Goal: Task Accomplishment & Management: Manage account settings

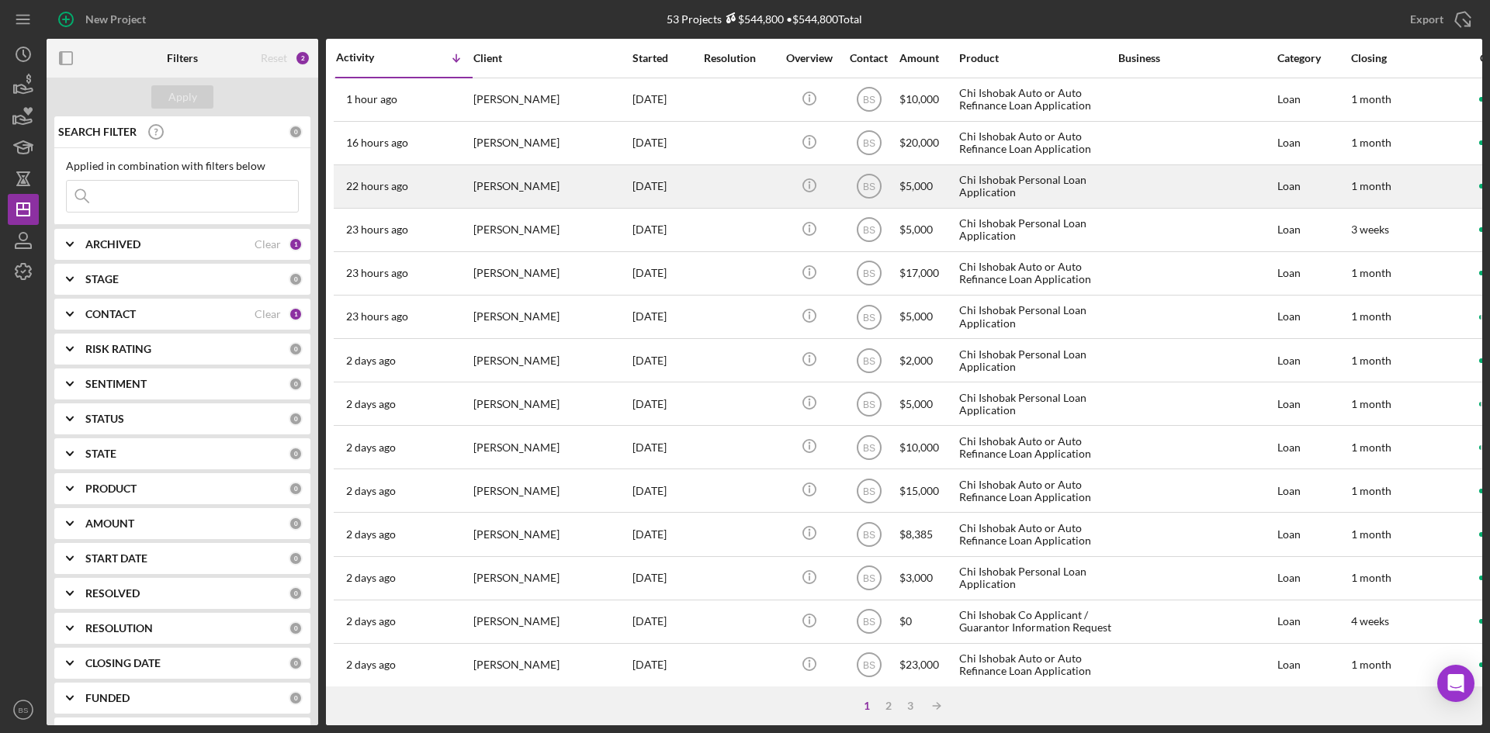
click at [537, 195] on div "[PERSON_NAME]" at bounding box center [550, 186] width 155 height 41
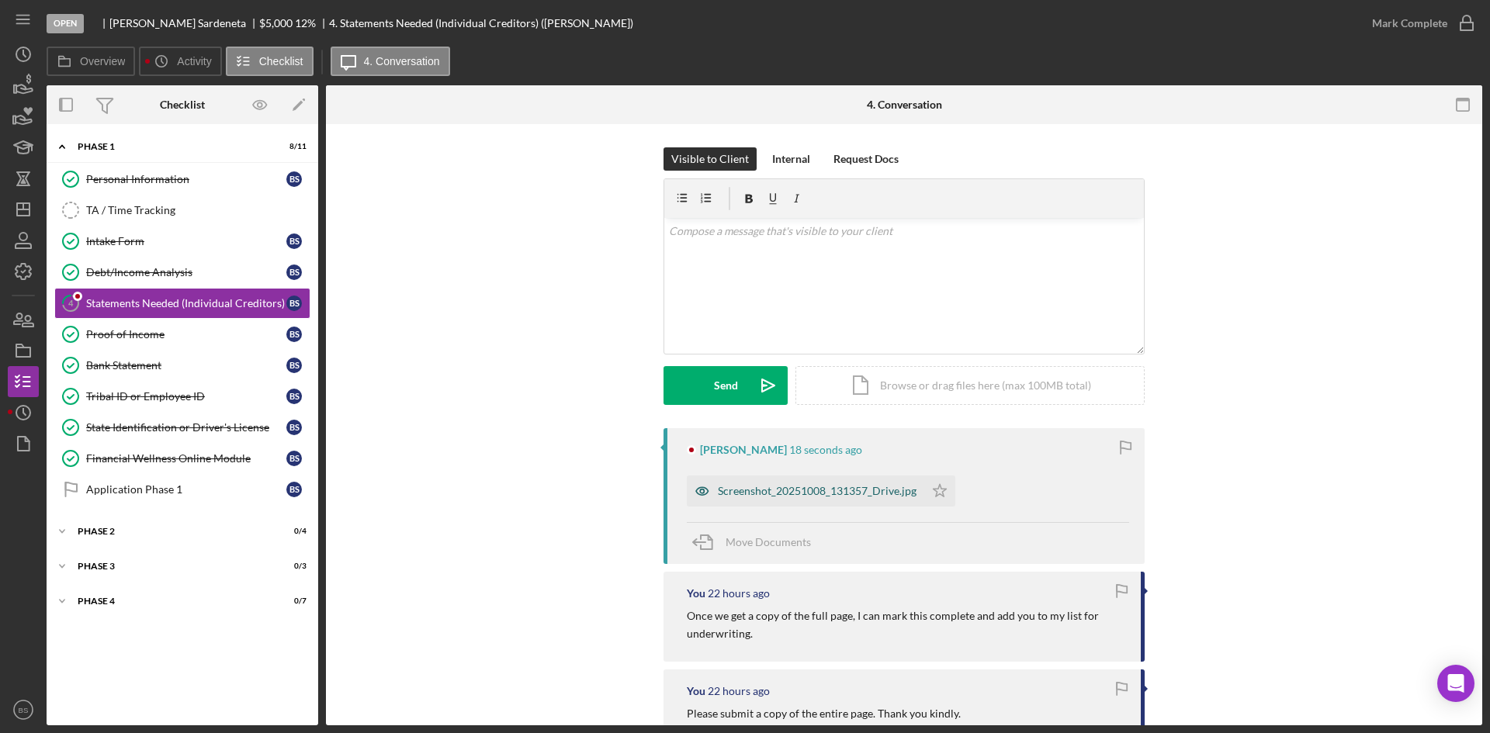
click at [767, 490] on div "Screenshot_20251008_131357_Drive.jpg" at bounding box center [817, 491] width 199 height 12
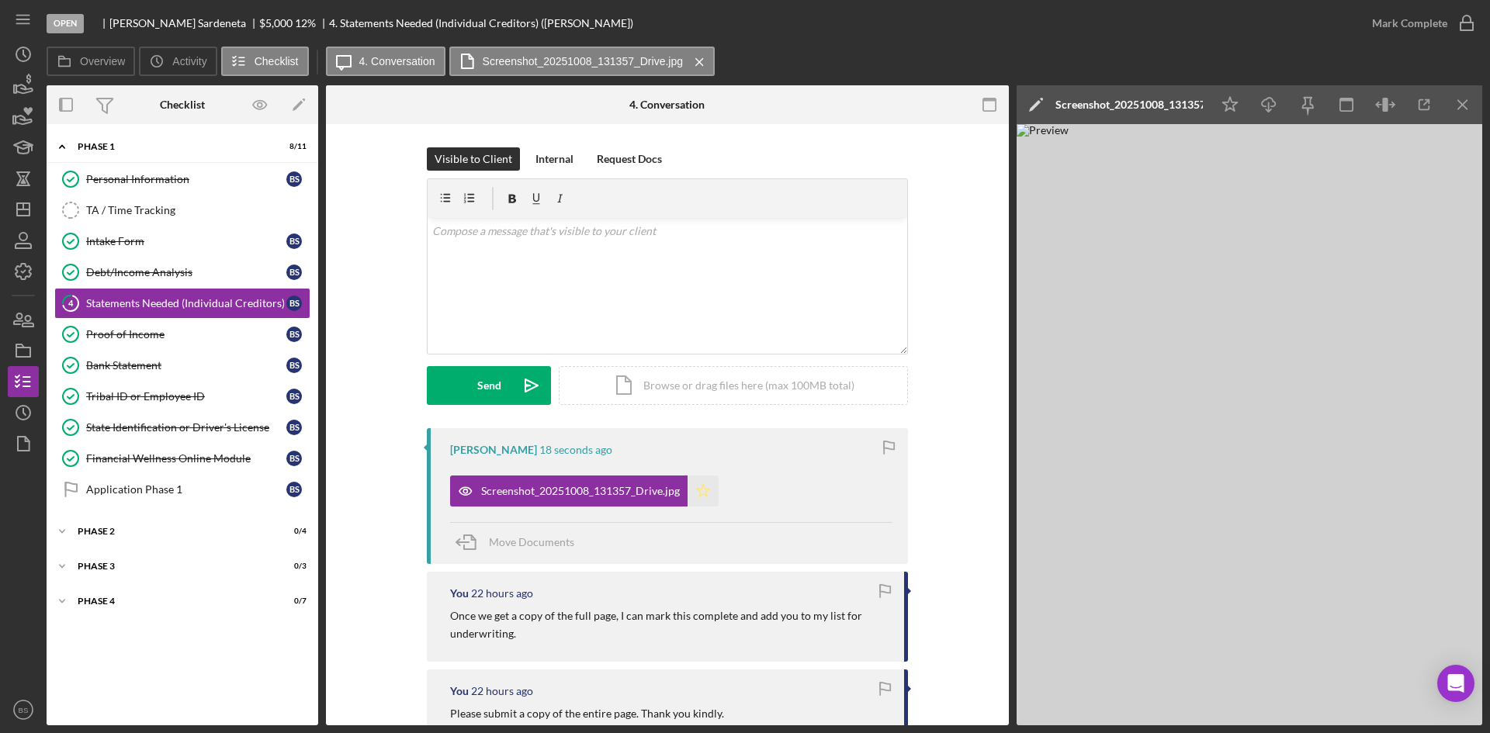
click at [706, 492] on icon "Icon/Star" at bounding box center [702, 491] width 31 height 31
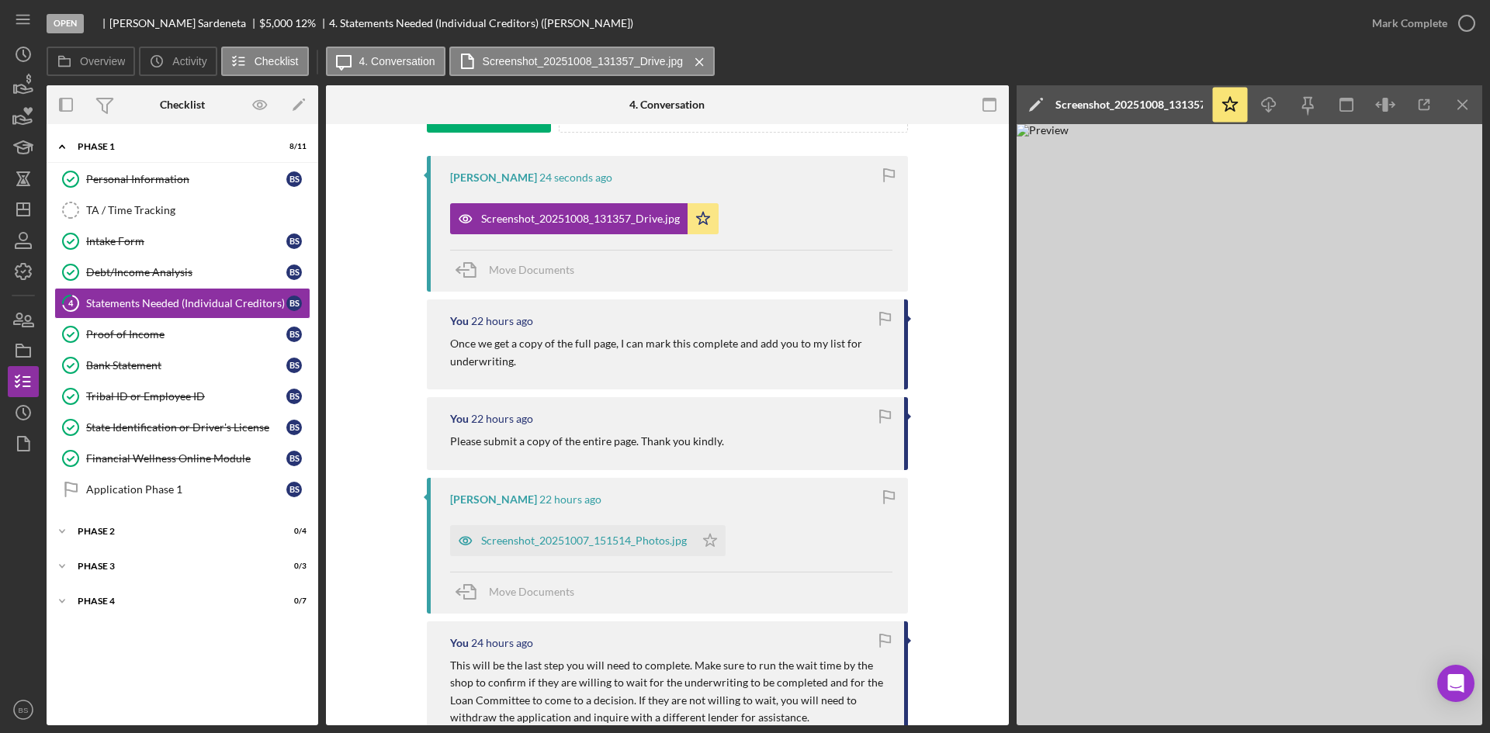
scroll to position [310, 0]
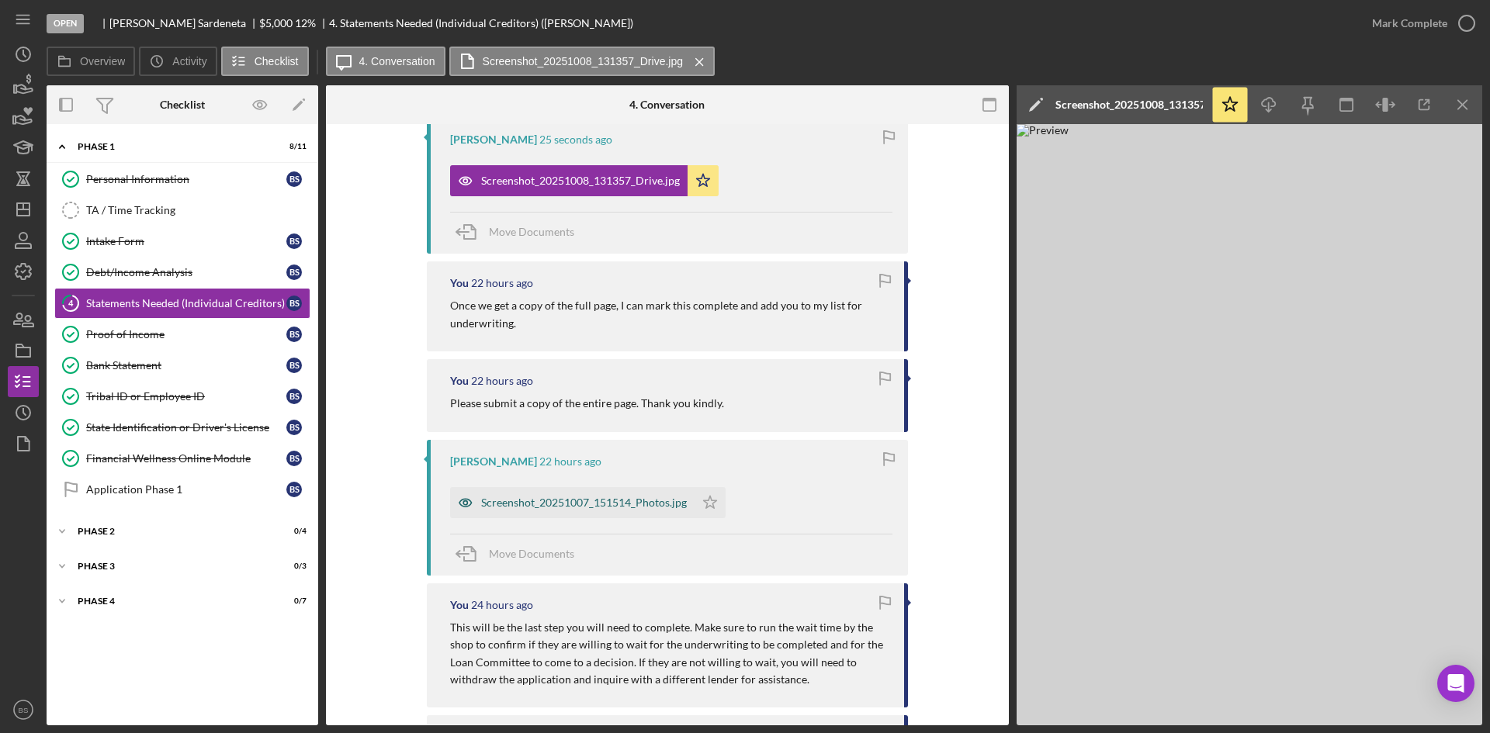
click at [601, 502] on div "Screenshot_20251007_151514_Photos.jpg" at bounding box center [584, 503] width 206 height 12
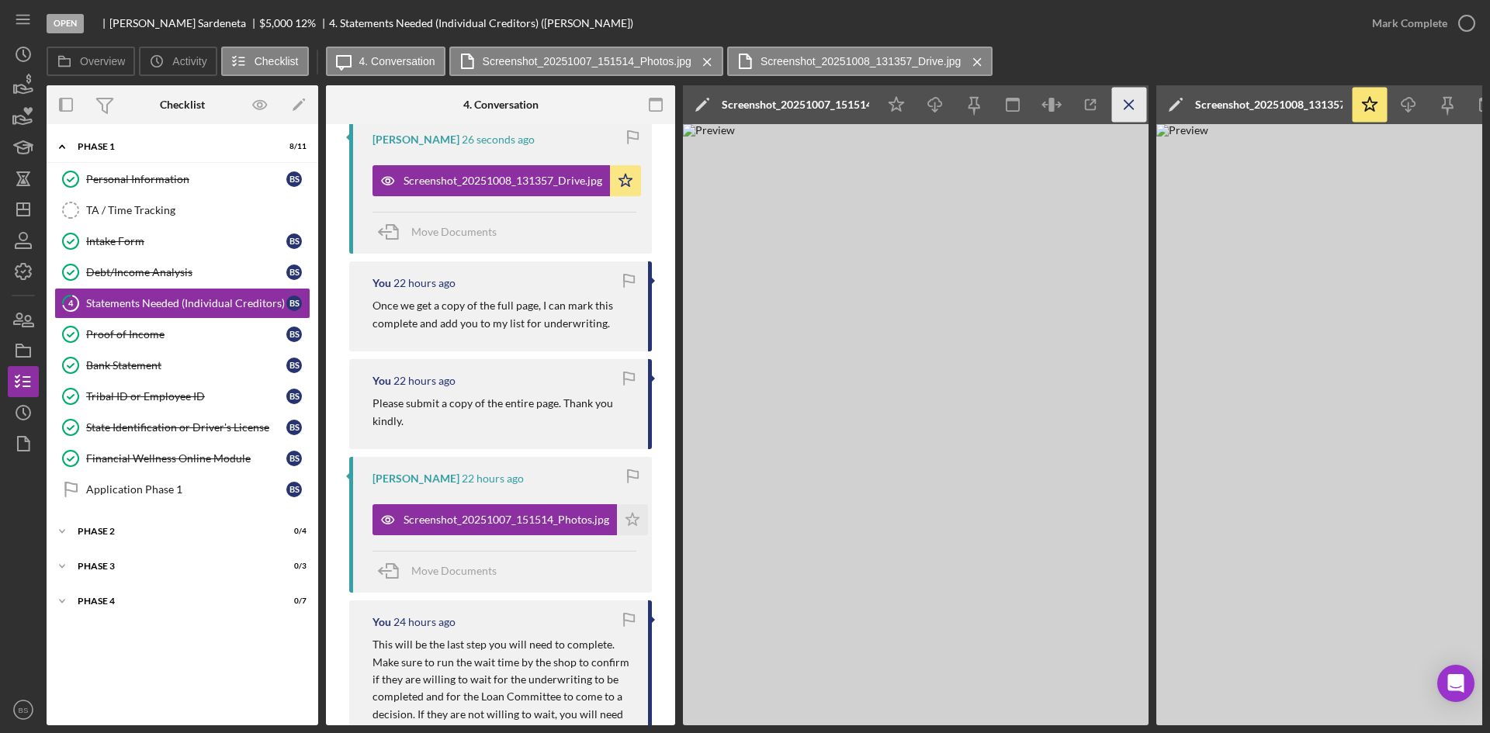
click at [1127, 104] on icon "Icon/Menu Close" at bounding box center [1129, 105] width 35 height 35
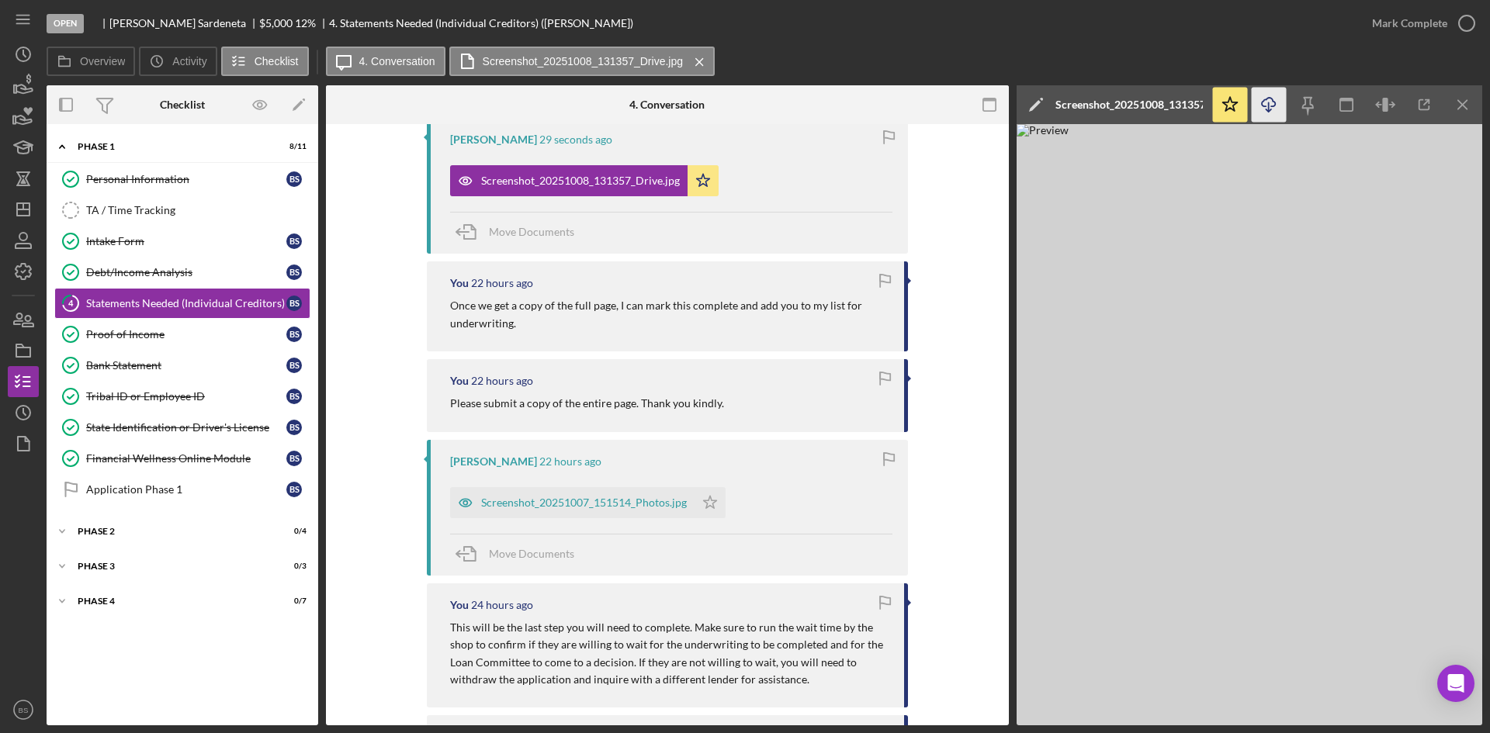
click at [1281, 105] on icon "Icon/Download" at bounding box center [1268, 105] width 35 height 35
click at [149, 247] on div "Intake Form" at bounding box center [186, 241] width 200 height 12
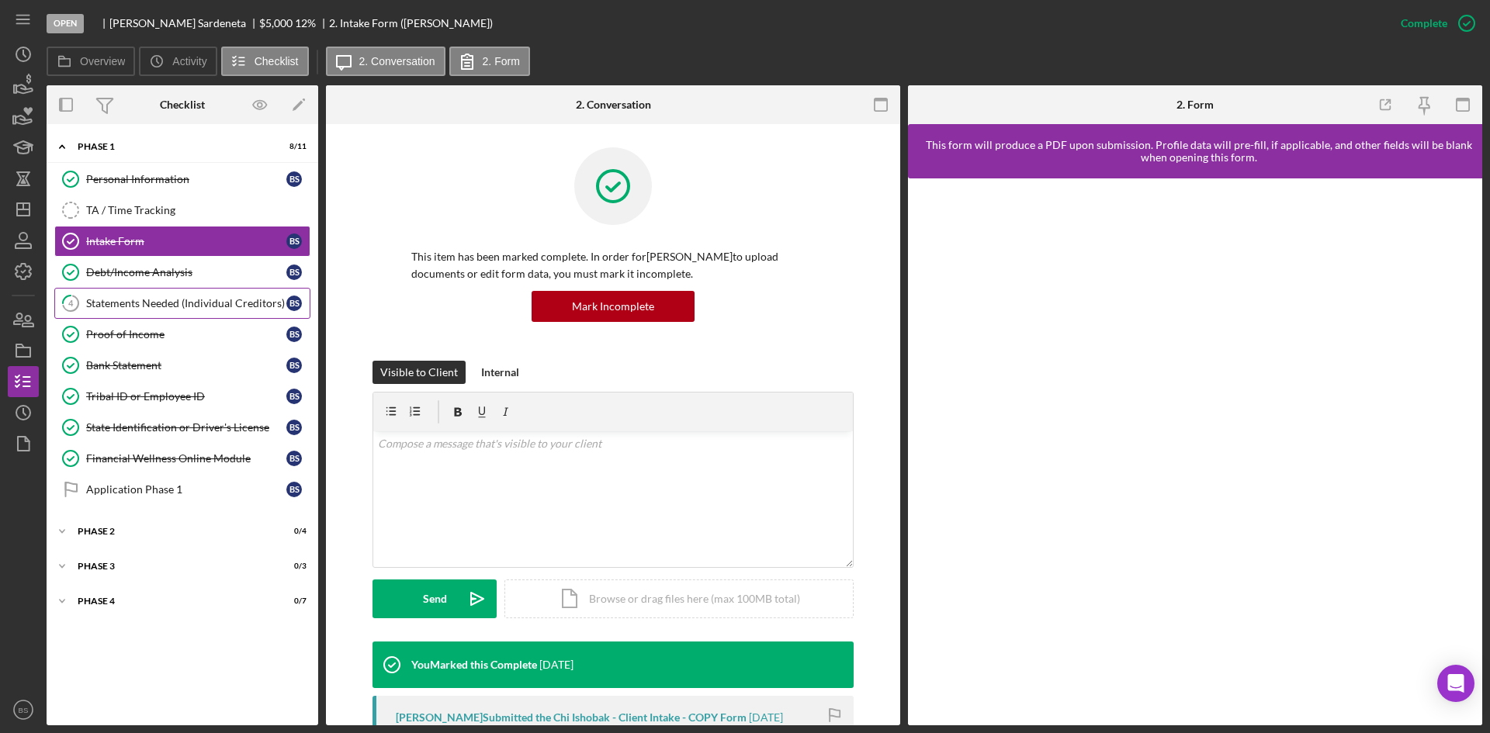
click at [167, 307] on div "Statements Needed (Individual Creditors)" at bounding box center [186, 303] width 200 height 12
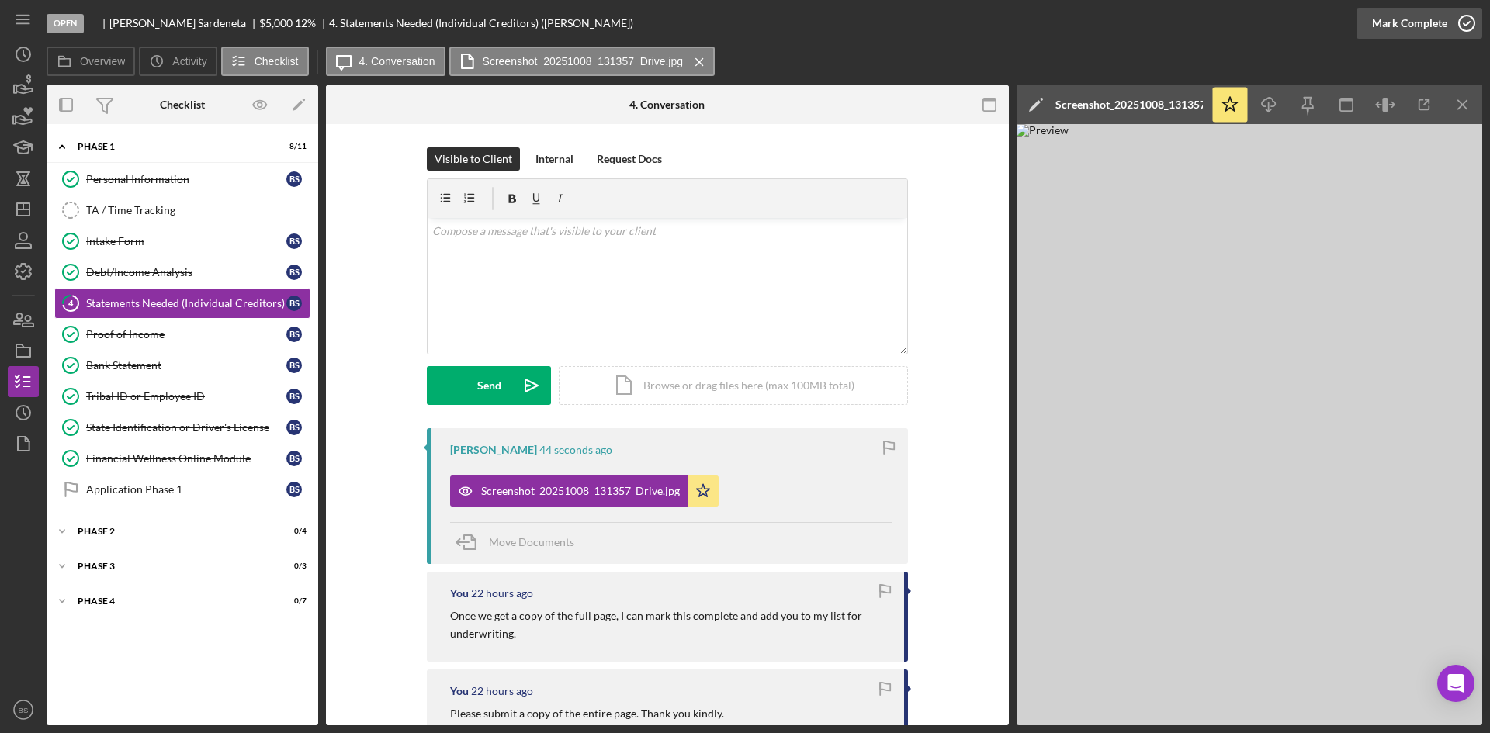
click at [1390, 30] on div "Mark Complete" at bounding box center [1409, 23] width 75 height 31
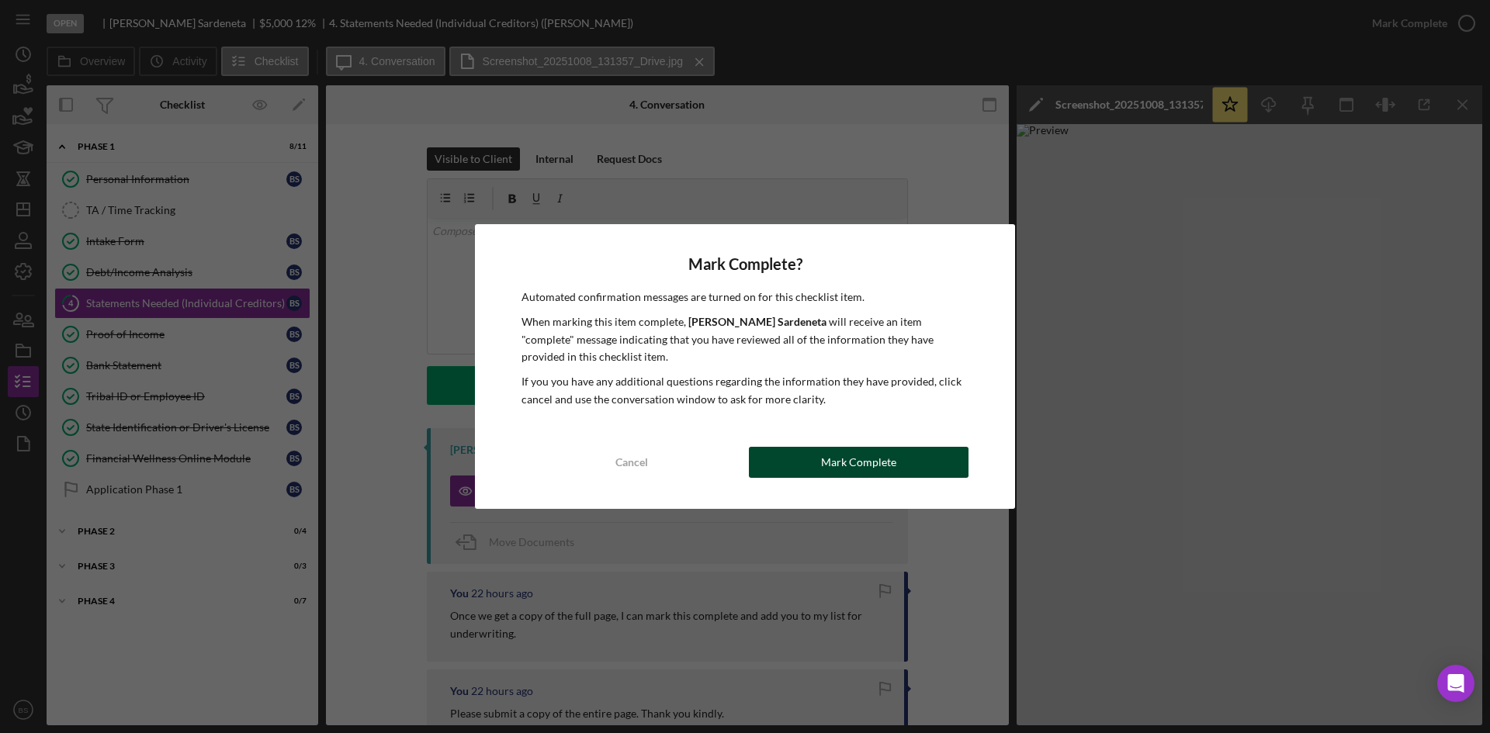
click at [897, 452] on button "Mark Complete" at bounding box center [859, 462] width 220 height 31
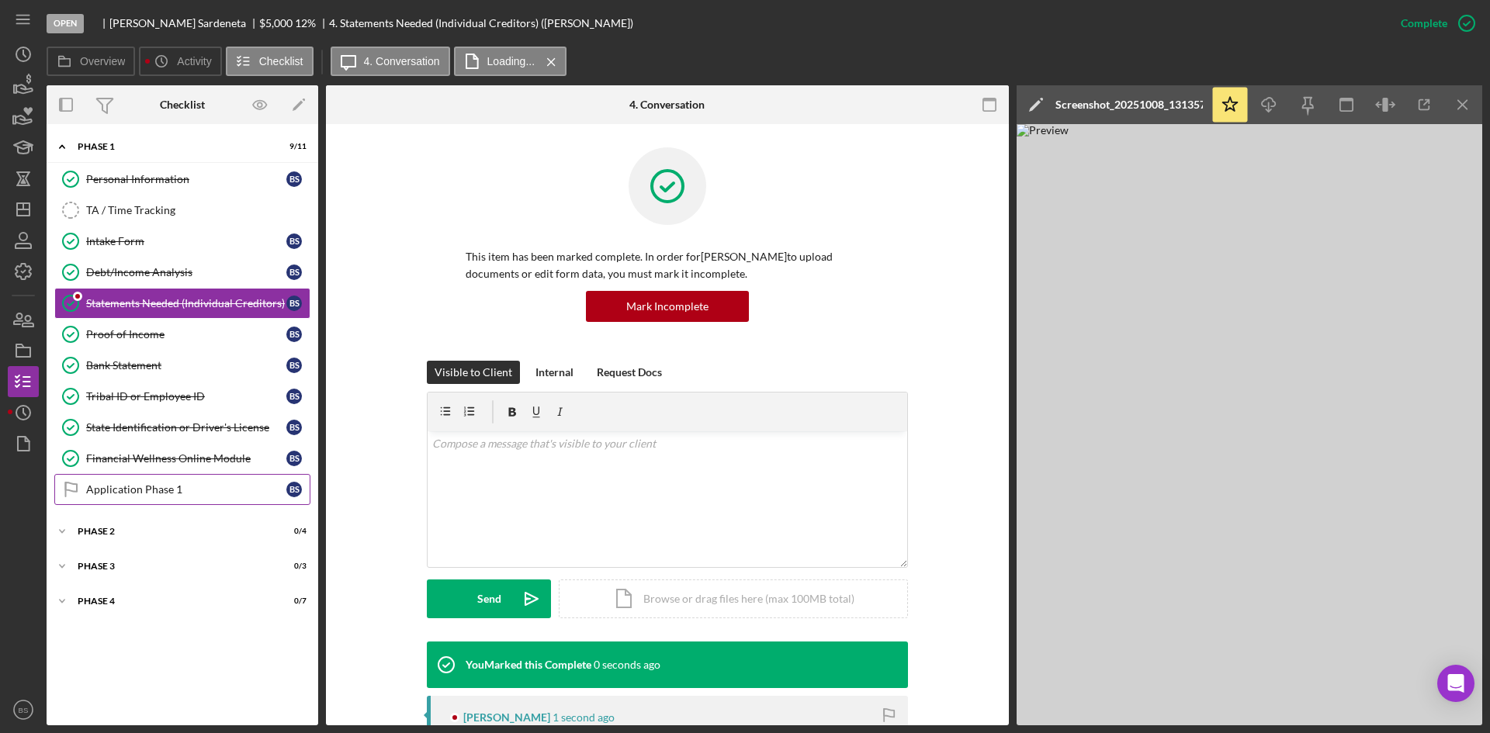
click at [186, 497] on link "Application Phase 1 Application Phase 1 B S" at bounding box center [182, 489] width 256 height 31
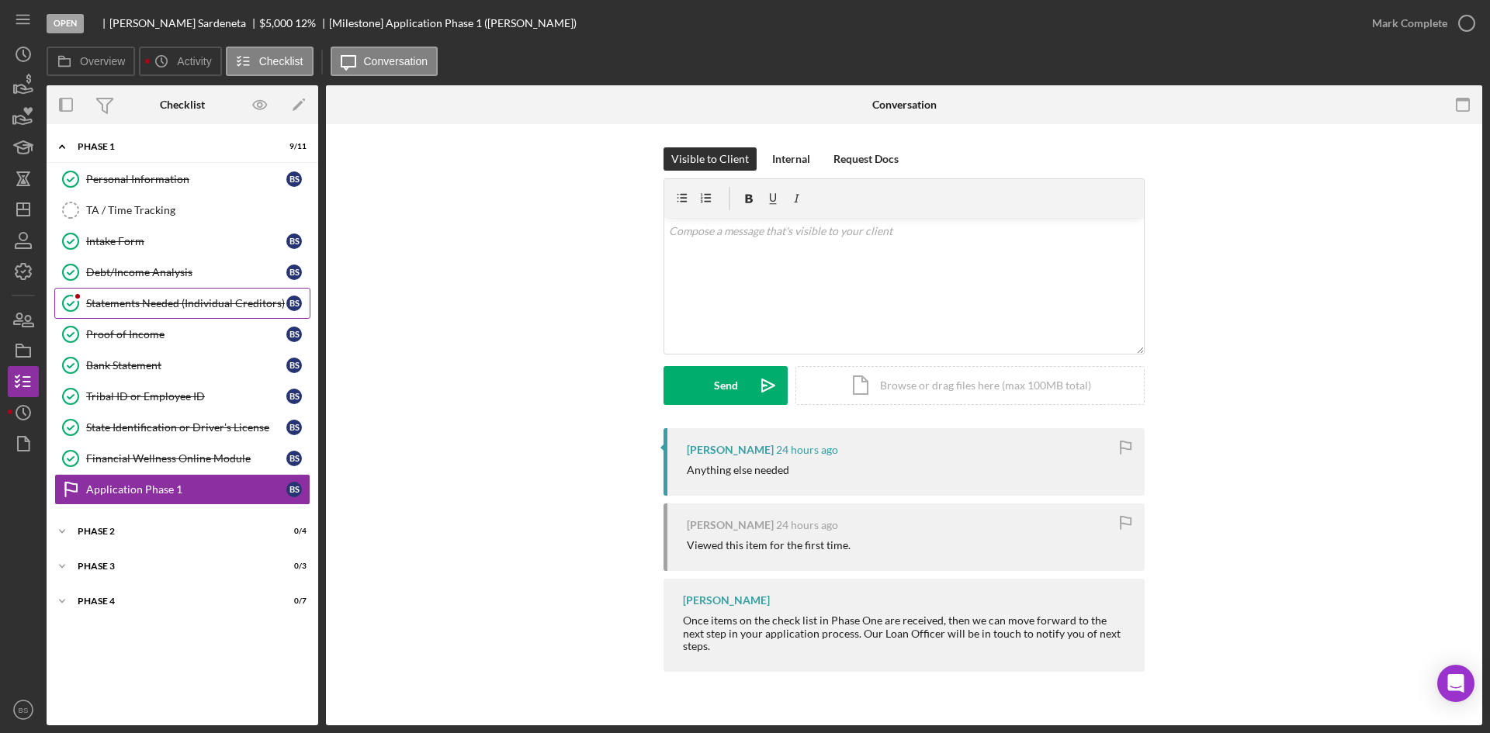
click at [187, 310] on link "Statements Needed (Individual Creditors) Statements Needed (Individual Creditor…" at bounding box center [182, 303] width 256 height 31
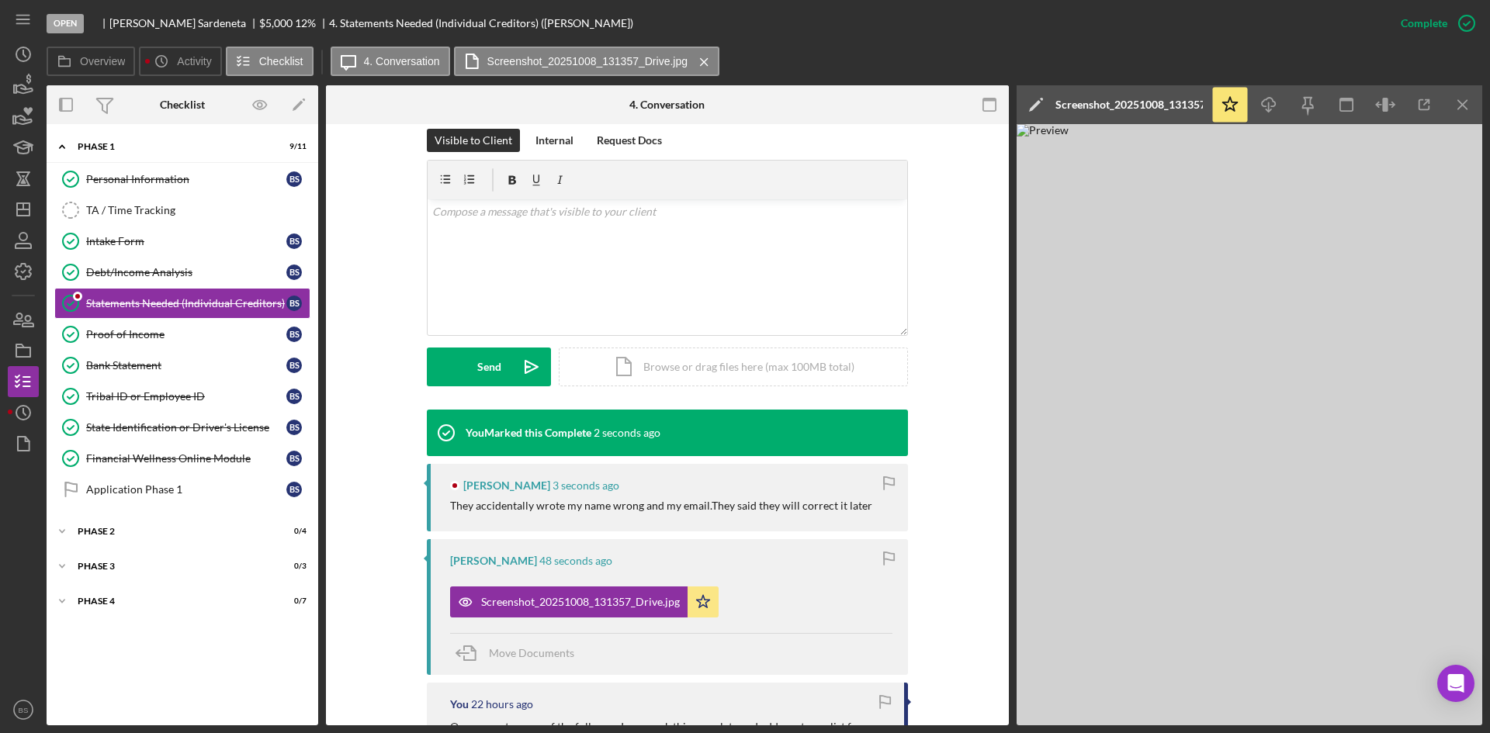
scroll to position [233, 0]
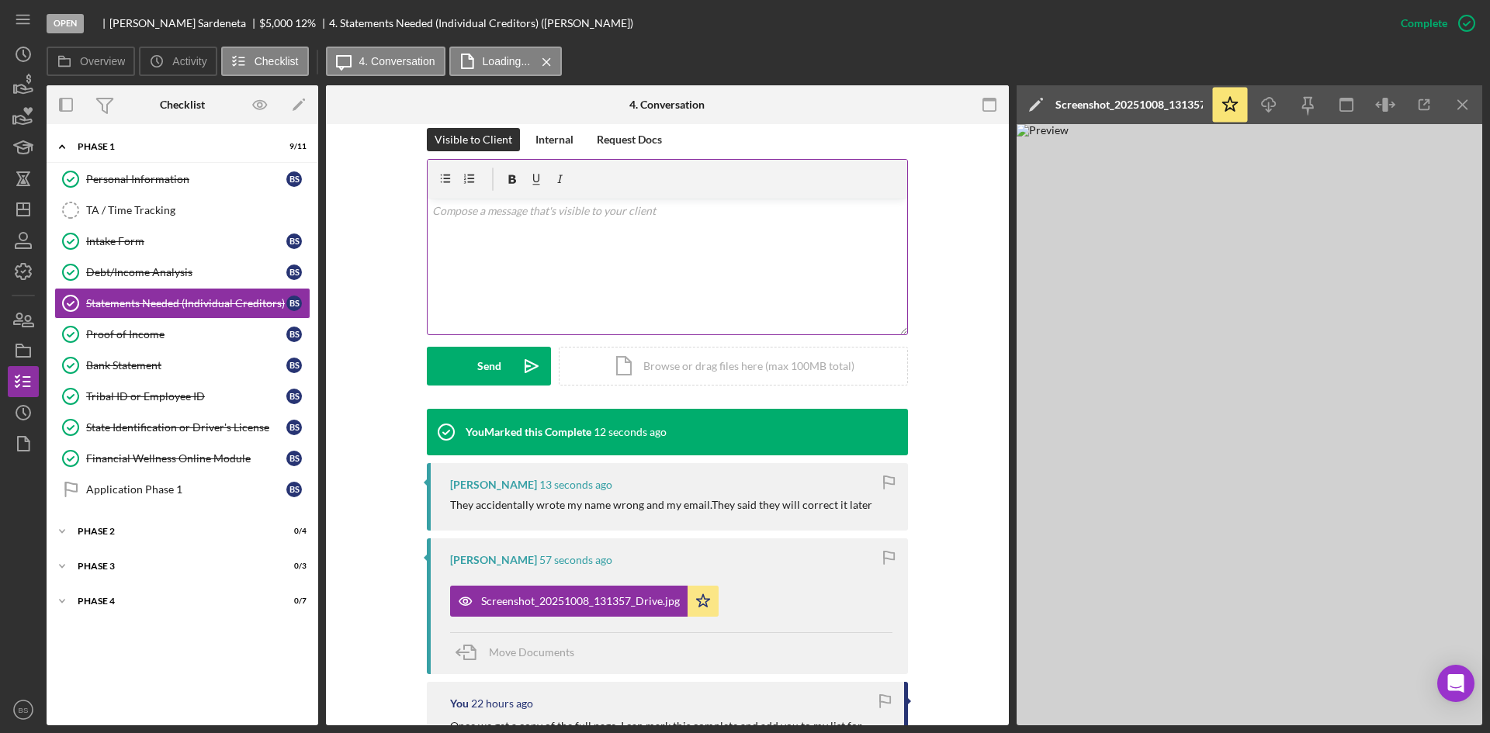
click at [580, 245] on div "v Color teal Color pink Remove color Add row above Add row below Add column bef…" at bounding box center [666, 267] width 479 height 136
click at [677, 213] on p "No problem. We can still accept this. If they can send it to us directly, they …" at bounding box center [667, 219] width 471 height 35
drag, startPoint x: 687, startPoint y: 212, endPoint x: 678, endPoint y: 211, distance: 8.6
click at [678, 211] on p "No problem. We can still accept this. If they can send it to us directly, they …" at bounding box center [667, 219] width 471 height 35
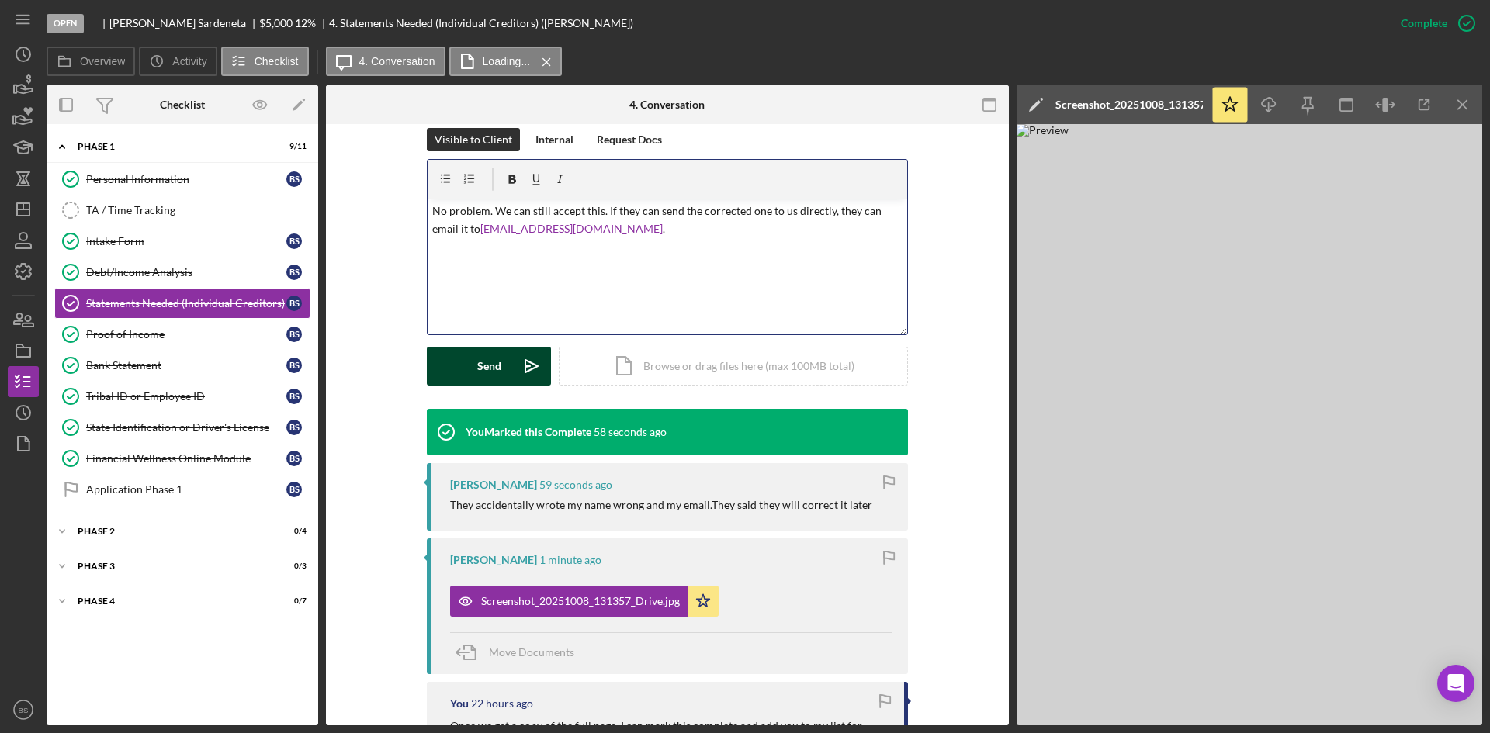
click at [537, 361] on icon "Icon/icon-invite-send" at bounding box center [531, 366] width 39 height 39
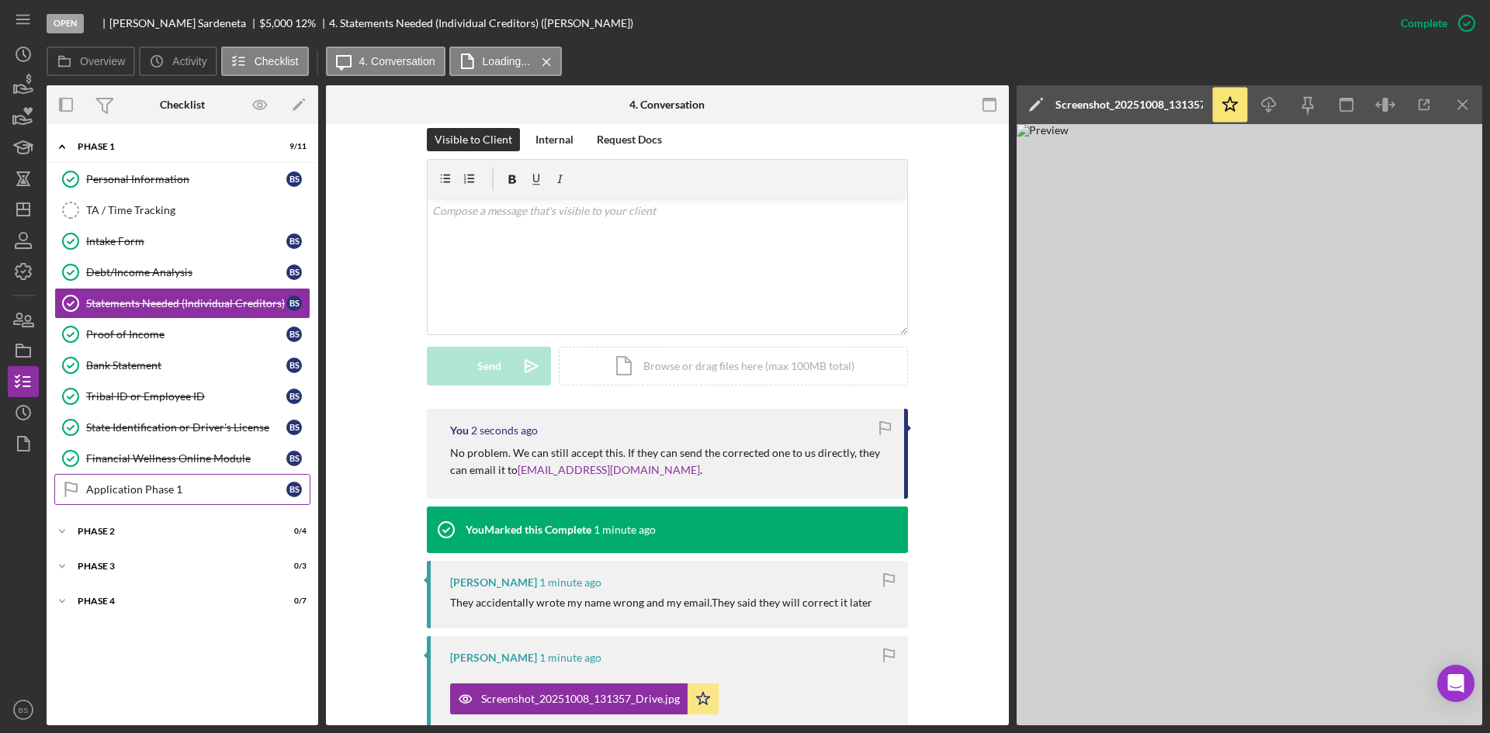
click at [173, 481] on link "Application Phase 1 Application Phase 1 B S" at bounding box center [182, 489] width 256 height 31
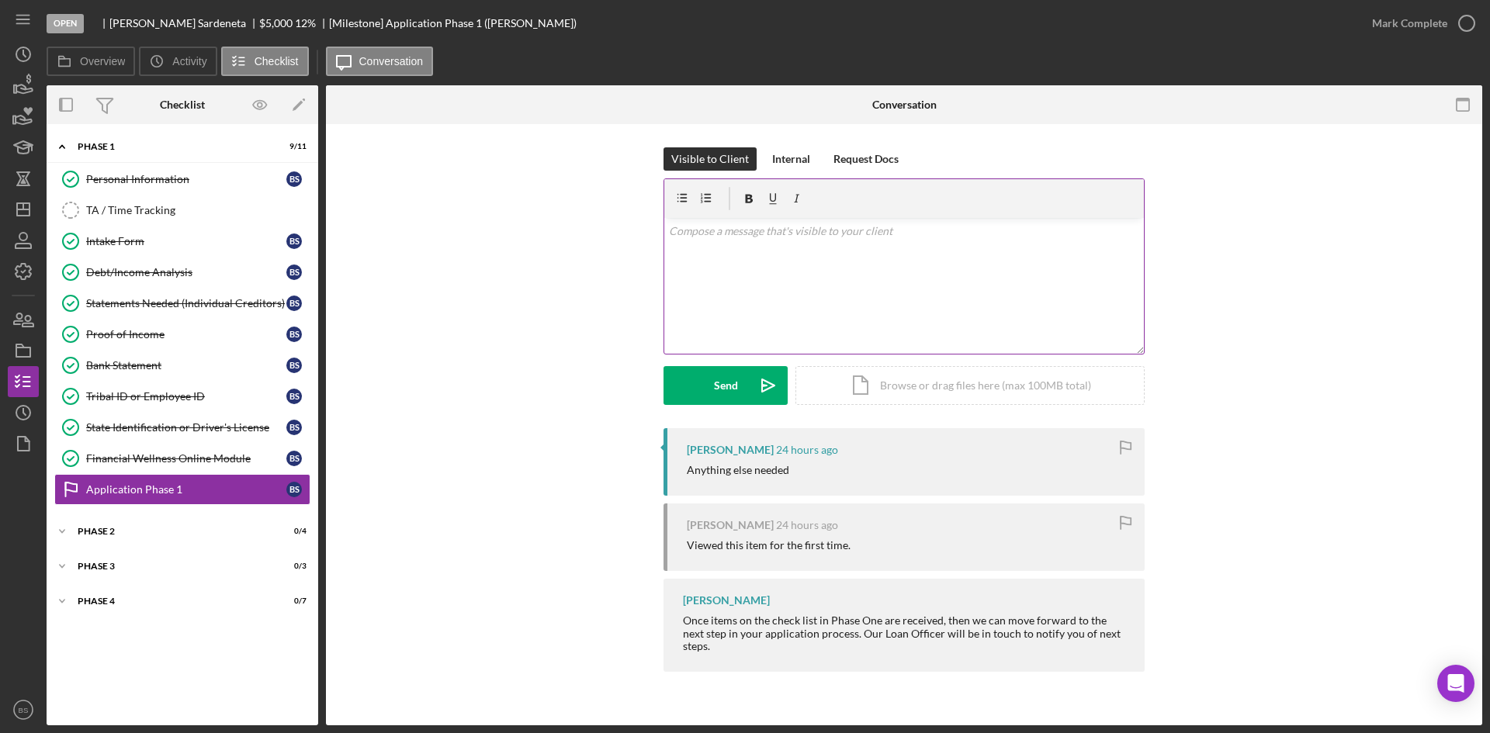
click at [922, 268] on div "v Color teal Color pink Remove color Add row above Add row below Add column bef…" at bounding box center [903, 286] width 479 height 136
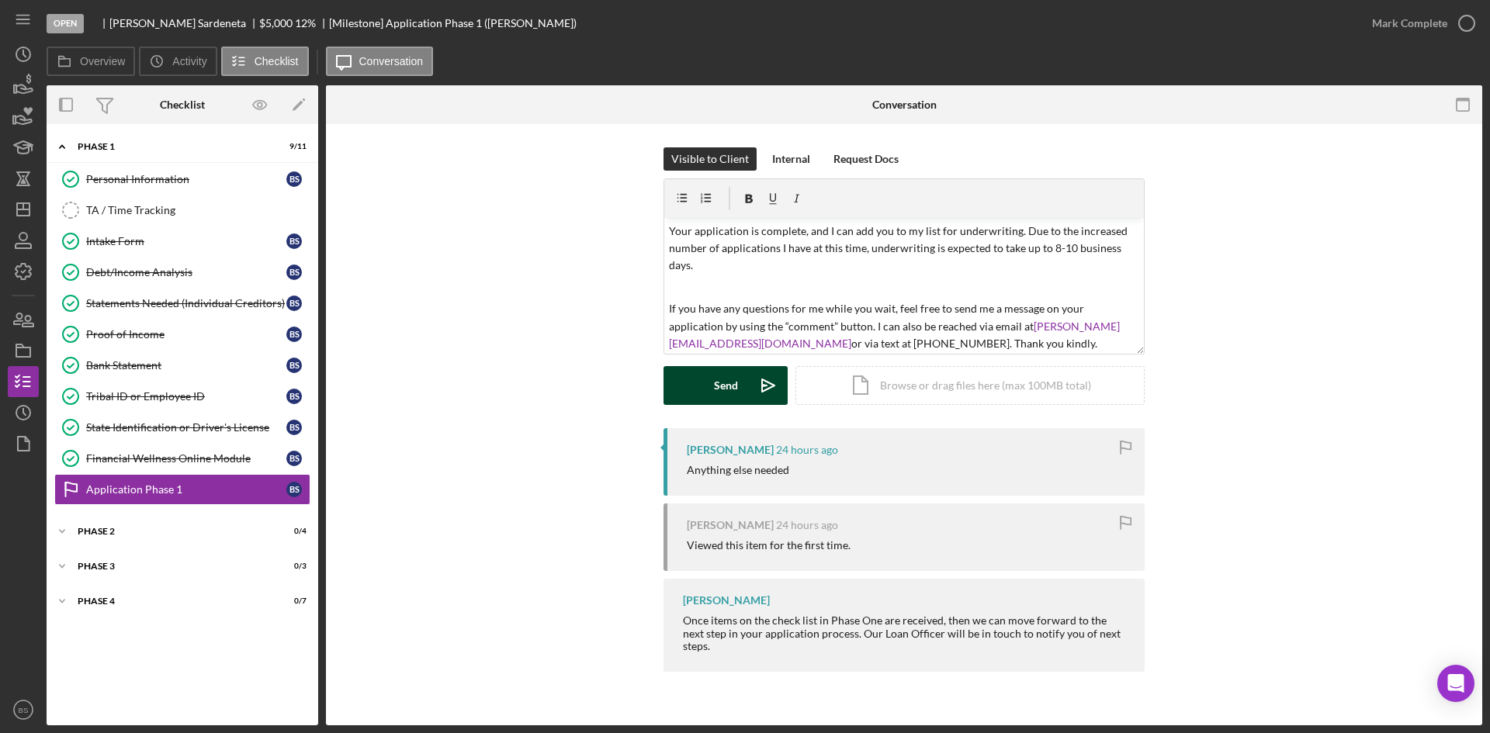
click at [753, 382] on icon "Icon/icon-invite-send" at bounding box center [768, 385] width 39 height 39
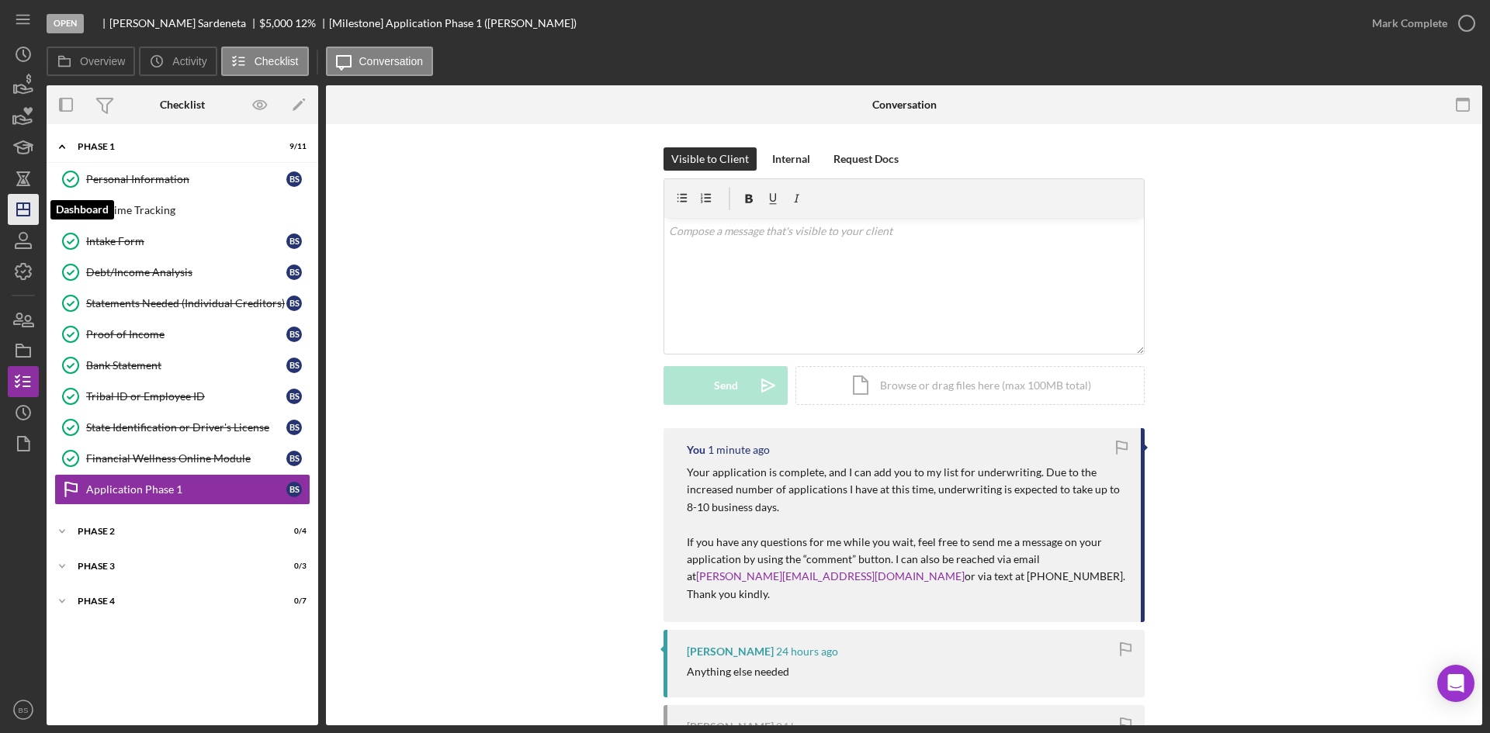
click at [31, 210] on icon "Icon/Dashboard" at bounding box center [23, 209] width 39 height 39
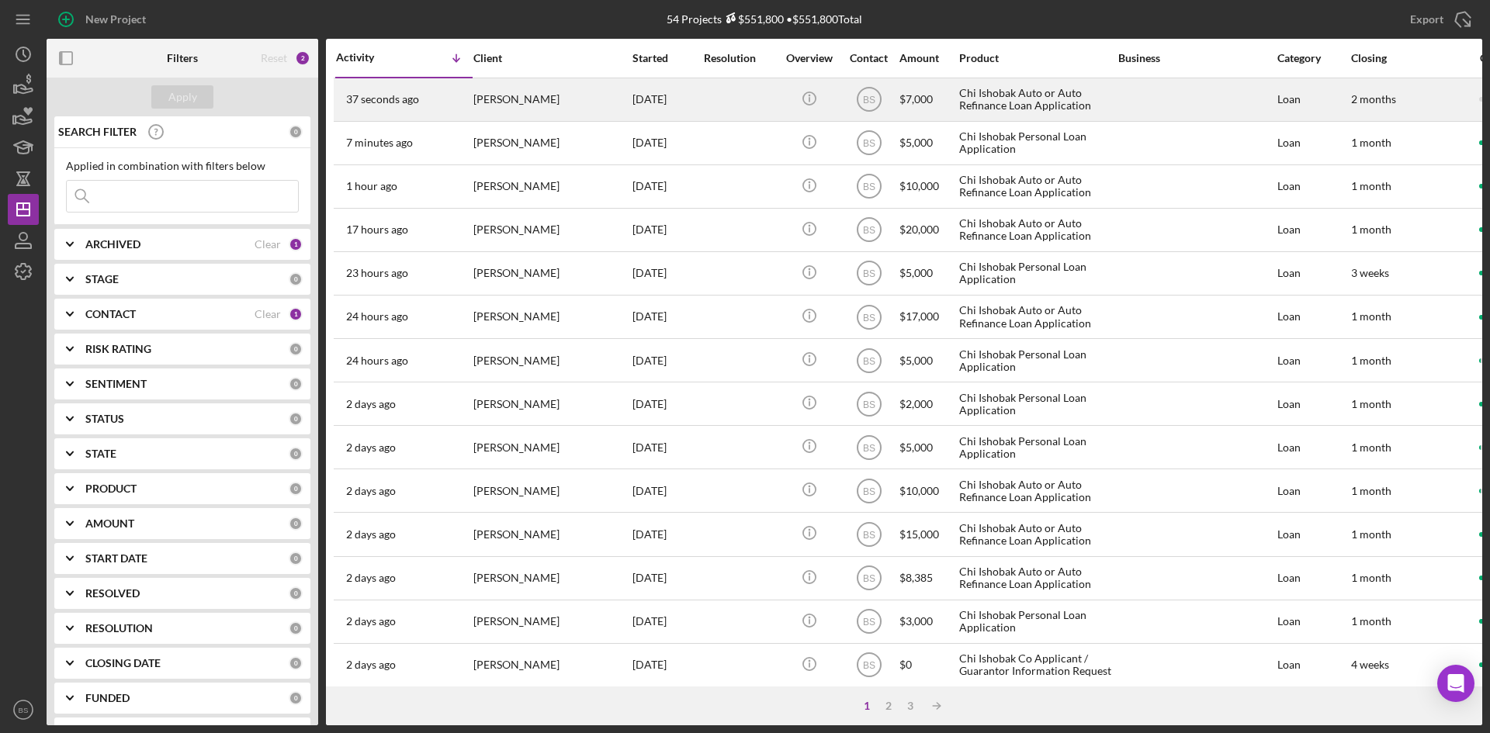
click at [568, 108] on div "Jaedyn Childs" at bounding box center [550, 99] width 155 height 41
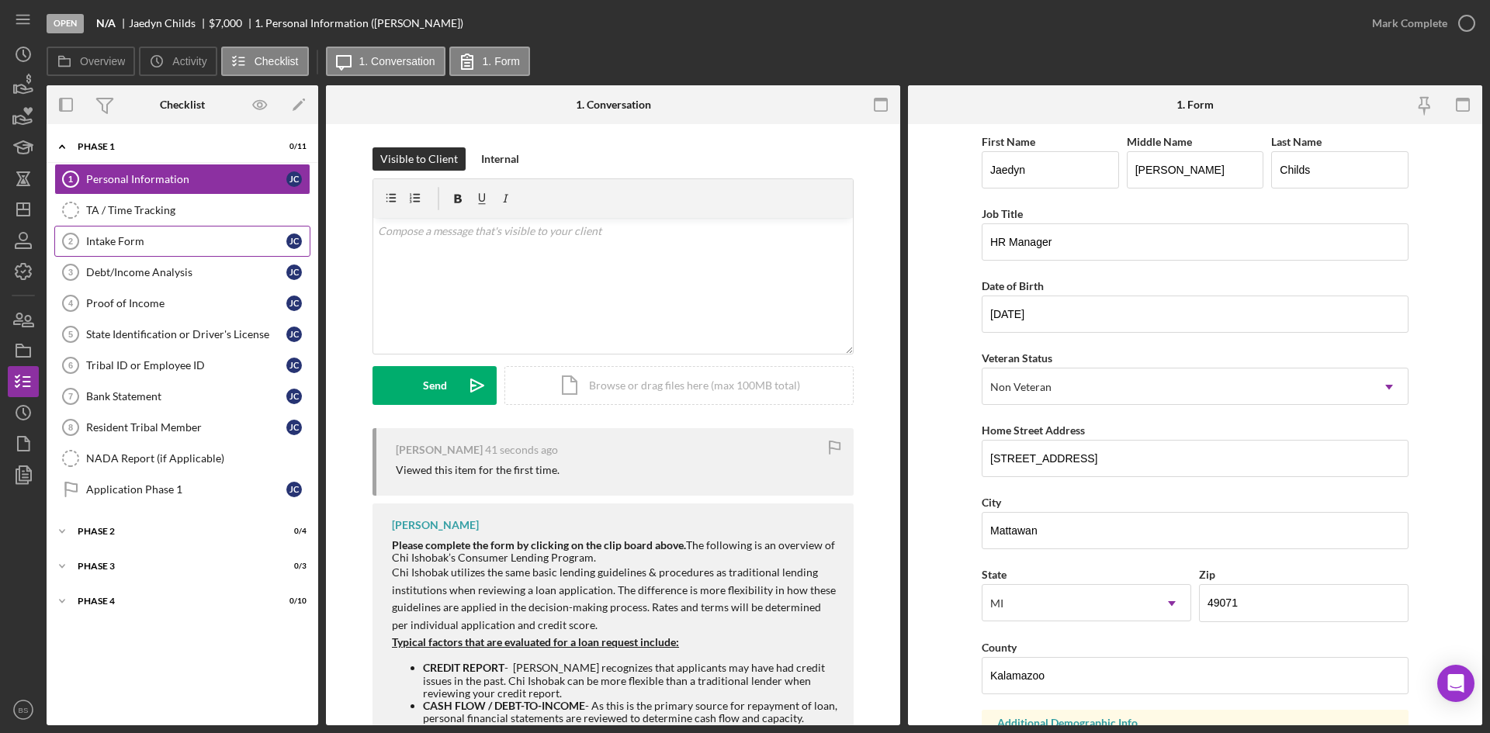
click at [165, 241] on div "Intake Form" at bounding box center [186, 241] width 200 height 12
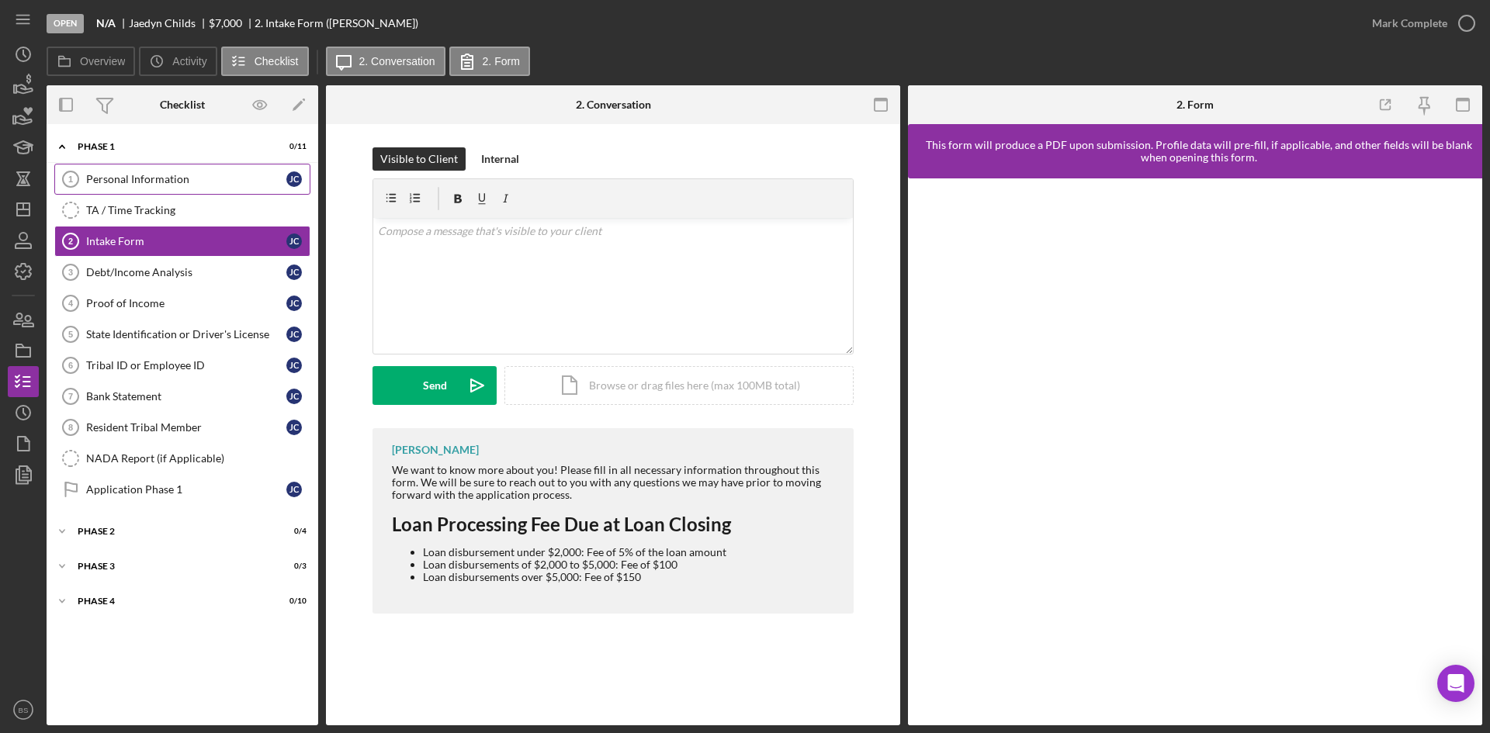
click at [170, 194] on link "Personal Information 1 Personal Information J C" at bounding box center [182, 179] width 256 height 31
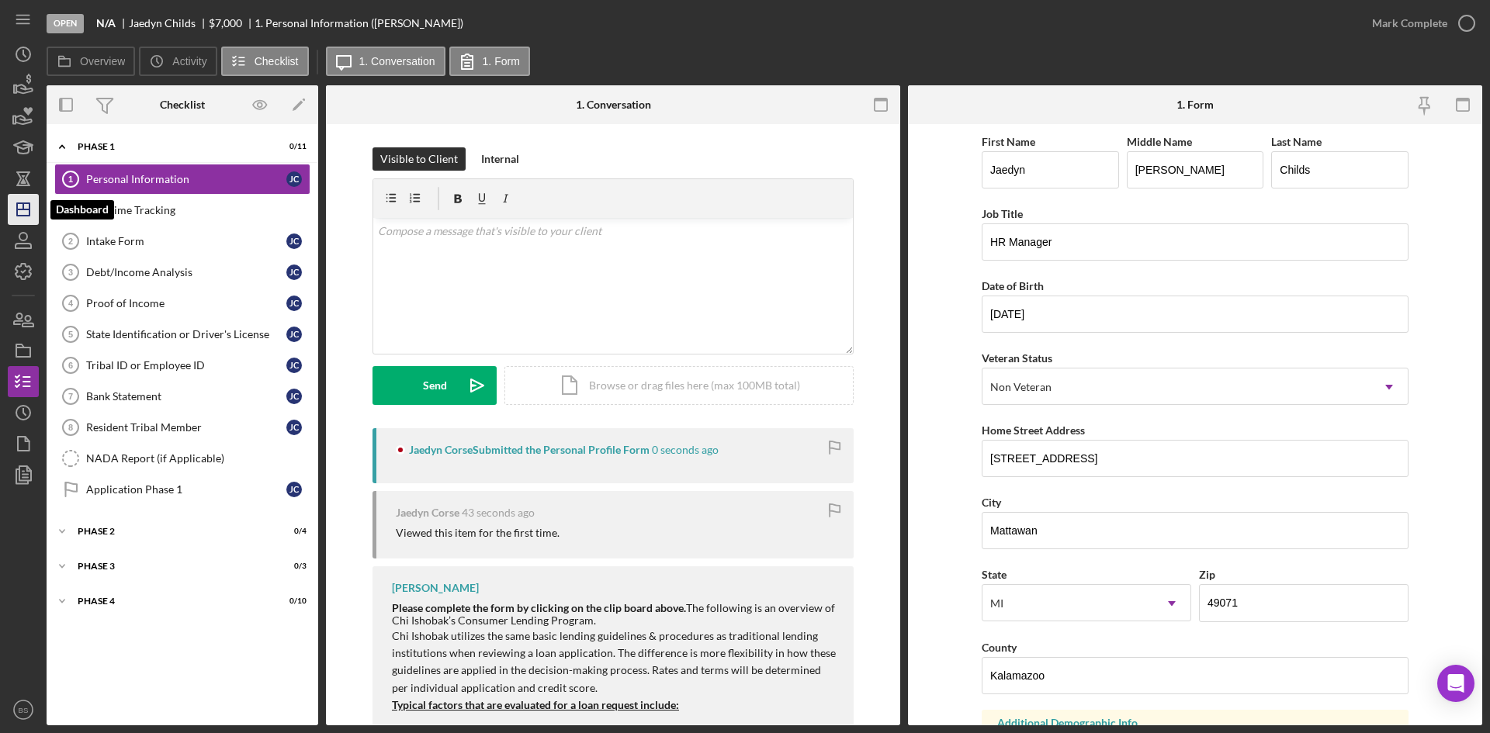
click at [27, 209] on line "button" at bounding box center [23, 209] width 12 height 0
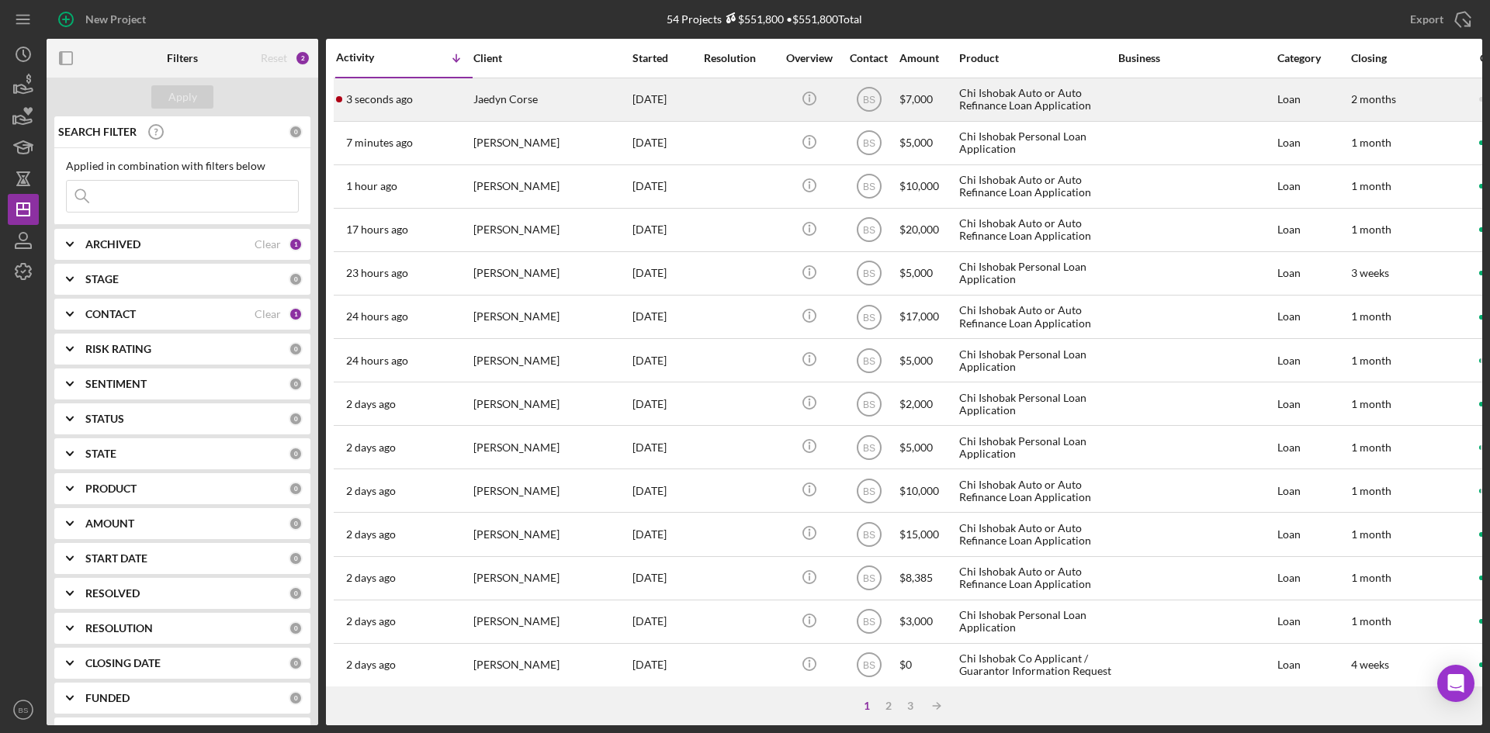
click at [391, 116] on div "3 seconds ago Jaedyn Corse" at bounding box center [404, 99] width 136 height 41
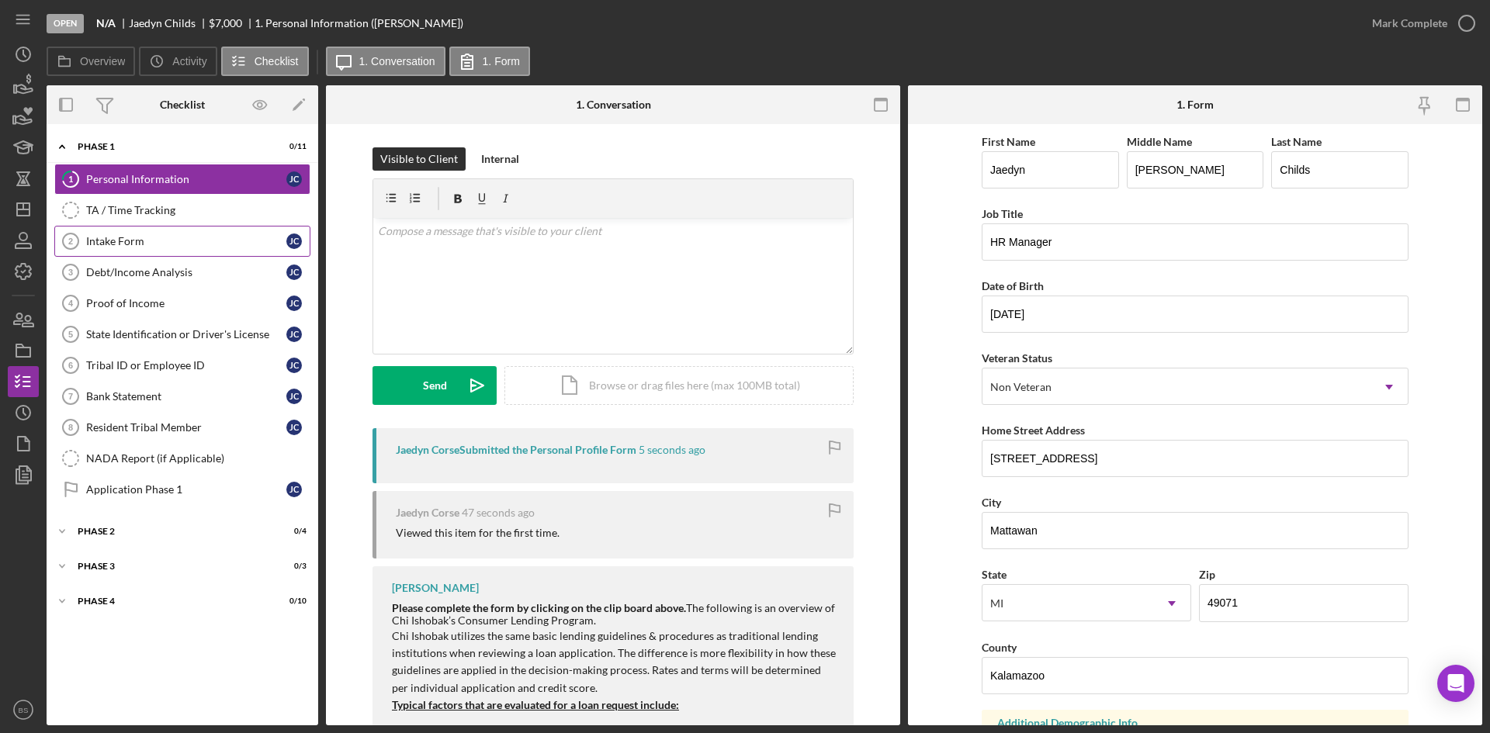
click at [167, 238] on div "Intake Form" at bounding box center [186, 241] width 200 height 12
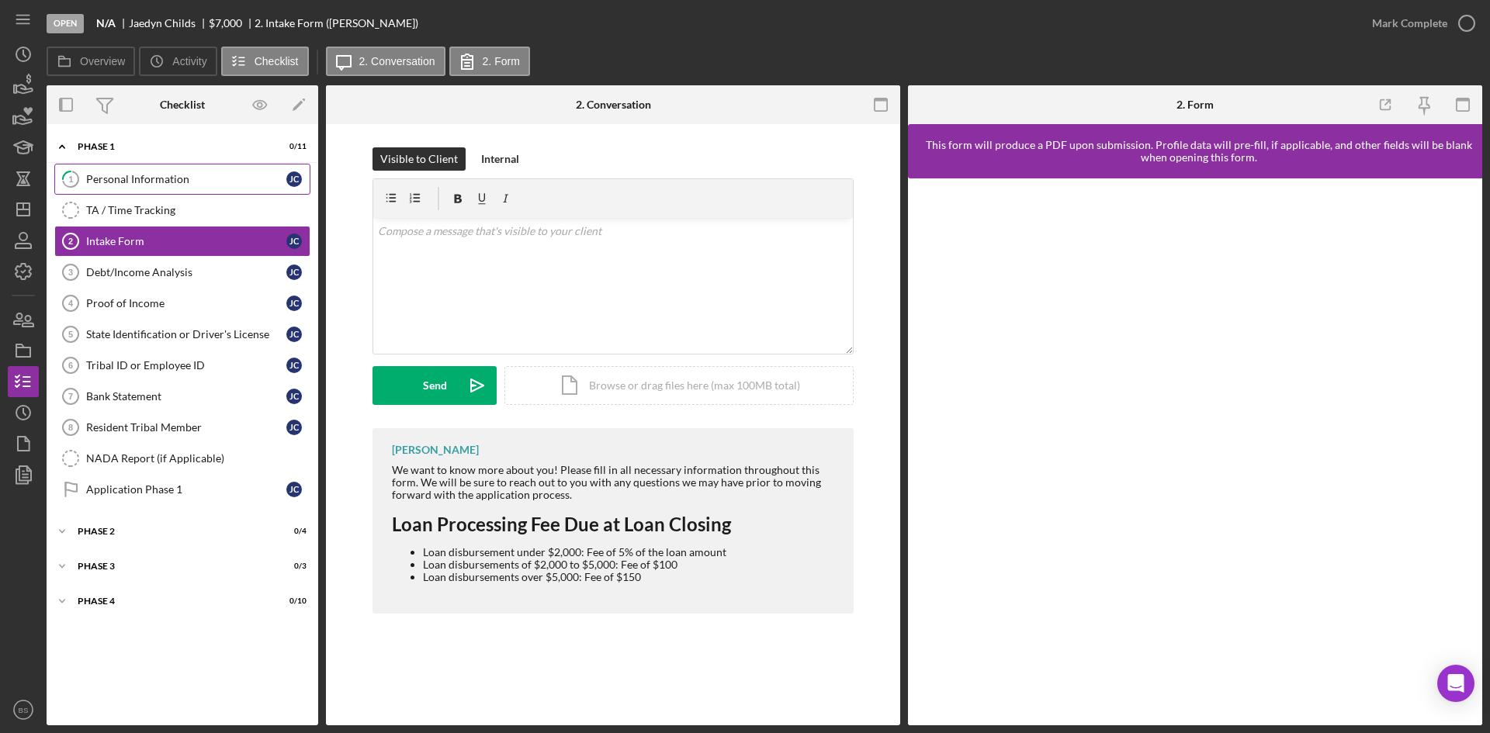
click at [164, 188] on link "1 Personal Information J C" at bounding box center [182, 179] width 256 height 31
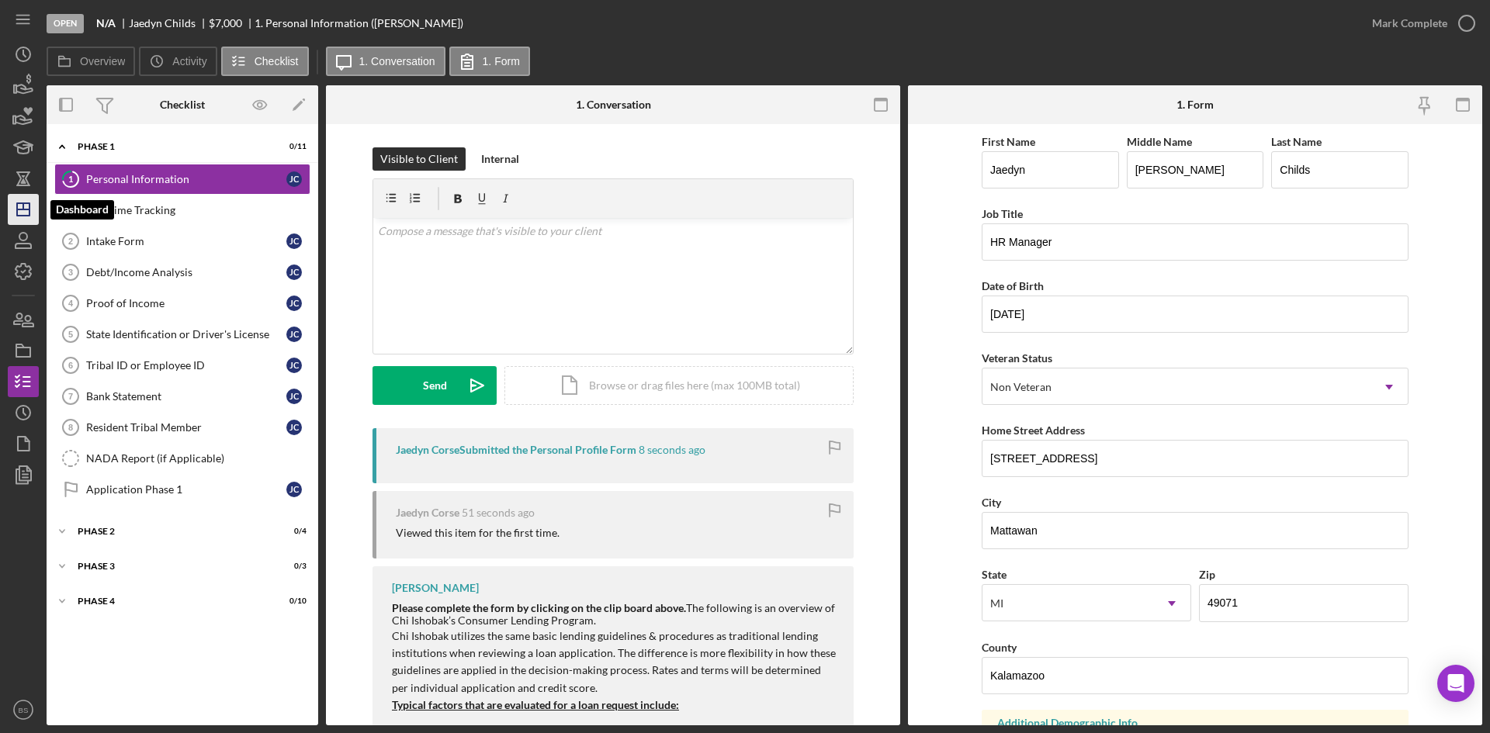
click at [27, 195] on icon "Icon/Dashboard" at bounding box center [23, 209] width 39 height 39
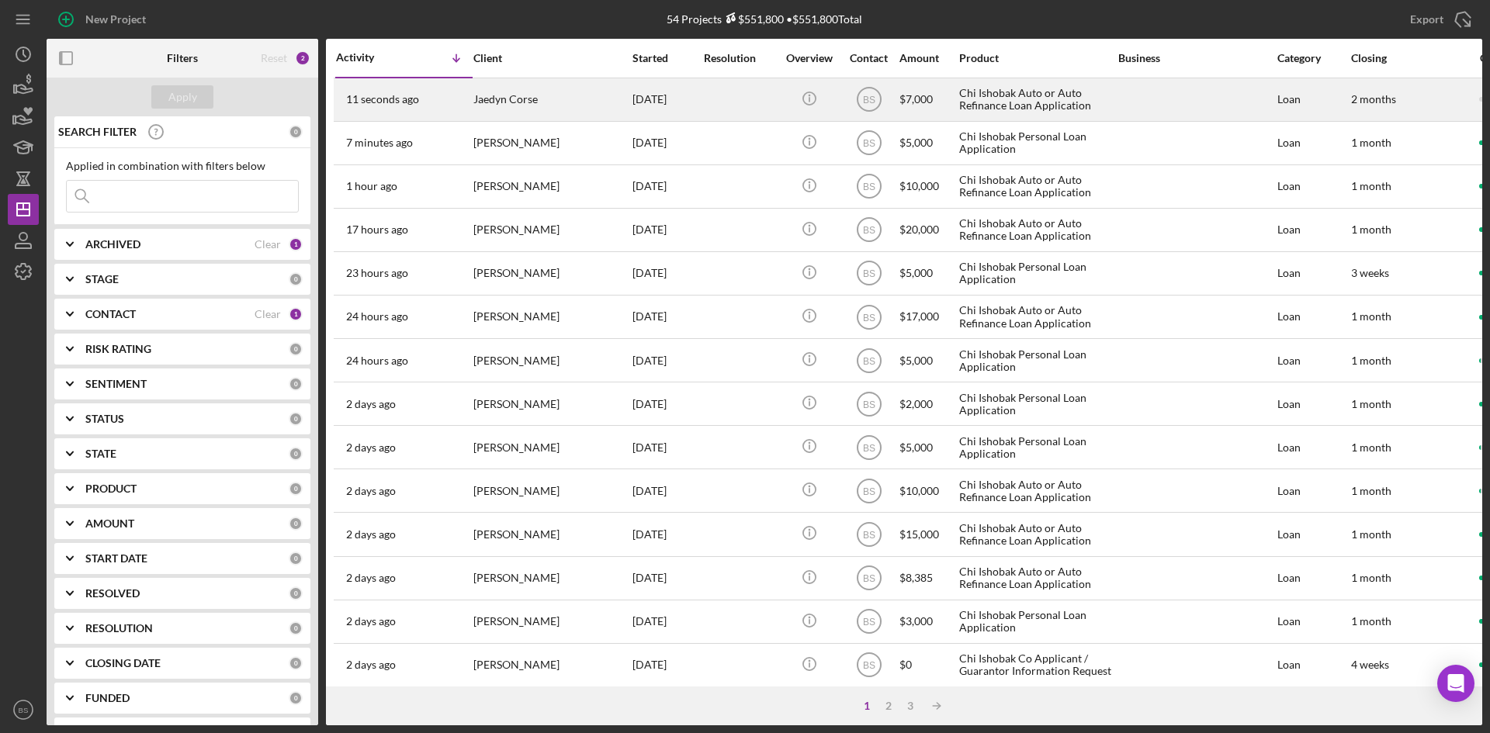
click at [425, 109] on div "11 seconds ago Jaedyn Corse" at bounding box center [404, 99] width 136 height 41
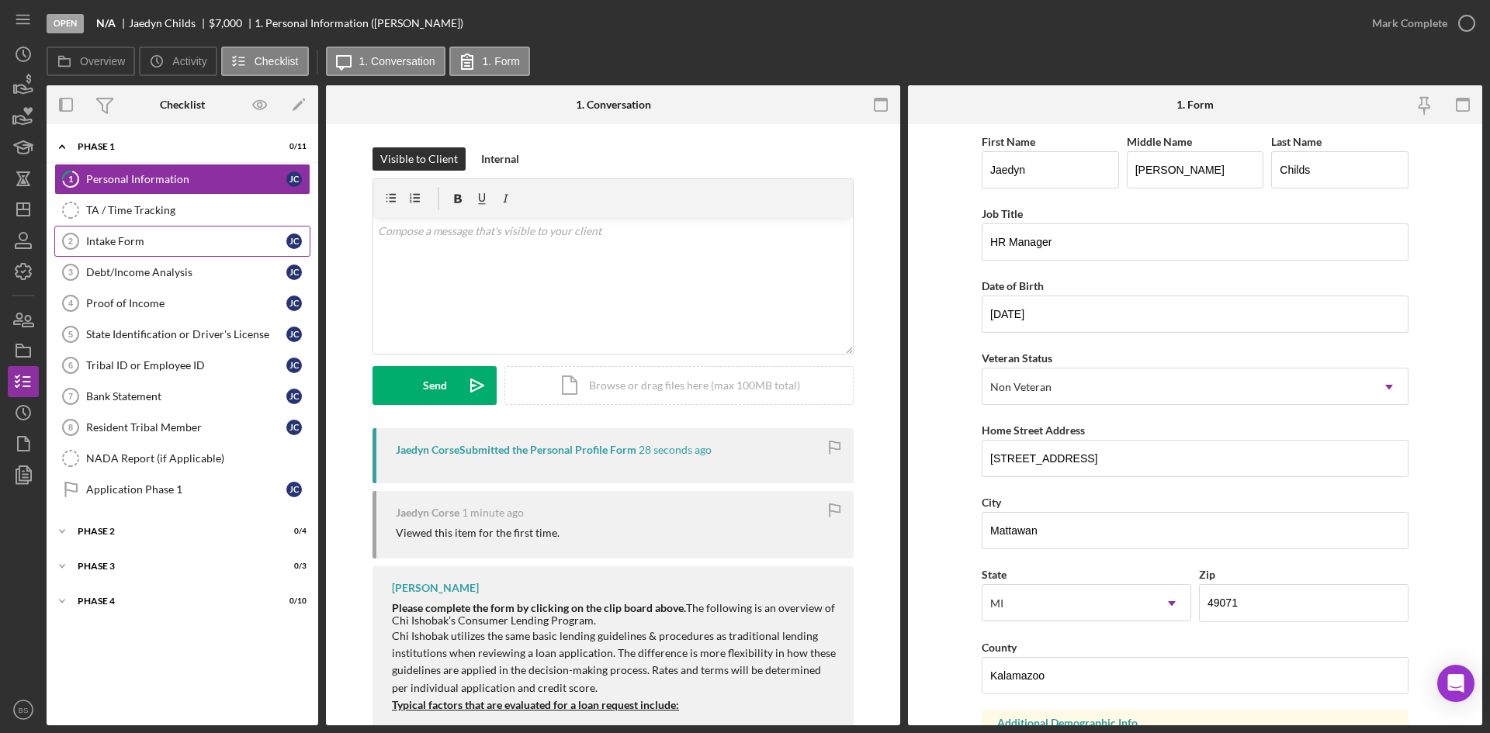
click at [202, 230] on link "Intake Form 2 Intake Form J C" at bounding box center [182, 241] width 256 height 31
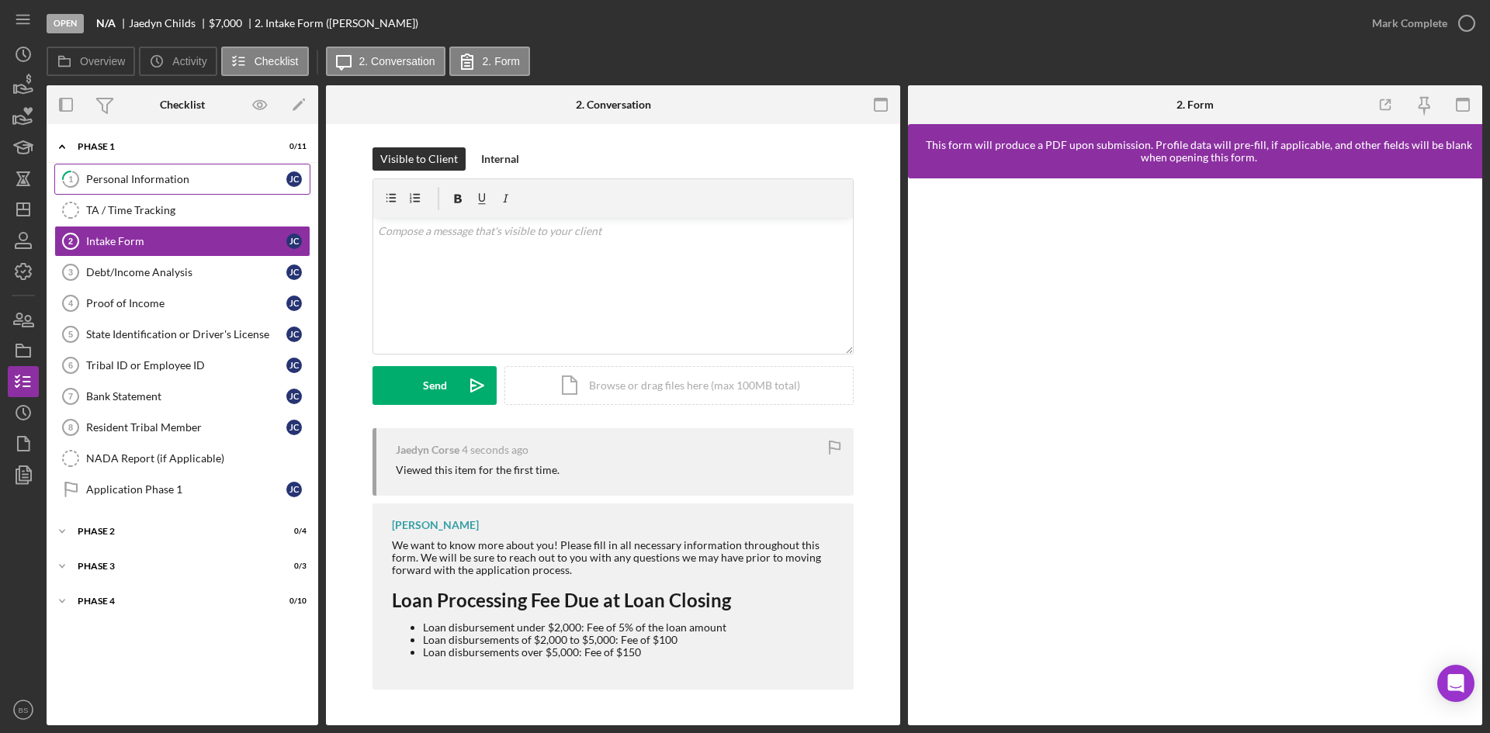
click at [205, 185] on div "Personal Information" at bounding box center [186, 179] width 200 height 12
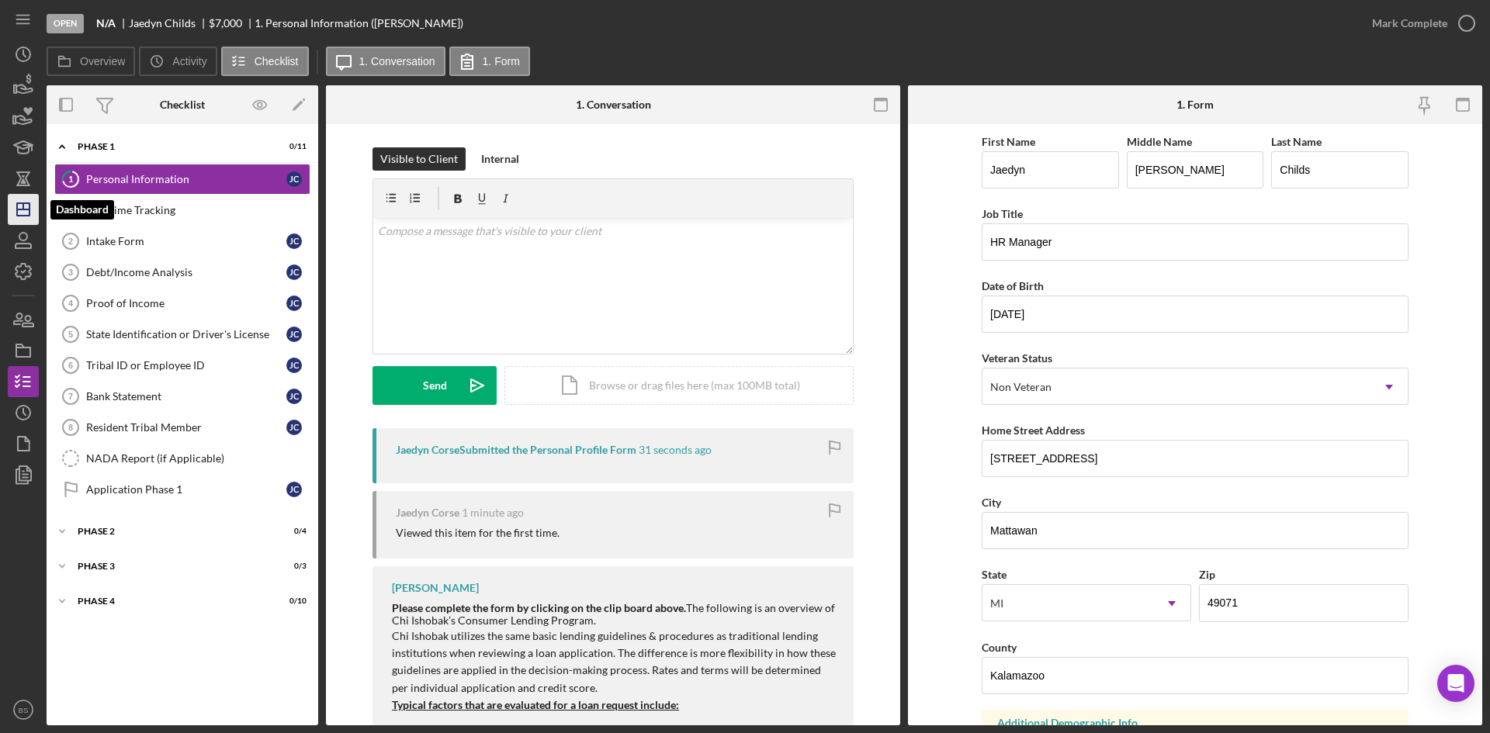
click at [29, 206] on polygon "button" at bounding box center [23, 209] width 12 height 12
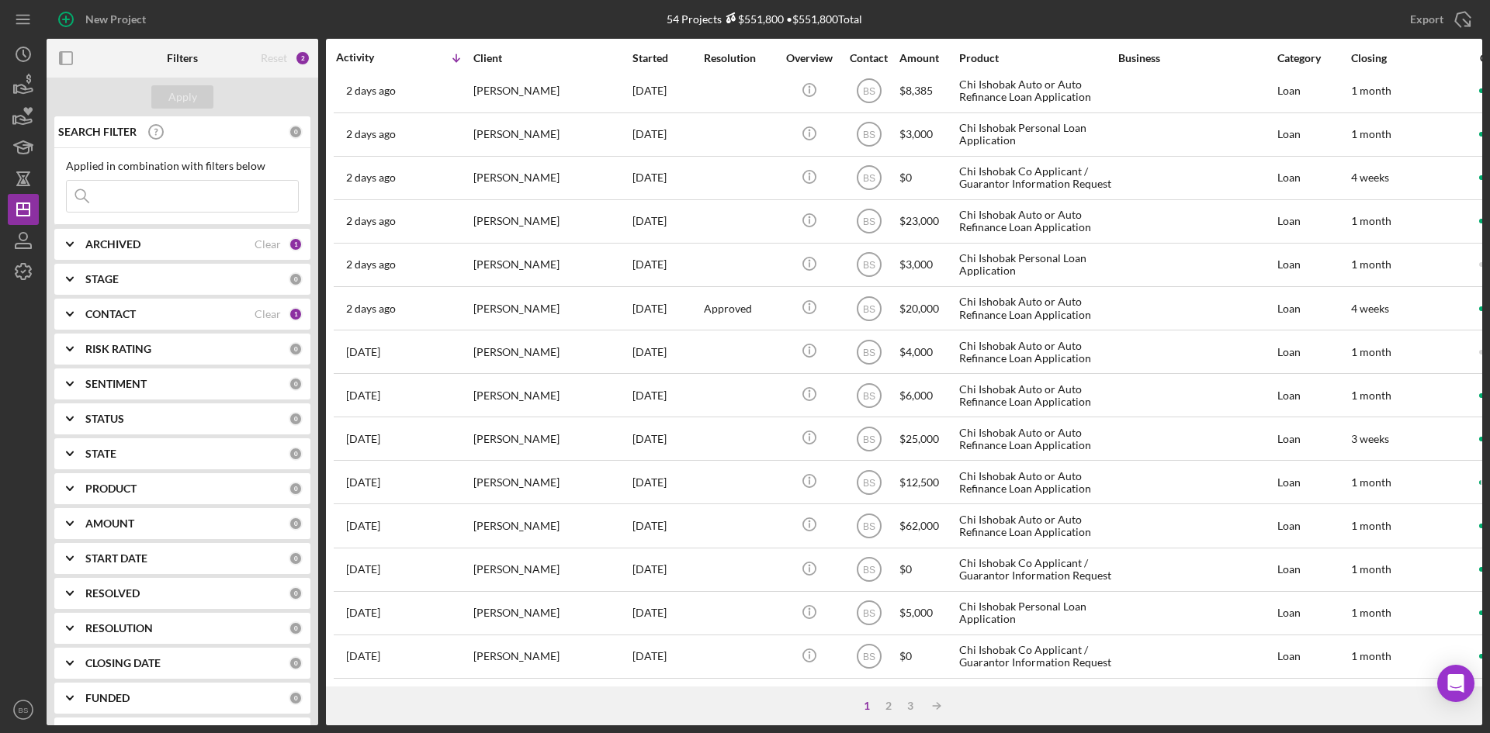
scroll to position [499, 0]
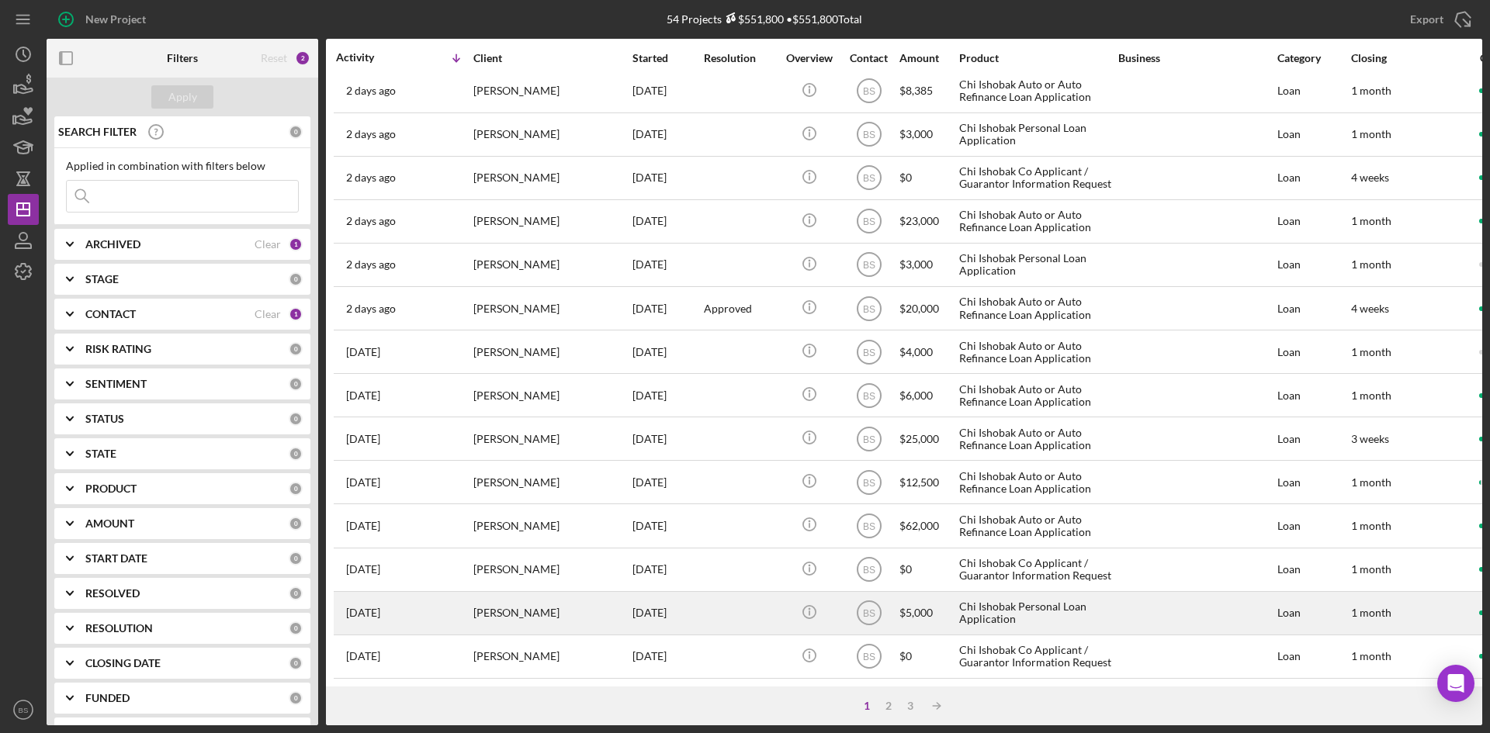
click at [550, 606] on div "[PERSON_NAME]" at bounding box center [550, 613] width 155 height 41
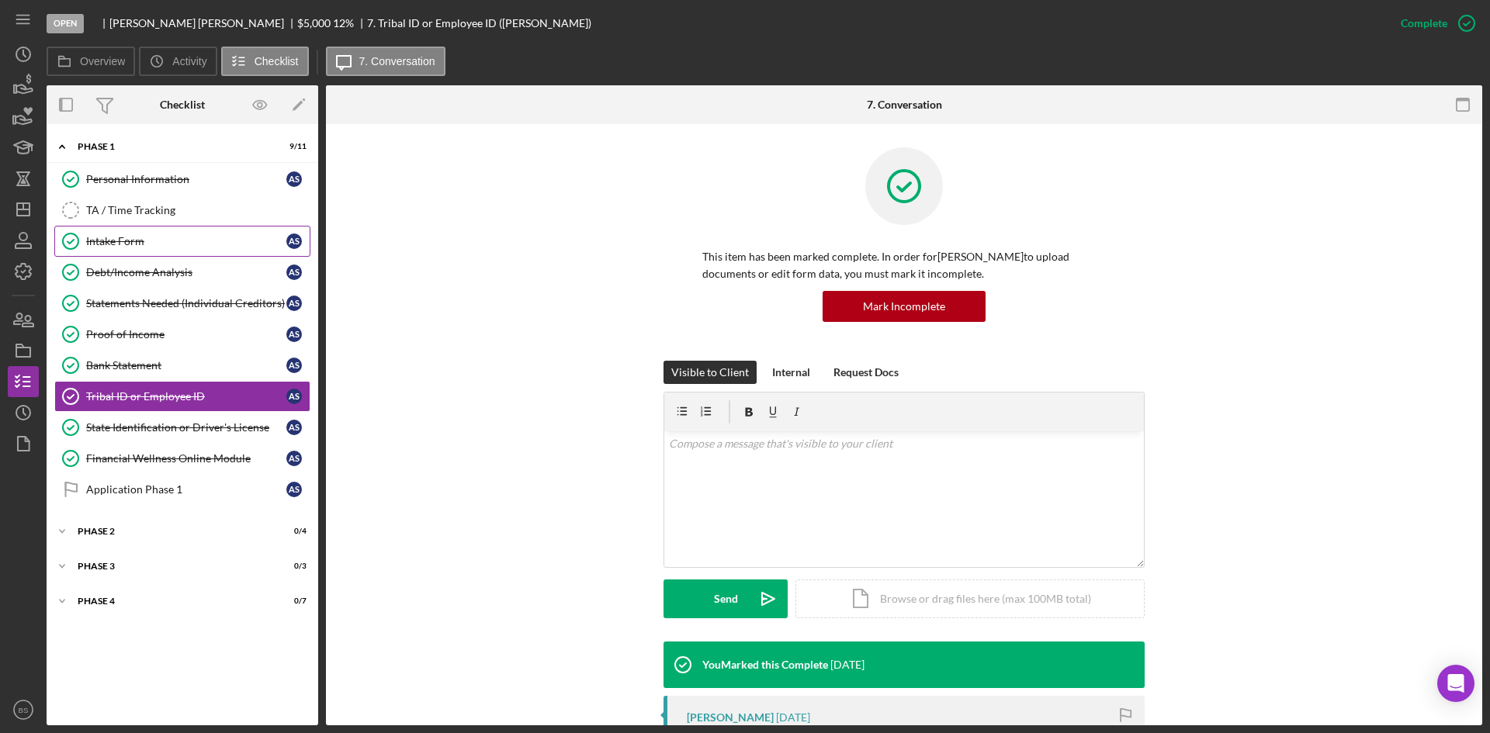
click at [194, 254] on link "Intake Form Intake Form A S" at bounding box center [182, 241] width 256 height 31
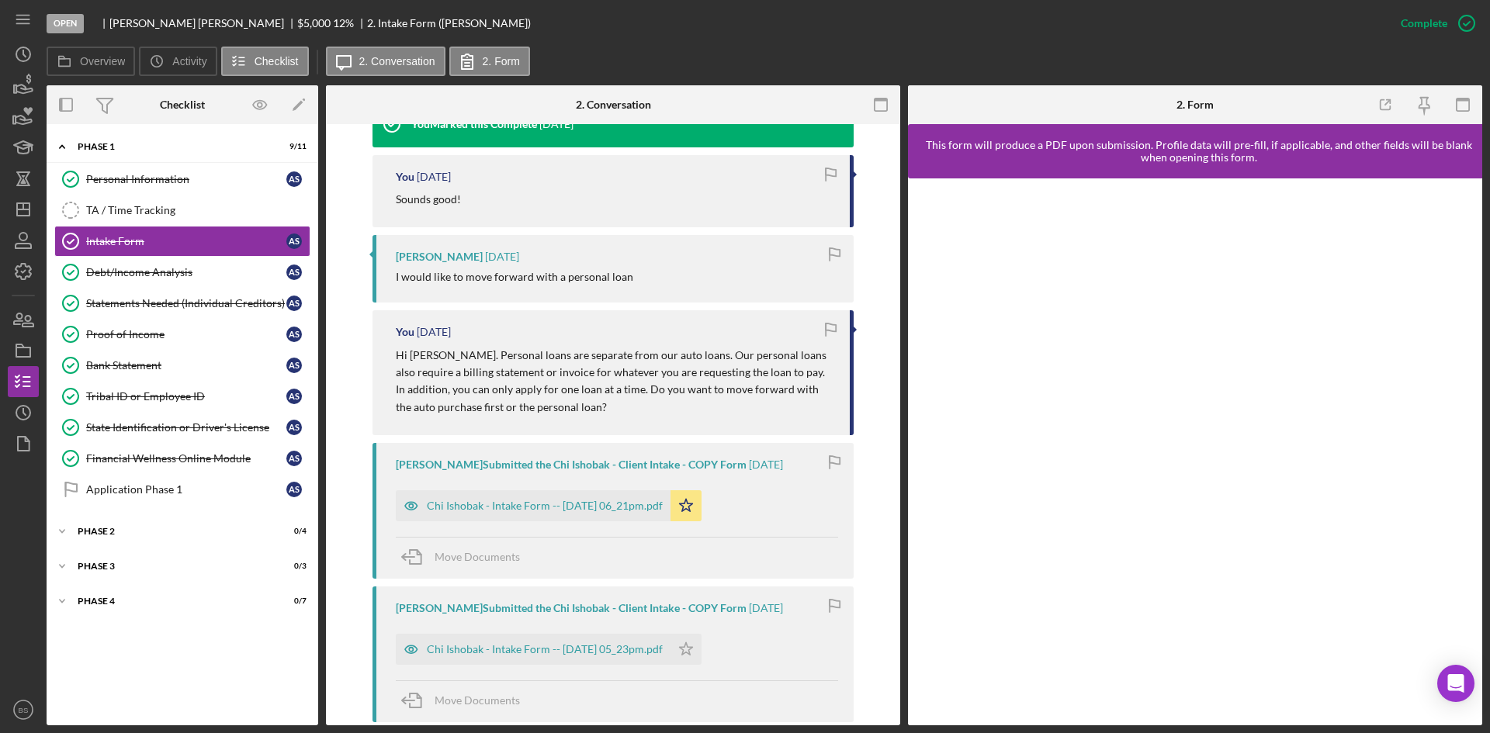
scroll to position [543, 0]
click at [569, 507] on div "Chi Ishobak - Intake Form -- 2025-09-29 06_21pm.pdf" at bounding box center [545, 503] width 236 height 12
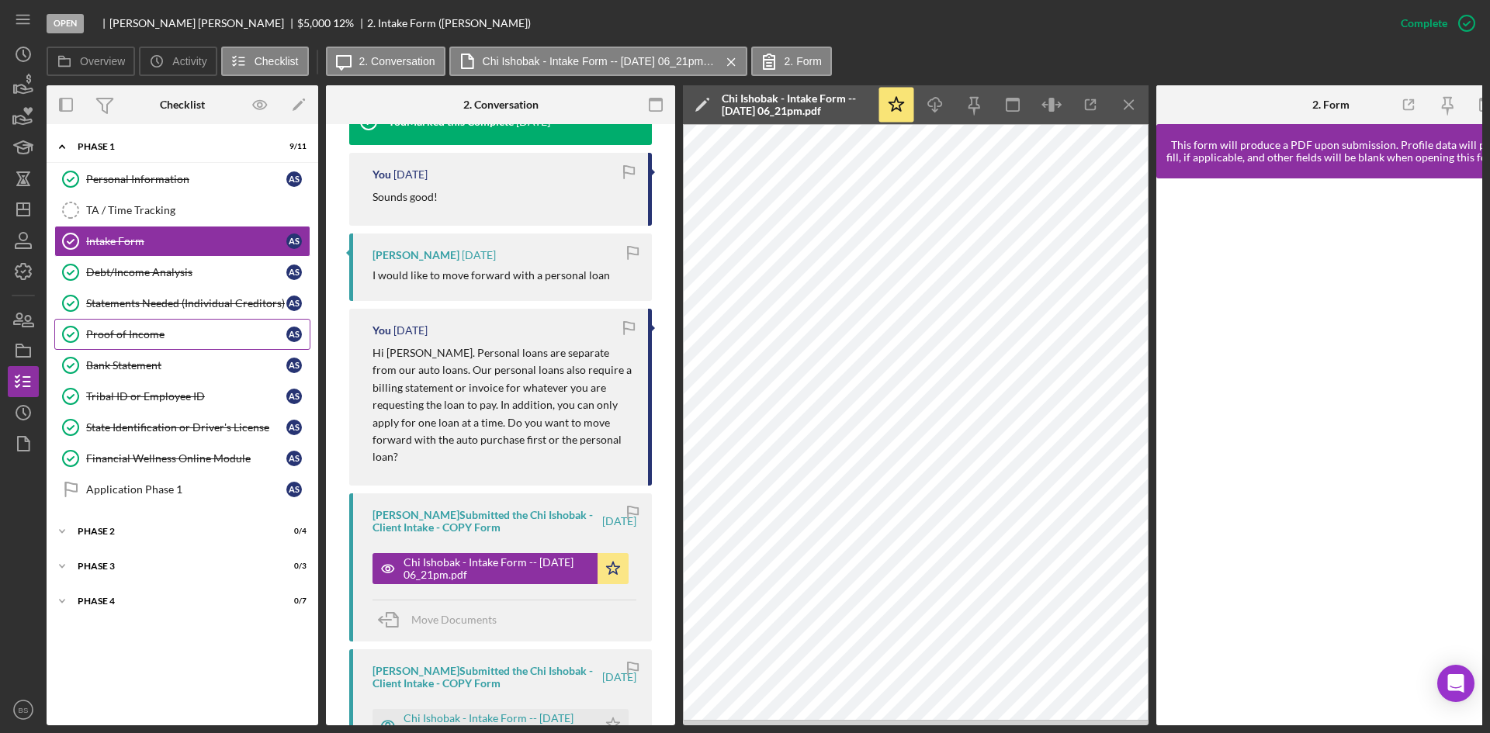
drag, startPoint x: 216, startPoint y: 266, endPoint x: 302, endPoint y: 344, distance: 115.9
click at [216, 266] on div "Debt/Income Analysis" at bounding box center [186, 272] width 200 height 12
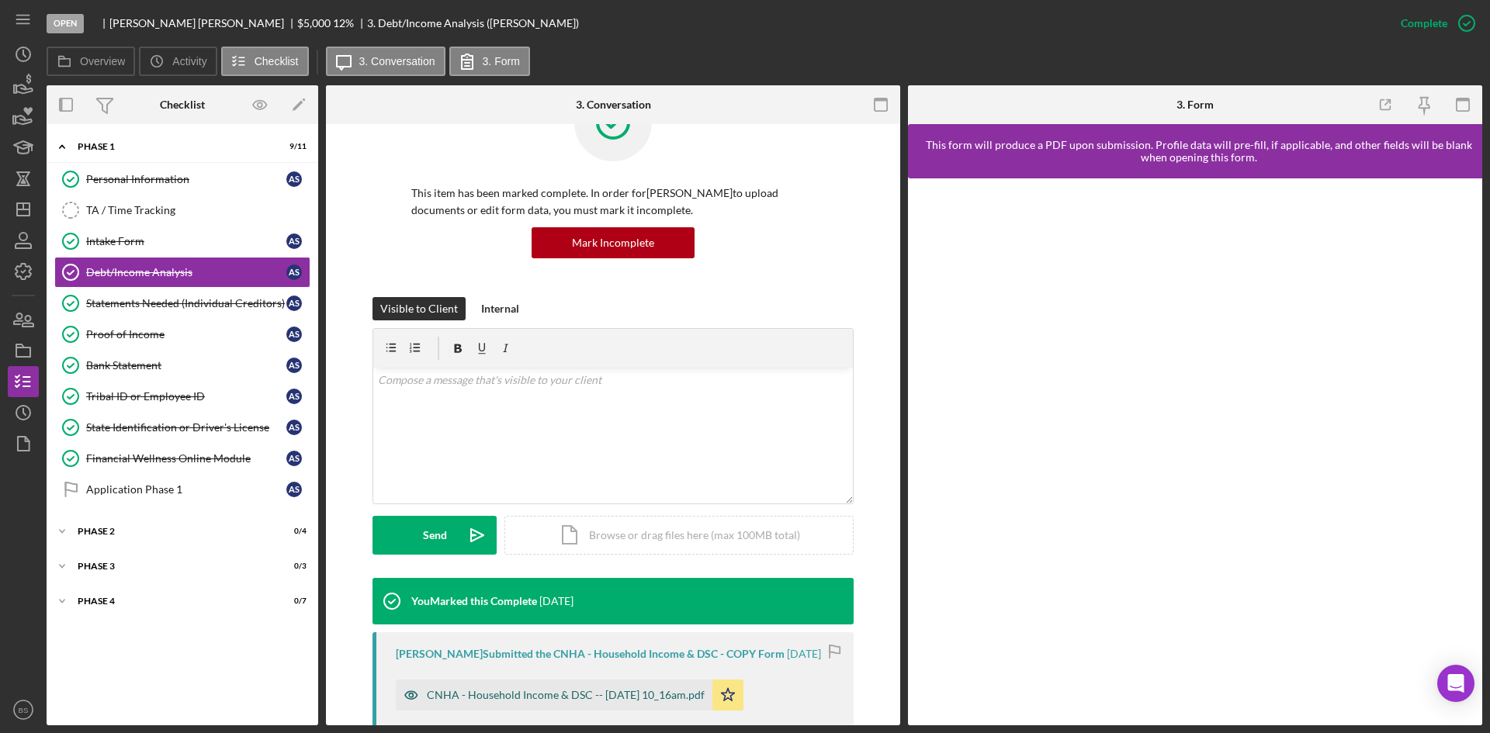
scroll to position [233, 0]
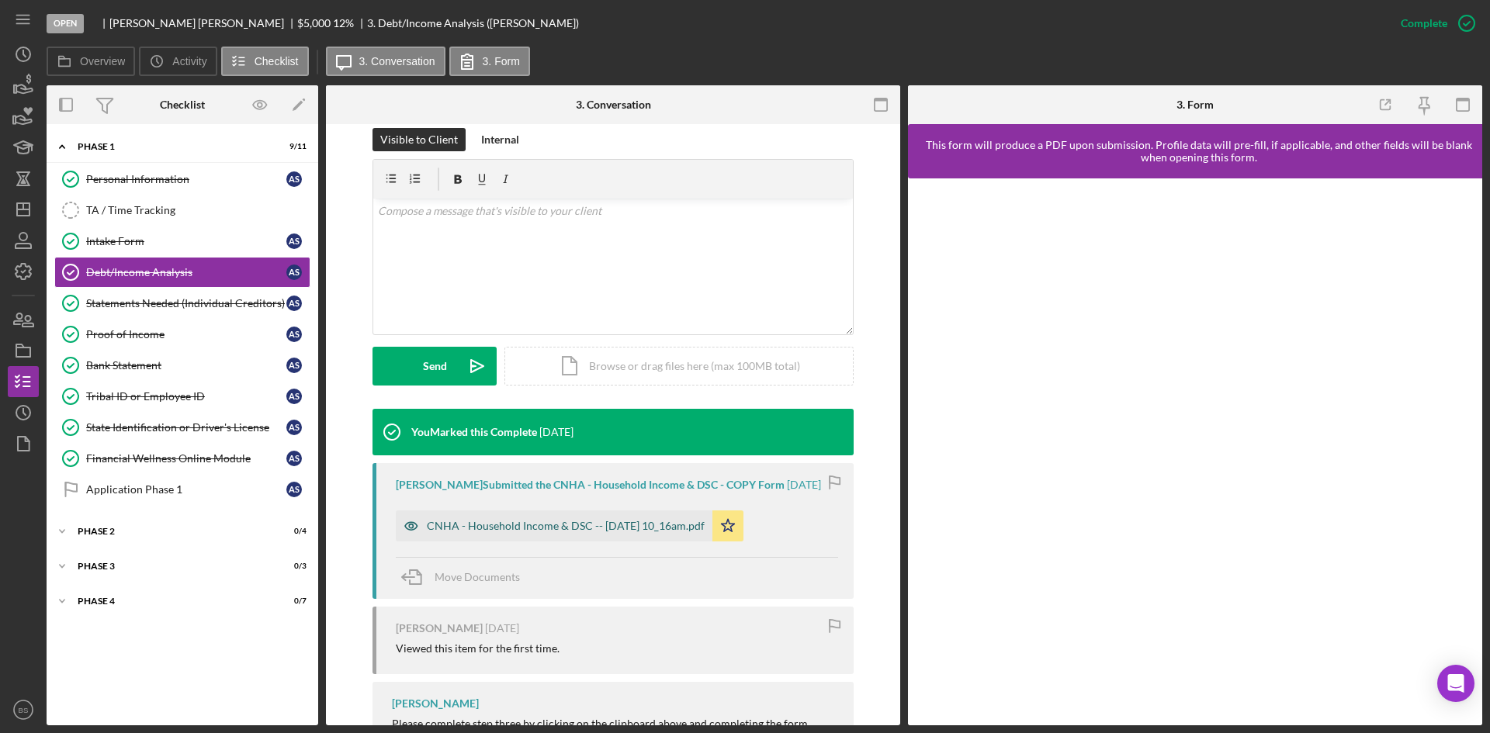
drag, startPoint x: 623, startPoint y: 538, endPoint x: 650, endPoint y: 518, distance: 33.4
click at [623, 538] on div "CNHA - Household Income & DSC -- 2025-09-30 10_16am.pdf" at bounding box center [554, 526] width 317 height 31
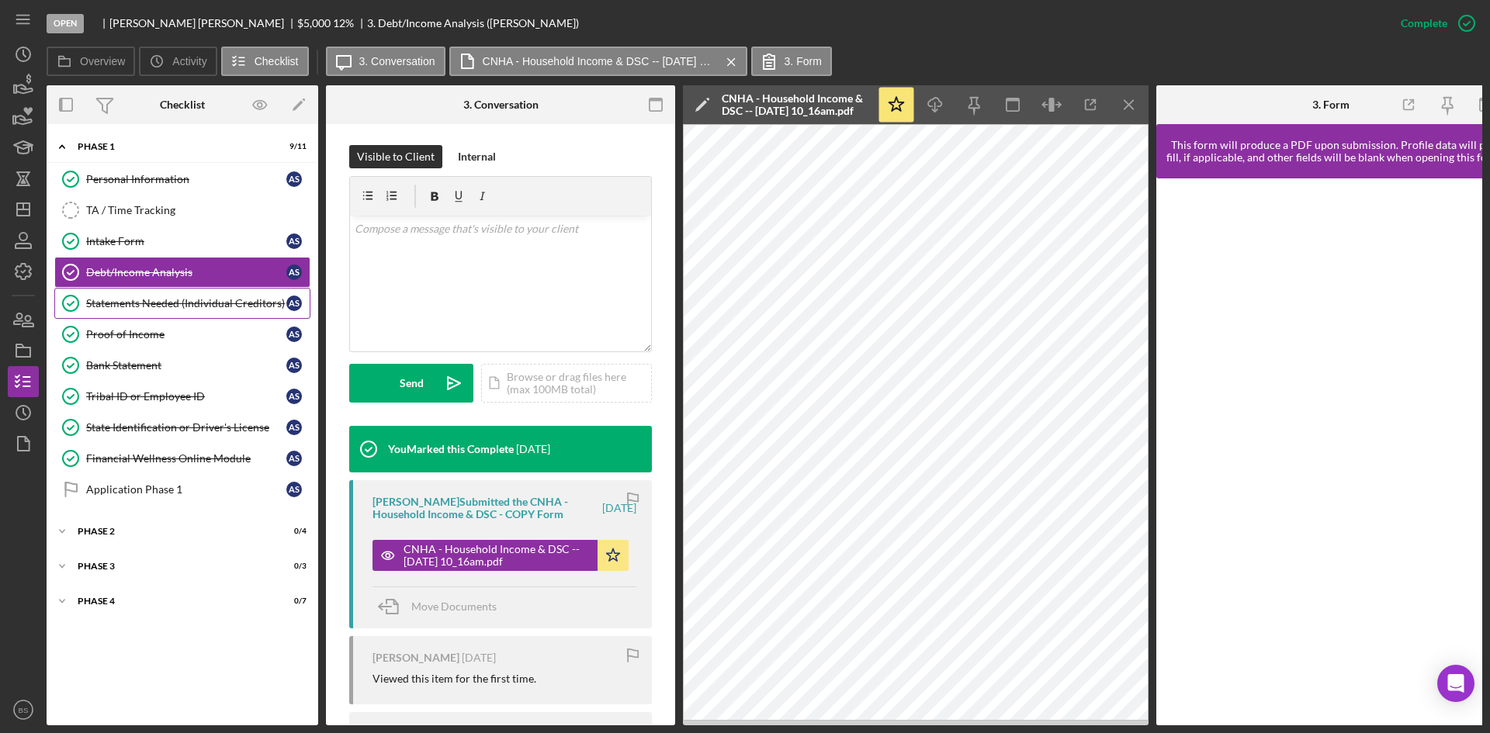
click at [272, 296] on link "Statements Needed (Individual Creditors) Statements Needed (Individual Creditor…" at bounding box center [182, 303] width 256 height 31
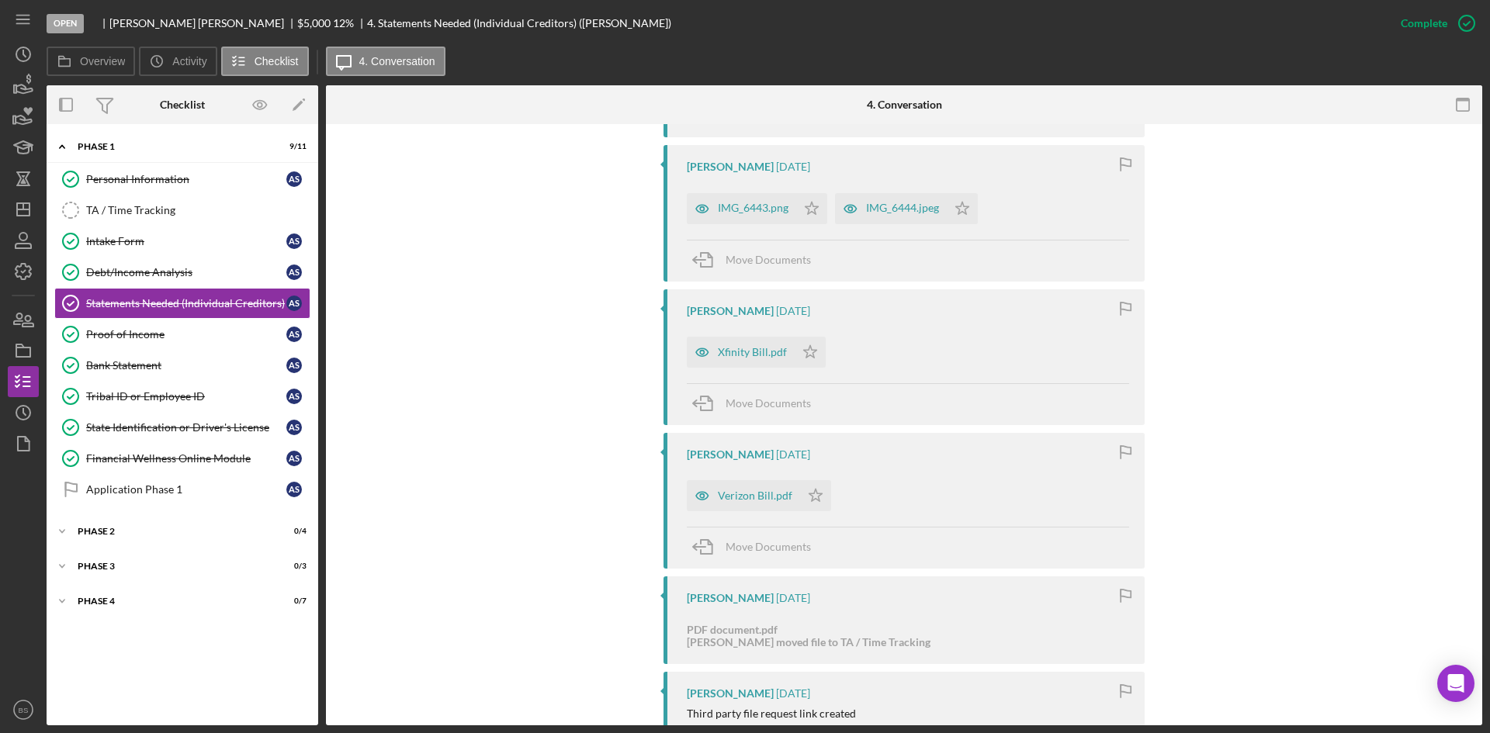
scroll to position [1323, 0]
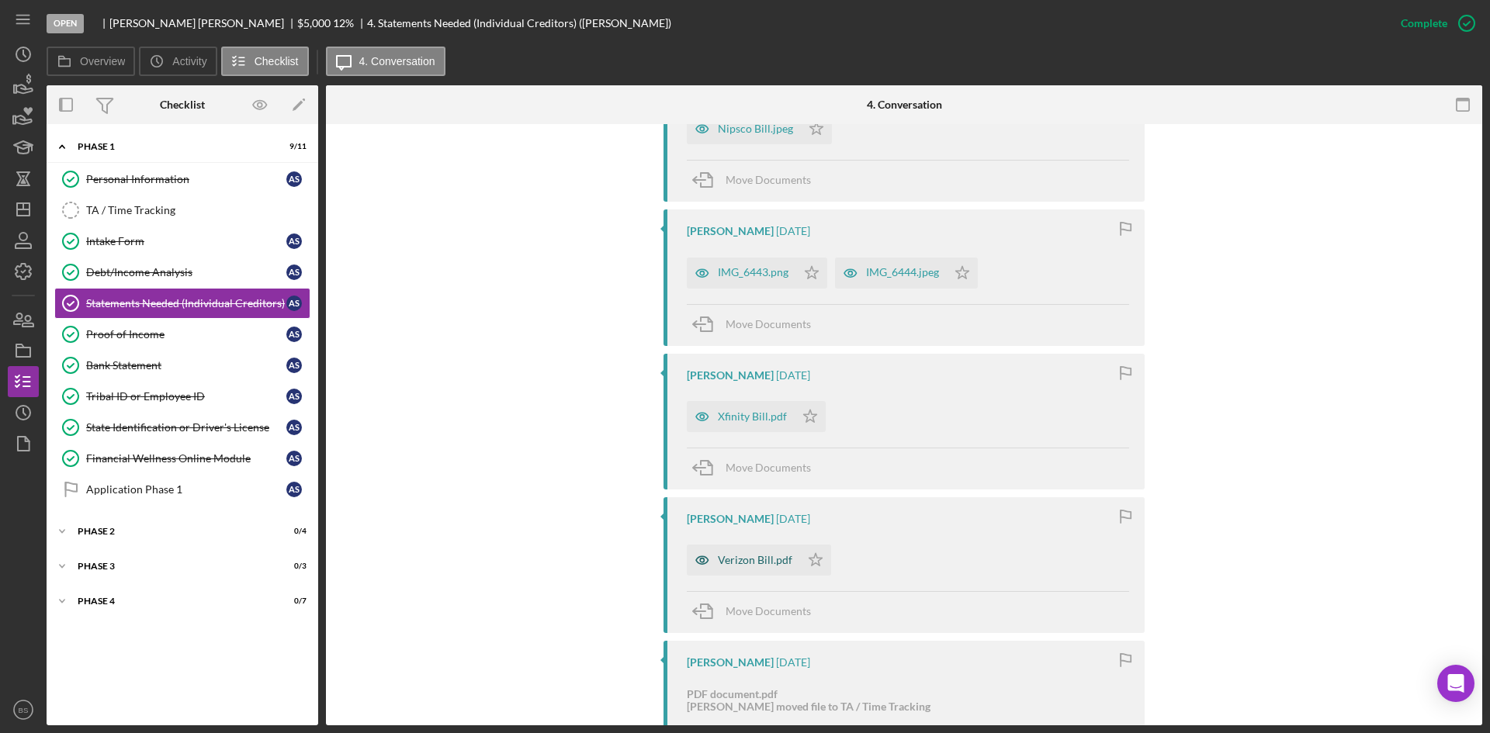
click at [756, 563] on div "Verizon Bill.pdf" at bounding box center [755, 560] width 74 height 12
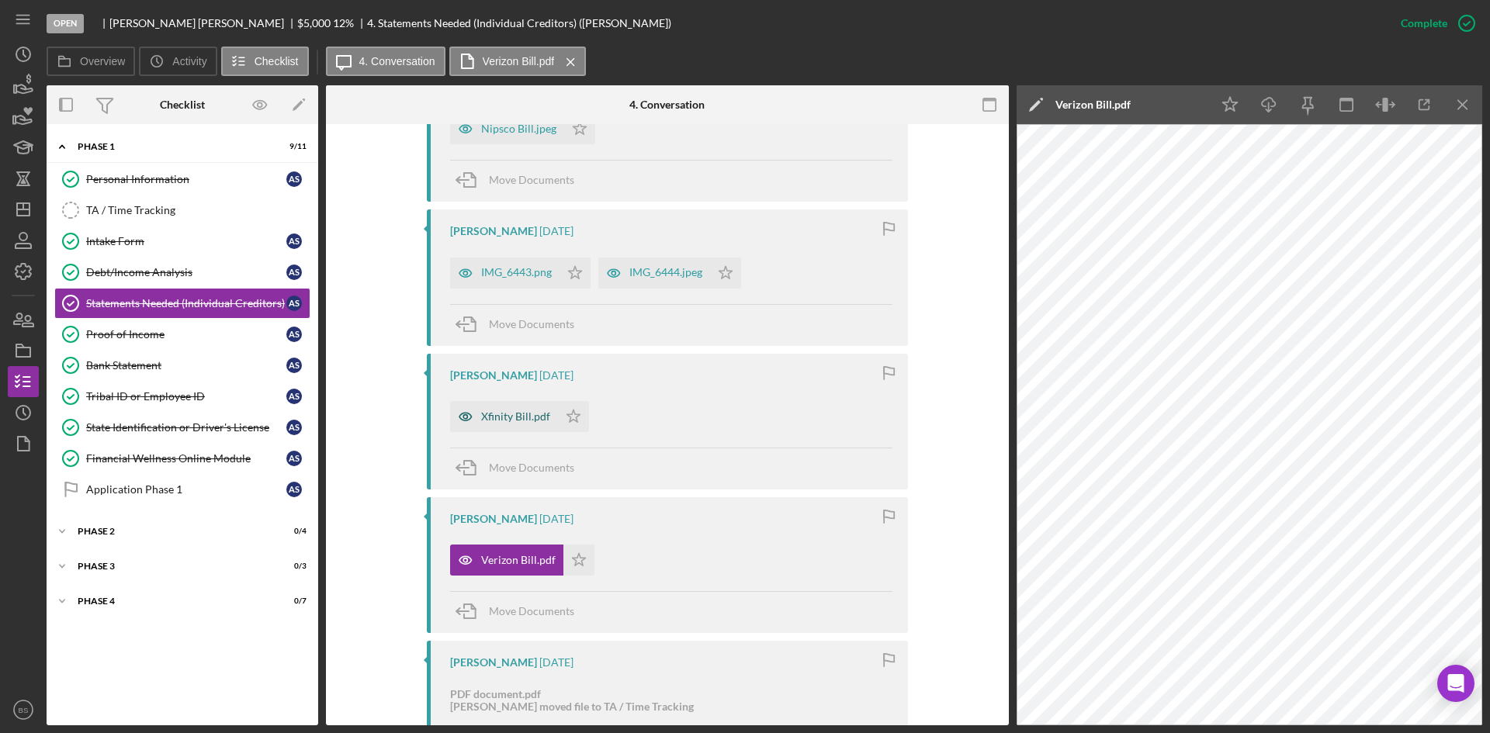
click at [517, 420] on div "Xfinity Bill.pdf" at bounding box center [515, 416] width 69 height 12
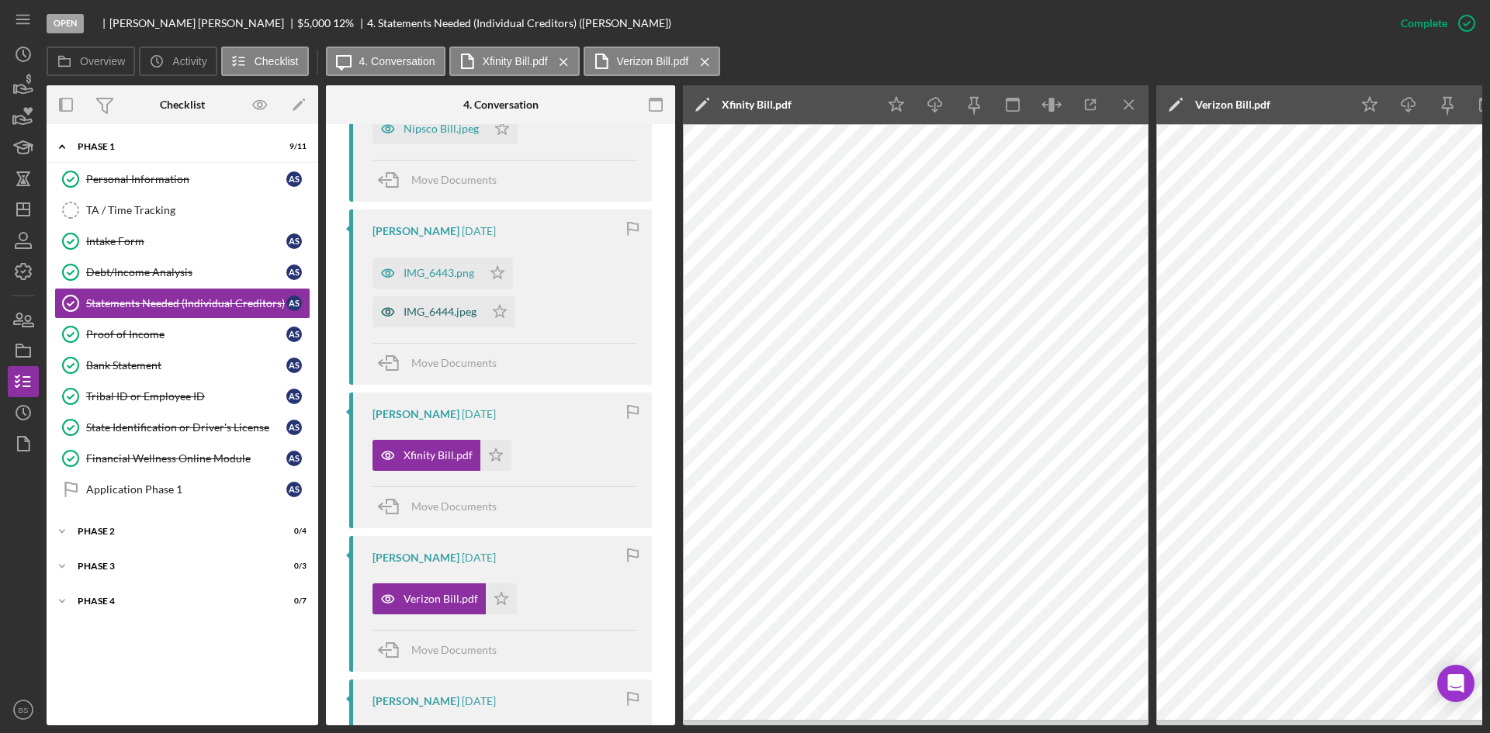
click at [432, 306] on div "IMG_6444.jpeg" at bounding box center [439, 312] width 73 height 12
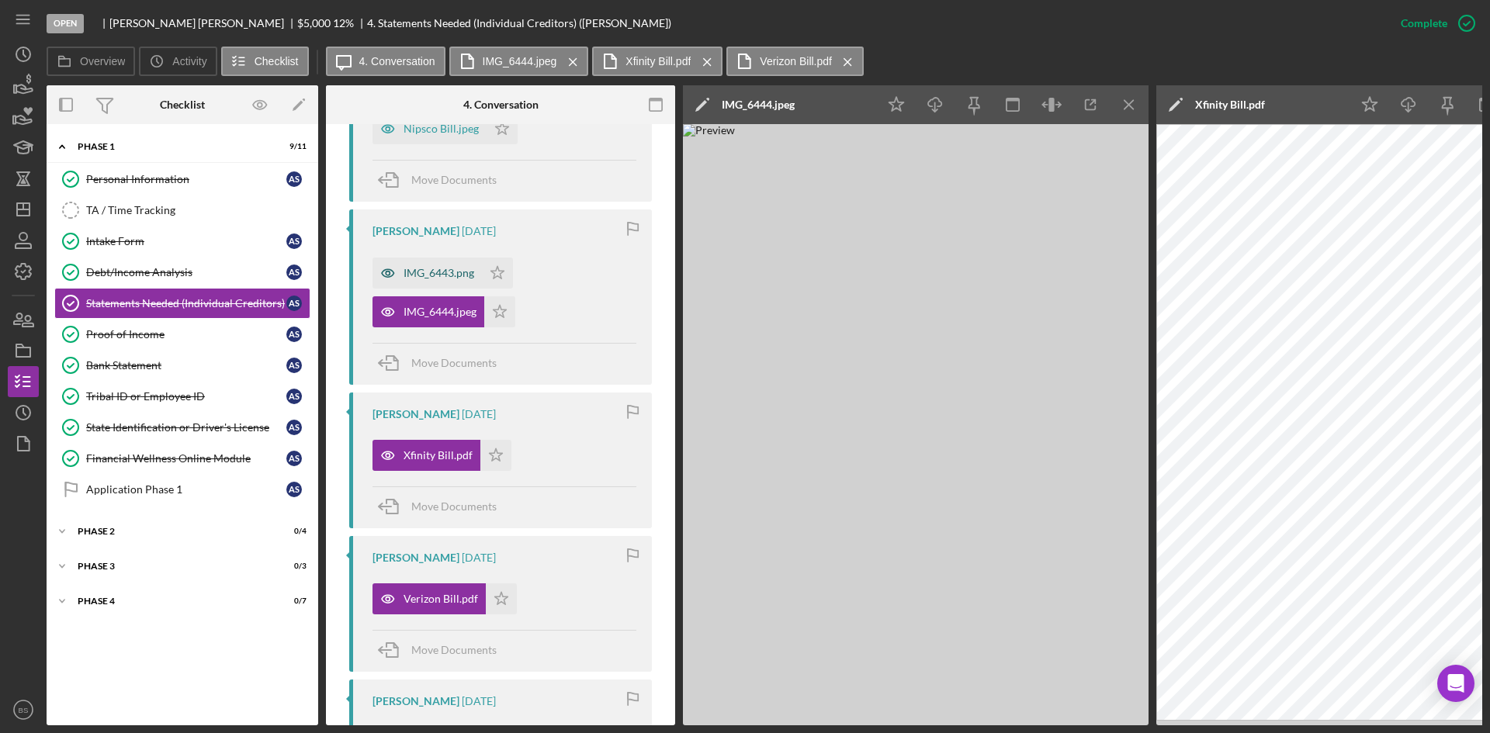
click at [434, 279] on div "IMG_6443.png" at bounding box center [438, 273] width 71 height 12
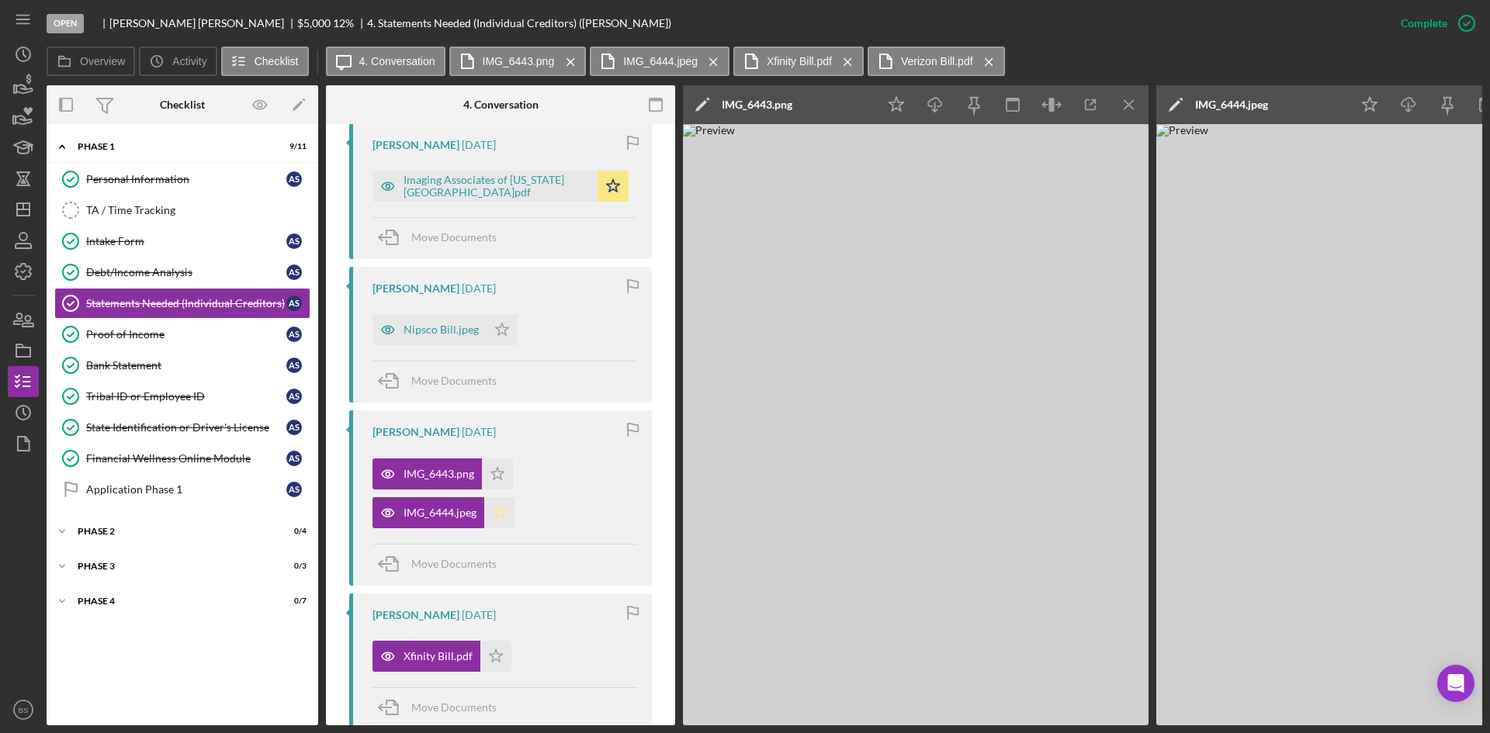
scroll to position [1189, 0]
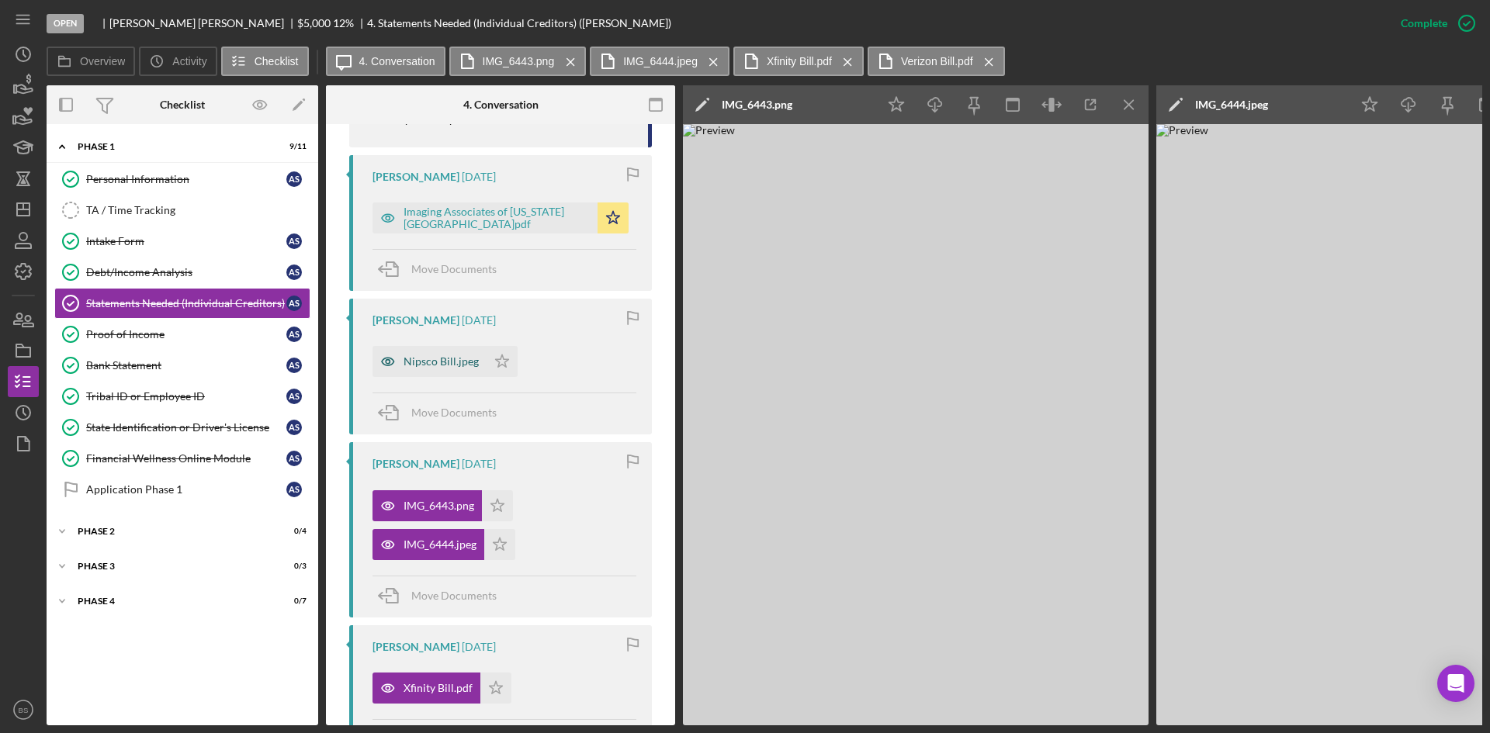
click at [441, 359] on div "Nipsco Bill.jpeg" at bounding box center [440, 361] width 75 height 12
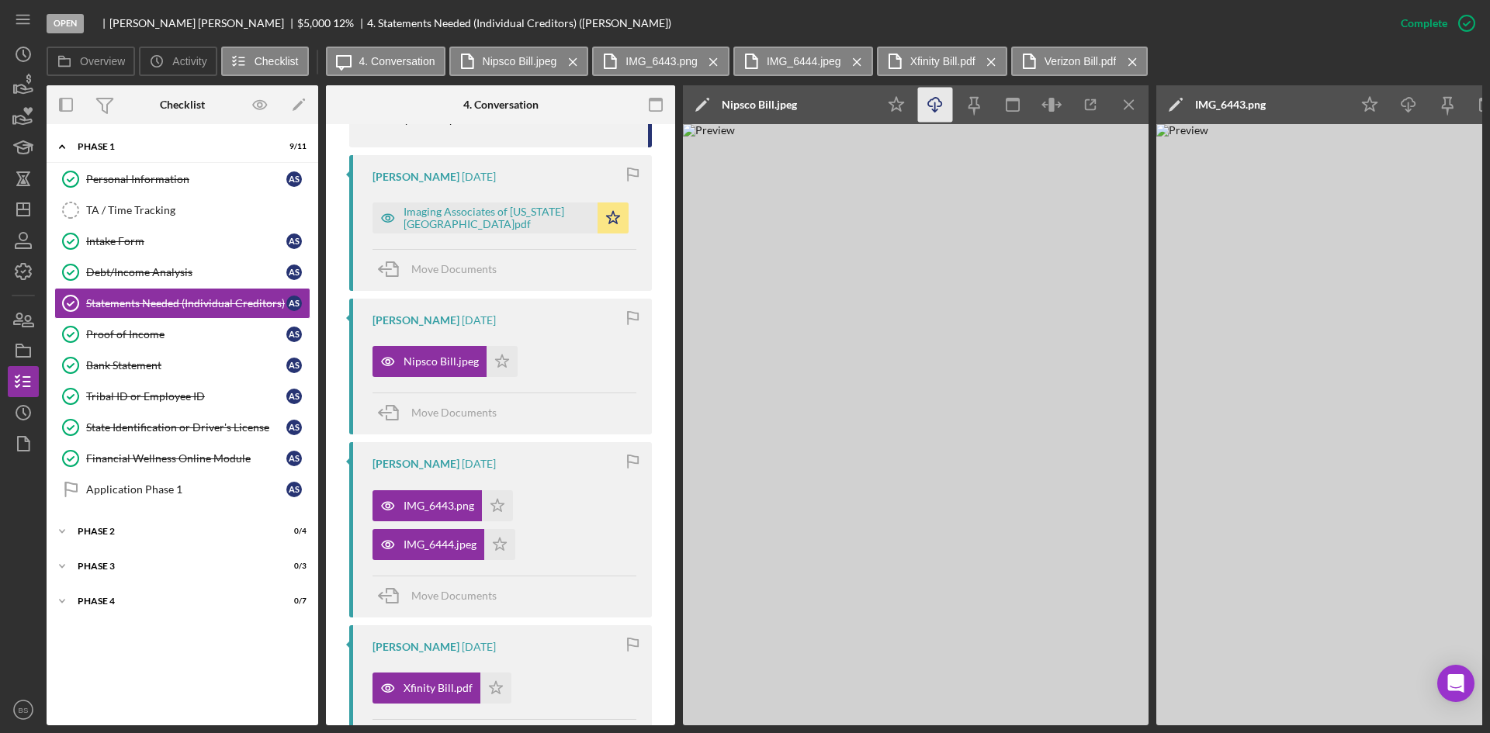
click at [933, 104] on icon "Icon/Download" at bounding box center [935, 105] width 35 height 35
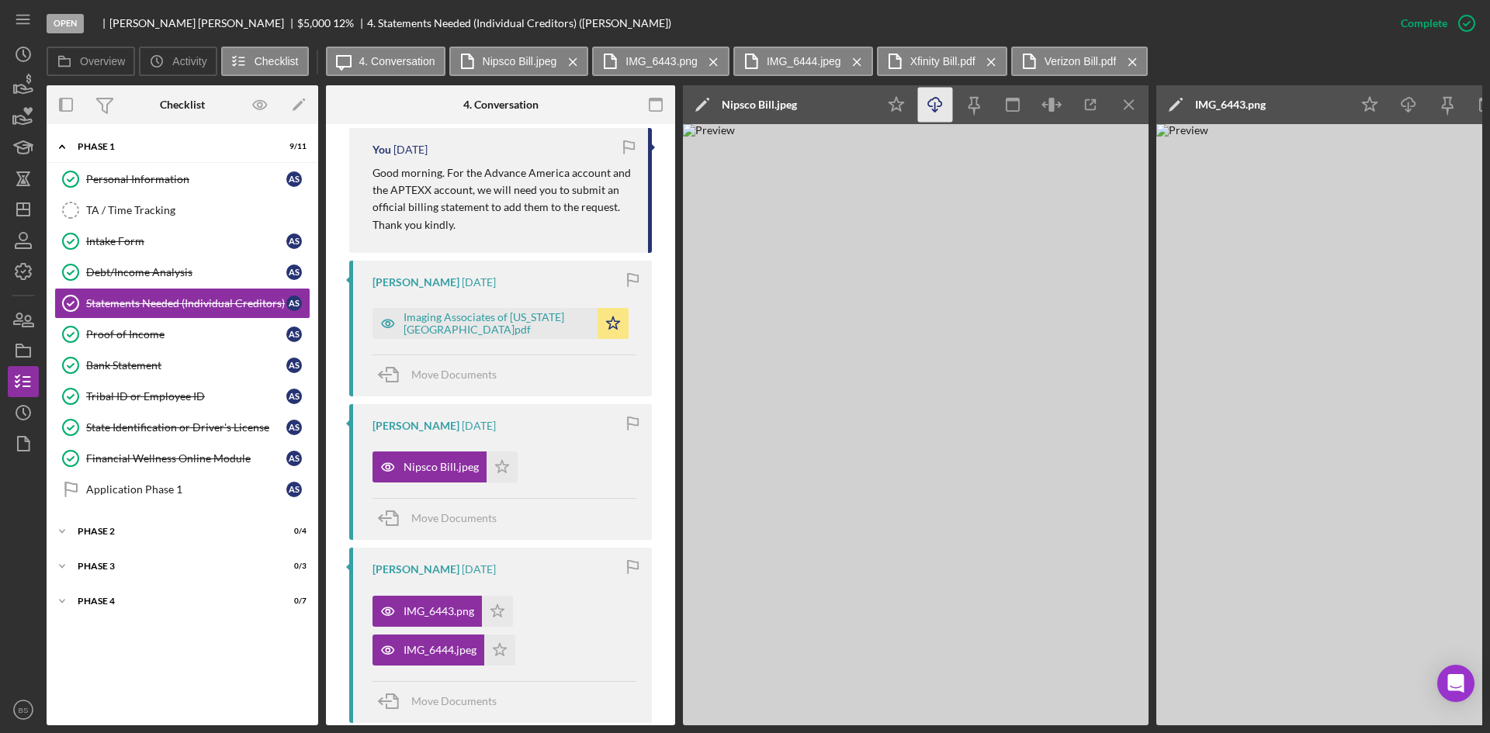
scroll to position [957, 0]
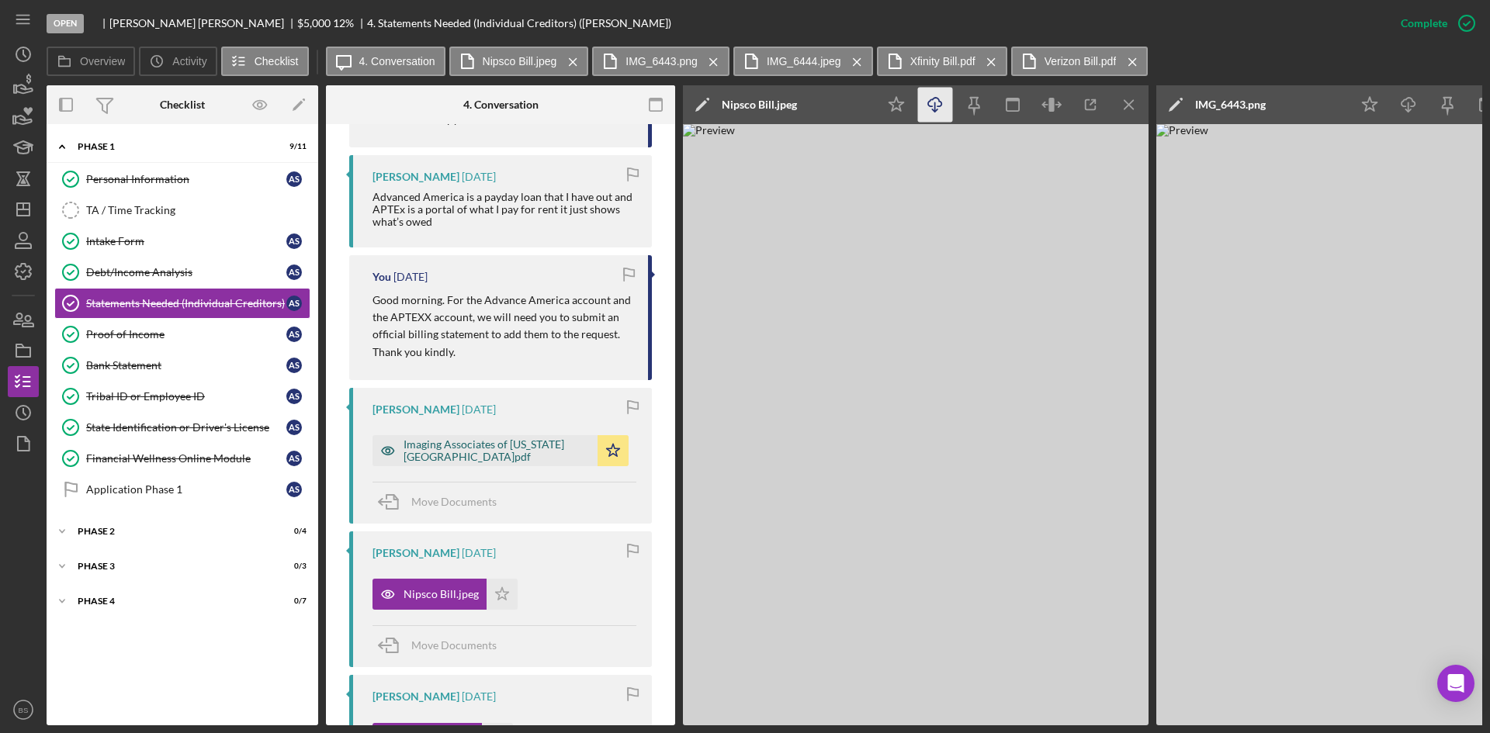
click at [473, 459] on div "Imaging Associates of Indiana.pdf" at bounding box center [484, 450] width 225 height 31
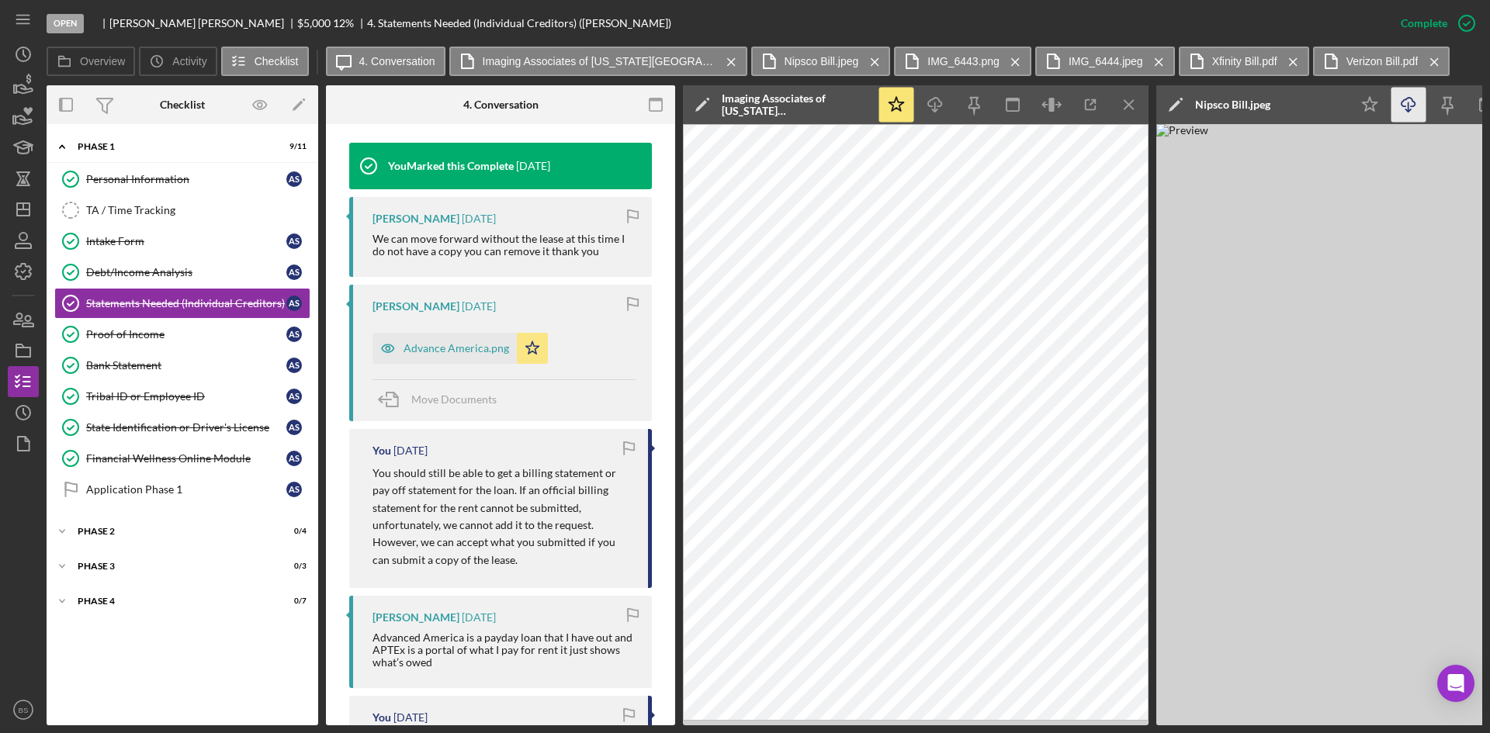
scroll to position [491, 0]
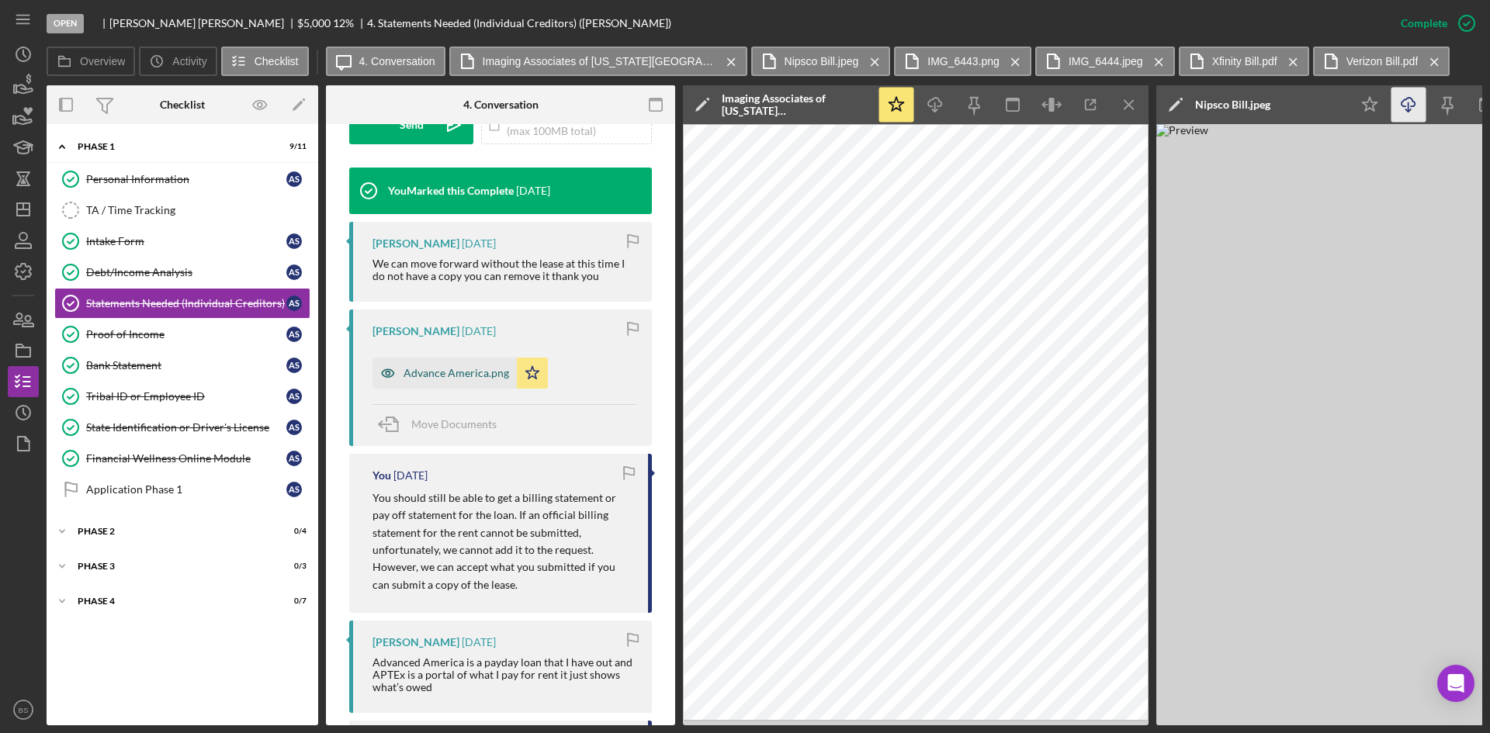
drag, startPoint x: 469, startPoint y: 386, endPoint x: 487, endPoint y: 376, distance: 21.2
click at [469, 386] on div "Advance America.png" at bounding box center [444, 373] width 144 height 31
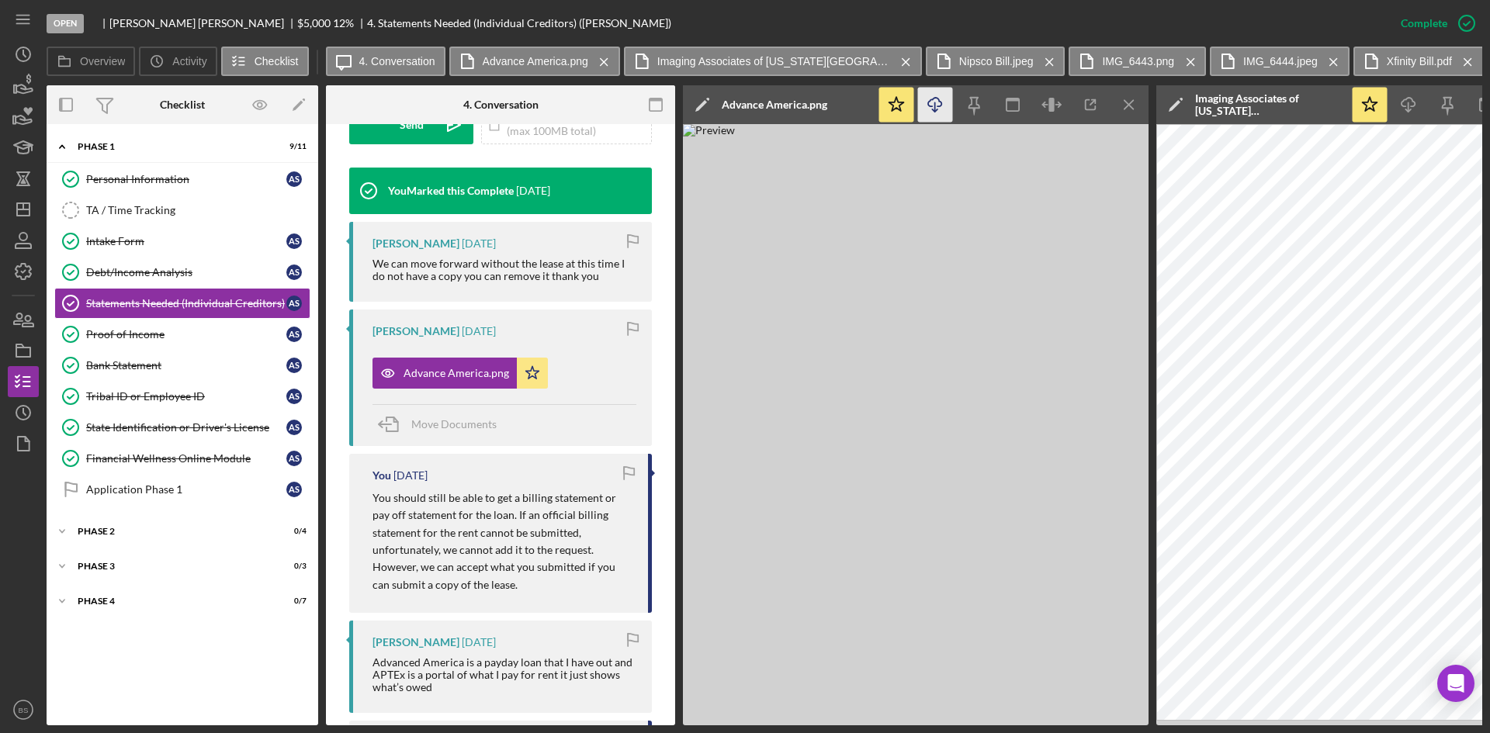
click at [931, 96] on icon "Icon/Download" at bounding box center [935, 105] width 35 height 35
click at [192, 337] on div "Proof of Income" at bounding box center [186, 334] width 200 height 12
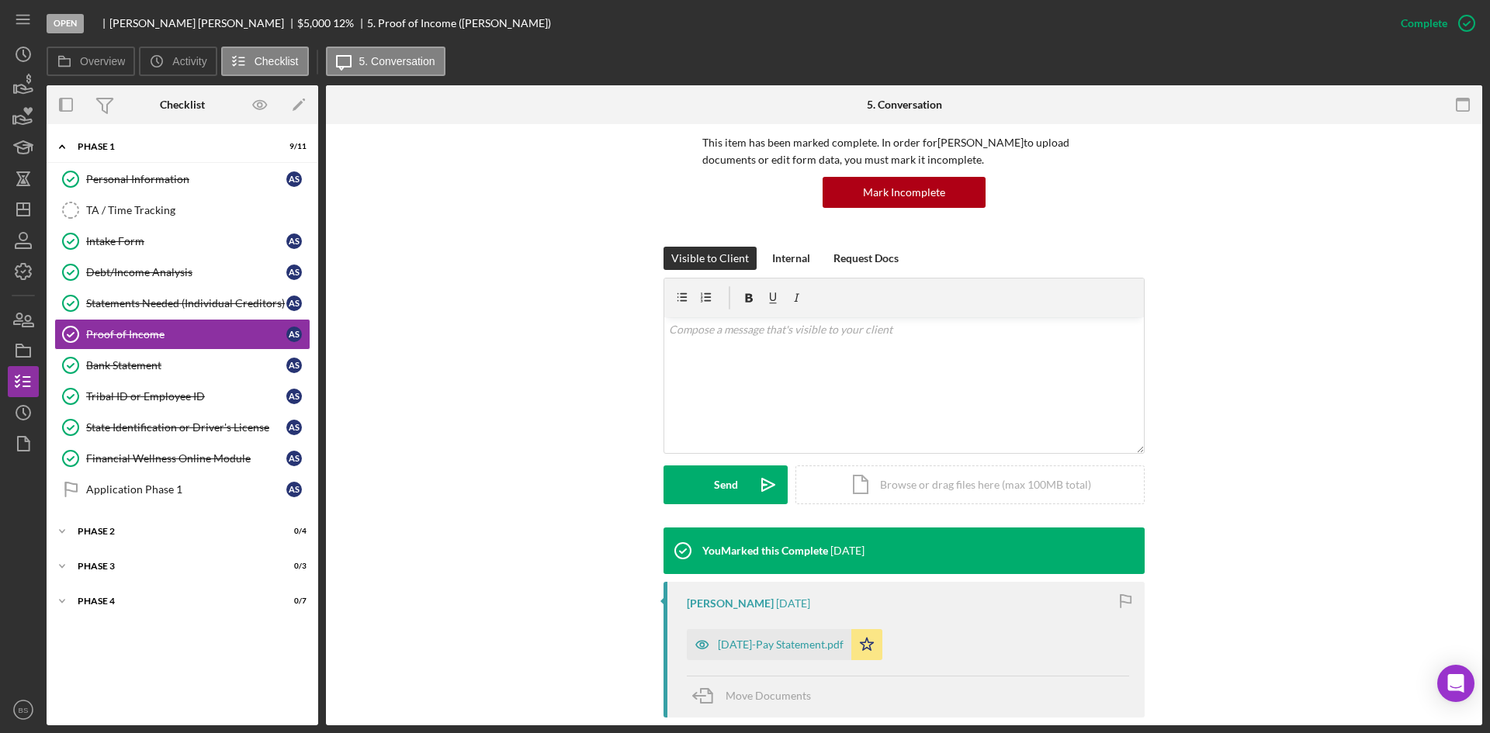
scroll to position [310, 0]
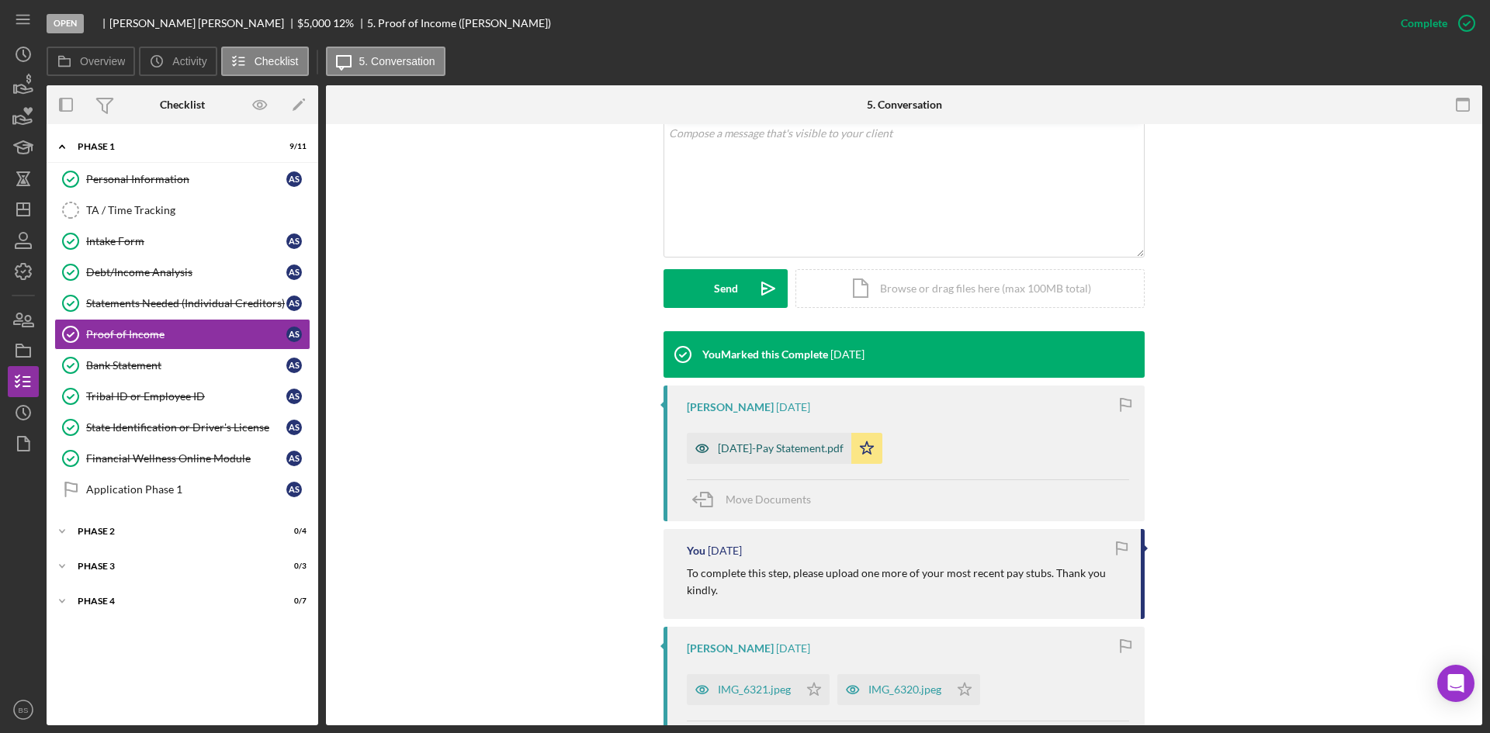
click at [724, 445] on div "Sep 8-Pay Statement.pdf" at bounding box center [781, 448] width 126 height 12
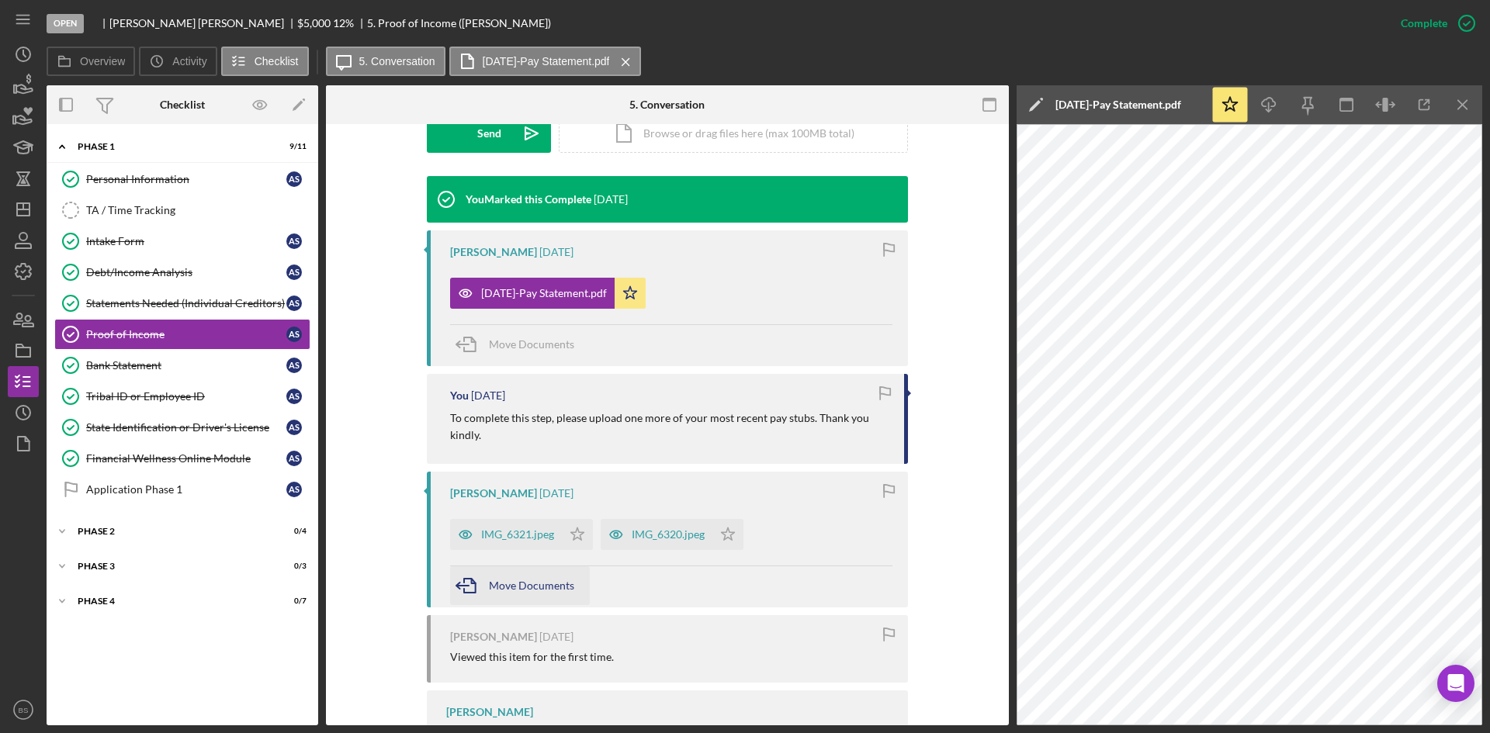
scroll to position [580, 0]
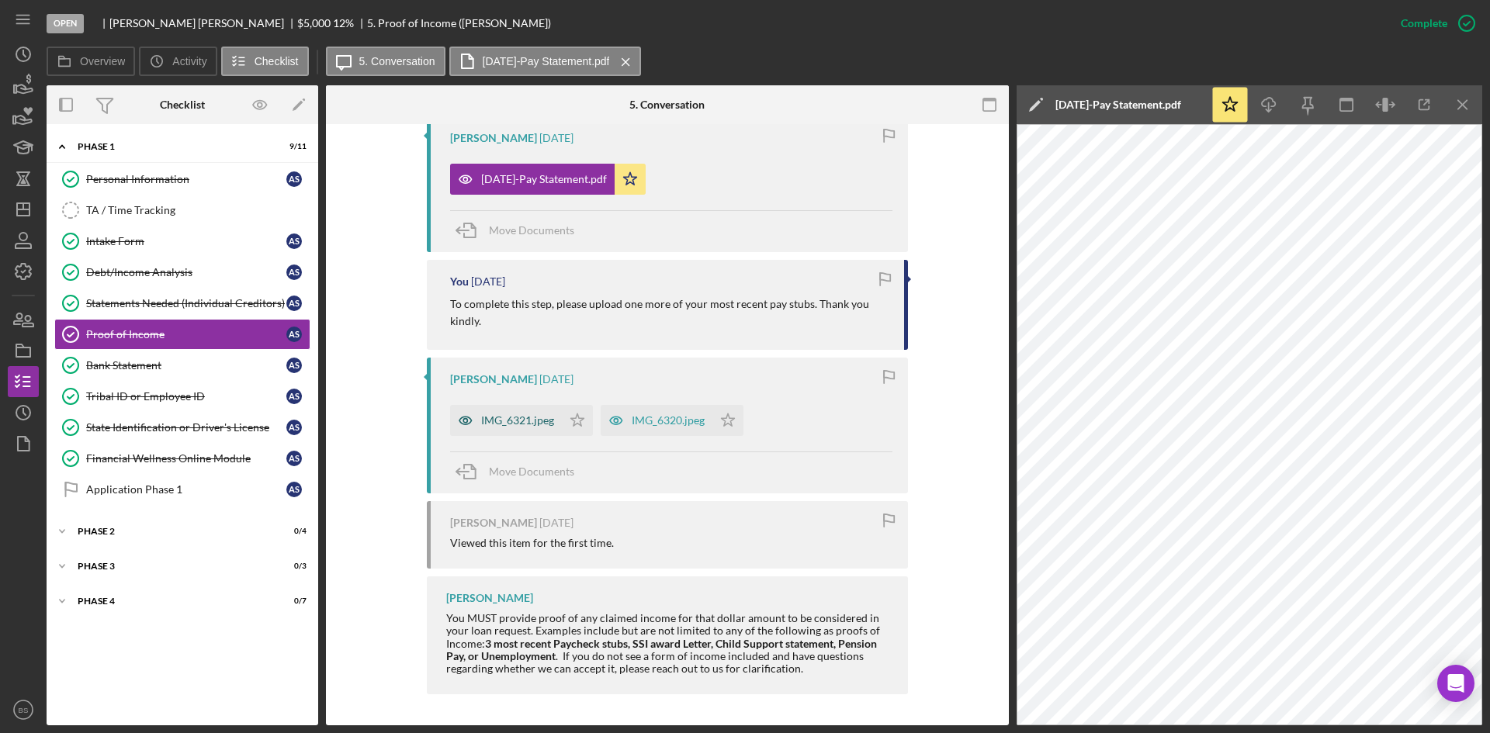
click at [524, 415] on div "IMG_6321.jpeg" at bounding box center [517, 420] width 73 height 12
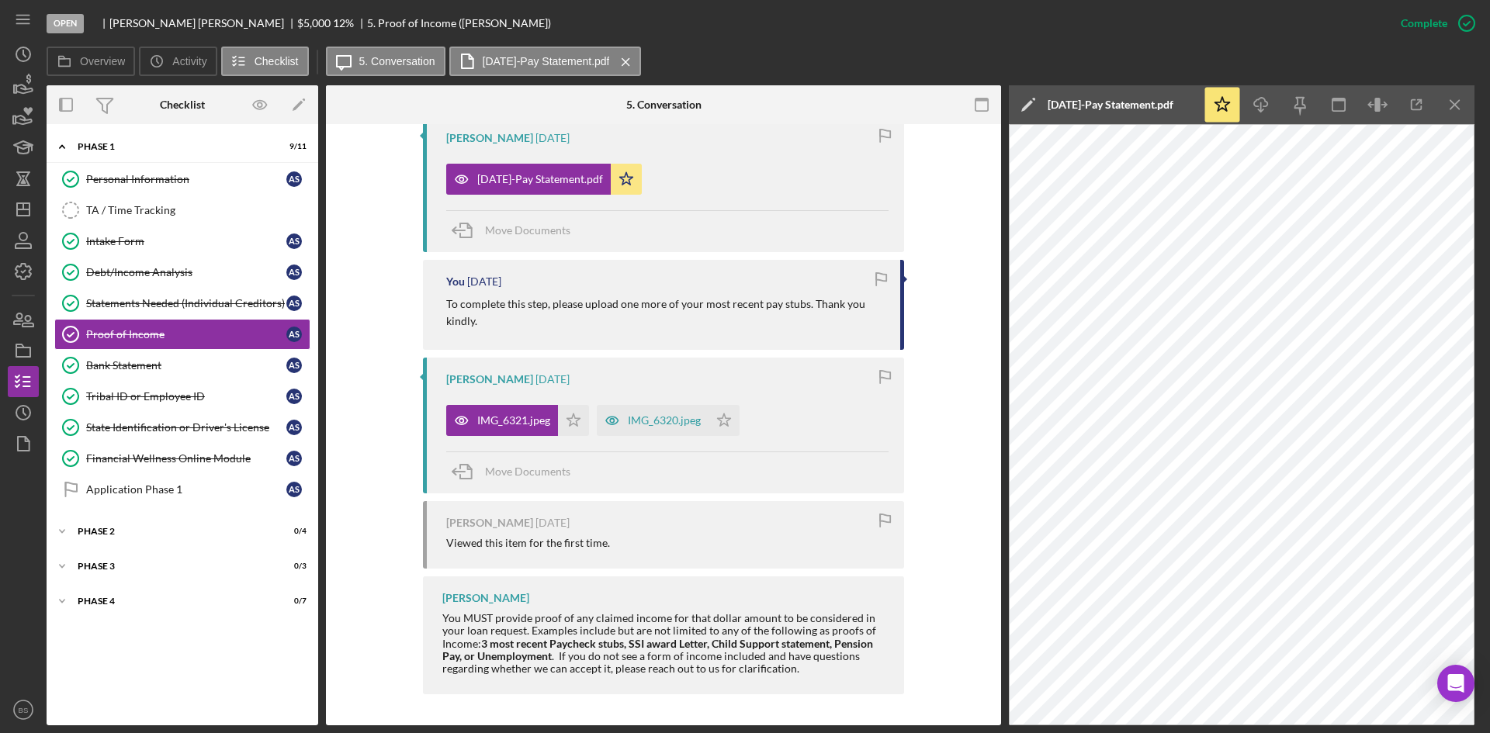
scroll to position [597, 0]
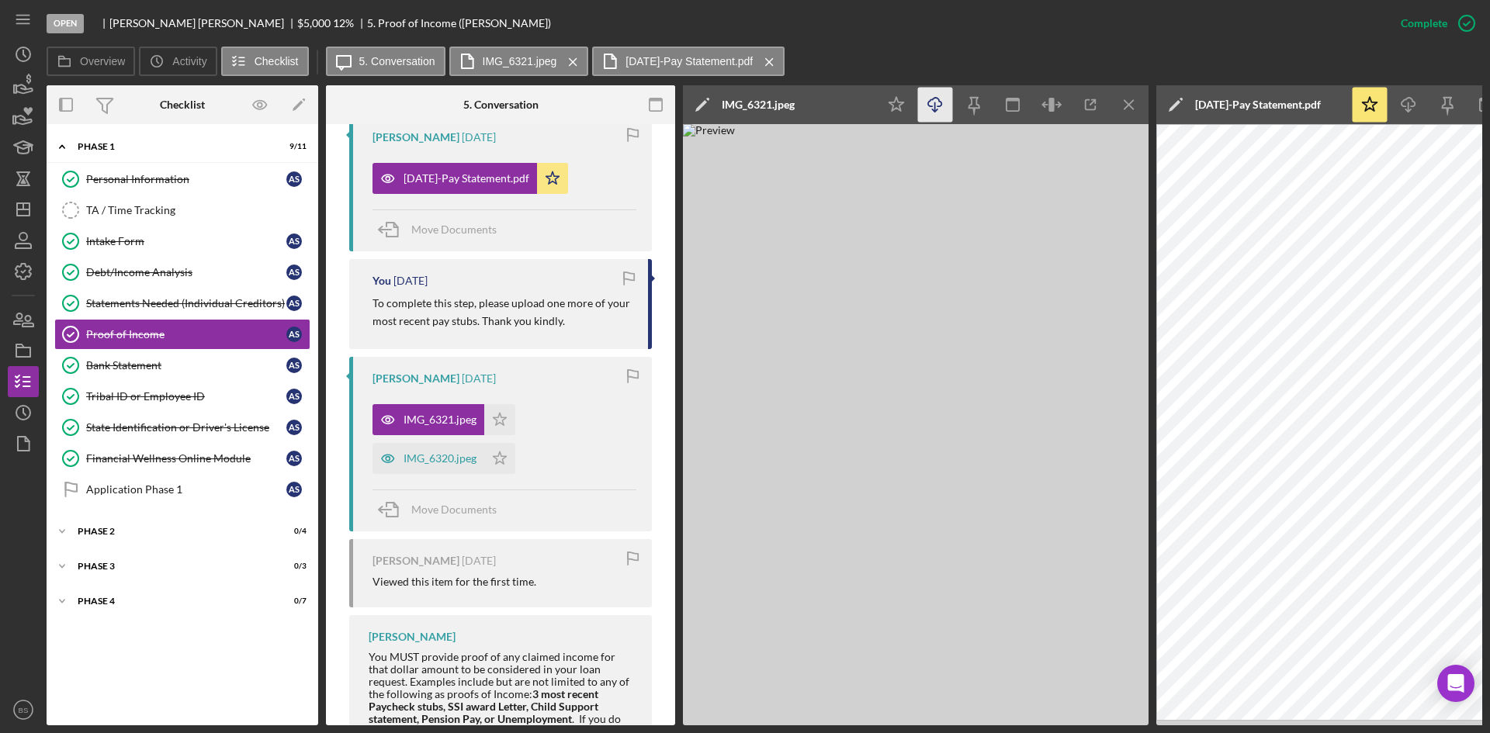
click at [940, 103] on icon "Icon/Download" at bounding box center [935, 105] width 35 height 35
drag, startPoint x: 446, startPoint y: 466, endPoint x: 435, endPoint y: 458, distance: 13.8
click at [446, 466] on div "IMG_6320.jpeg" at bounding box center [428, 458] width 112 height 31
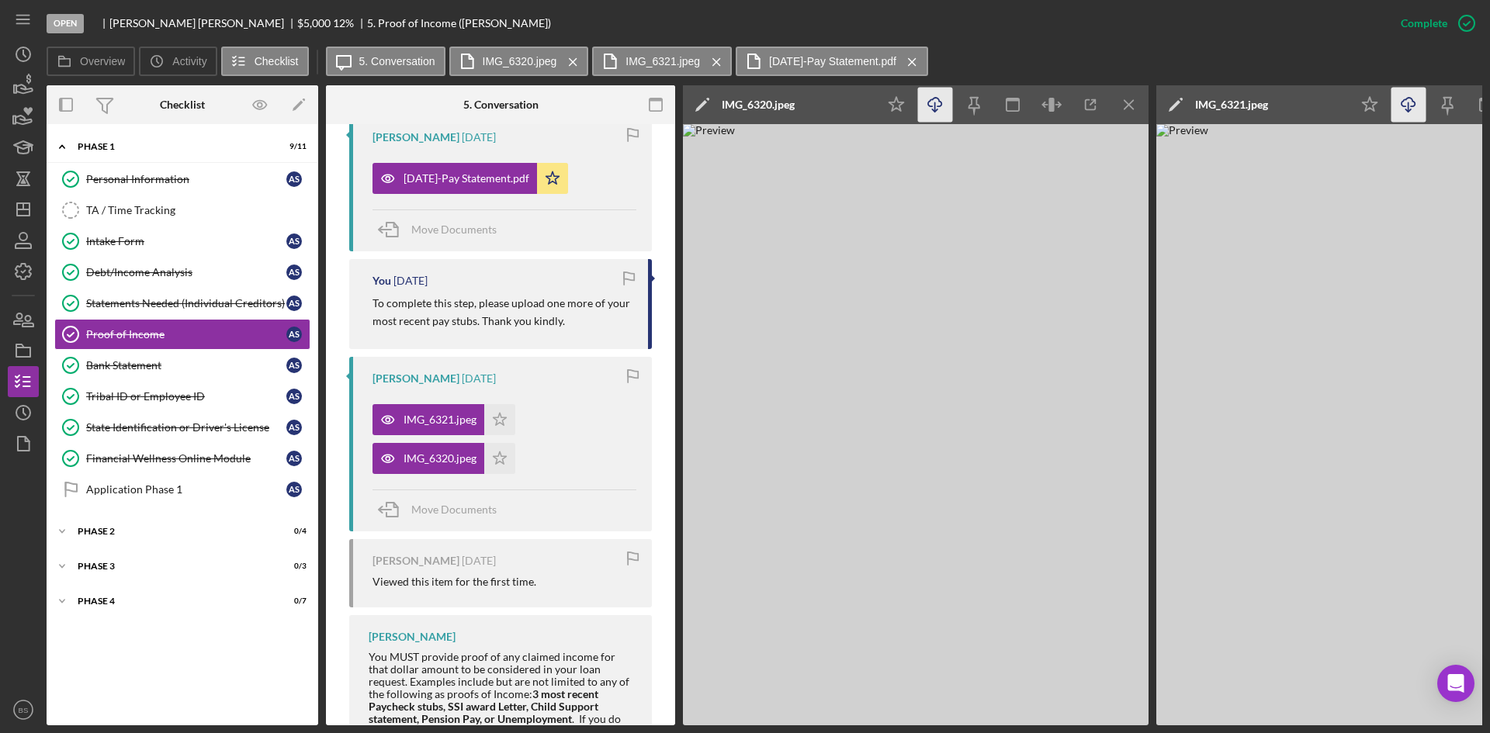
click at [945, 112] on icon "Icon/Download" at bounding box center [935, 105] width 35 height 35
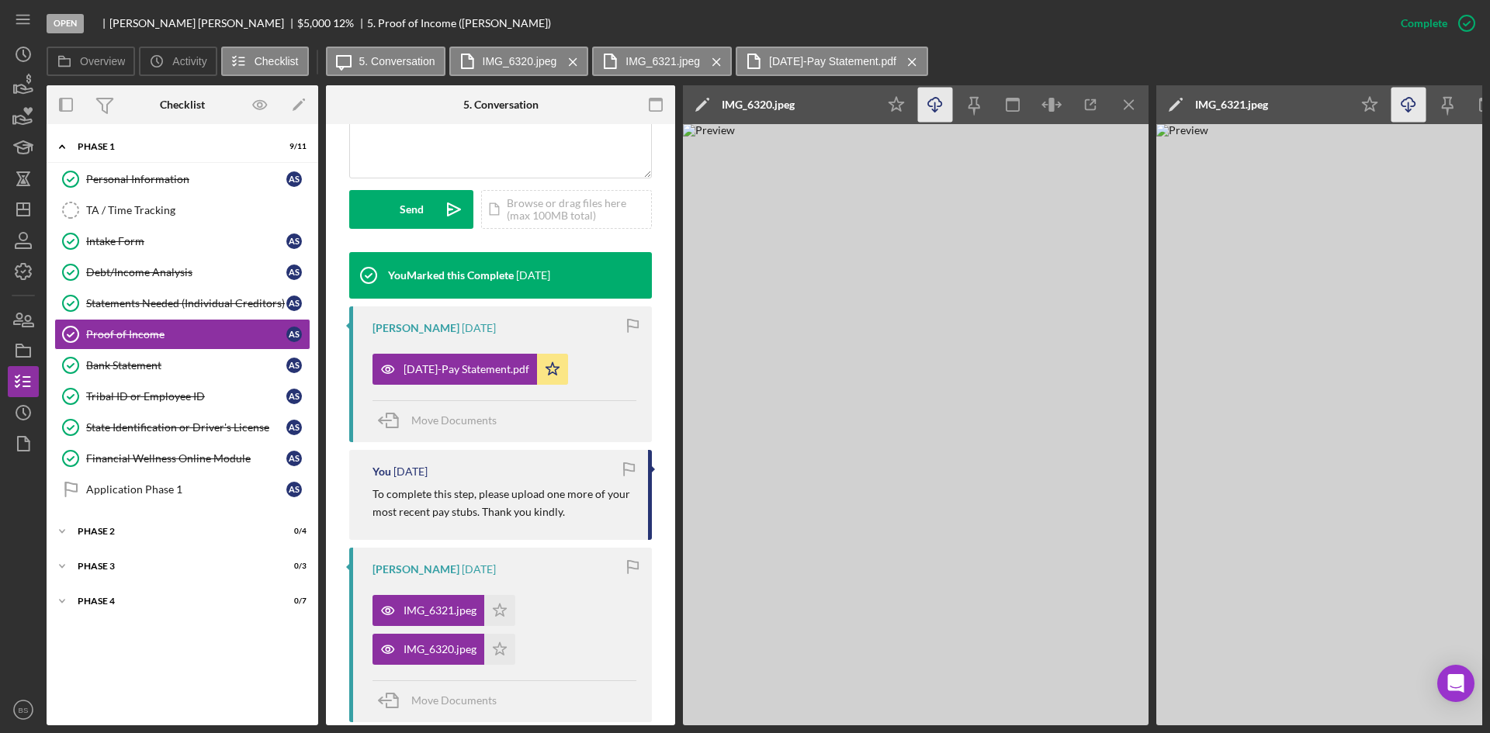
scroll to position [287, 0]
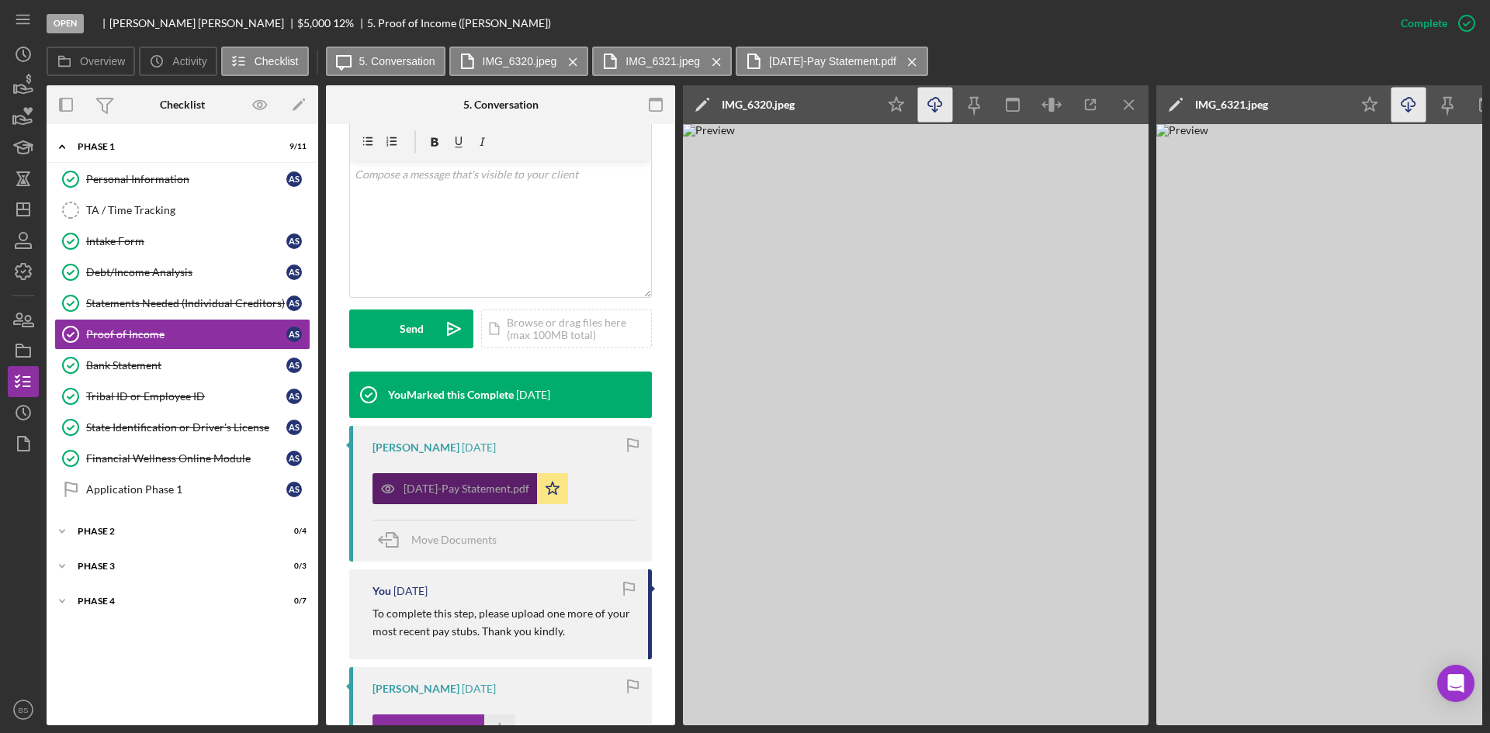
click at [491, 482] on div "Sep 8-Pay Statement.pdf" at bounding box center [454, 488] width 164 height 31
click at [196, 372] on div "Bank Statement" at bounding box center [186, 365] width 200 height 12
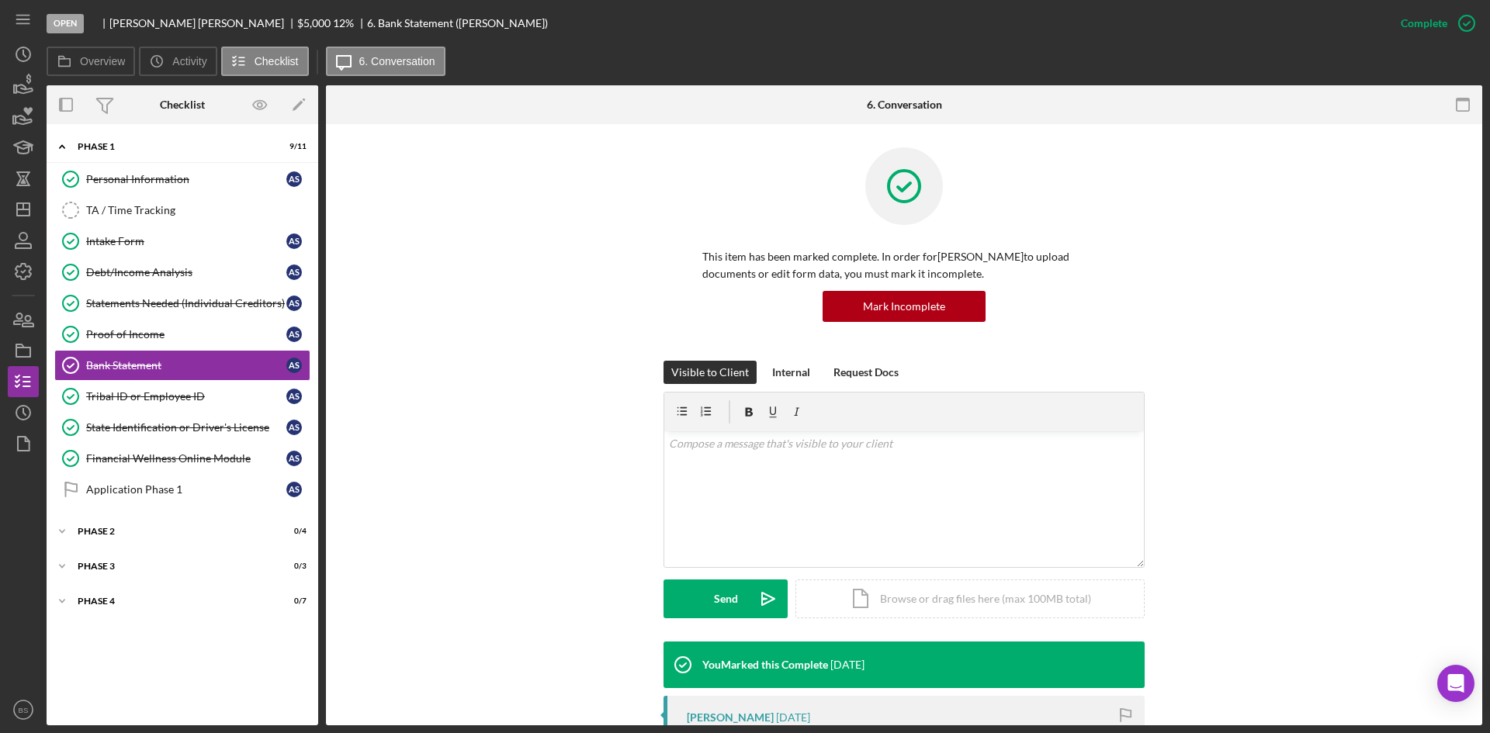
scroll to position [300, 0]
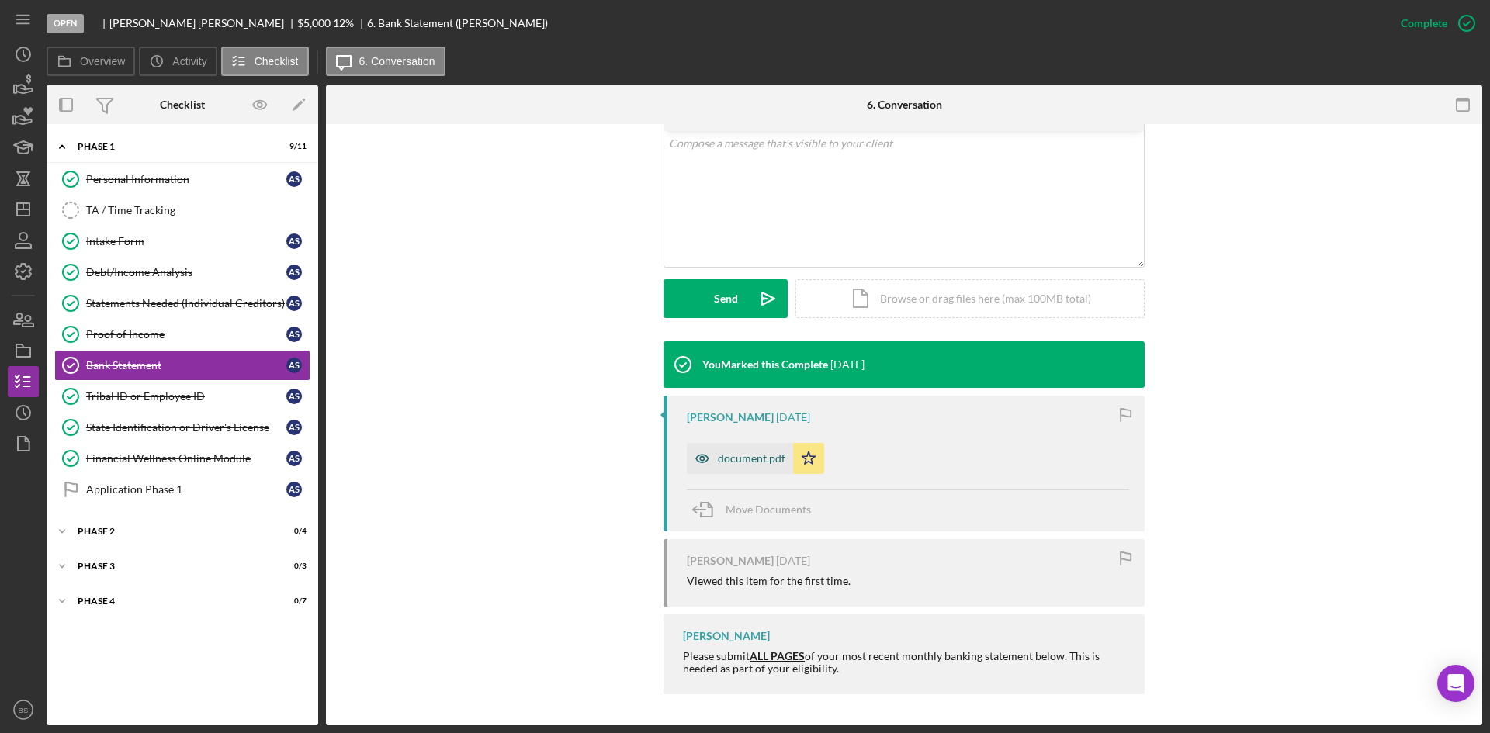
click at [718, 459] on div "document.pdf" at bounding box center [751, 458] width 67 height 12
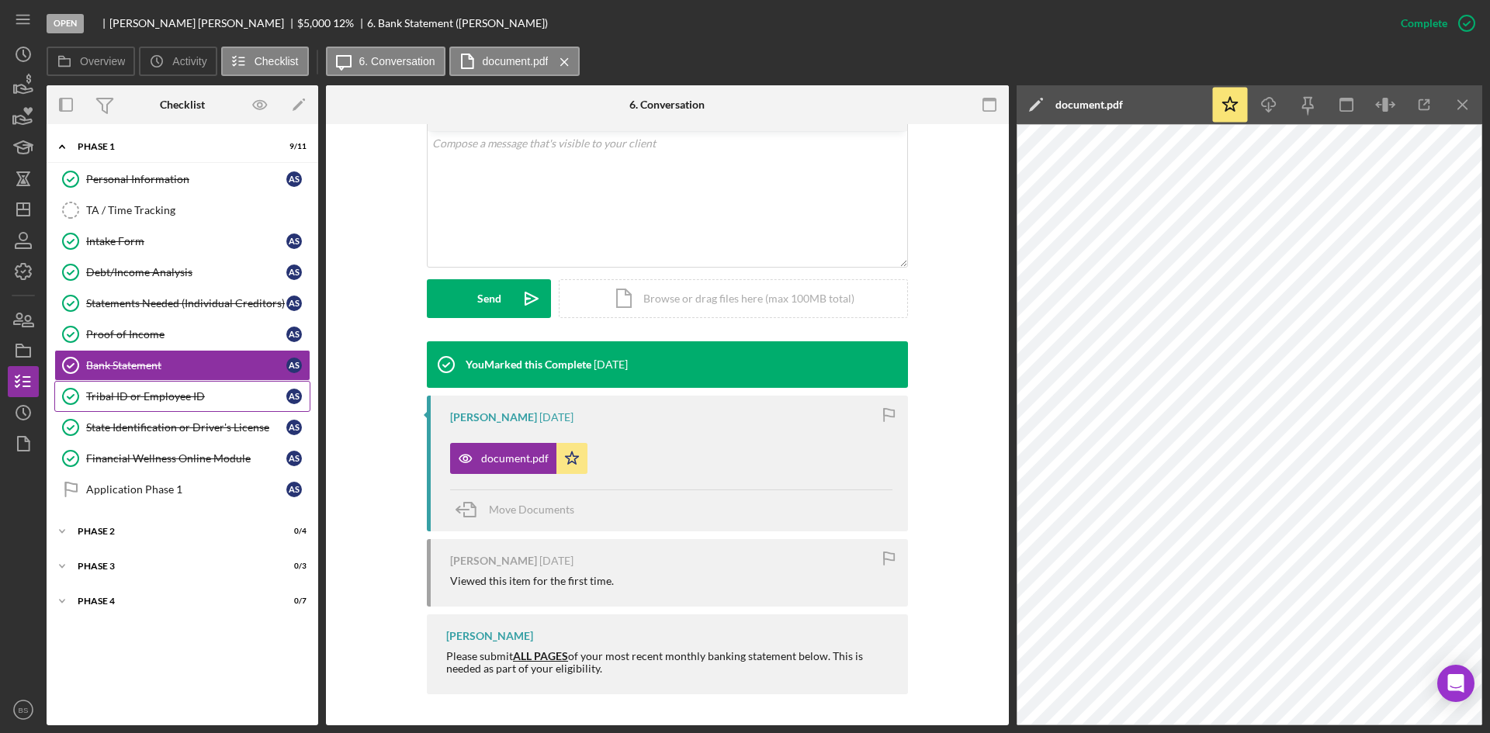
drag, startPoint x: 97, startPoint y: 382, endPoint x: 133, endPoint y: 382, distance: 35.7
click at [97, 382] on link "Tribal ID or Employee ID Tribal ID or Employee ID A S" at bounding box center [182, 396] width 256 height 31
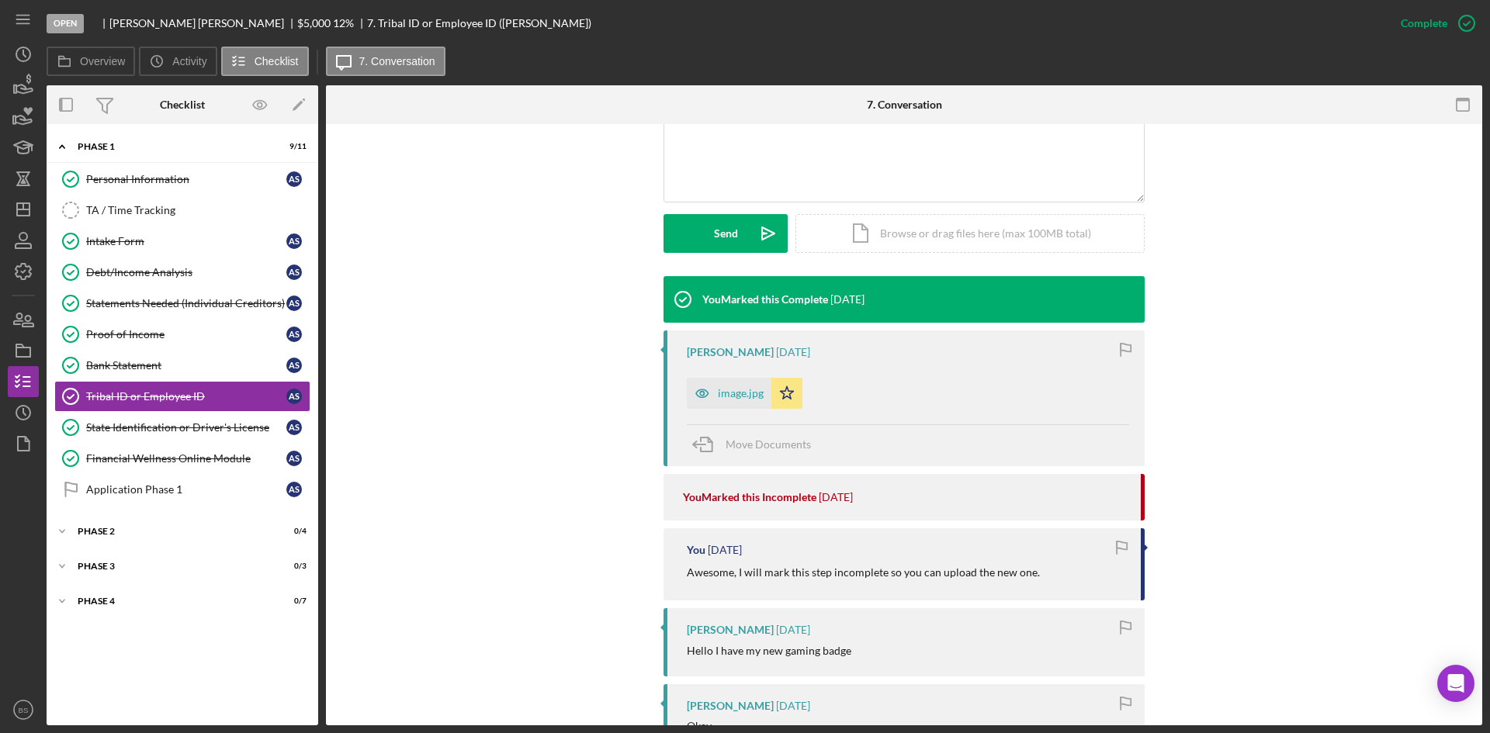
scroll to position [388, 0]
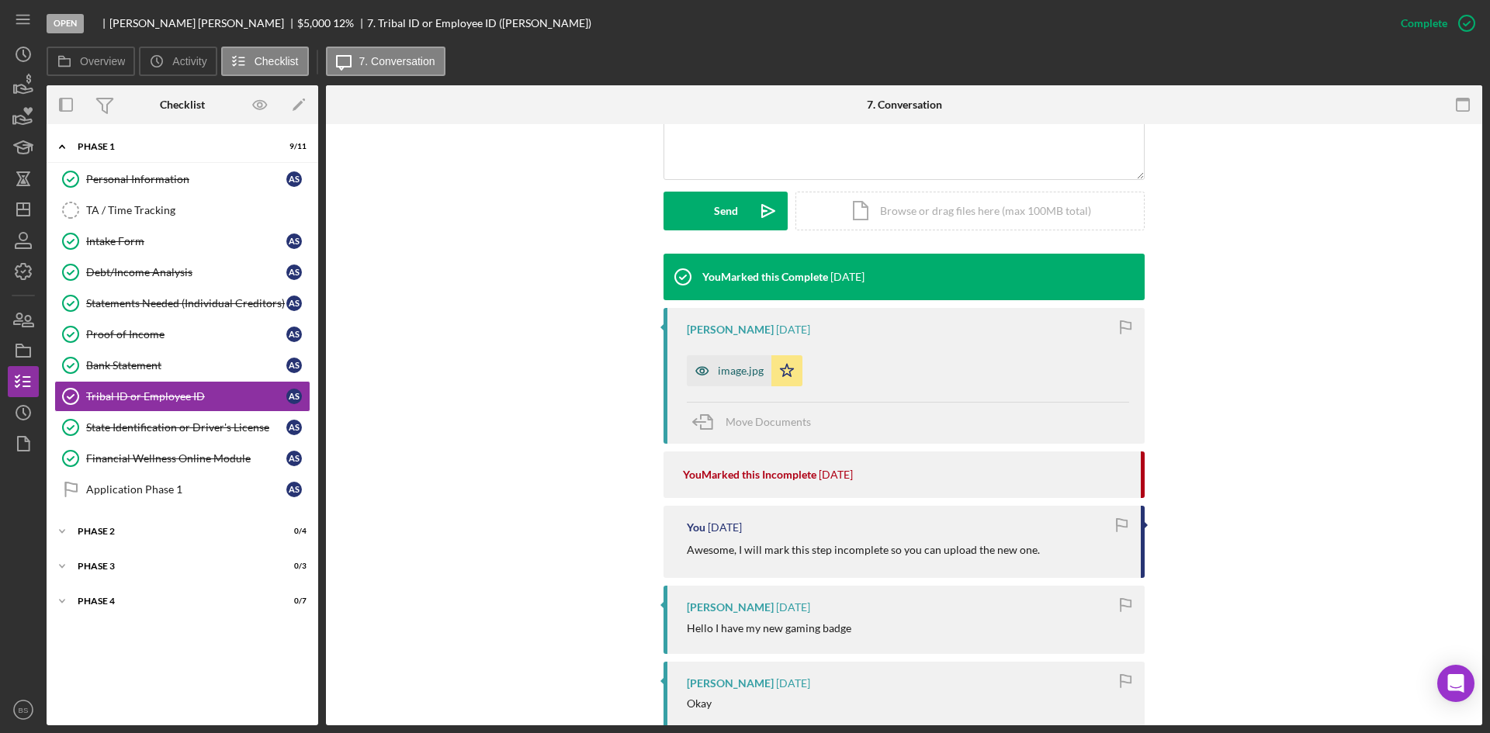
click at [739, 376] on div "image.jpg" at bounding box center [741, 371] width 46 height 12
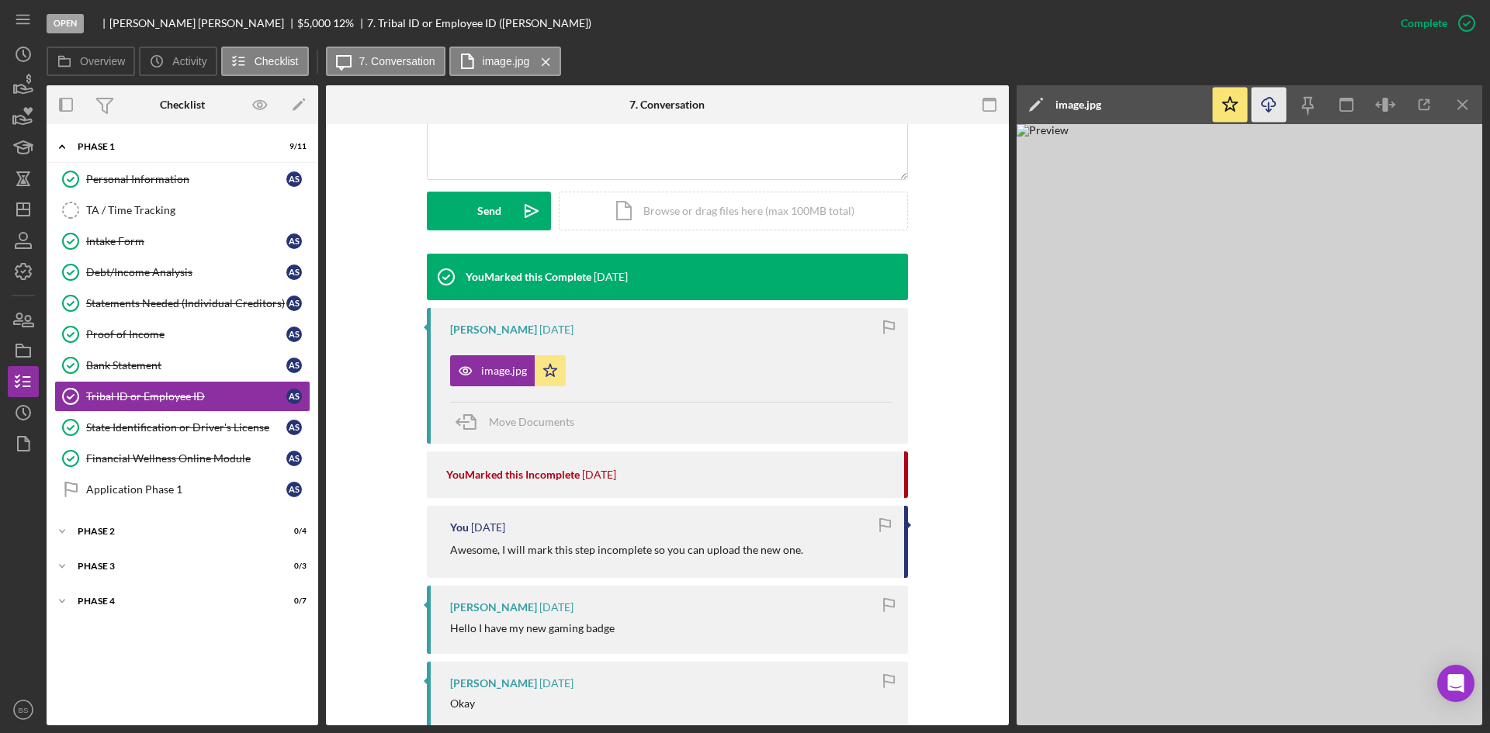
click at [1262, 101] on icon "Icon/Download" at bounding box center [1268, 105] width 35 height 35
drag, startPoint x: 123, startPoint y: 431, endPoint x: 286, endPoint y: 428, distance: 163.0
click at [123, 431] on div "State Identification or Driver's License" at bounding box center [186, 427] width 200 height 12
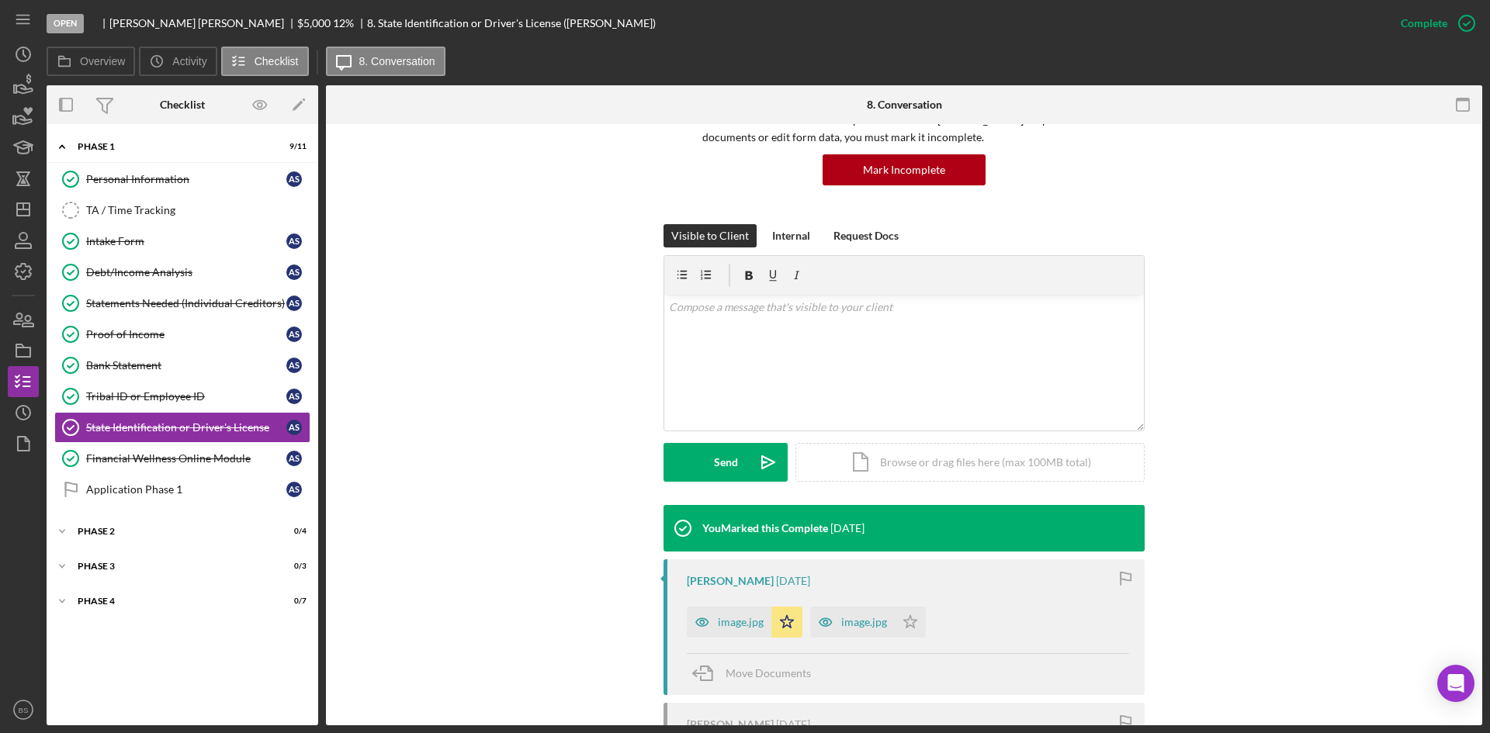
scroll to position [310, 0]
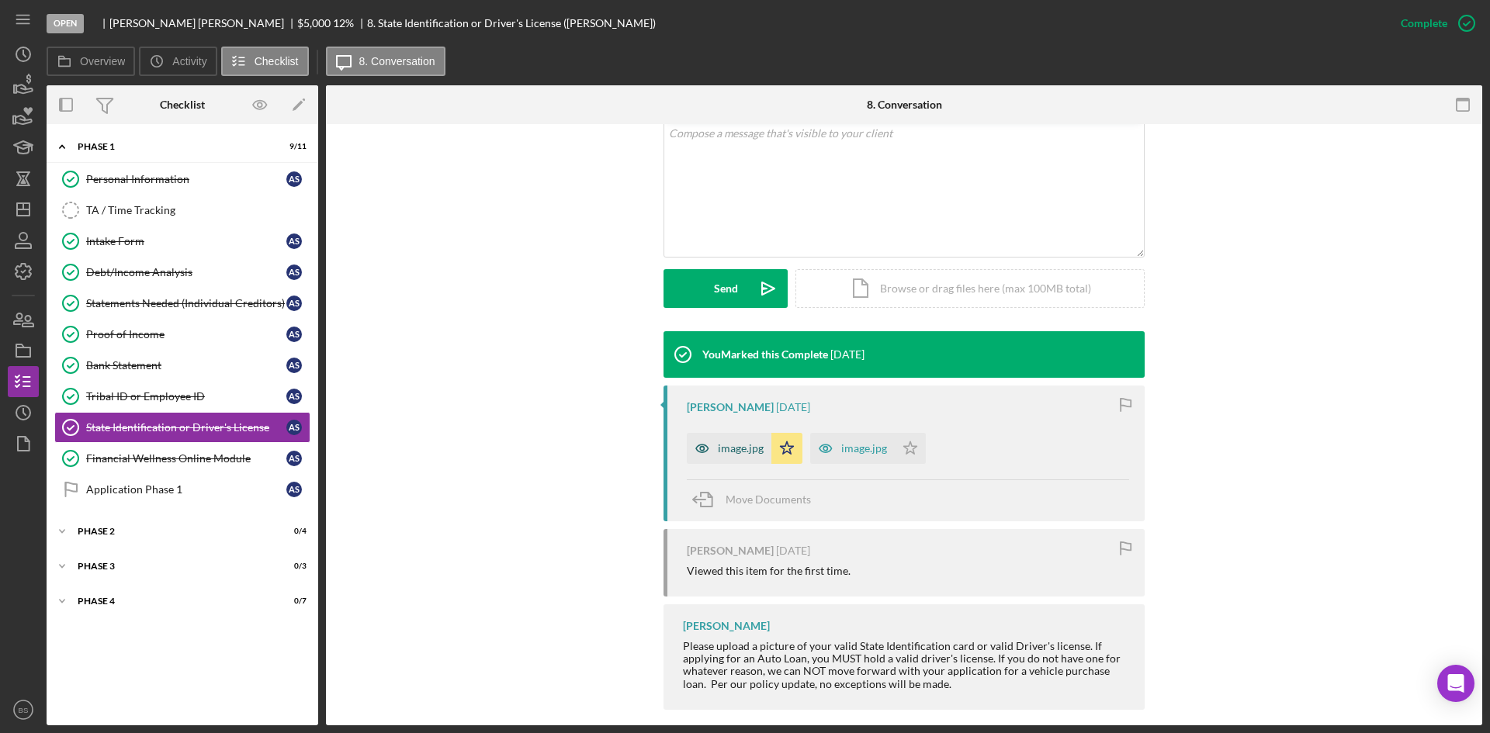
click at [700, 448] on icon "button" at bounding box center [702, 448] width 31 height 31
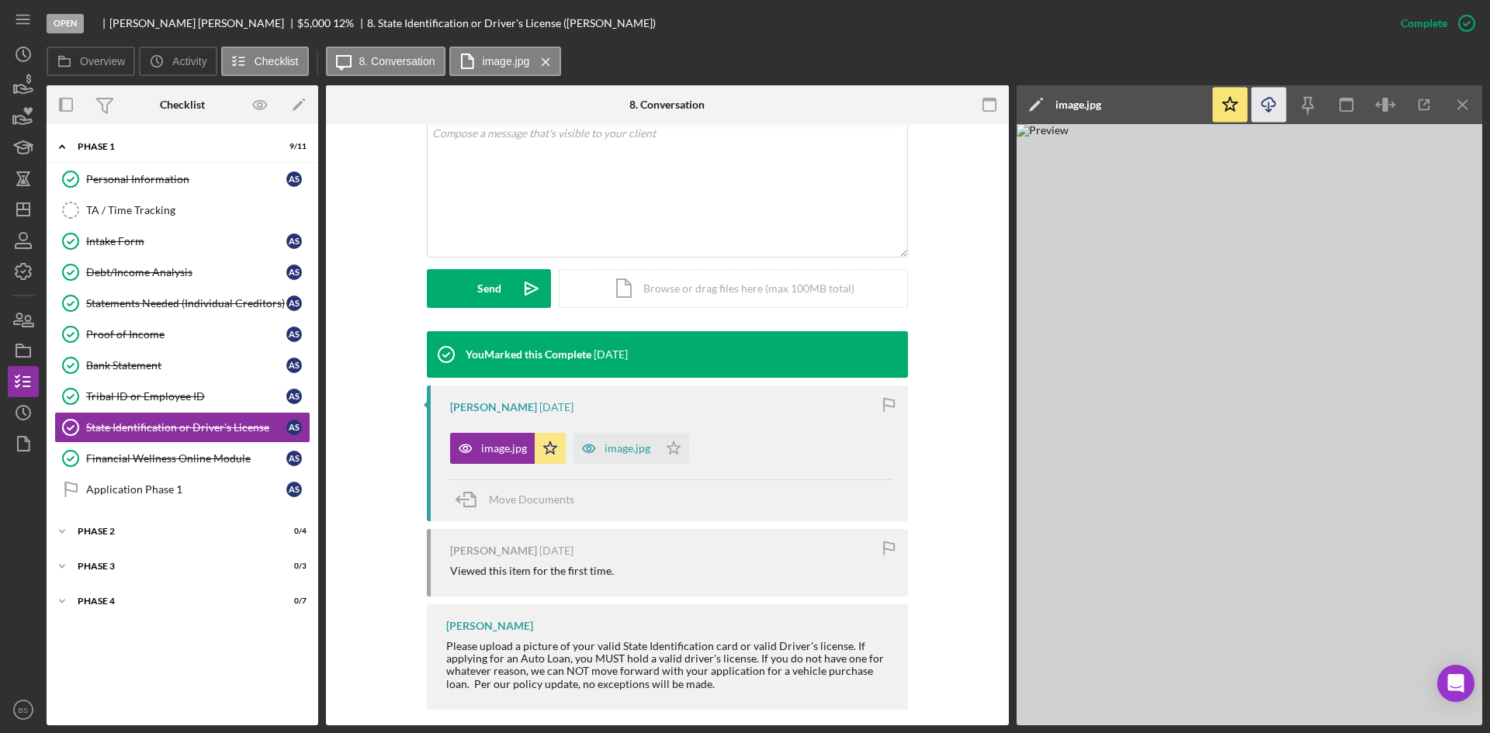
click at [1269, 100] on icon "Icon/Download" at bounding box center [1268, 105] width 35 height 35
drag, startPoint x: 199, startPoint y: 466, endPoint x: 558, endPoint y: 482, distance: 359.5
click at [199, 466] on link "Financial Wellness Online Module Financial Wellness Online Module A S" at bounding box center [182, 458] width 256 height 31
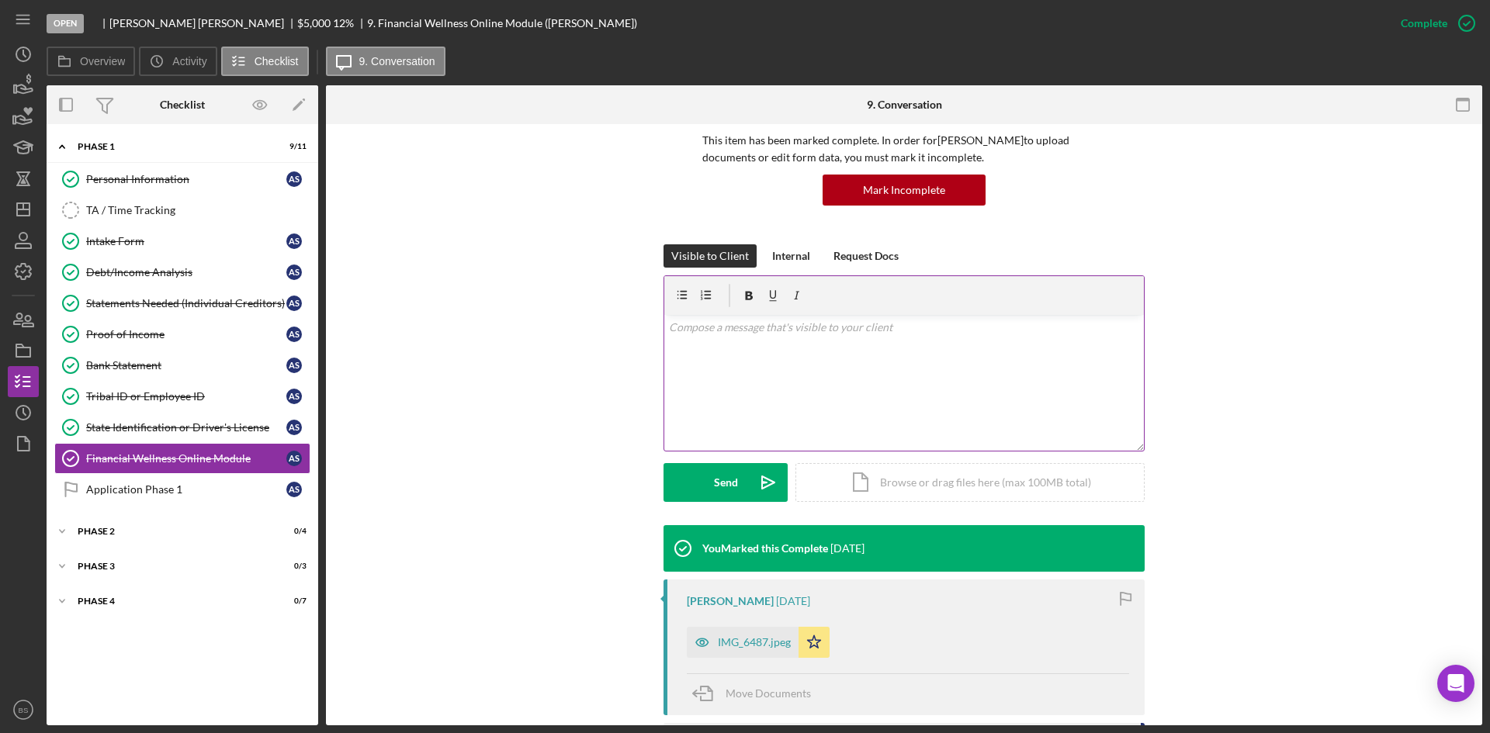
scroll to position [310, 0]
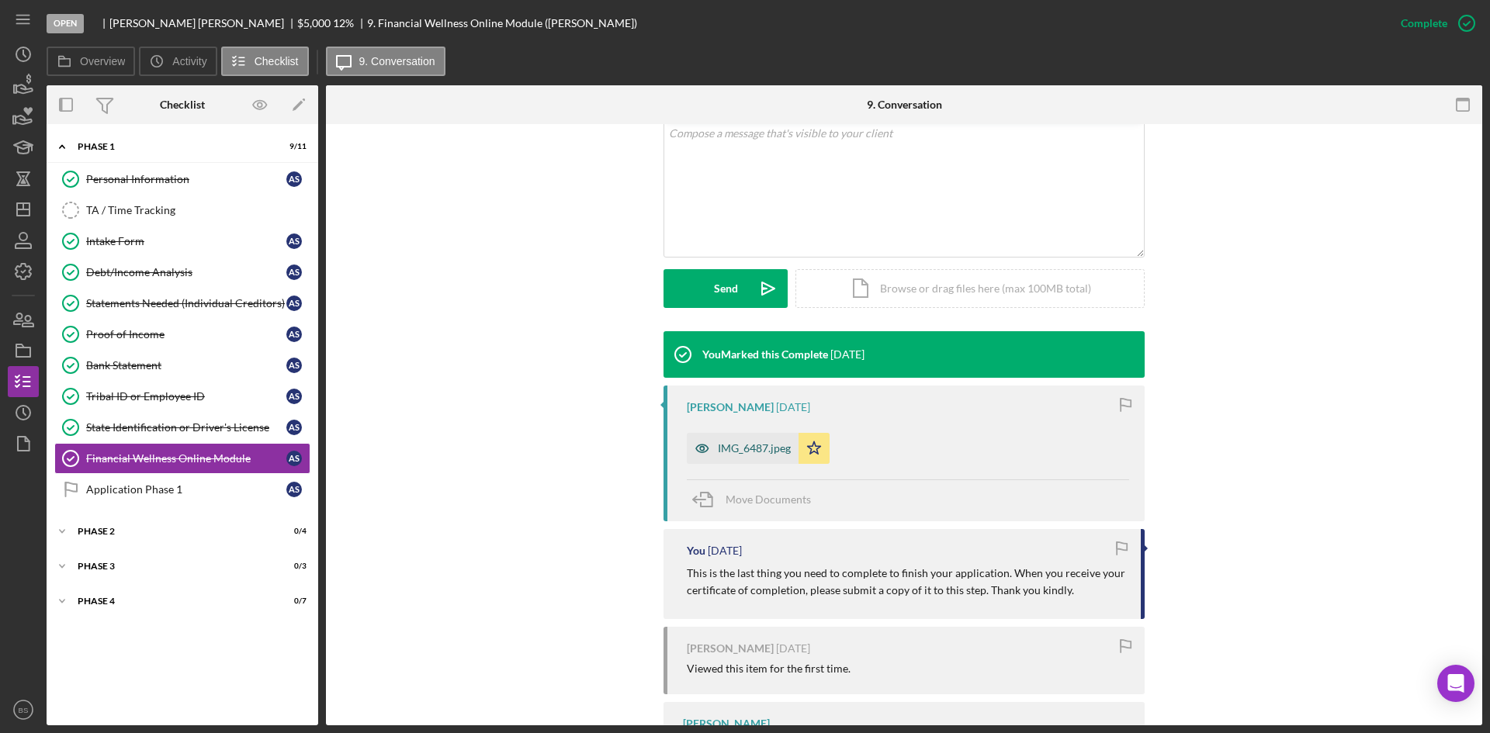
click at [752, 456] on div "IMG_6487.jpeg" at bounding box center [743, 448] width 112 height 31
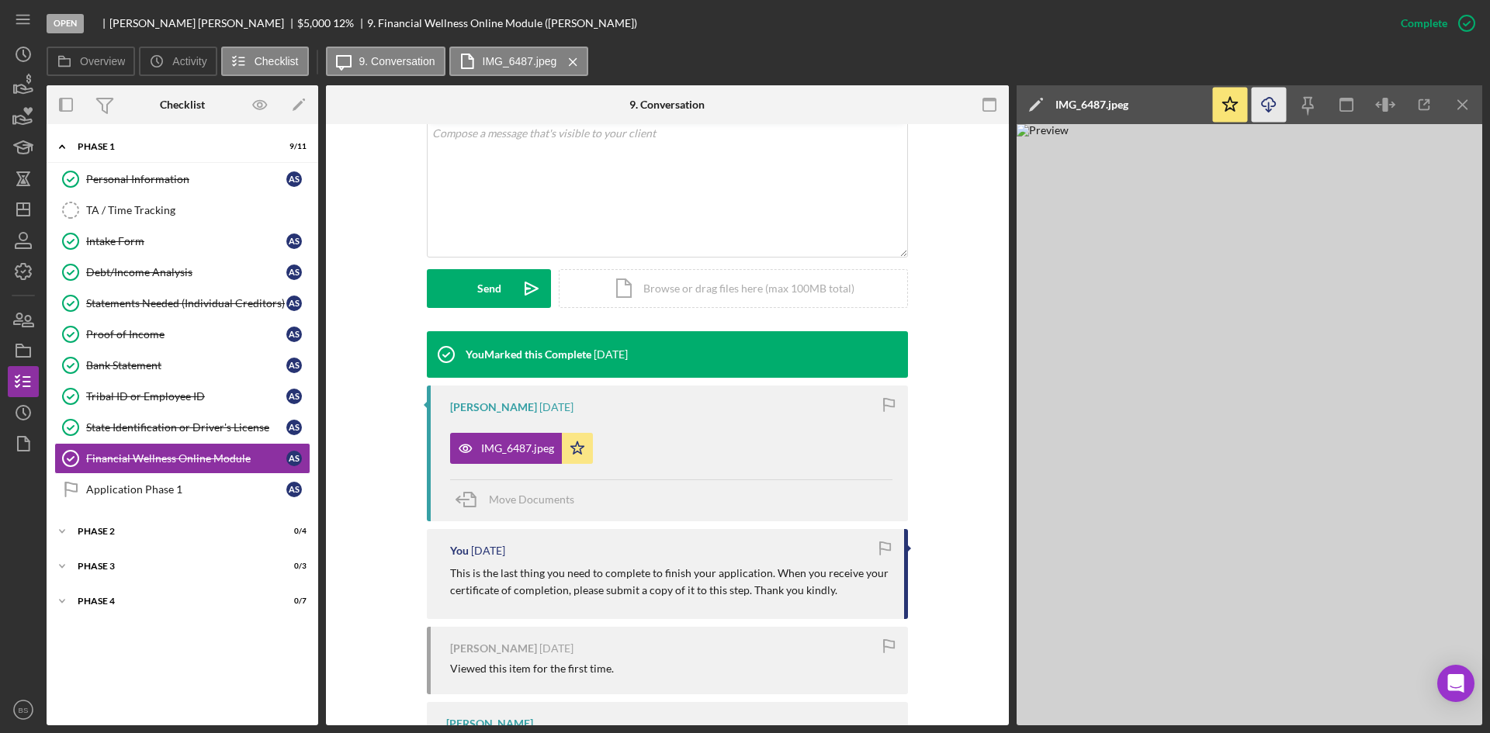
click at [1273, 91] on icon "Icon/Download" at bounding box center [1268, 105] width 35 height 35
click at [262, 481] on link "Application Phase 1 Application Phase 1 A S" at bounding box center [182, 489] width 256 height 31
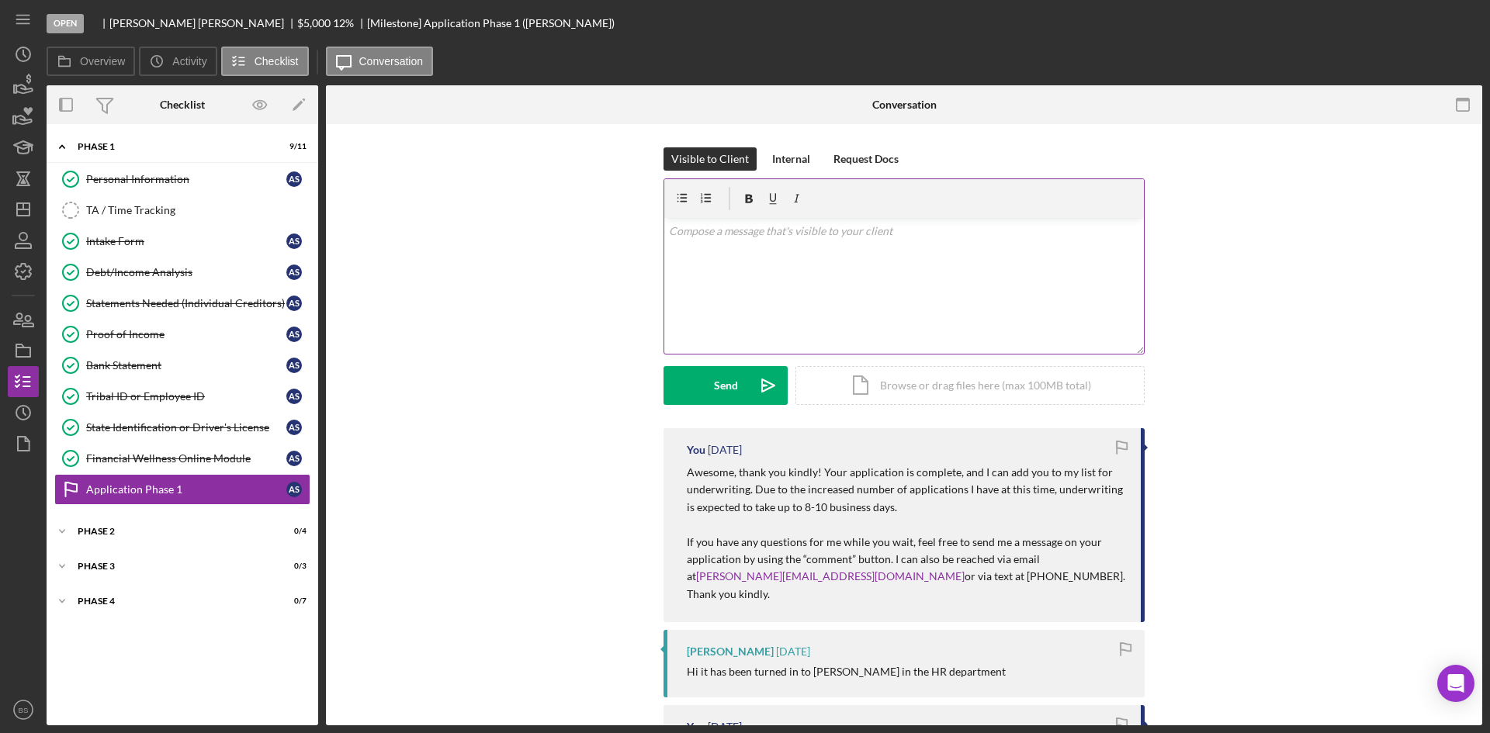
click at [777, 270] on div "v Color teal Color pink Remove color Add row above Add row below Add column bef…" at bounding box center [903, 286] width 479 height 136
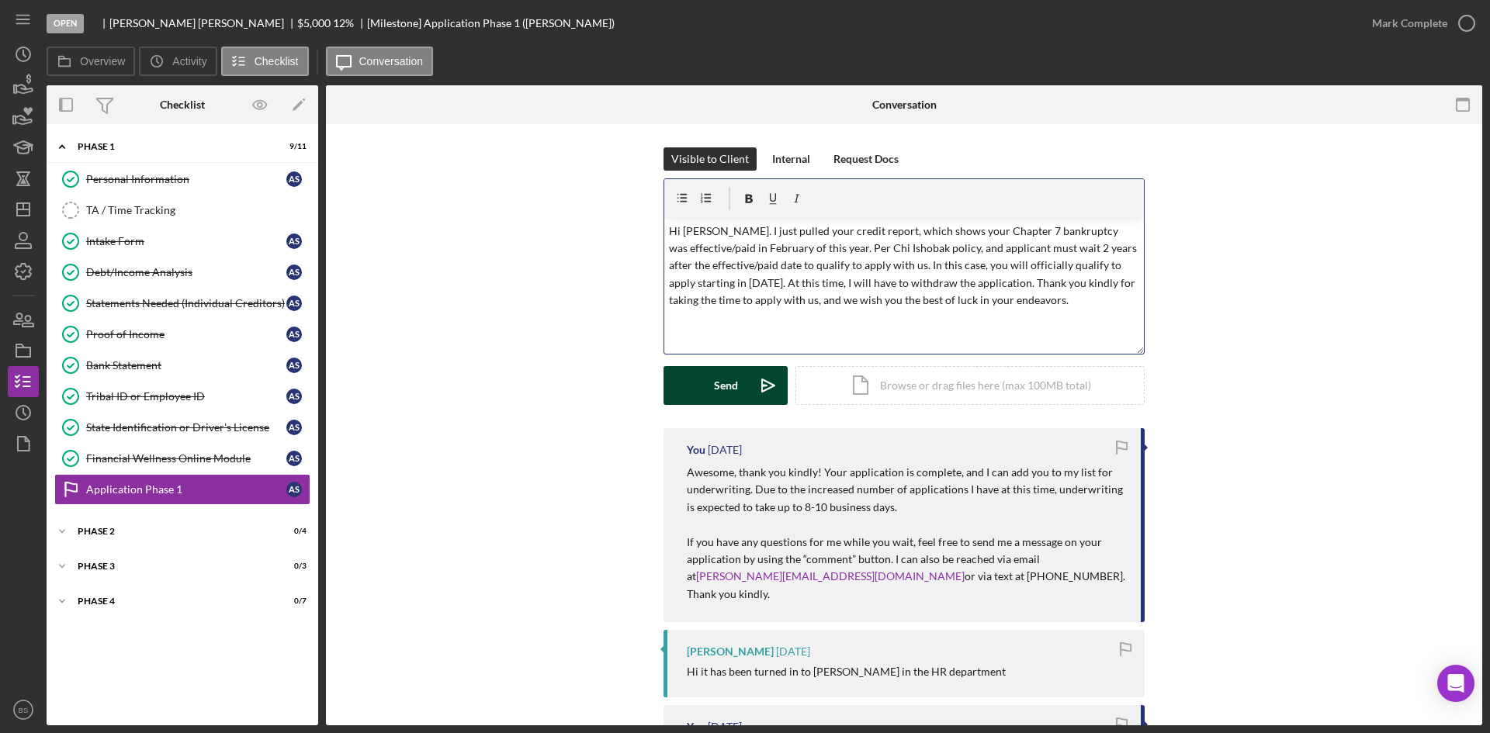
click at [770, 390] on icon "Icon/icon-invite-send" at bounding box center [768, 385] width 39 height 39
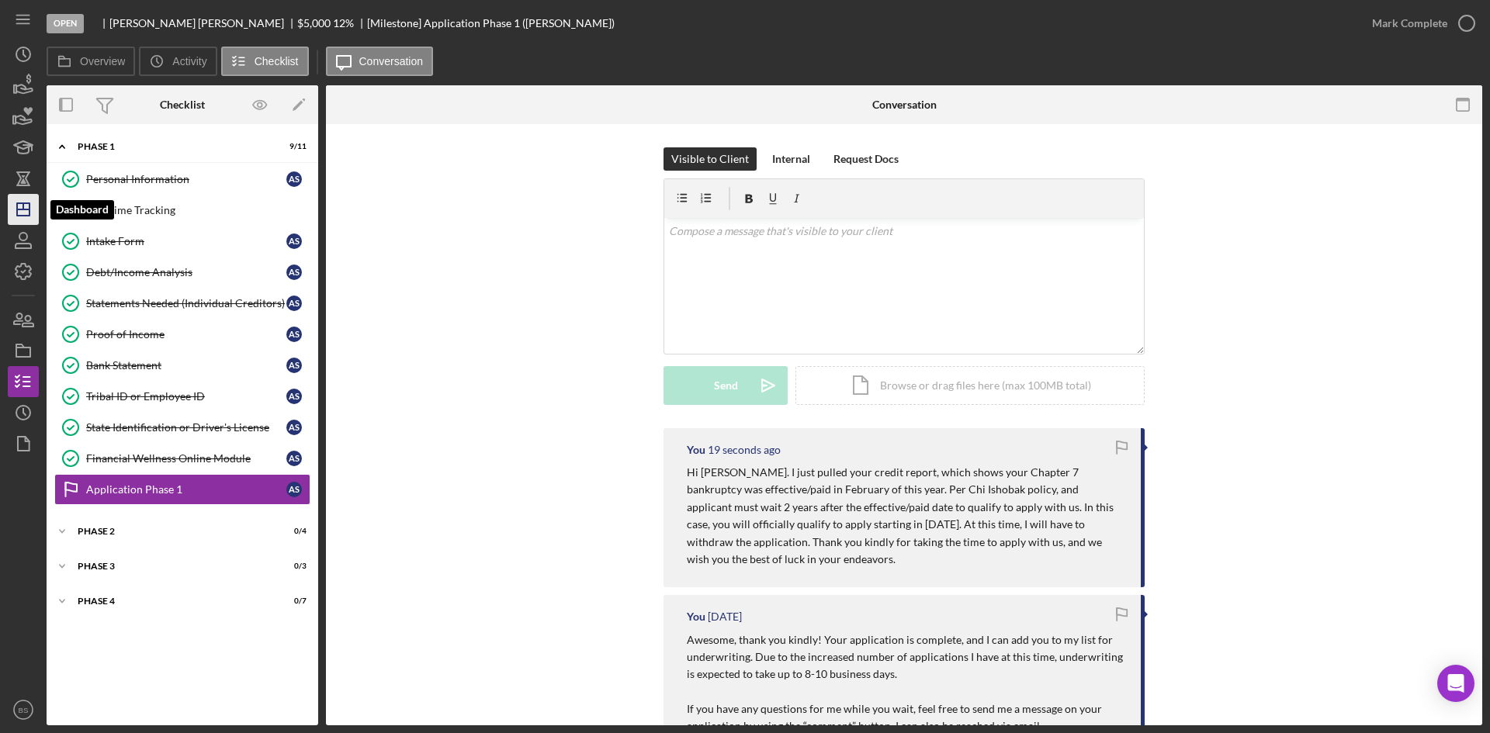
click at [11, 198] on icon "Icon/Dashboard" at bounding box center [23, 209] width 39 height 39
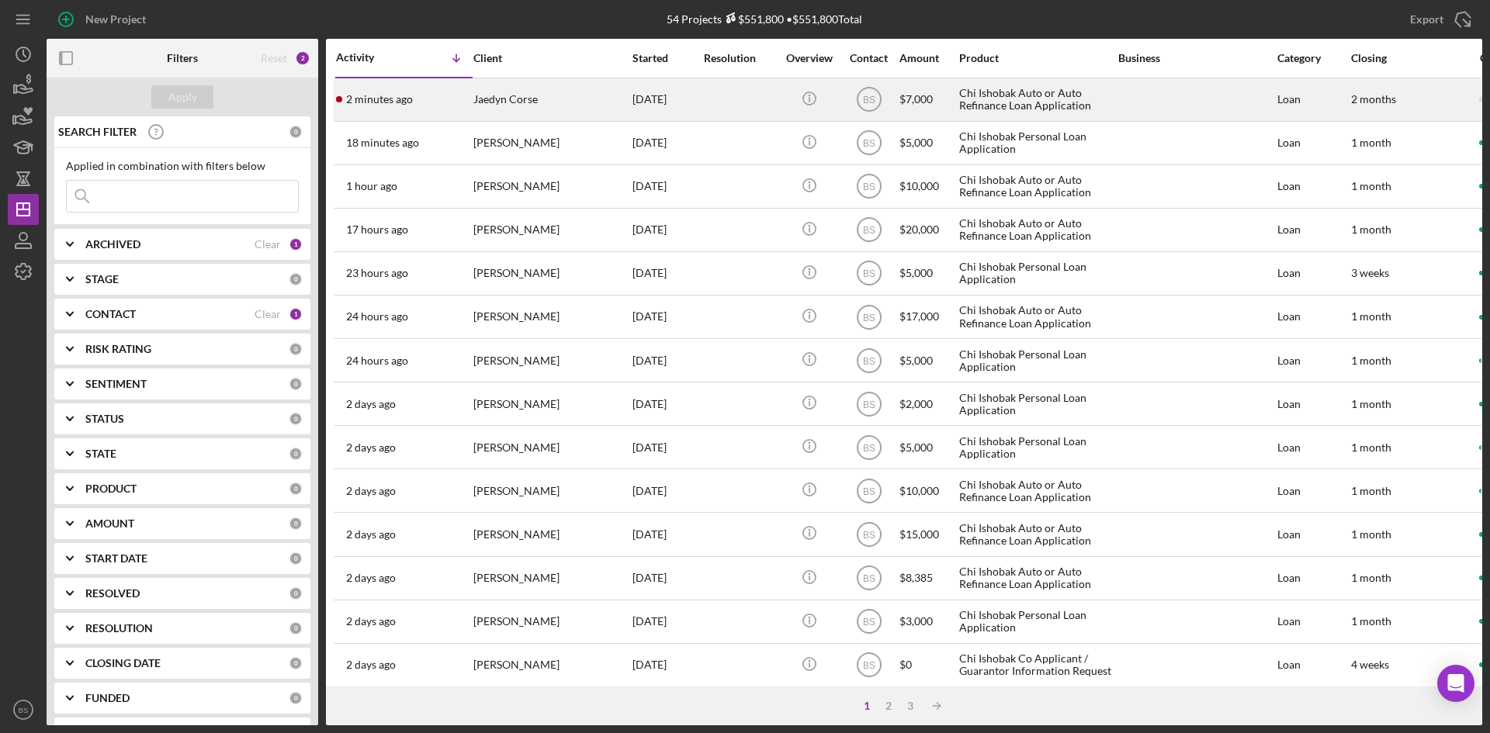
click at [569, 101] on div "Jaedyn Corse" at bounding box center [550, 99] width 155 height 41
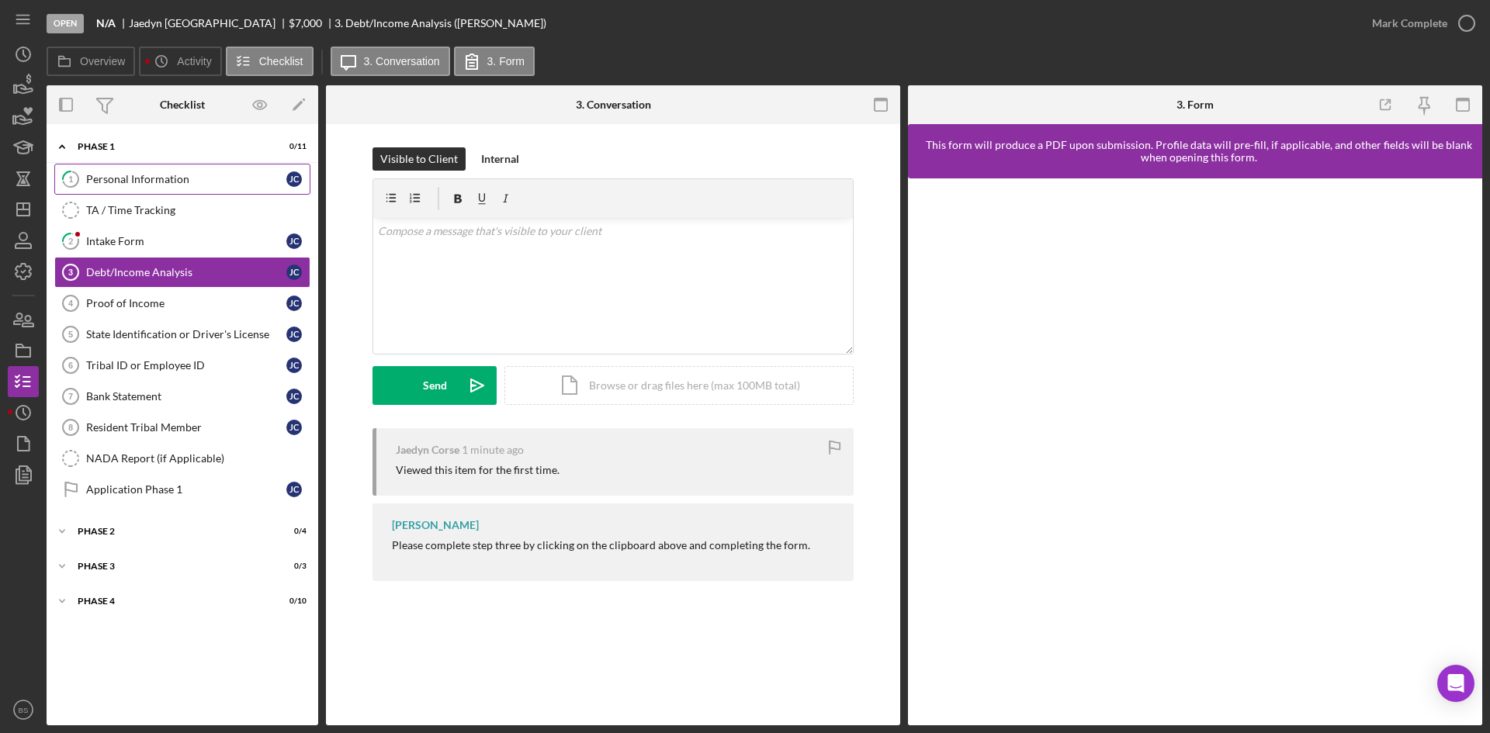
click at [213, 192] on link "1 Personal Information J C" at bounding box center [182, 179] width 256 height 31
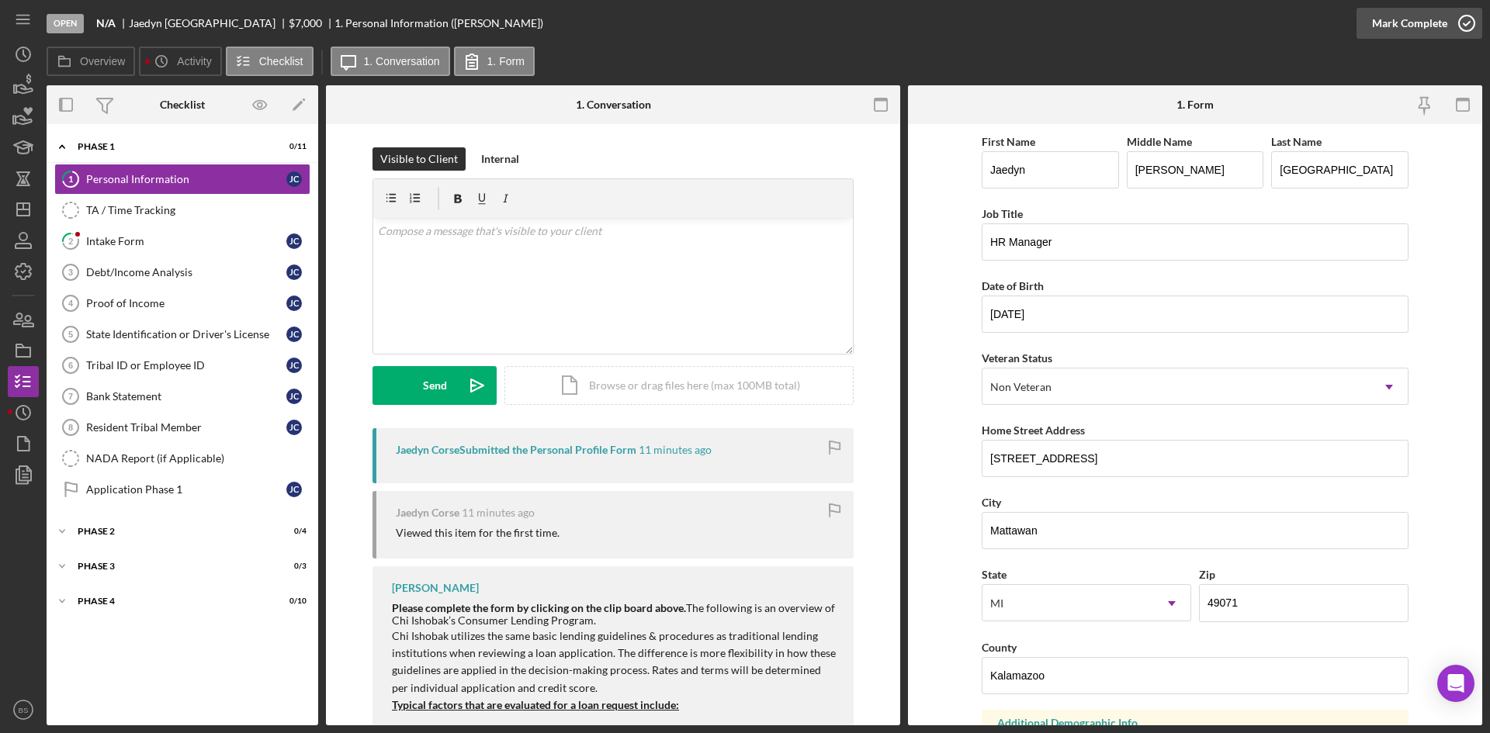
click at [1376, 27] on div "Mark Complete" at bounding box center [1409, 23] width 75 height 31
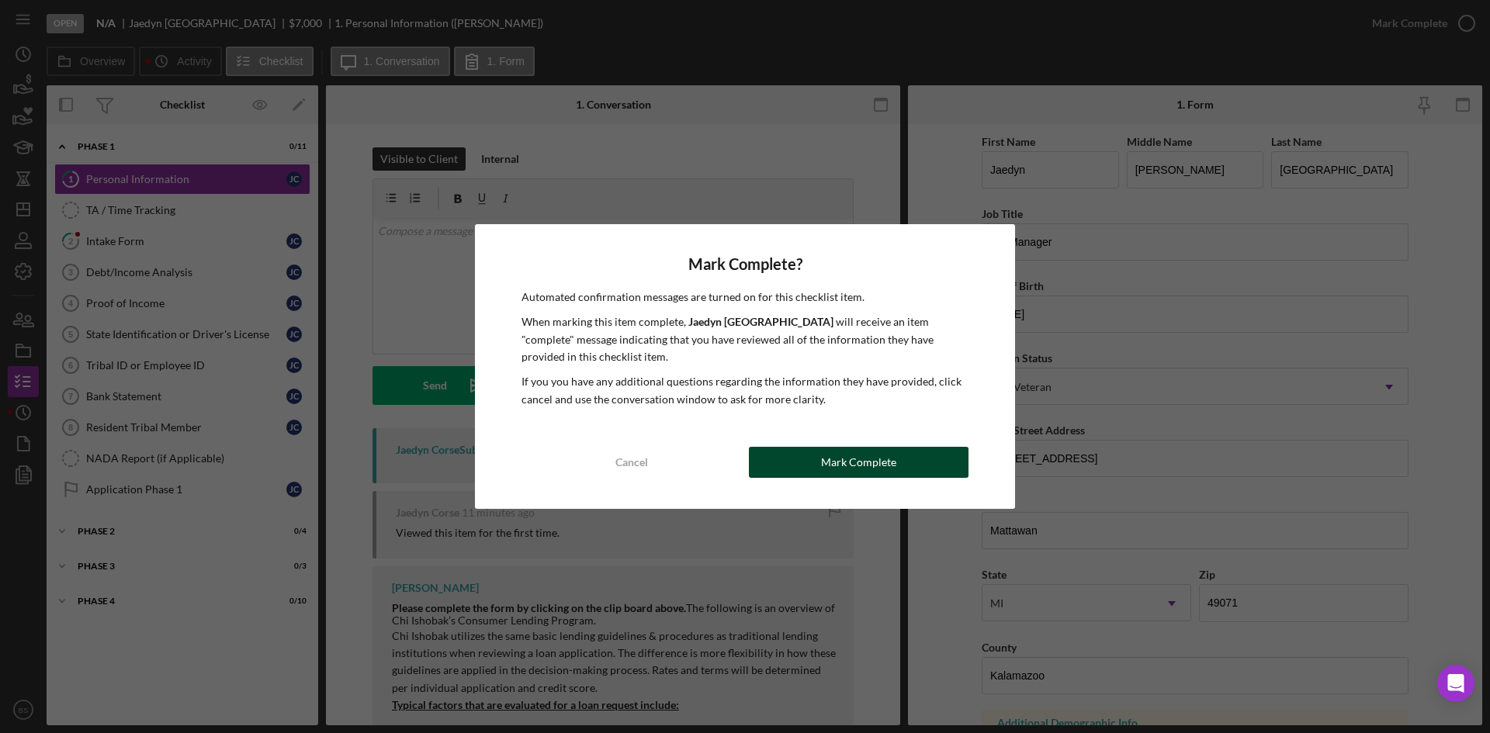
click at [917, 457] on button "Mark Complete" at bounding box center [859, 462] width 220 height 31
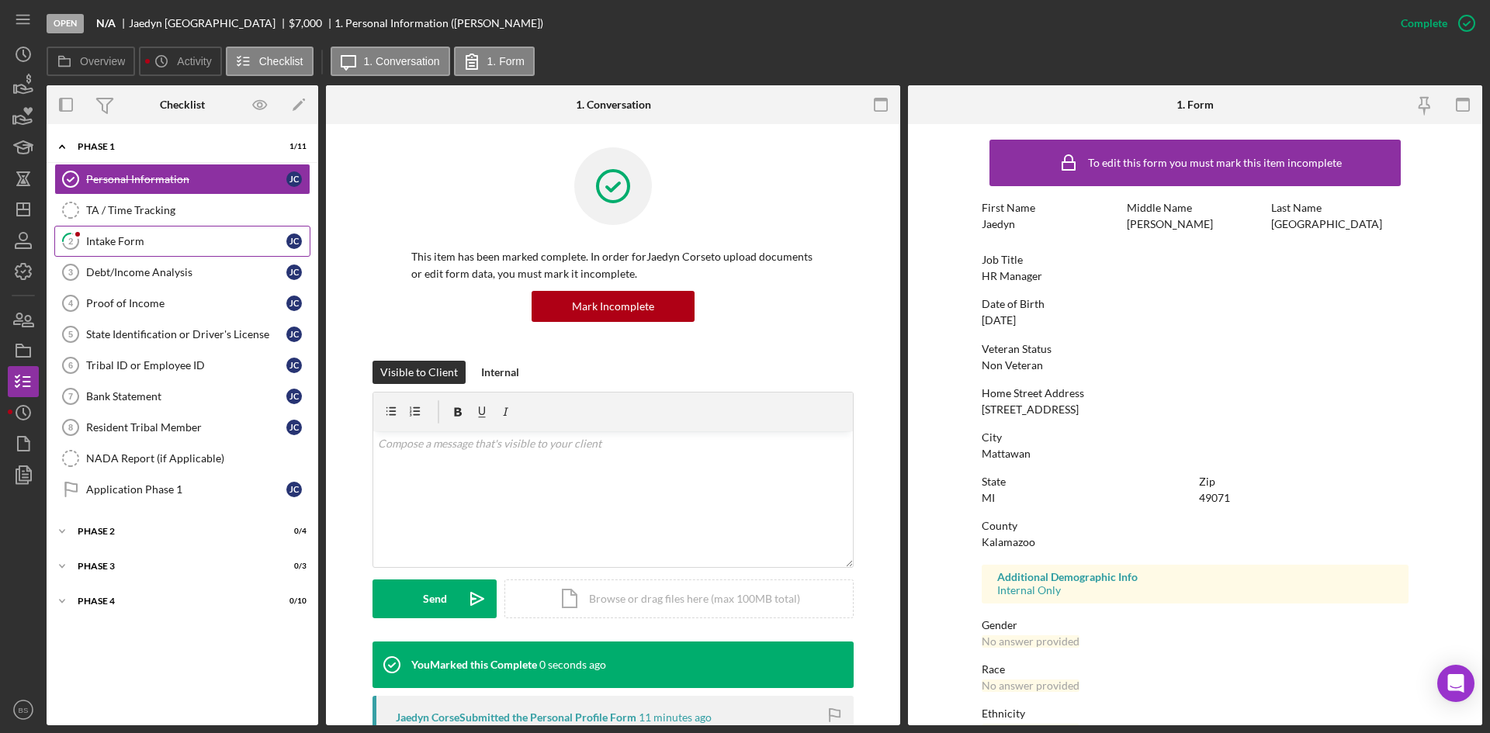
click at [108, 234] on link "2 Intake Form J C" at bounding box center [182, 241] width 256 height 31
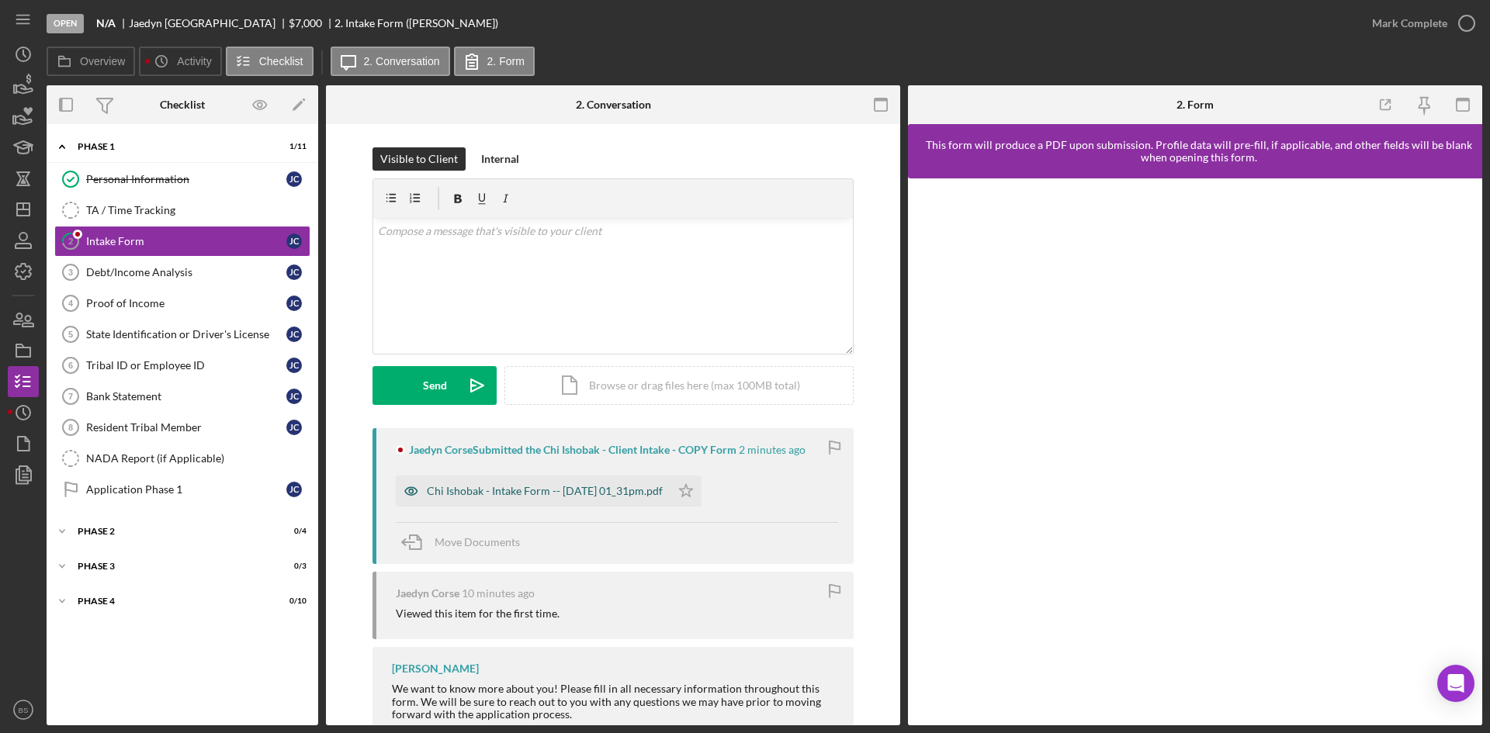
click at [654, 499] on div "Chi Ishobak - Intake Form -- 2025-10-08 01_31pm.pdf" at bounding box center [533, 491] width 275 height 31
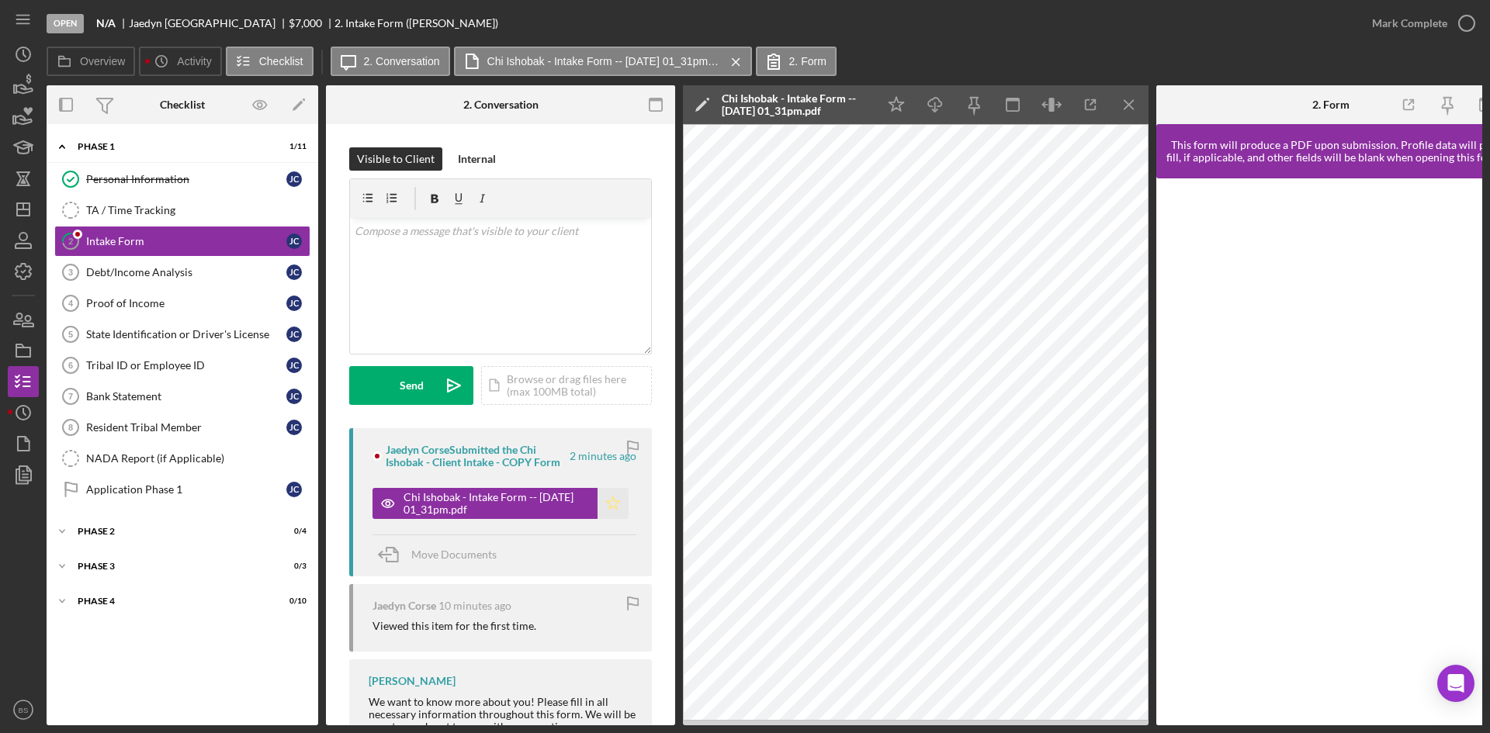
click at [601, 495] on icon "Icon/Star" at bounding box center [612, 503] width 31 height 31
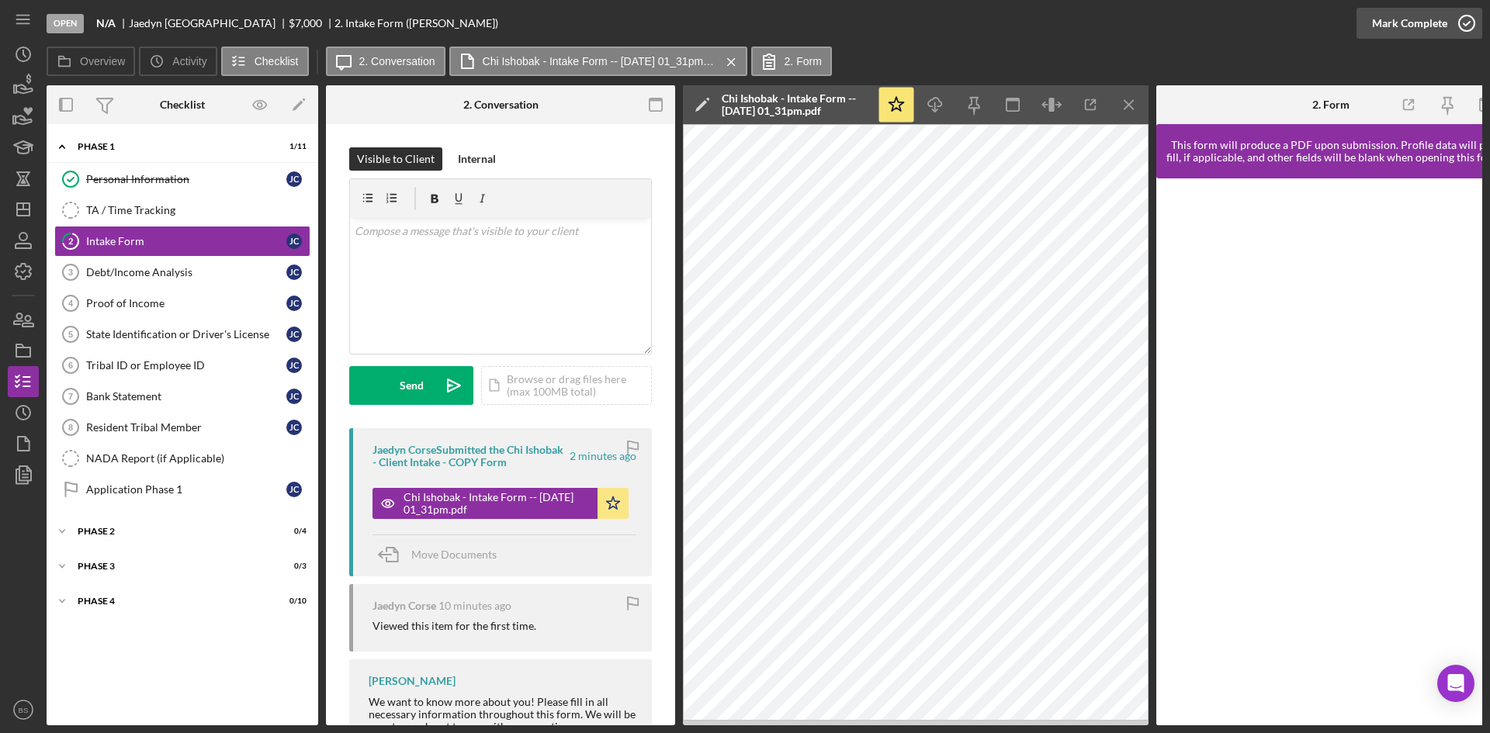
click at [1381, 17] on div "Mark Complete" at bounding box center [1409, 23] width 75 height 31
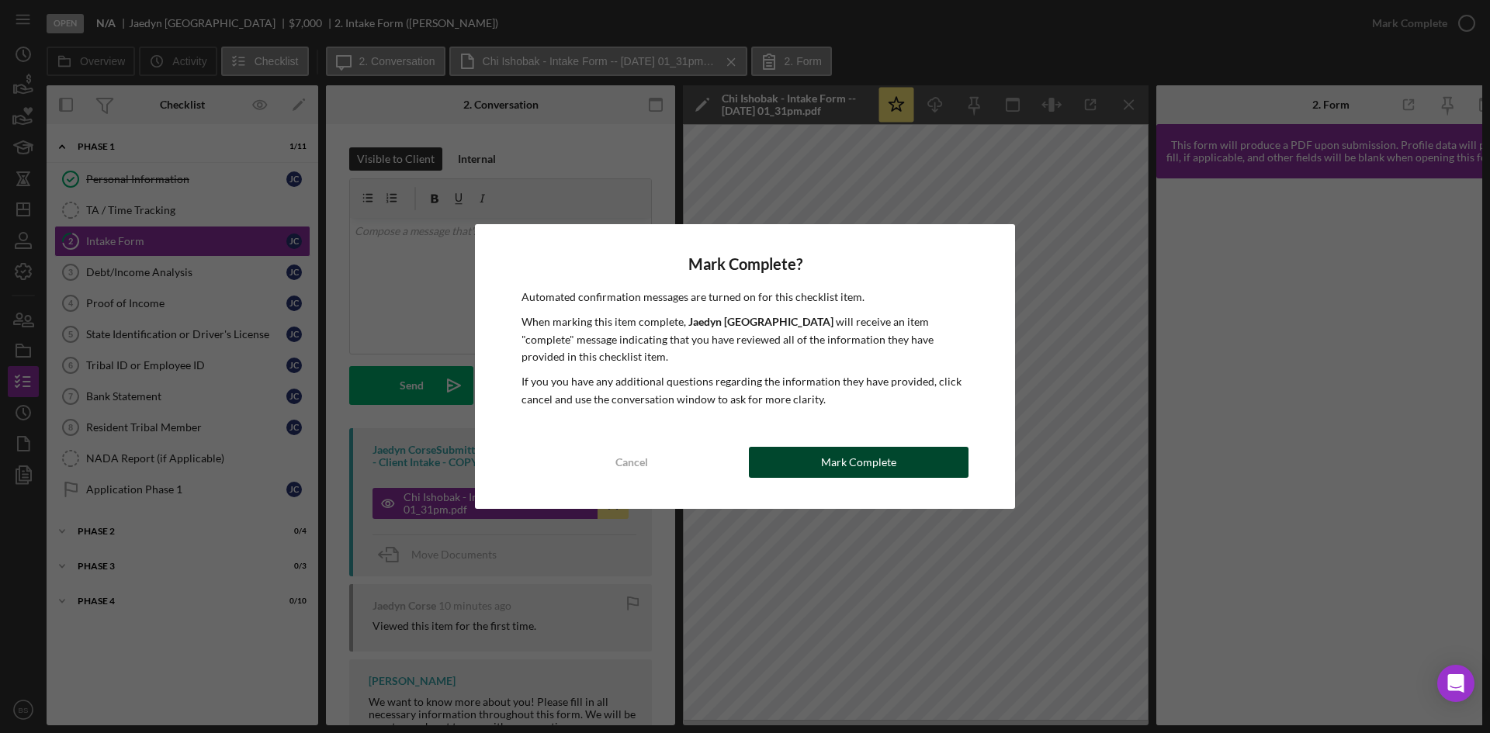
click at [929, 465] on button "Mark Complete" at bounding box center [859, 462] width 220 height 31
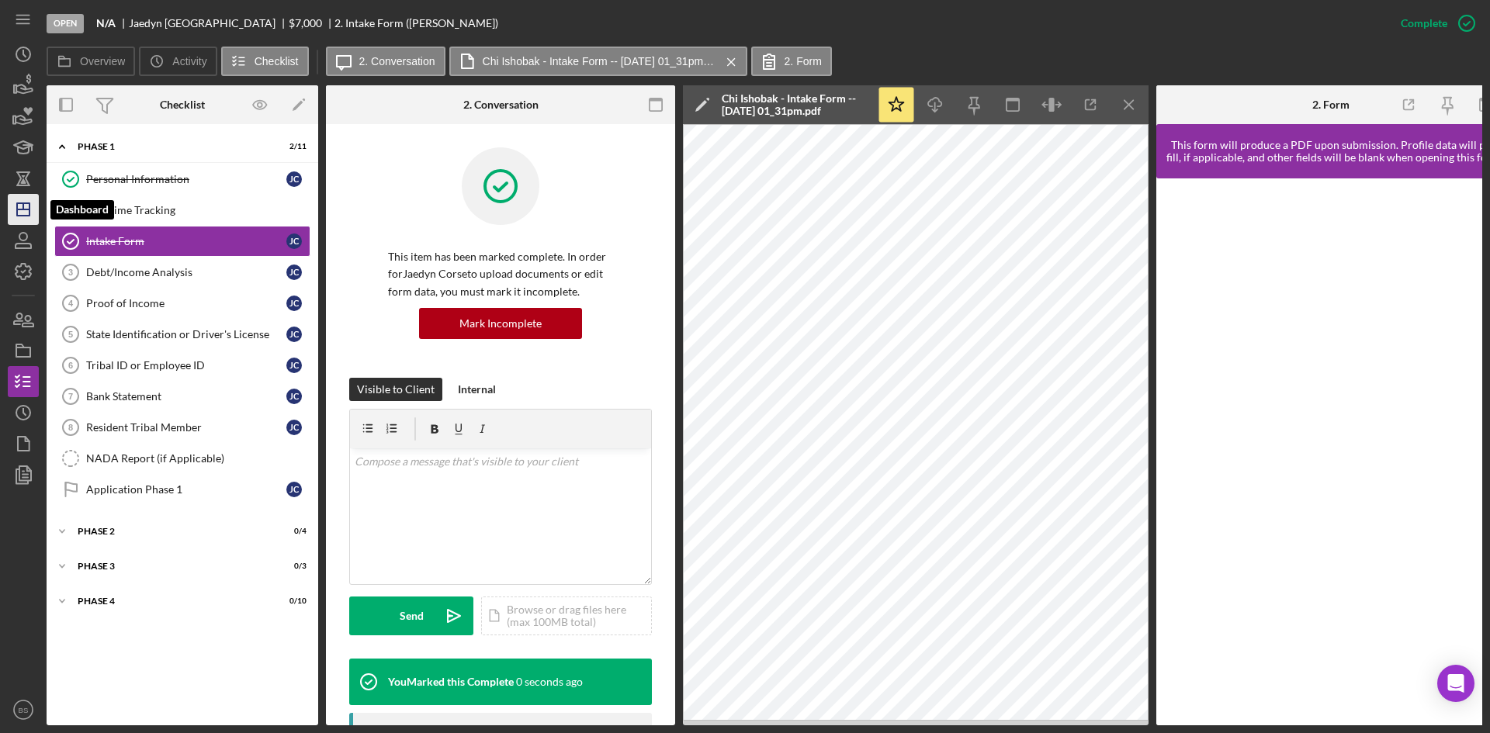
click at [23, 209] on line "button" at bounding box center [23, 206] width 0 height 6
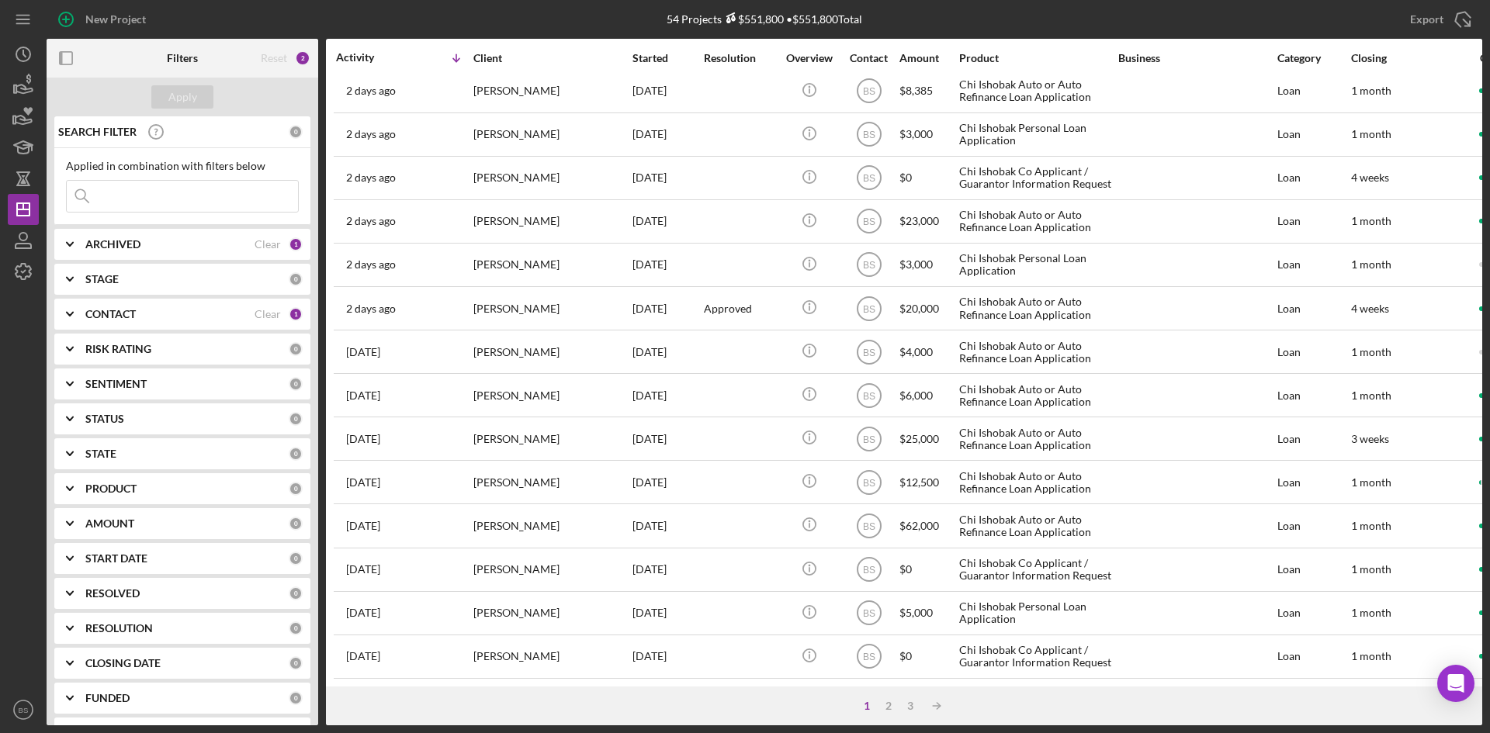
scroll to position [499, 0]
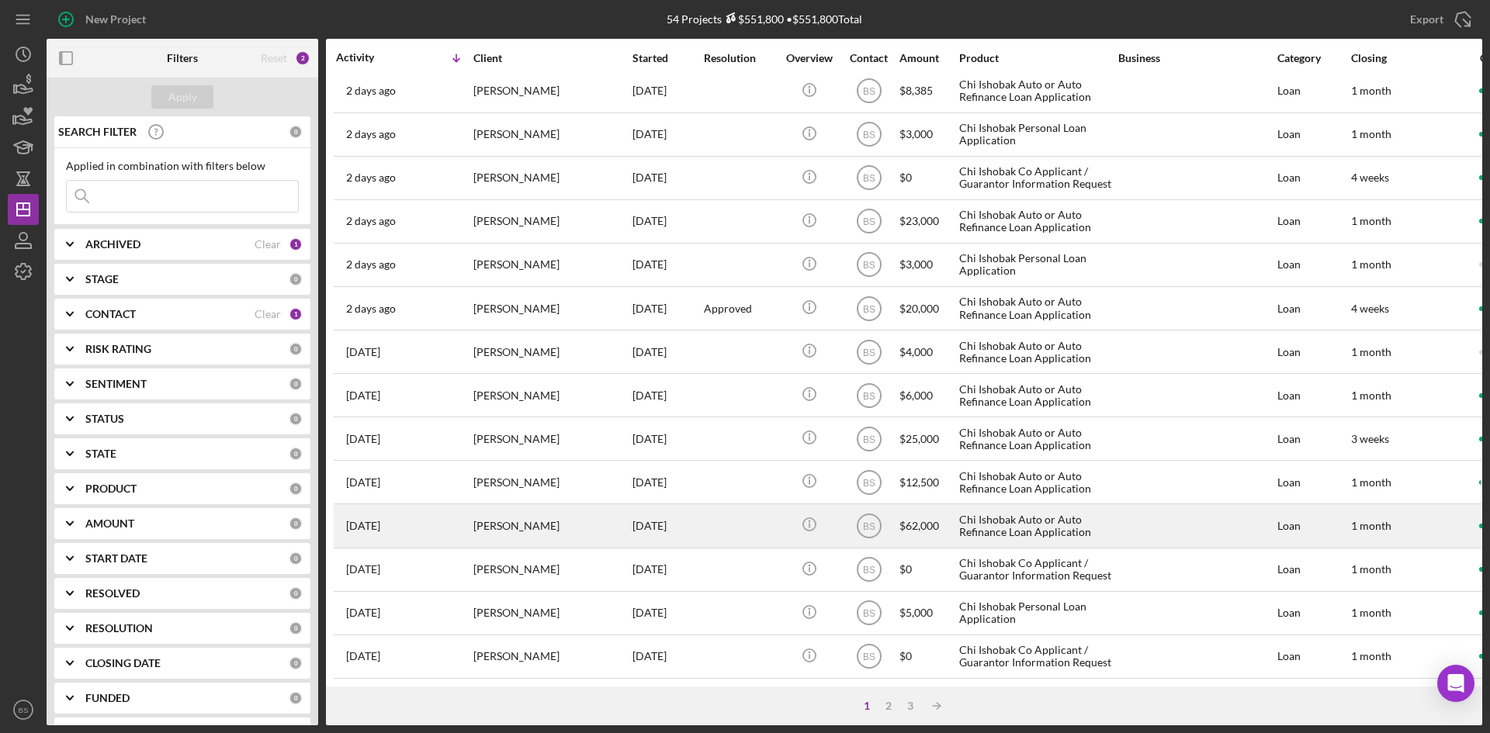
click at [549, 533] on div "[PERSON_NAME]" at bounding box center [550, 525] width 155 height 41
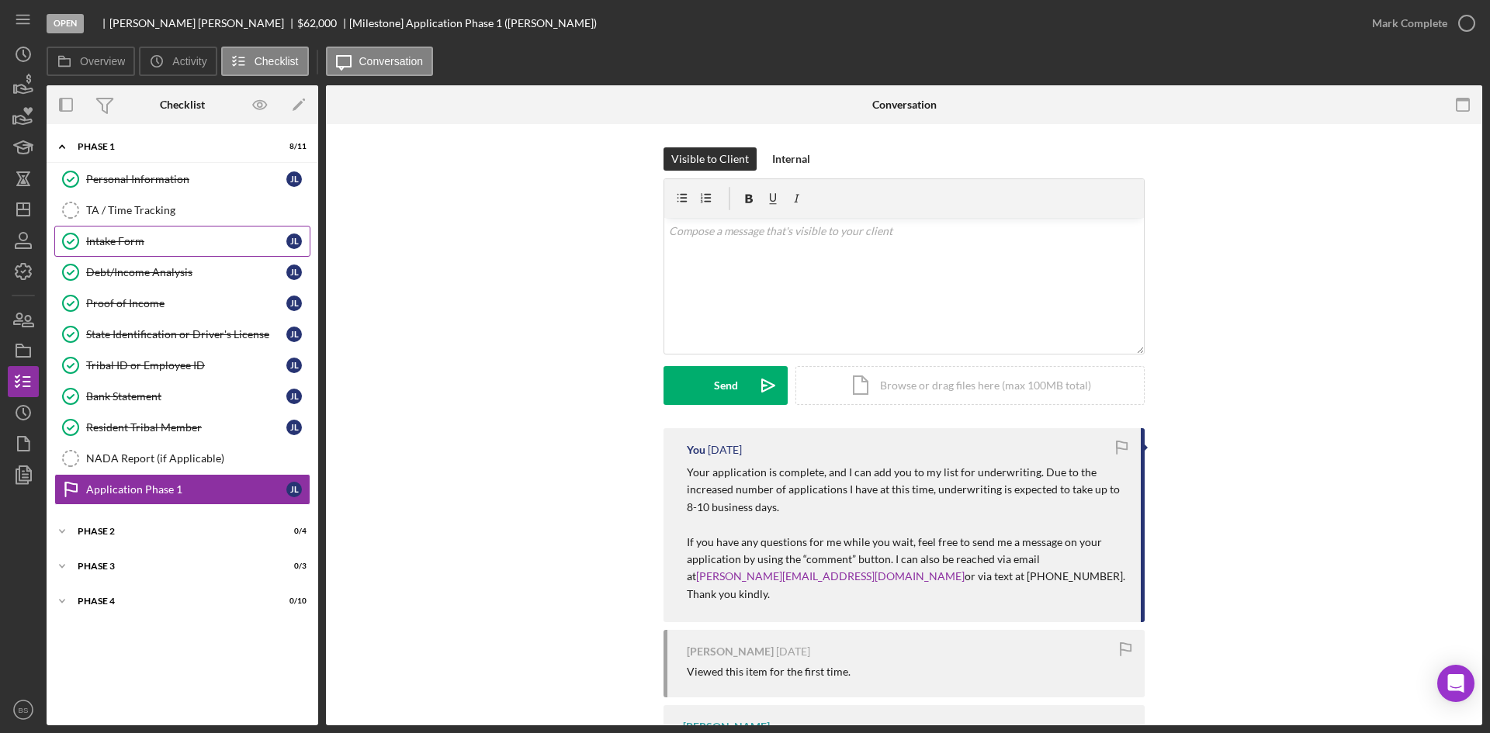
click at [207, 237] on div "Intake Form" at bounding box center [186, 241] width 200 height 12
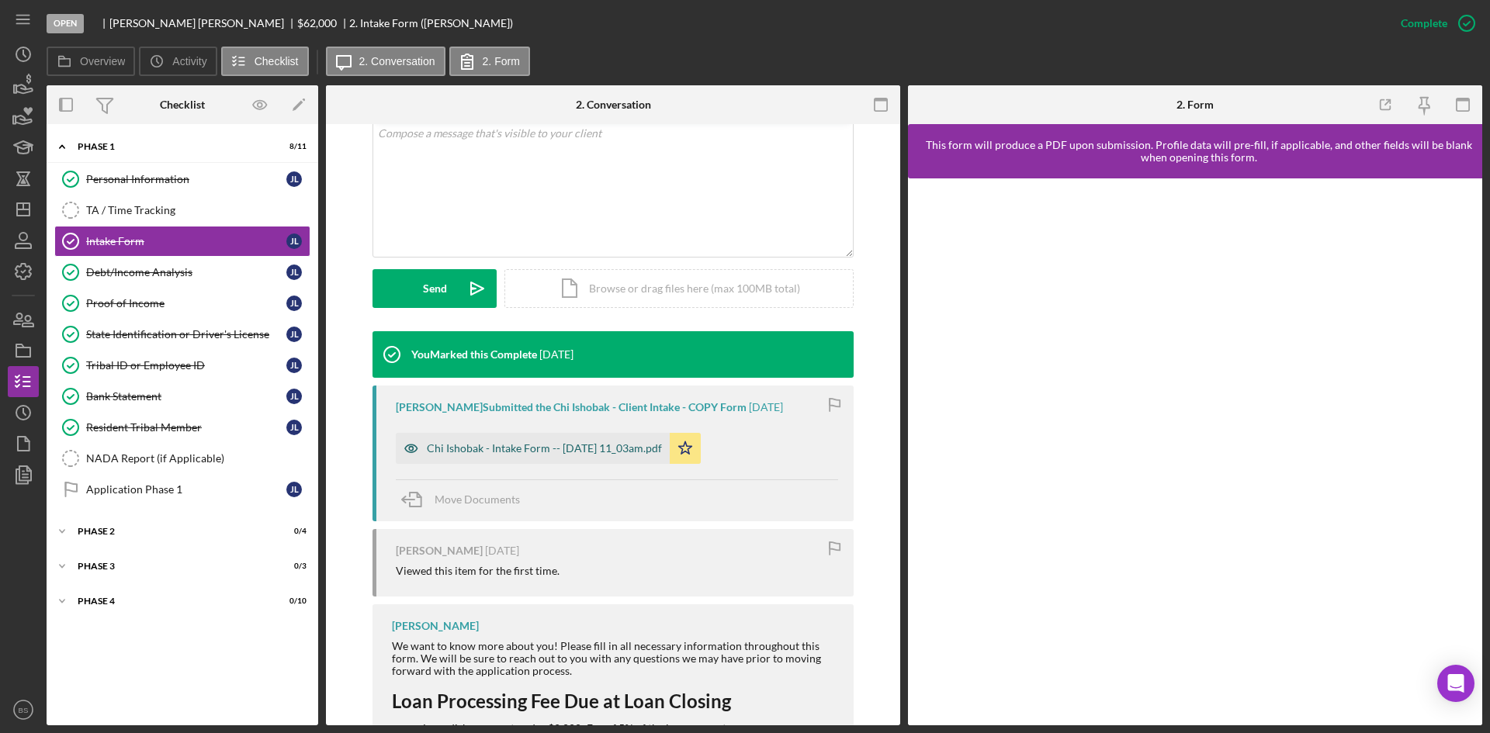
click at [597, 441] on div "Chi Ishobak - Intake Form -- 2025-10-02 11_03am.pdf" at bounding box center [533, 448] width 274 height 31
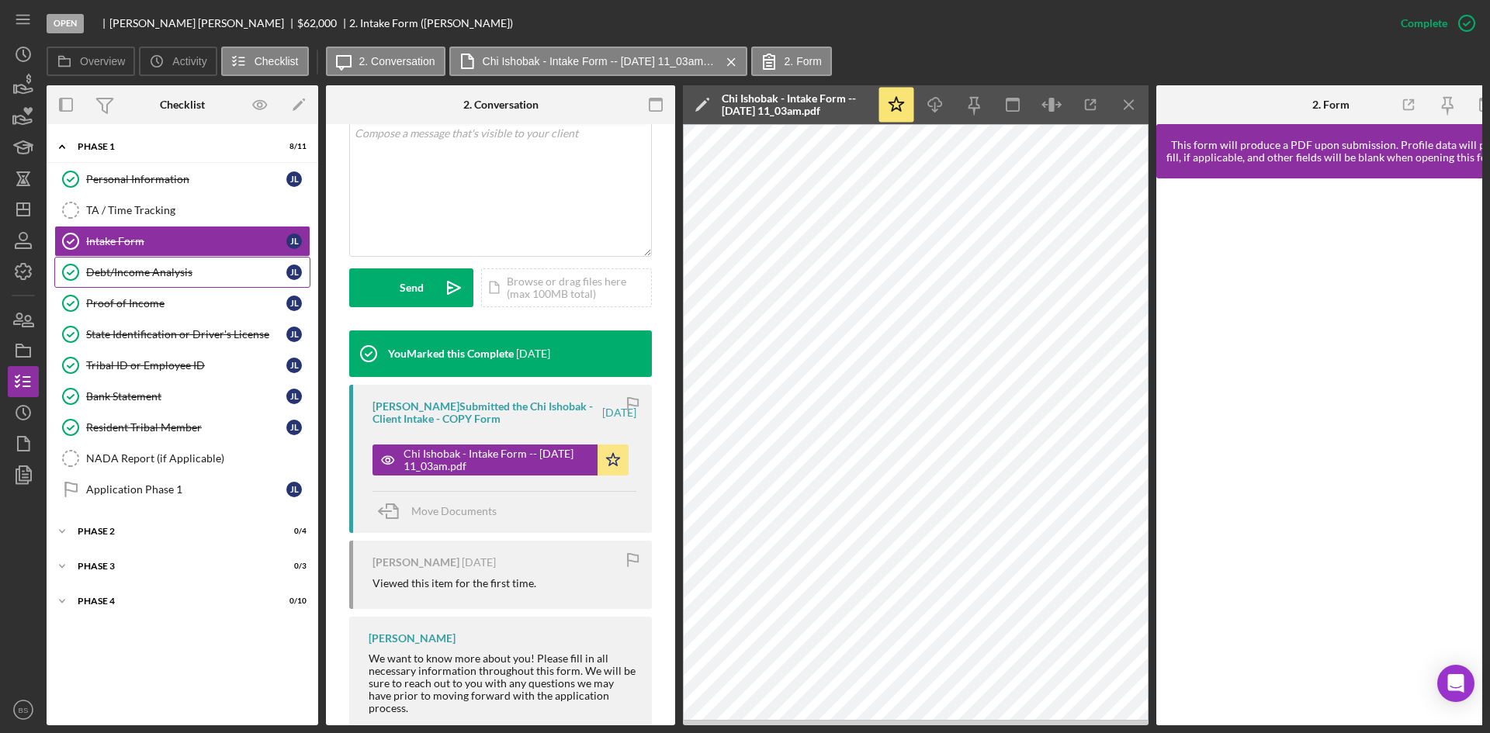
click at [189, 280] on link "Debt/Income Analysis Debt/Income Analysis J L" at bounding box center [182, 272] width 256 height 31
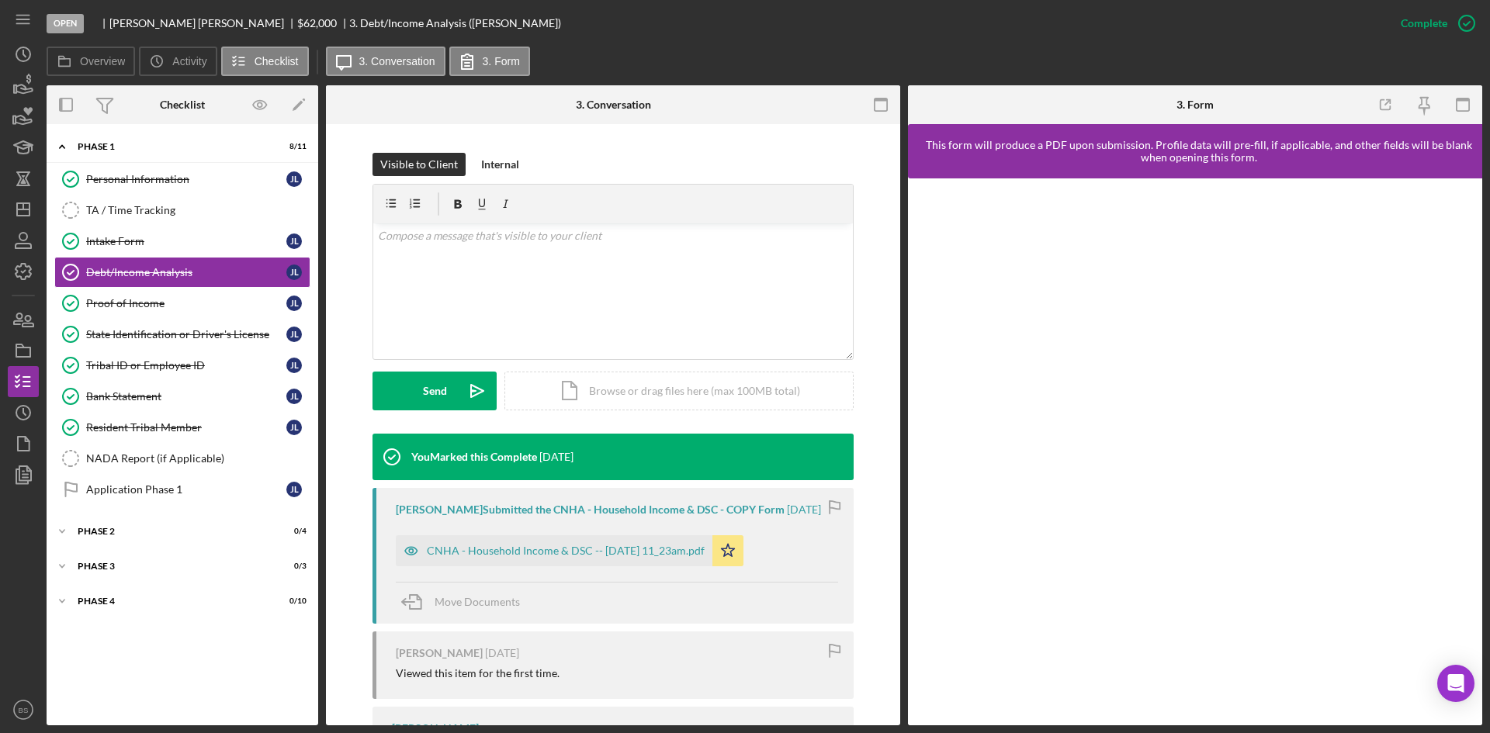
scroll to position [233, 0]
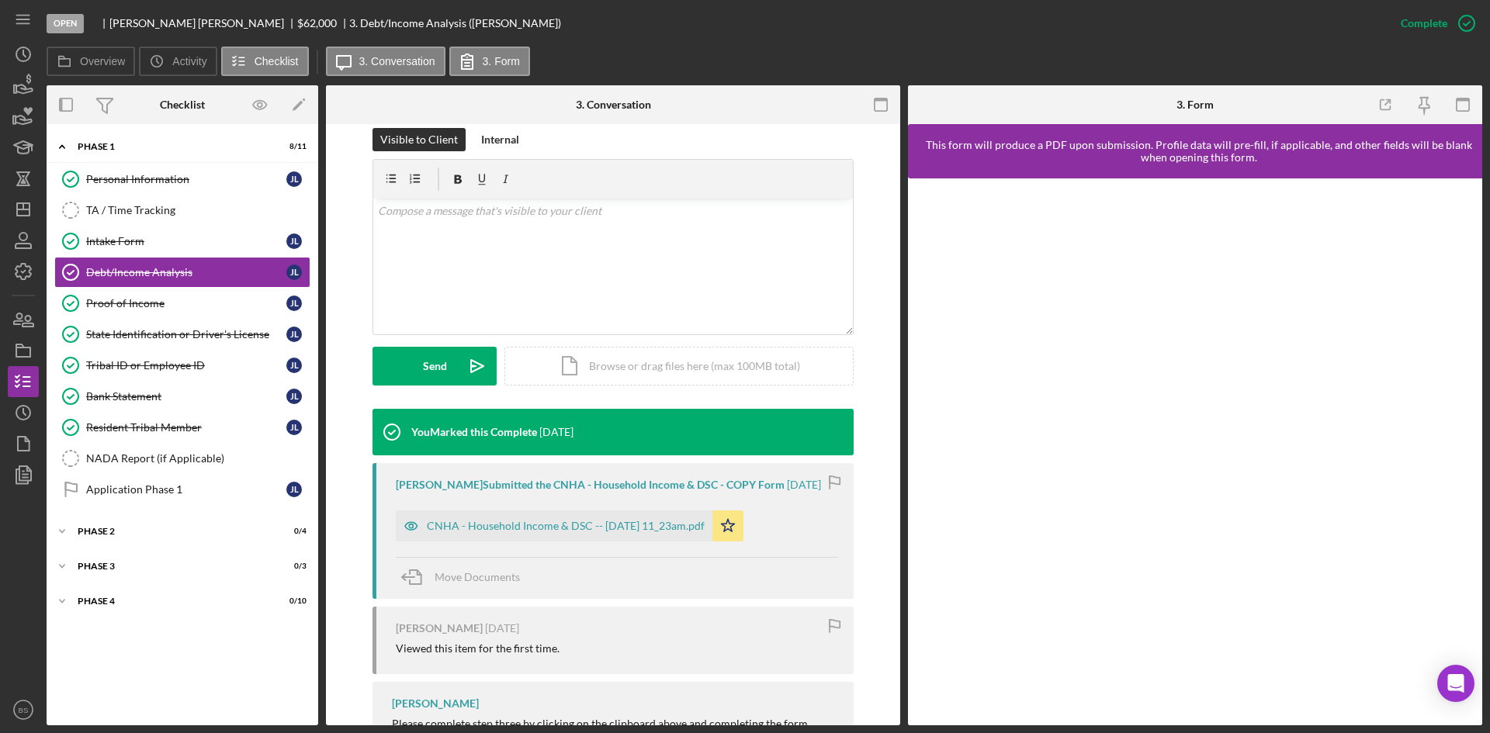
drag, startPoint x: 523, startPoint y: 524, endPoint x: 544, endPoint y: 520, distance: 21.5
click at [523, 524] on div "CNHA - Household Income & DSC -- 2025-10-02 11_23am.pdf" at bounding box center [566, 526] width 278 height 12
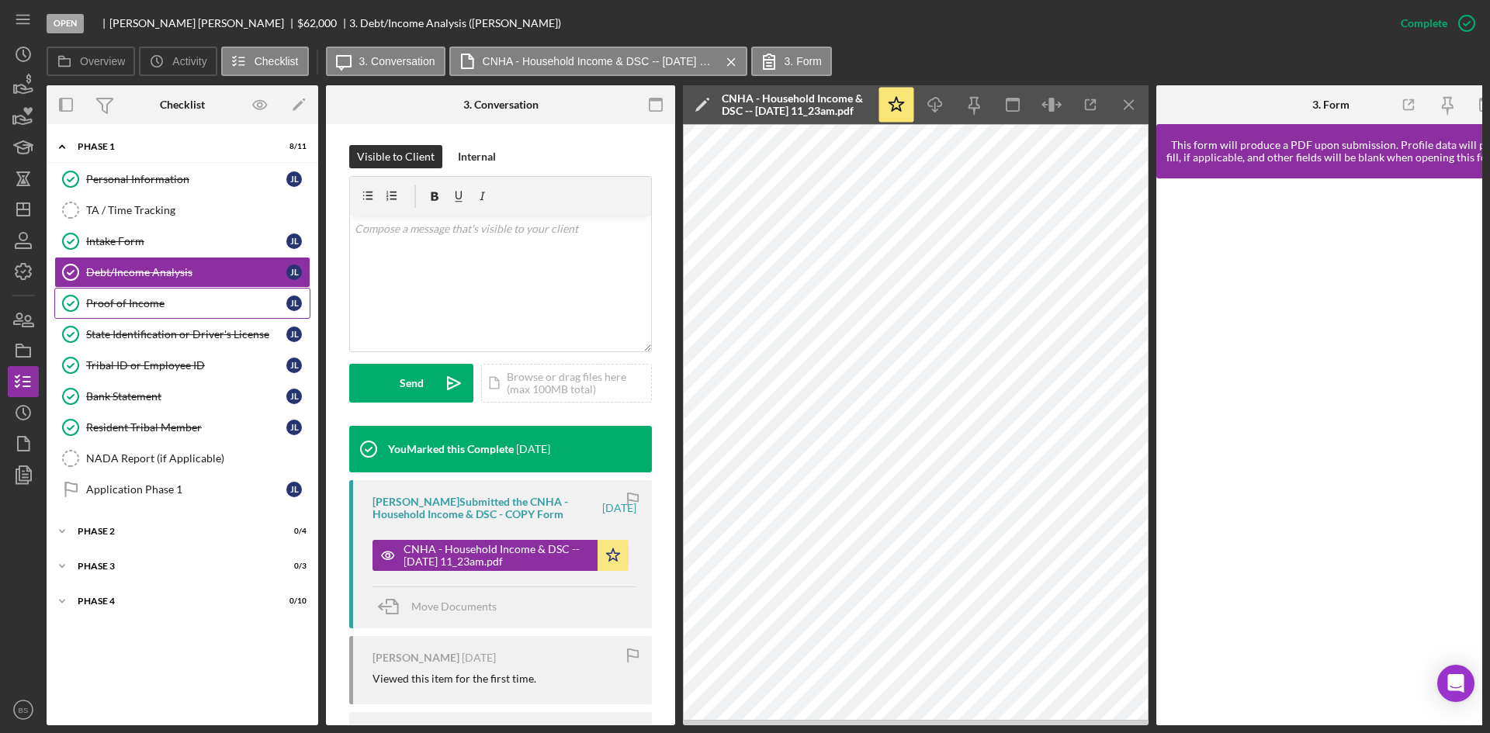
click at [220, 314] on link "Proof of Income Proof of Income J L" at bounding box center [182, 303] width 256 height 31
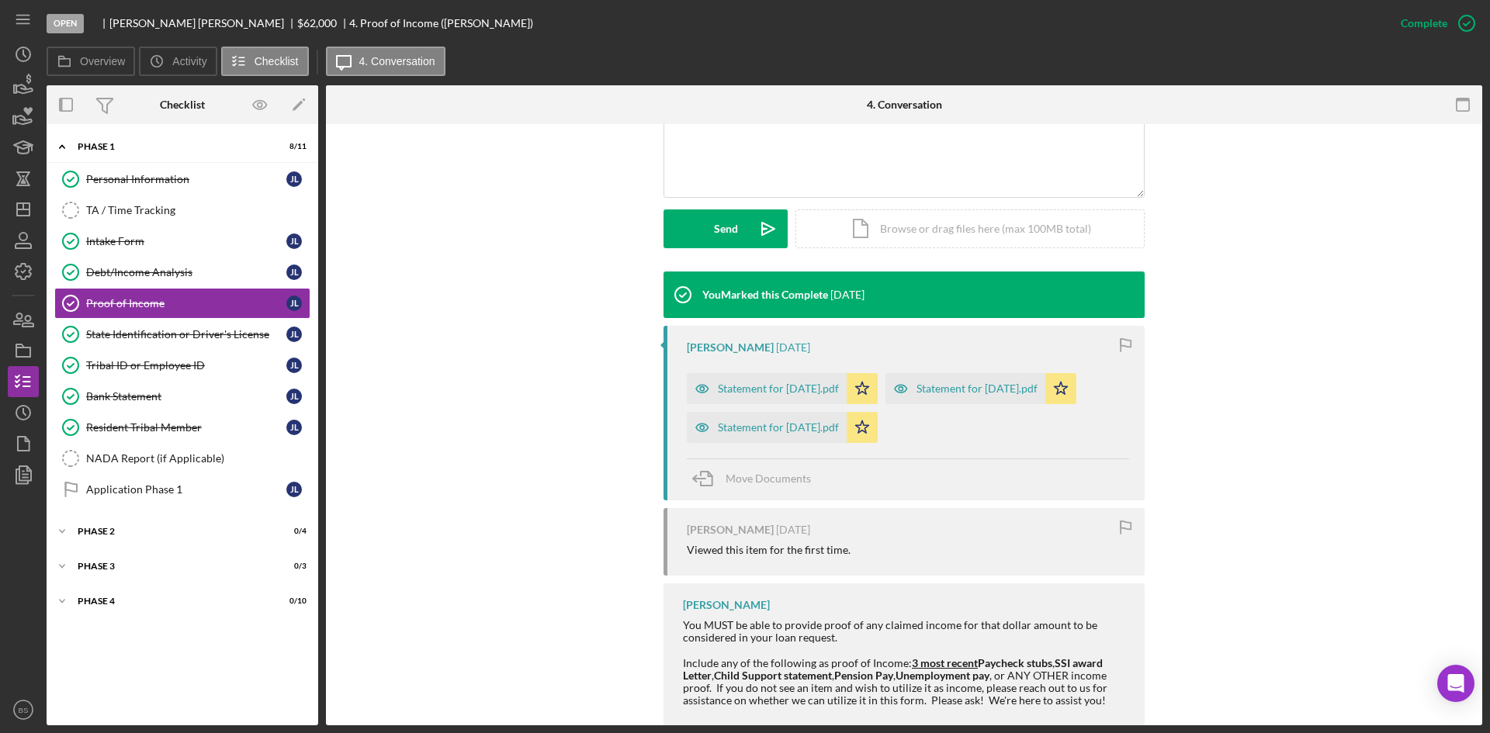
scroll to position [441, 0]
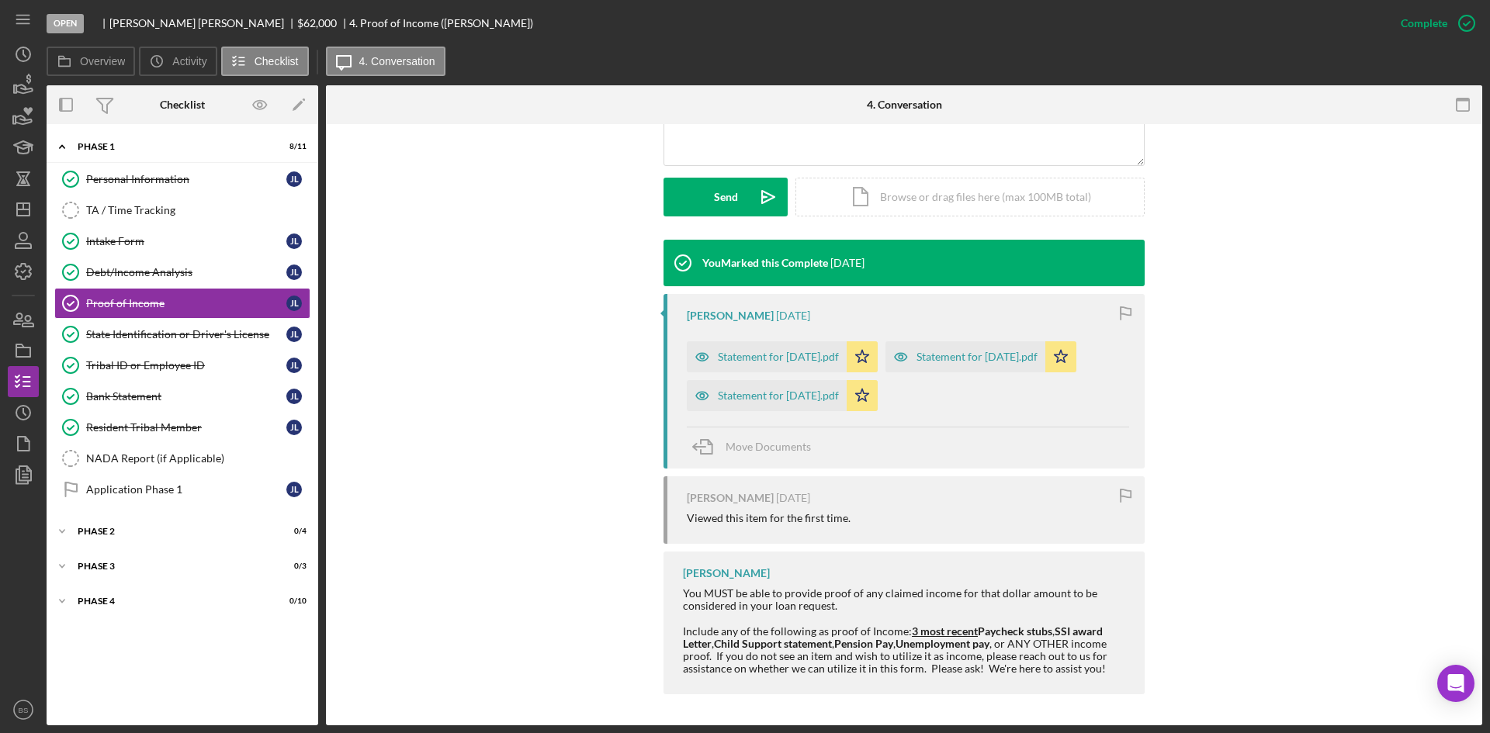
drag, startPoint x: 767, startPoint y: 325, endPoint x: 755, endPoint y: 330, distance: 12.5
click at [767, 341] on div "Statement for Sep 12, 2025.pdf" at bounding box center [767, 356] width 160 height 31
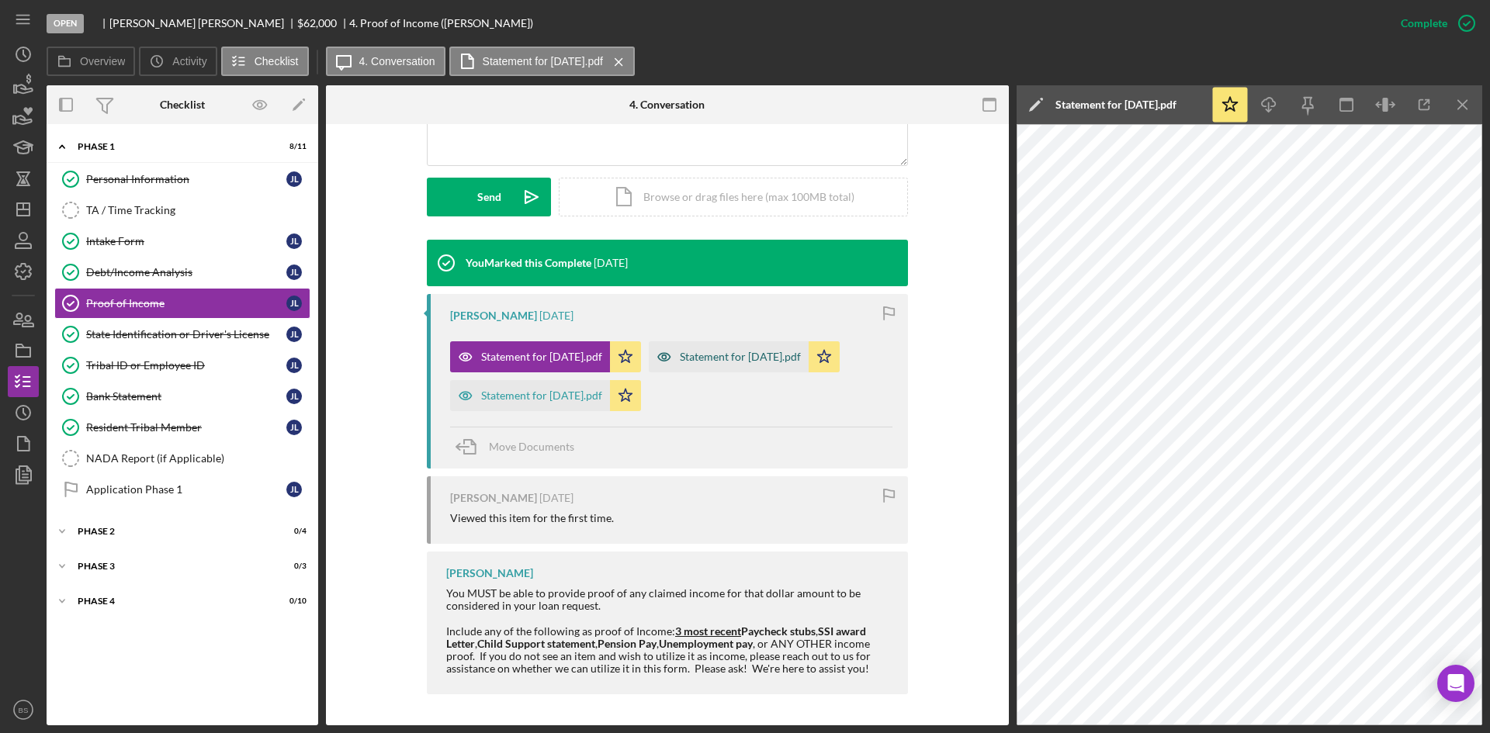
click at [680, 356] on div "Statement for Sep 26, 2025.pdf" at bounding box center [740, 357] width 121 height 12
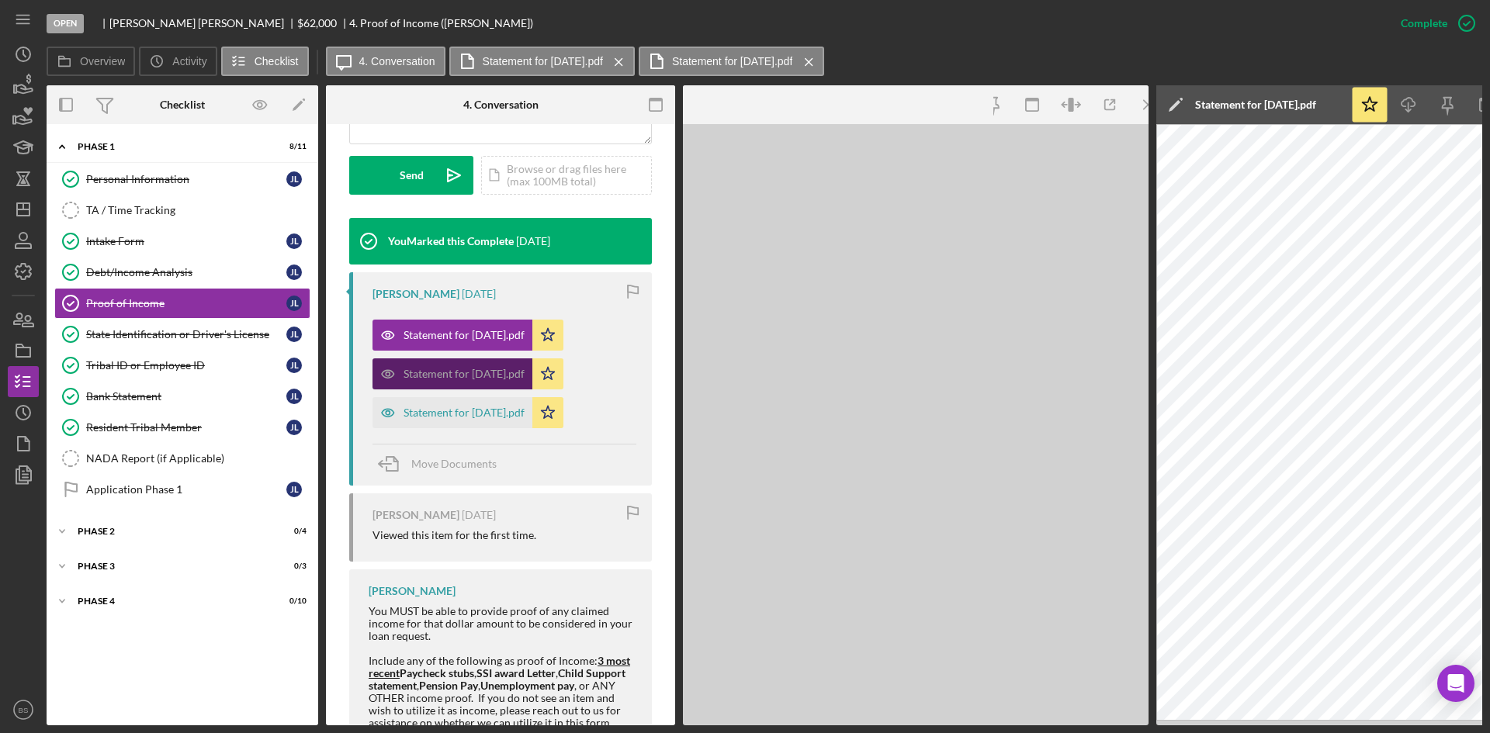
scroll to position [458, 0]
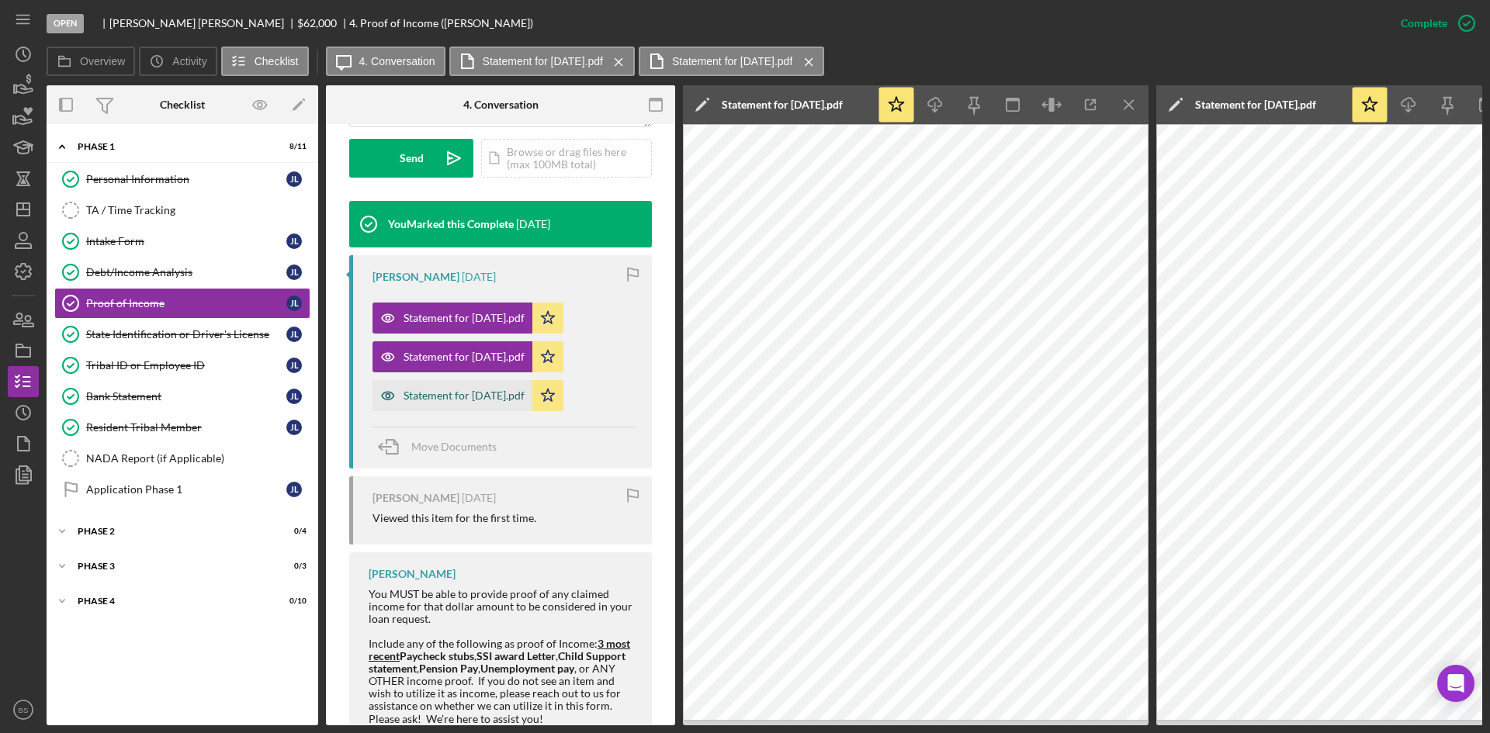
click at [490, 404] on div "Statement for Aug 29, 2025.pdf" at bounding box center [452, 395] width 160 height 31
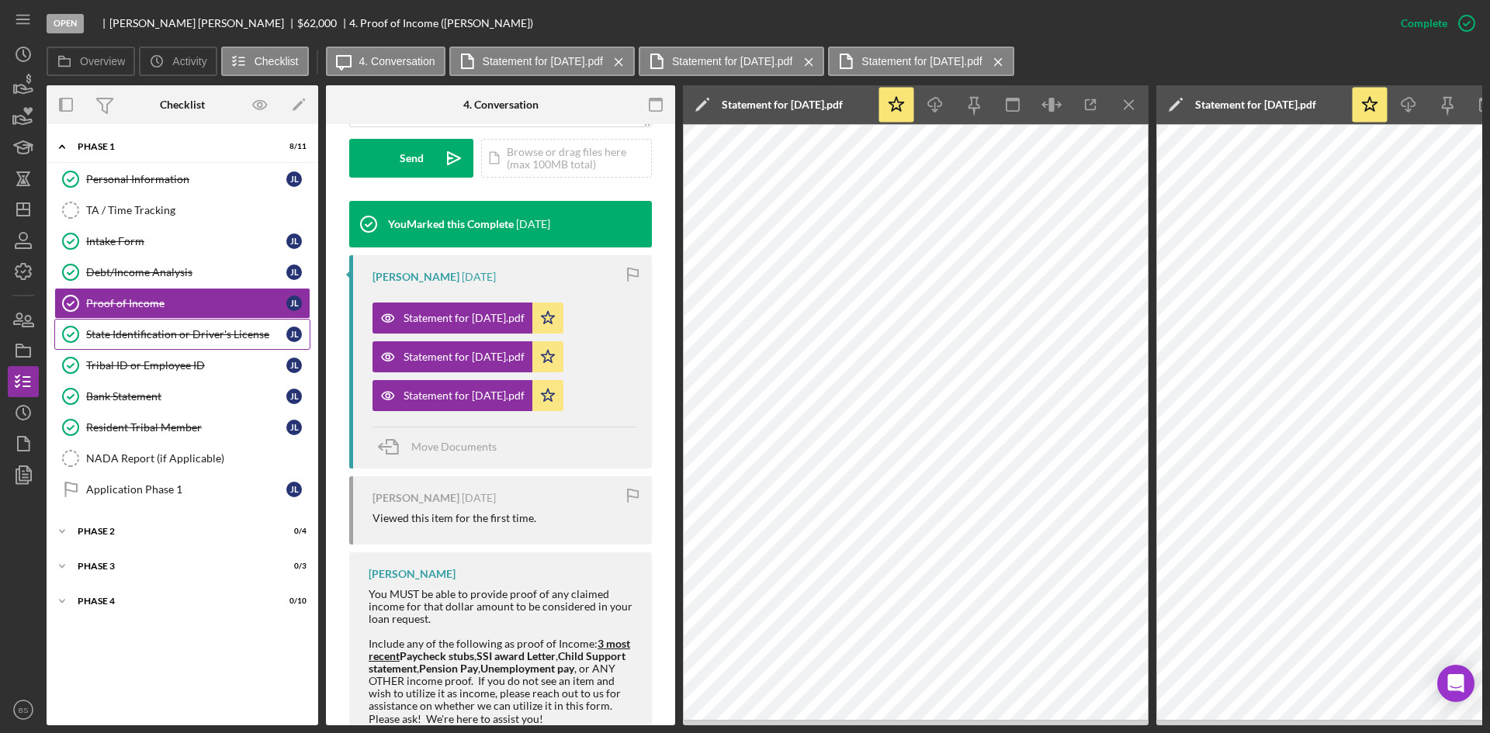
click at [126, 330] on div "State Identification or Driver's License" at bounding box center [186, 334] width 200 height 12
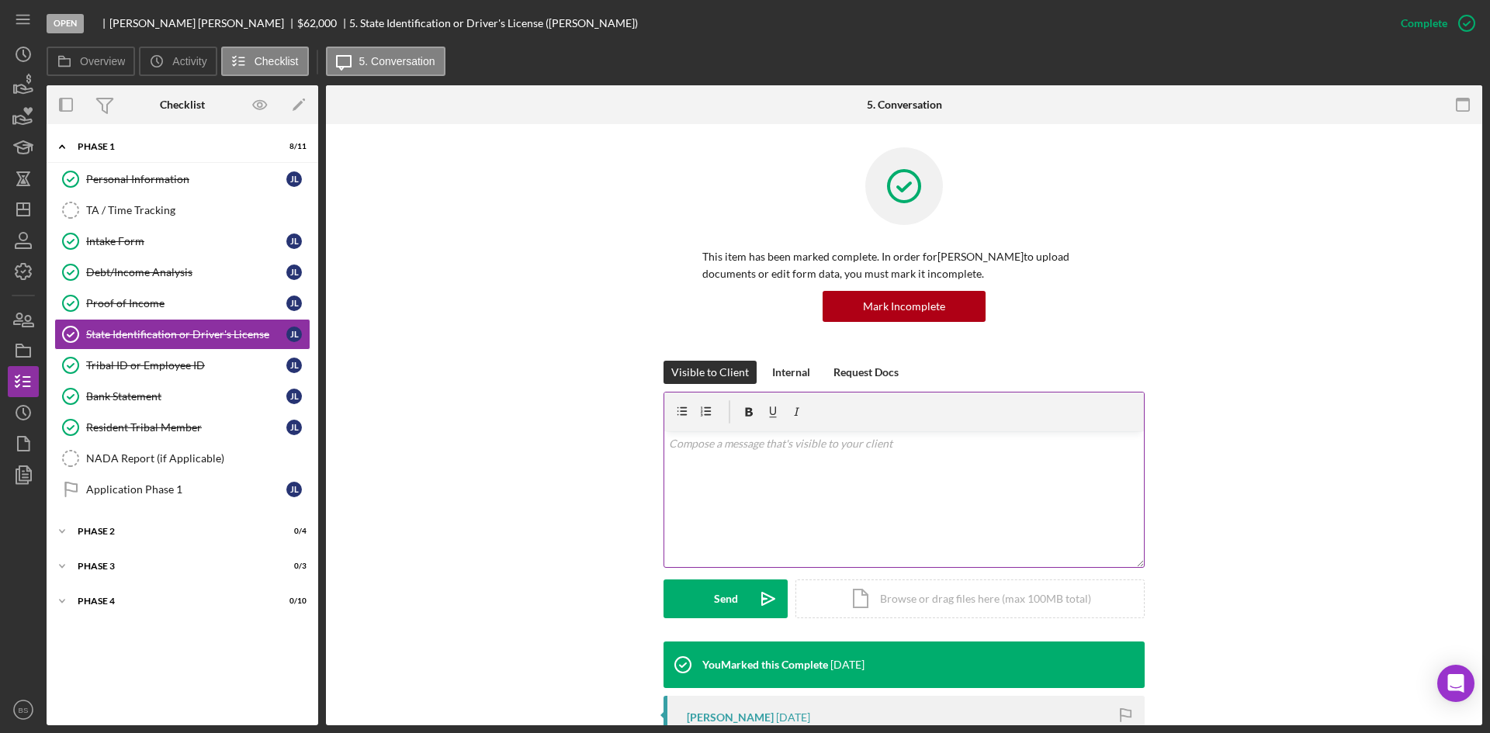
scroll to position [233, 0]
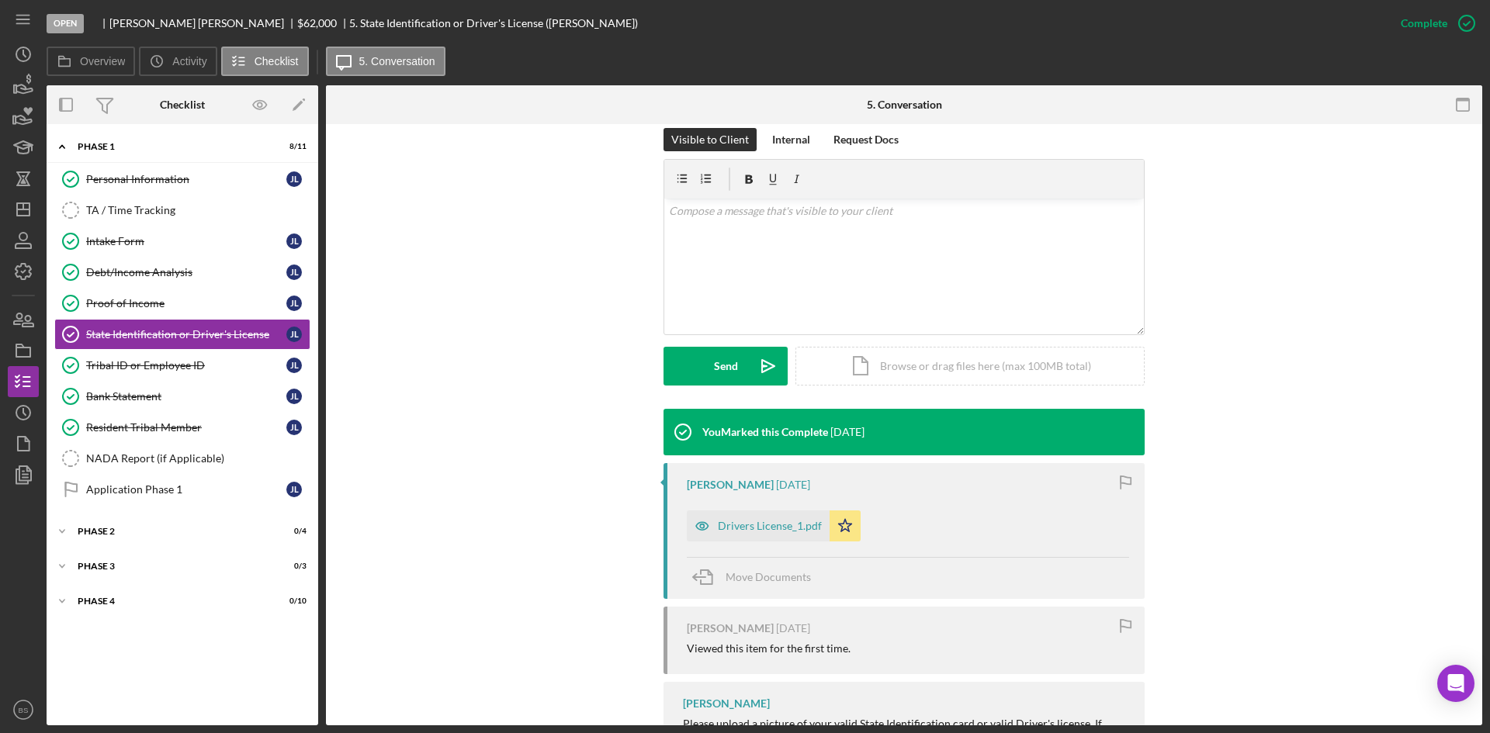
drag, startPoint x: 777, startPoint y: 539, endPoint x: 847, endPoint y: 485, distance: 89.1
click at [777, 539] on div "Drivers License_1.pdf" at bounding box center [758, 526] width 143 height 31
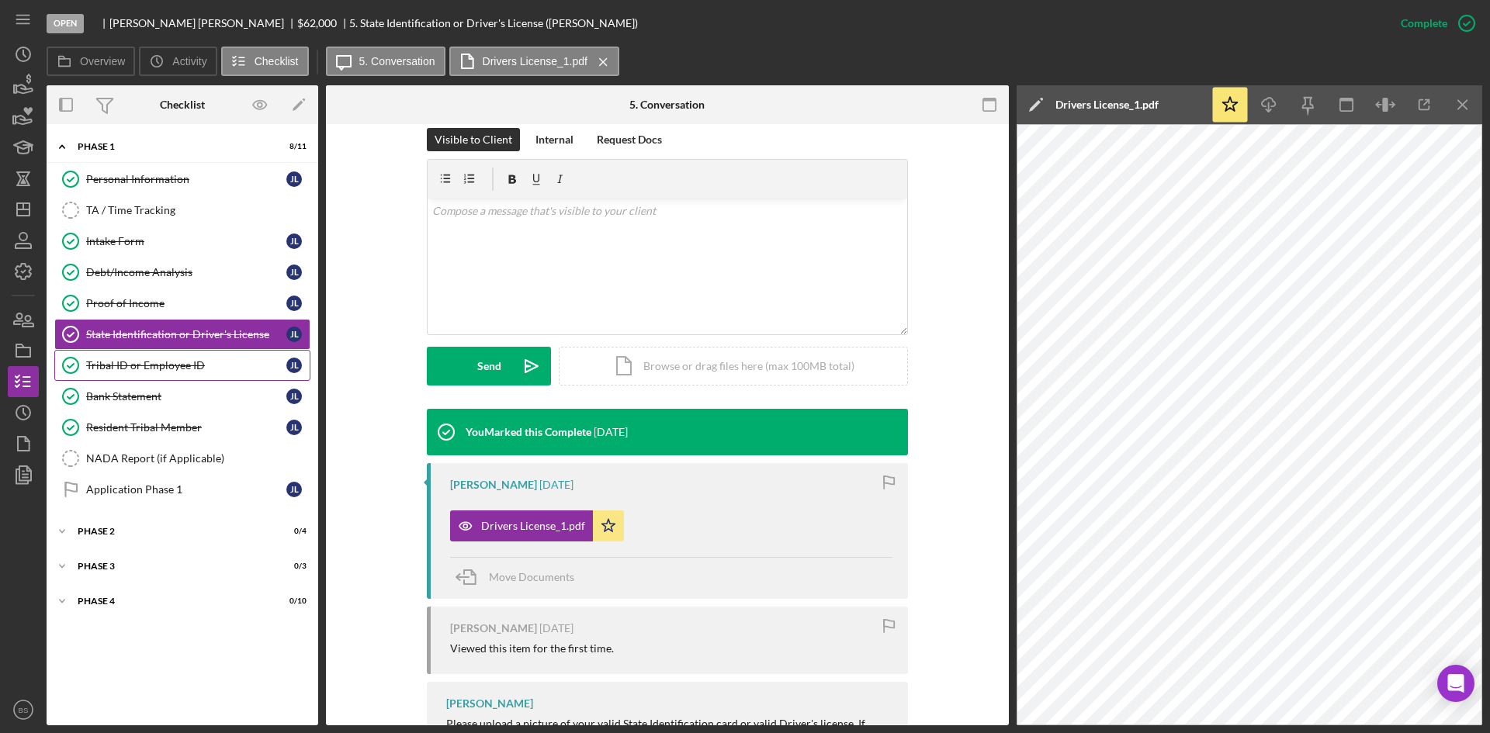
click at [270, 367] on div "Tribal ID or Employee ID" at bounding box center [186, 365] width 200 height 12
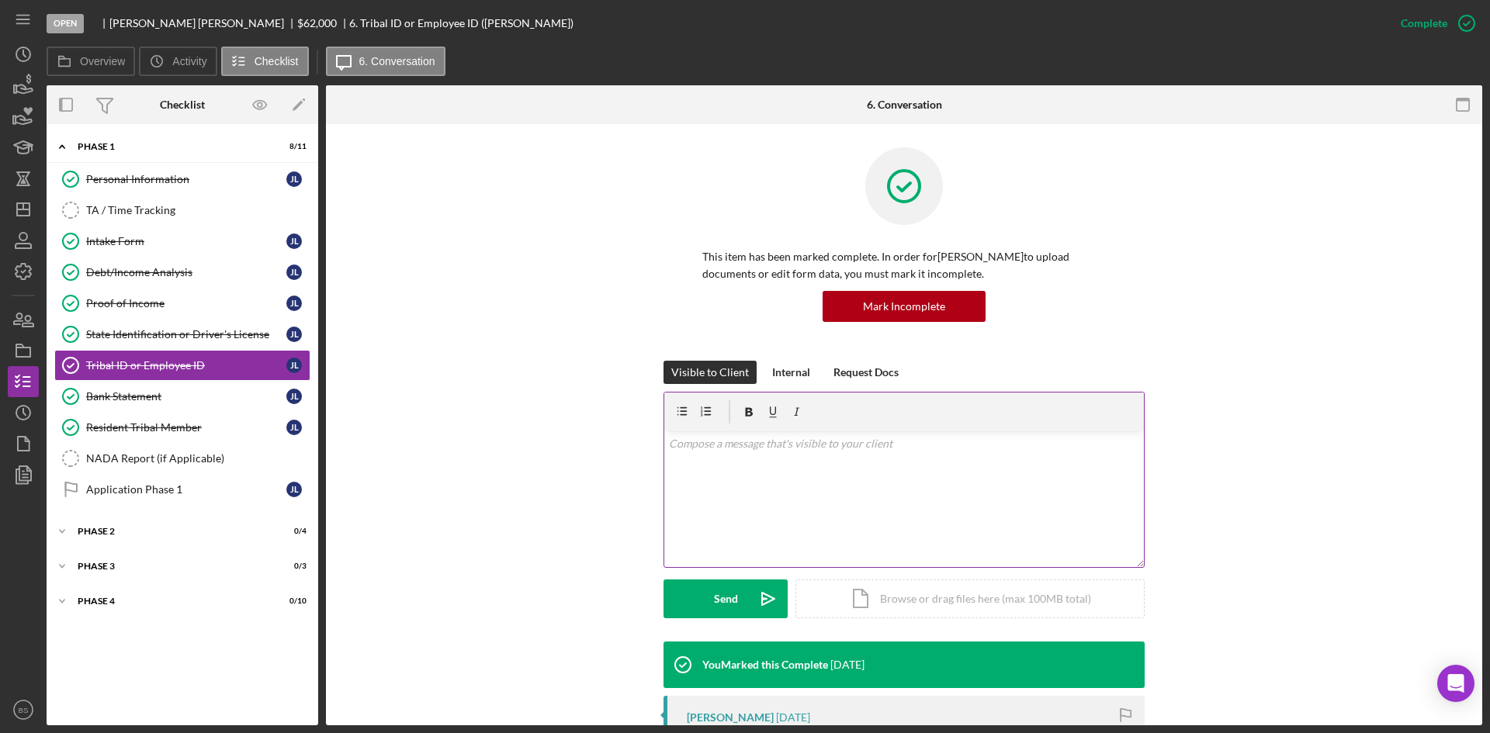
scroll to position [233, 0]
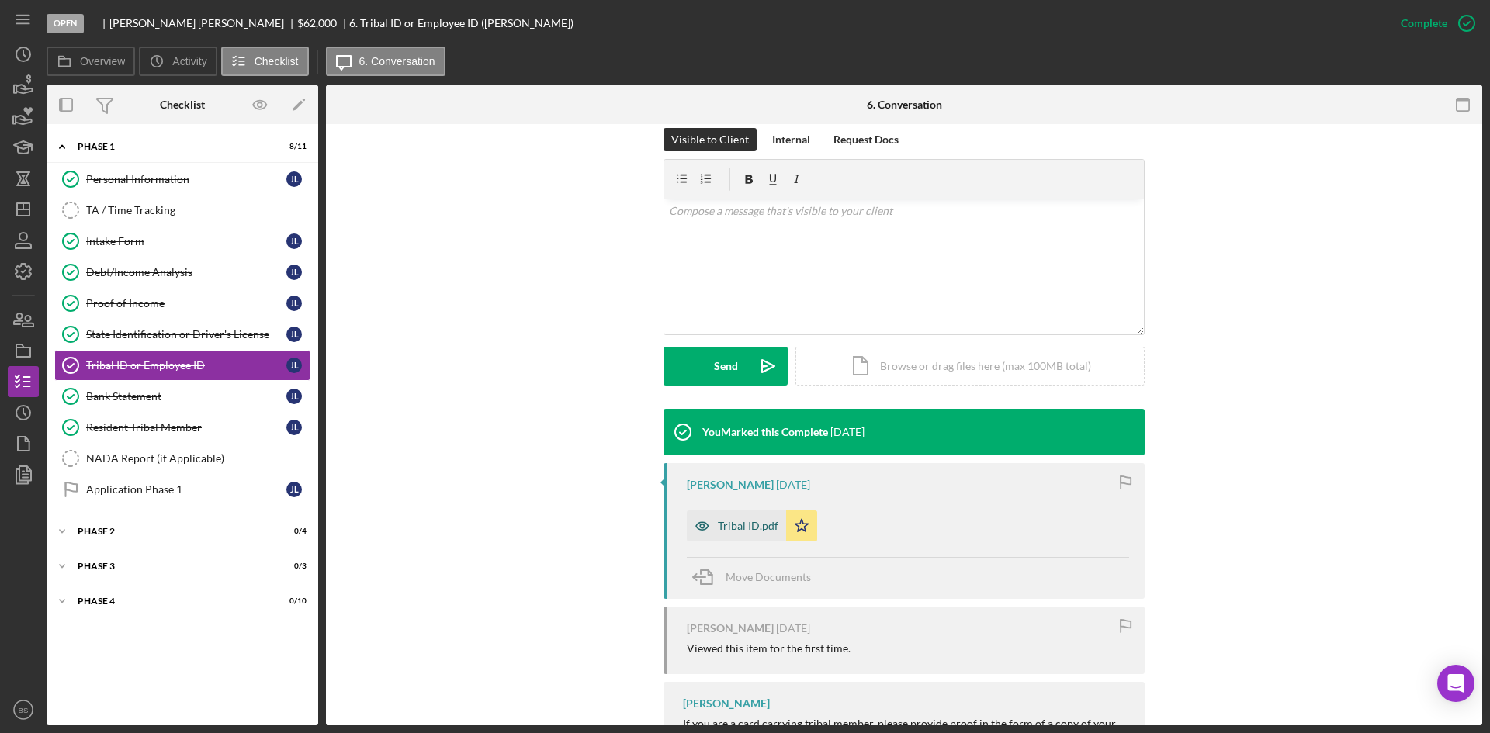
click at [740, 525] on div "Tribal ID.pdf" at bounding box center [748, 526] width 61 height 12
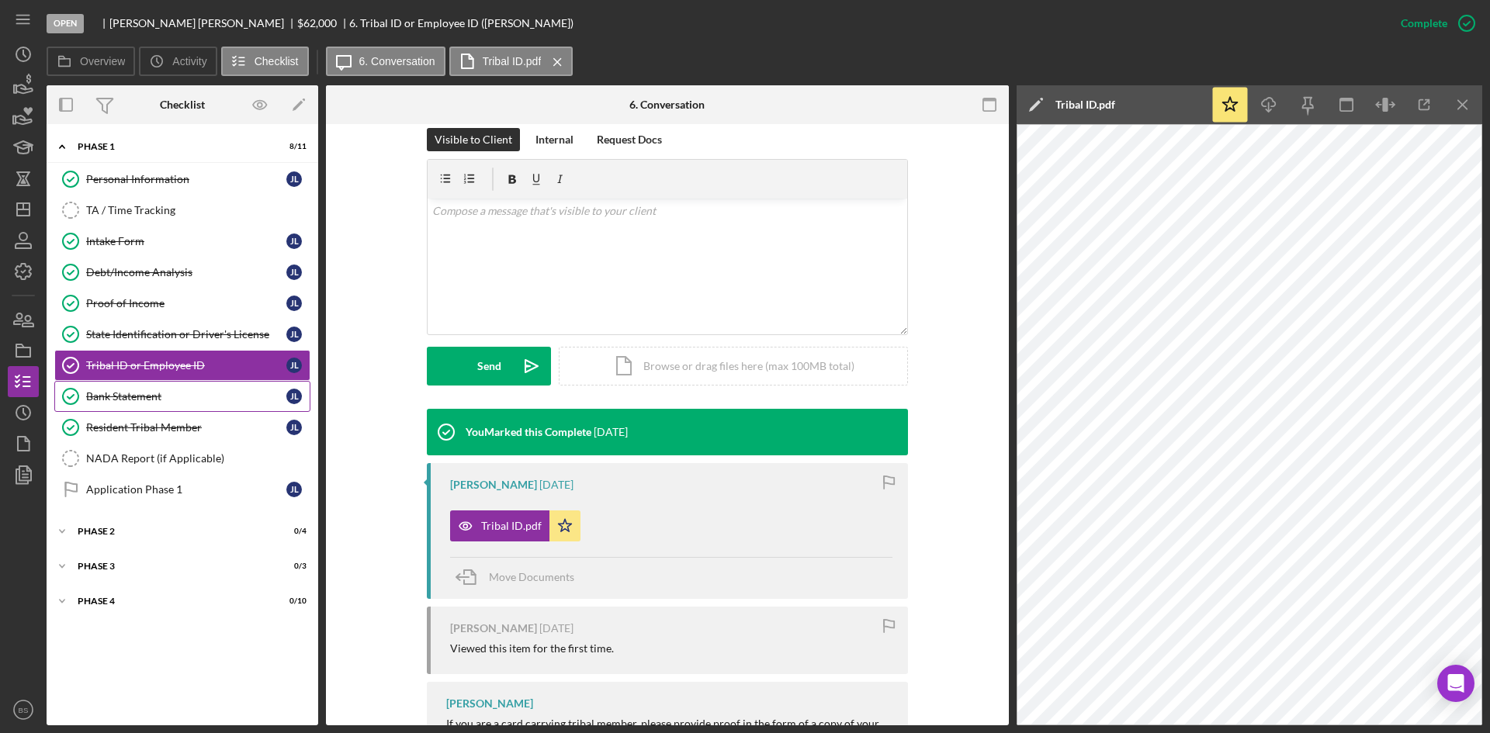
click at [234, 396] on div "Bank Statement" at bounding box center [186, 396] width 200 height 12
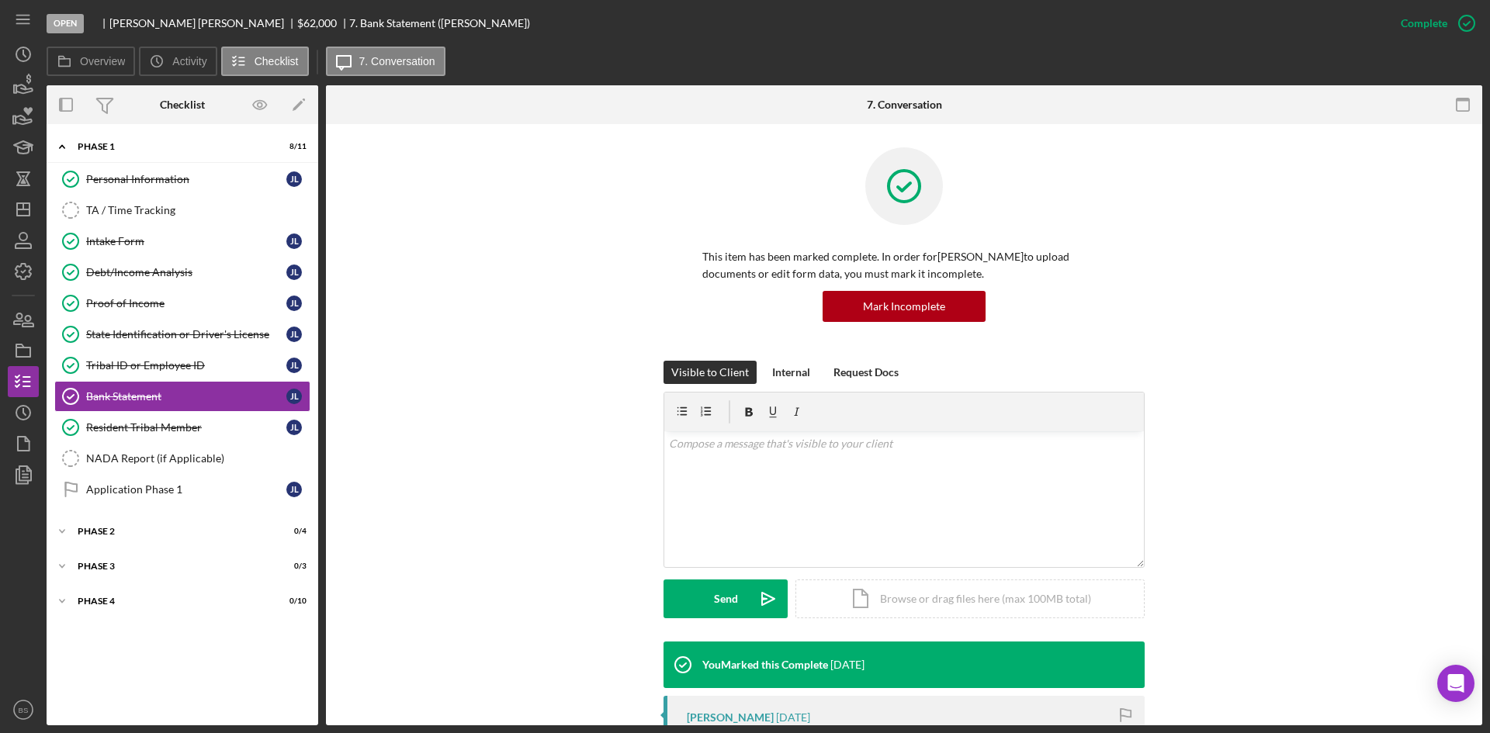
scroll to position [300, 0]
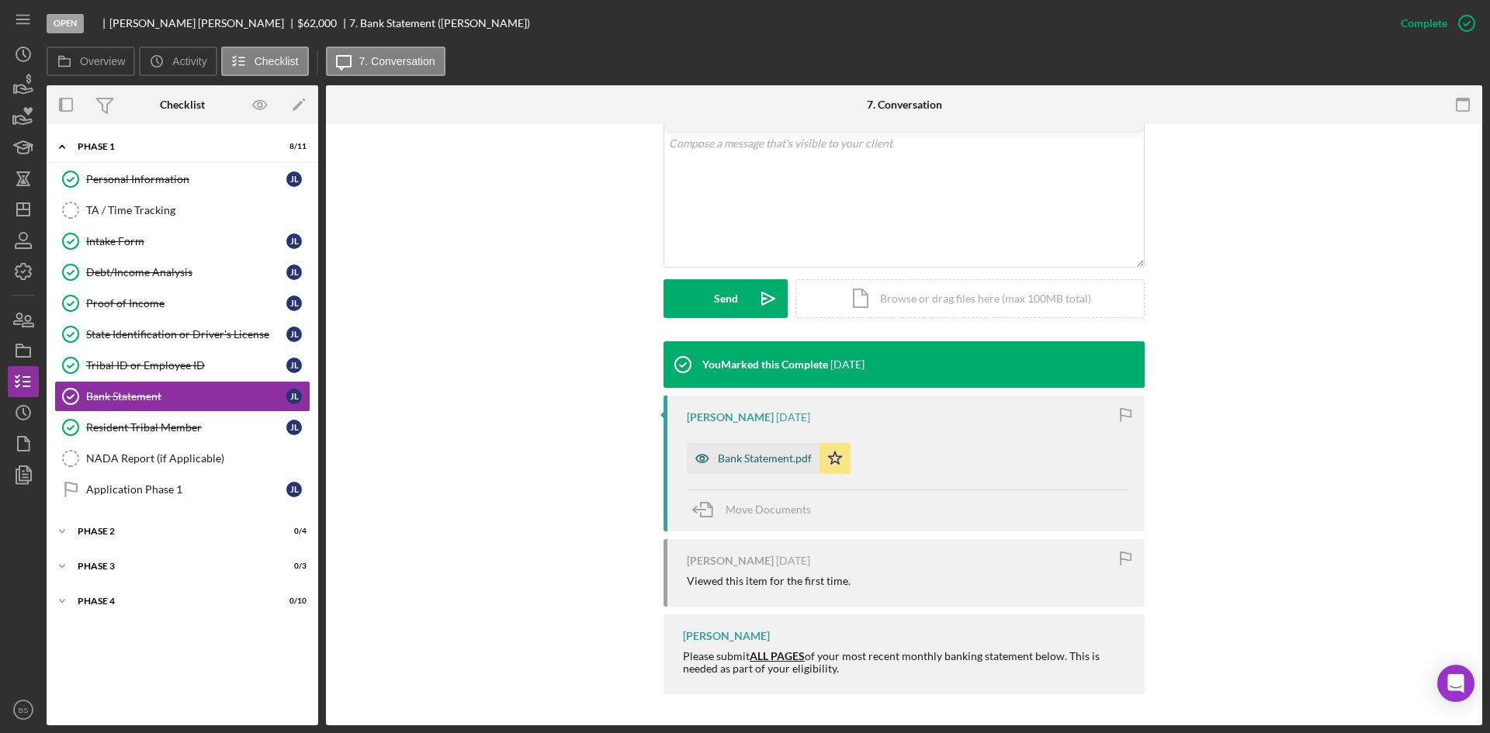
drag, startPoint x: 757, startPoint y: 459, endPoint x: 888, endPoint y: 371, distance: 158.2
click at [757, 459] on div "Bank Statement.pdf" at bounding box center [765, 458] width 94 height 12
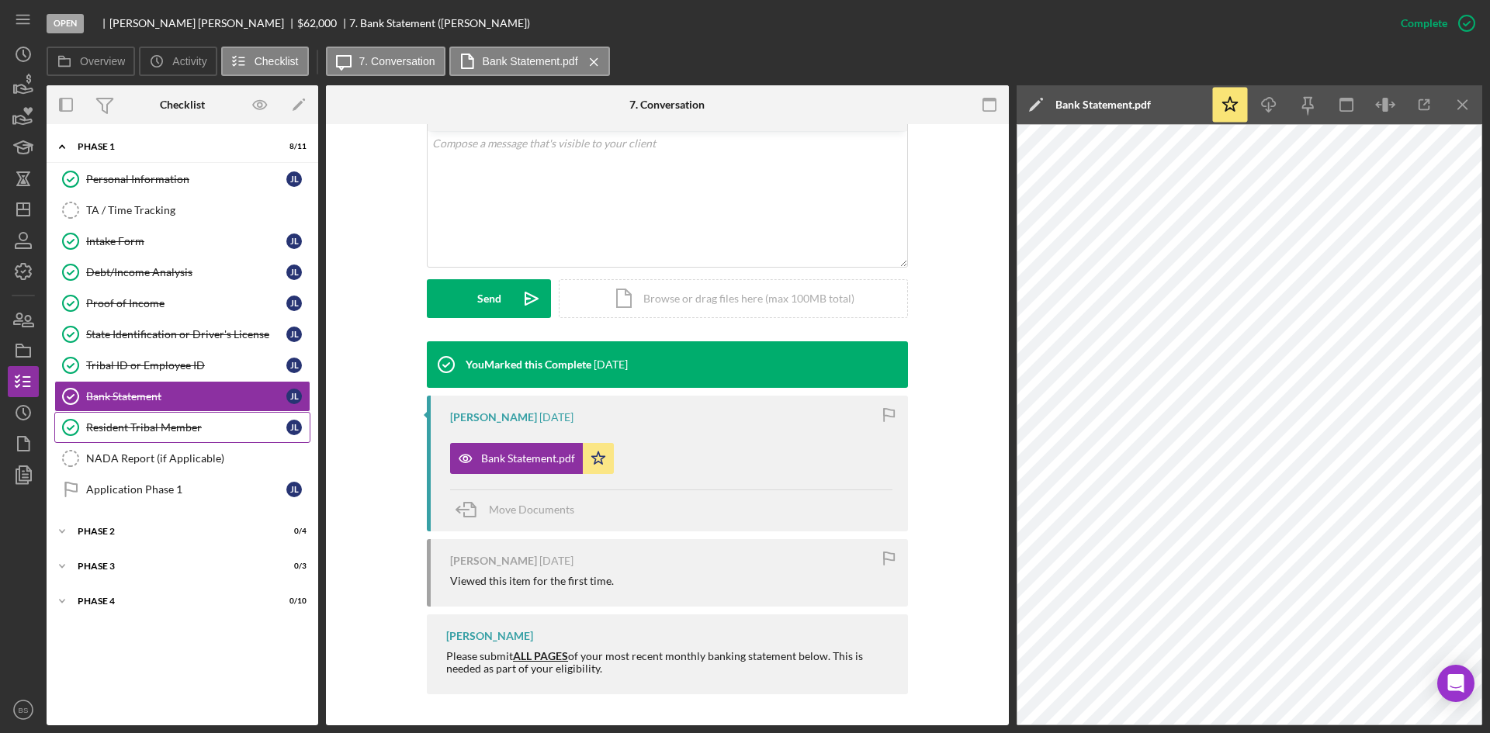
click at [234, 417] on link "Resident Tribal Member Resident Tribal Member J L" at bounding box center [182, 427] width 256 height 31
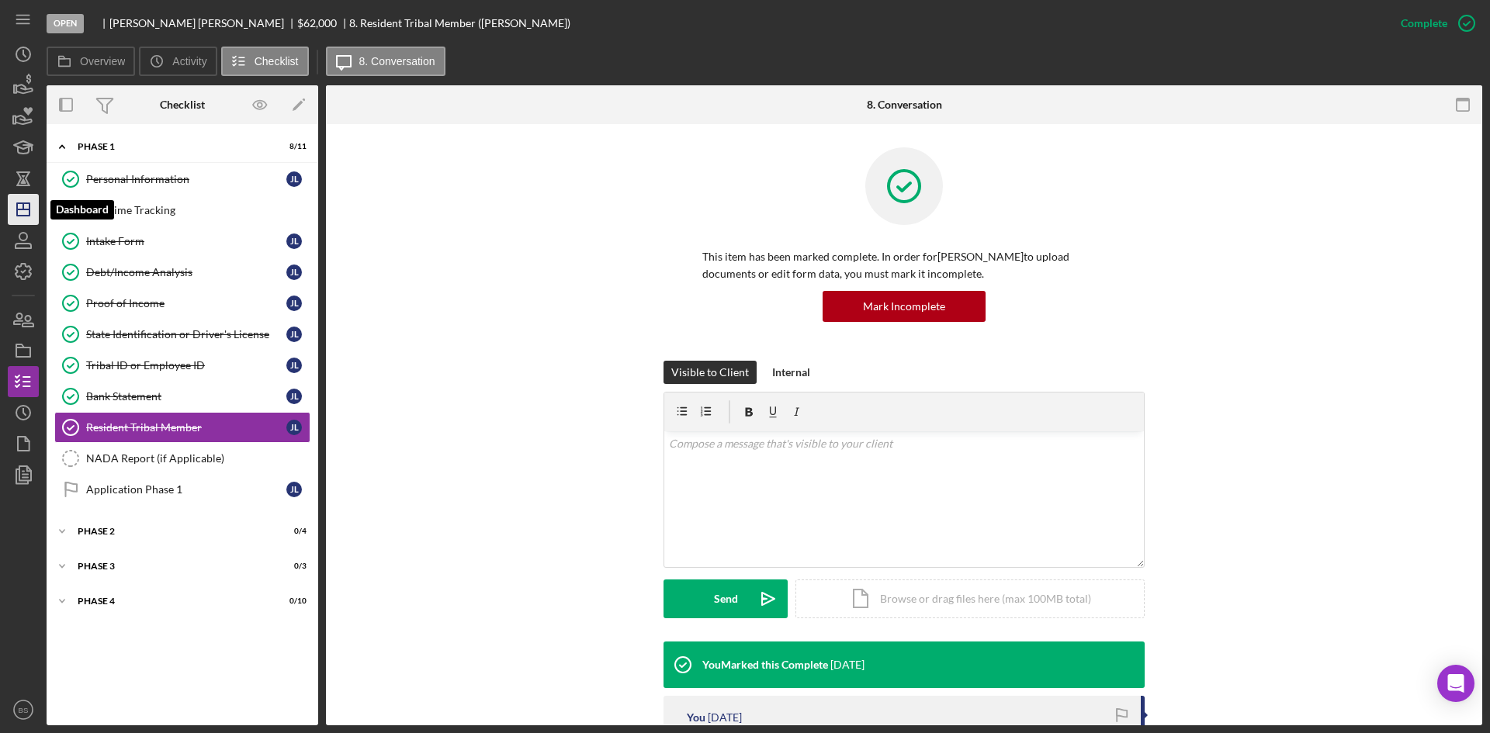
click at [26, 209] on line "button" at bounding box center [23, 209] width 12 height 0
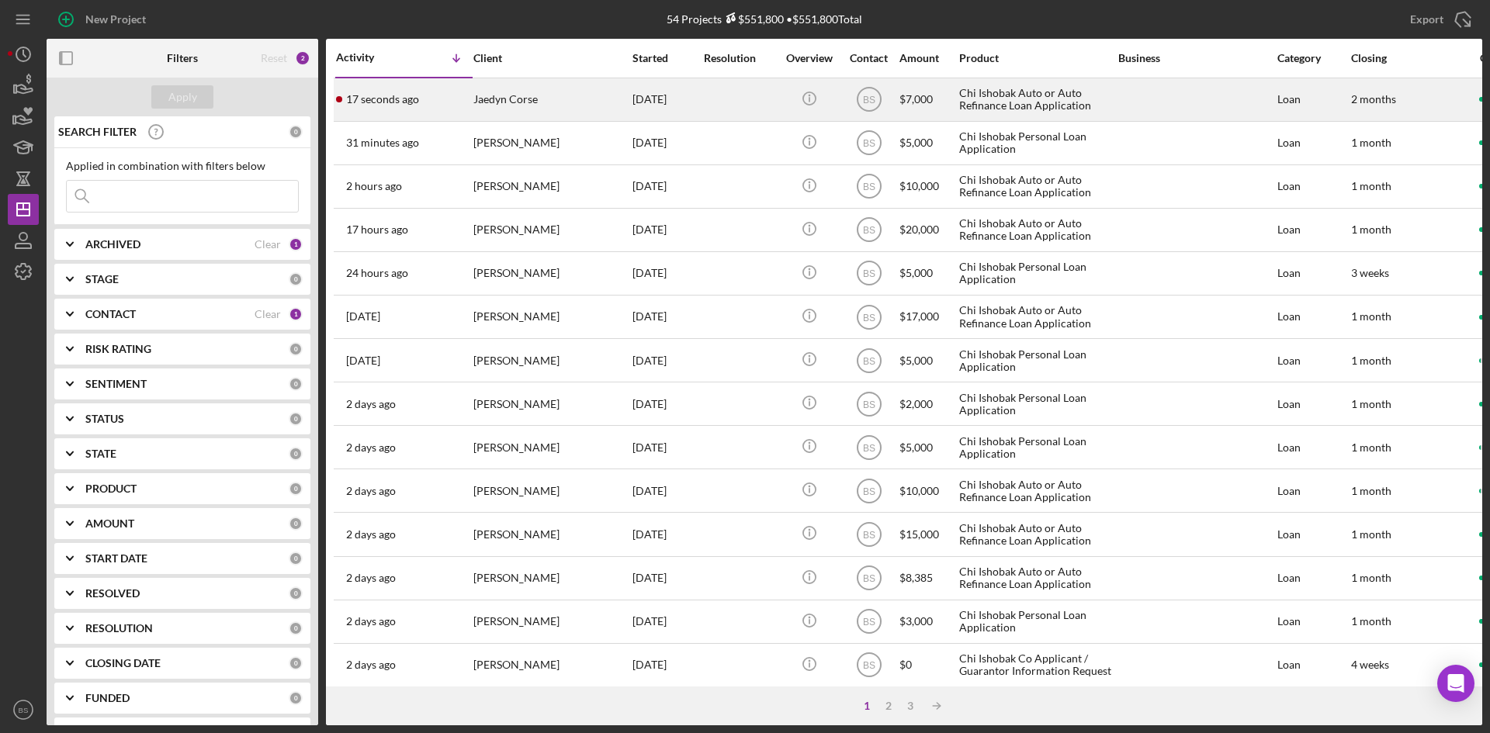
click at [471, 88] on div "17 seconds ago Jaedyn Corse" at bounding box center [404, 99] width 136 height 41
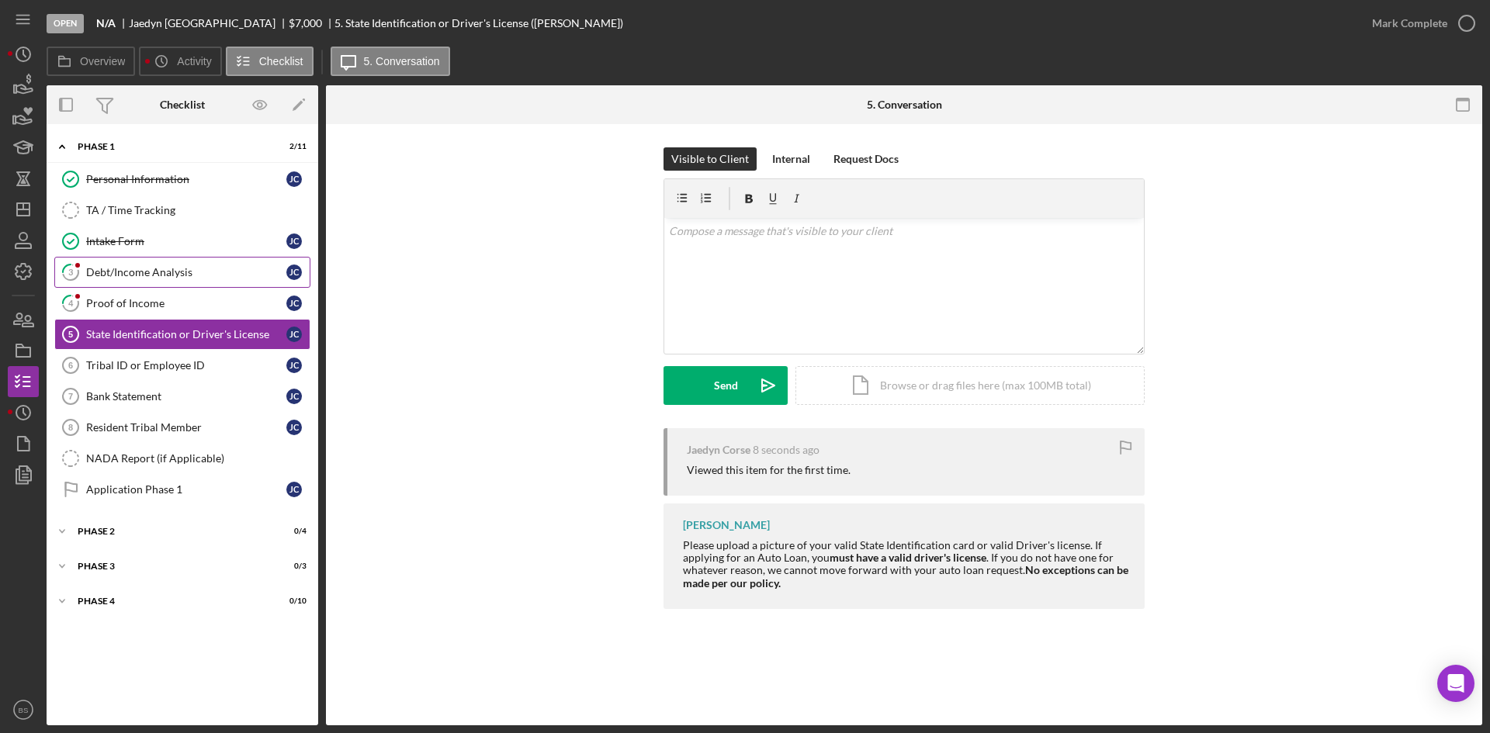
click at [192, 261] on link "3 Debt/Income Analysis J C" at bounding box center [182, 272] width 256 height 31
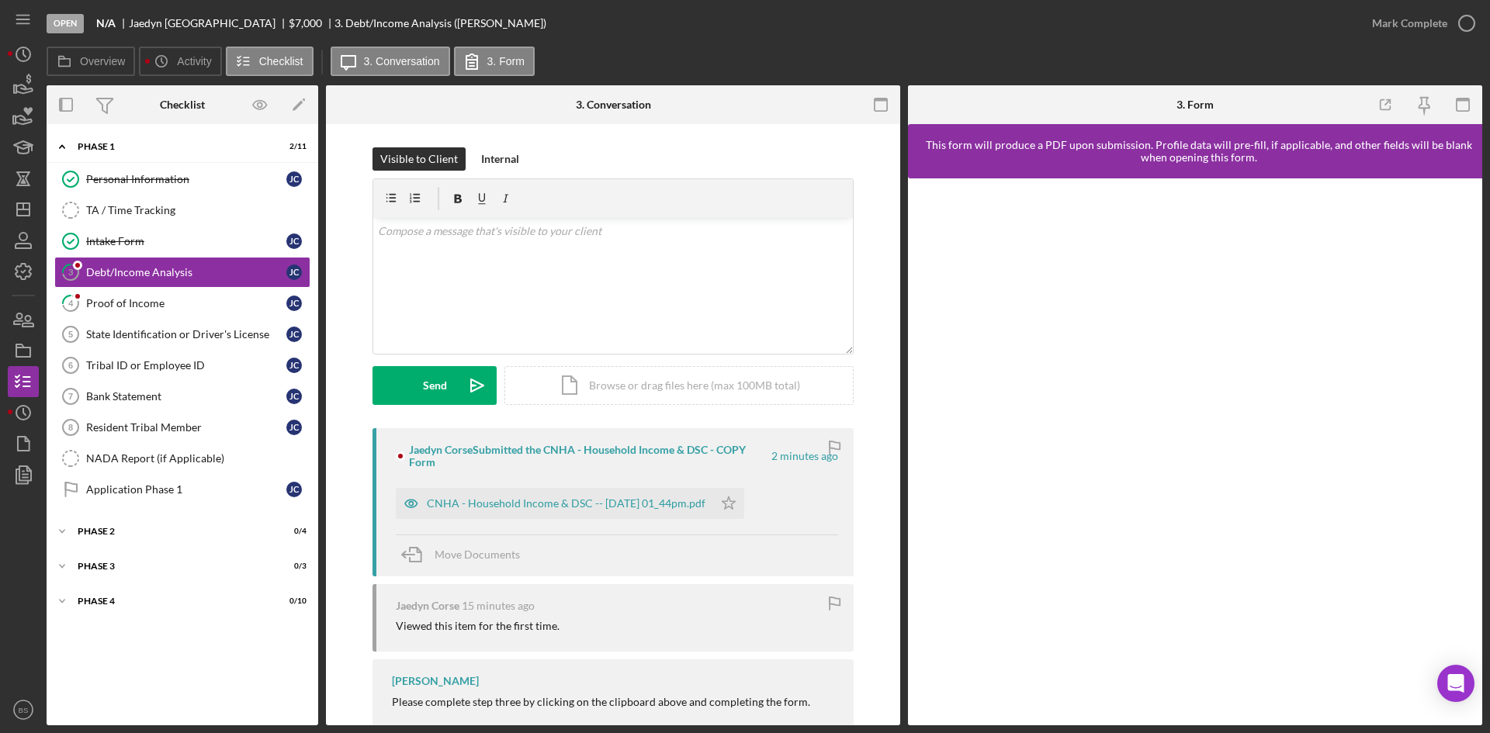
click at [641, 486] on div "CNHA - Household Income & DSC -- 2025-10-08 01_44pm.pdf Icon/Star" at bounding box center [574, 499] width 356 height 39
click at [639, 503] on div "CNHA - Household Income & DSC -- 2025-10-08 01_44pm.pdf" at bounding box center [566, 503] width 279 height 12
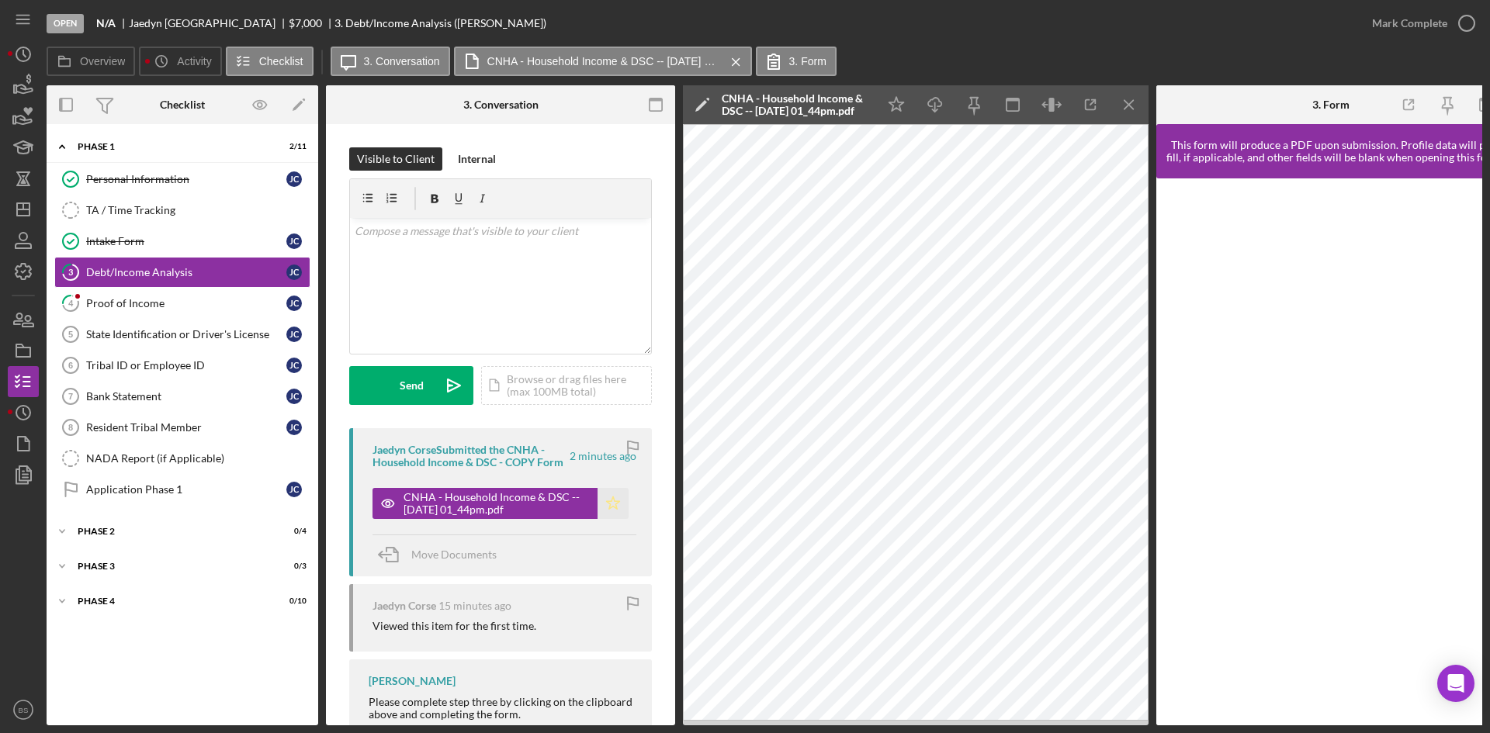
click at [608, 501] on icon "Icon/Star" at bounding box center [612, 503] width 31 height 31
click at [191, 240] on div "Intake Form" at bounding box center [186, 241] width 200 height 12
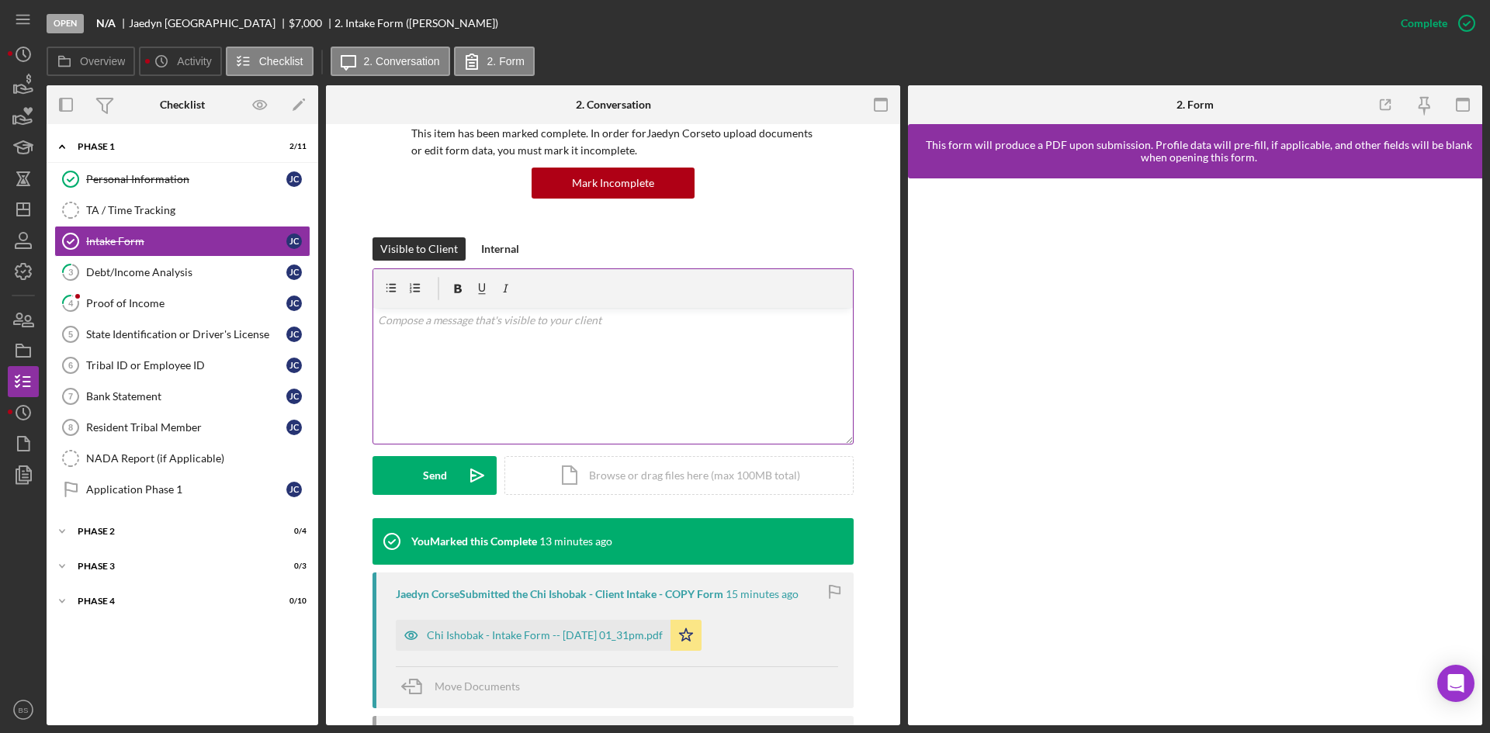
scroll to position [233, 0]
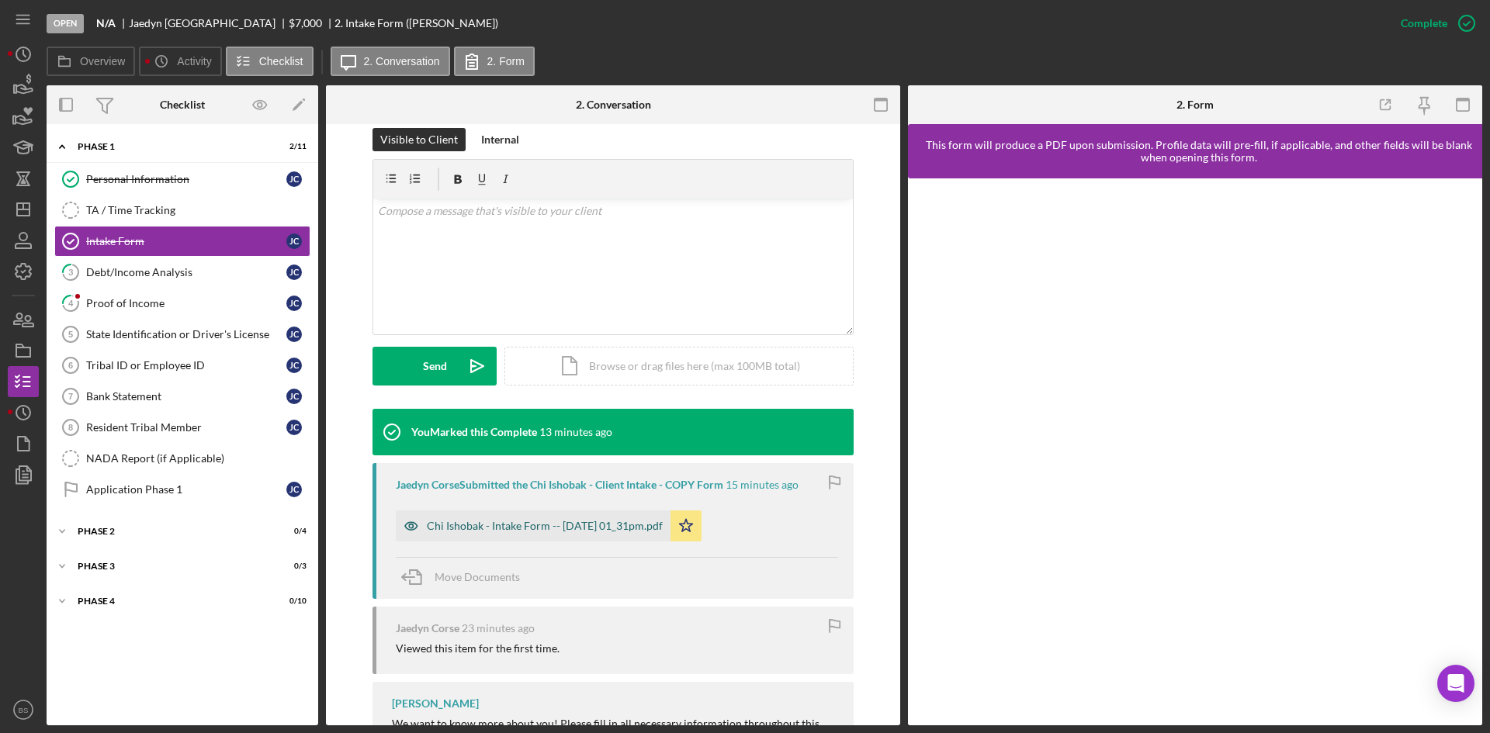
click at [619, 520] on div "Chi Ishobak - Intake Form -- 2025-10-08 01_31pm.pdf" at bounding box center [545, 526] width 236 height 12
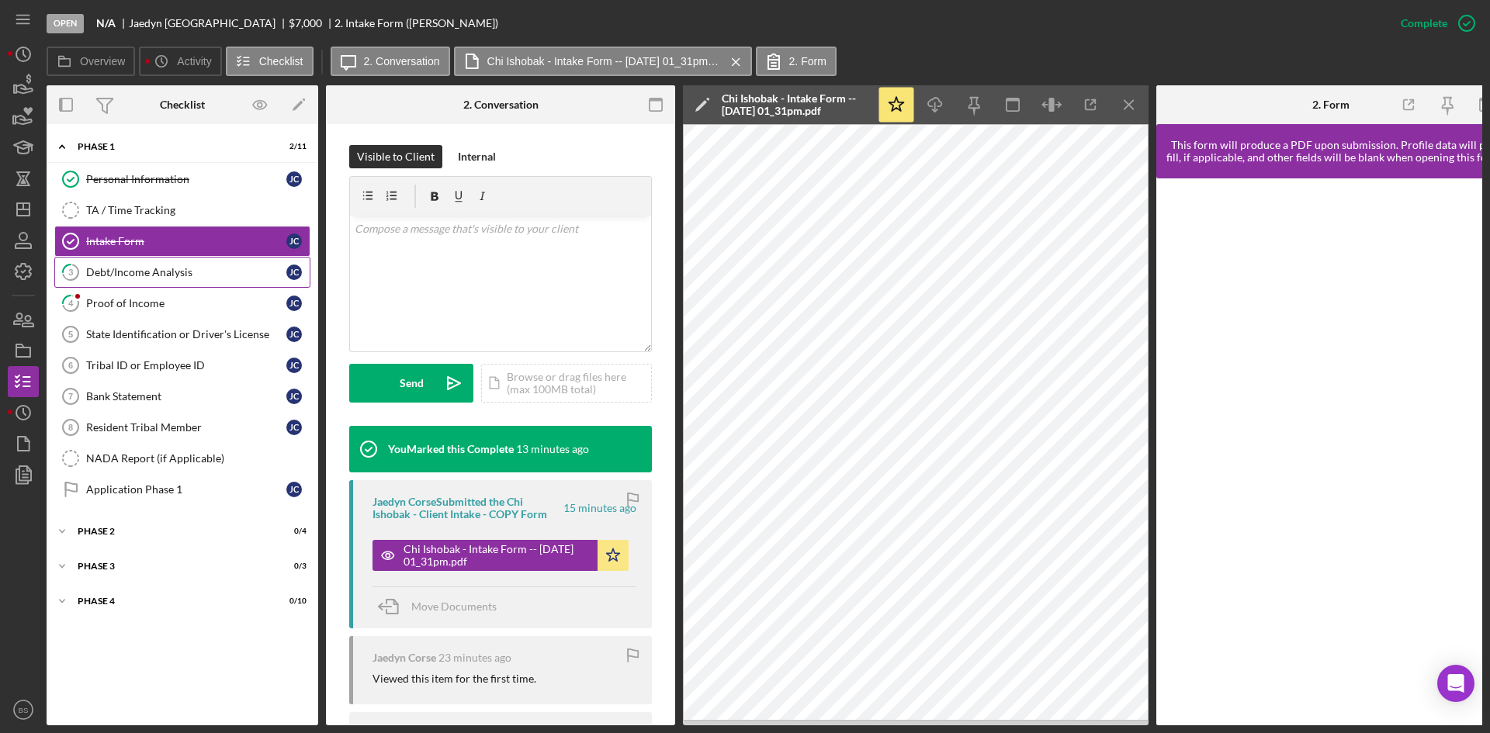
click at [98, 265] on link "3 Debt/Income Analysis J C" at bounding box center [182, 272] width 256 height 31
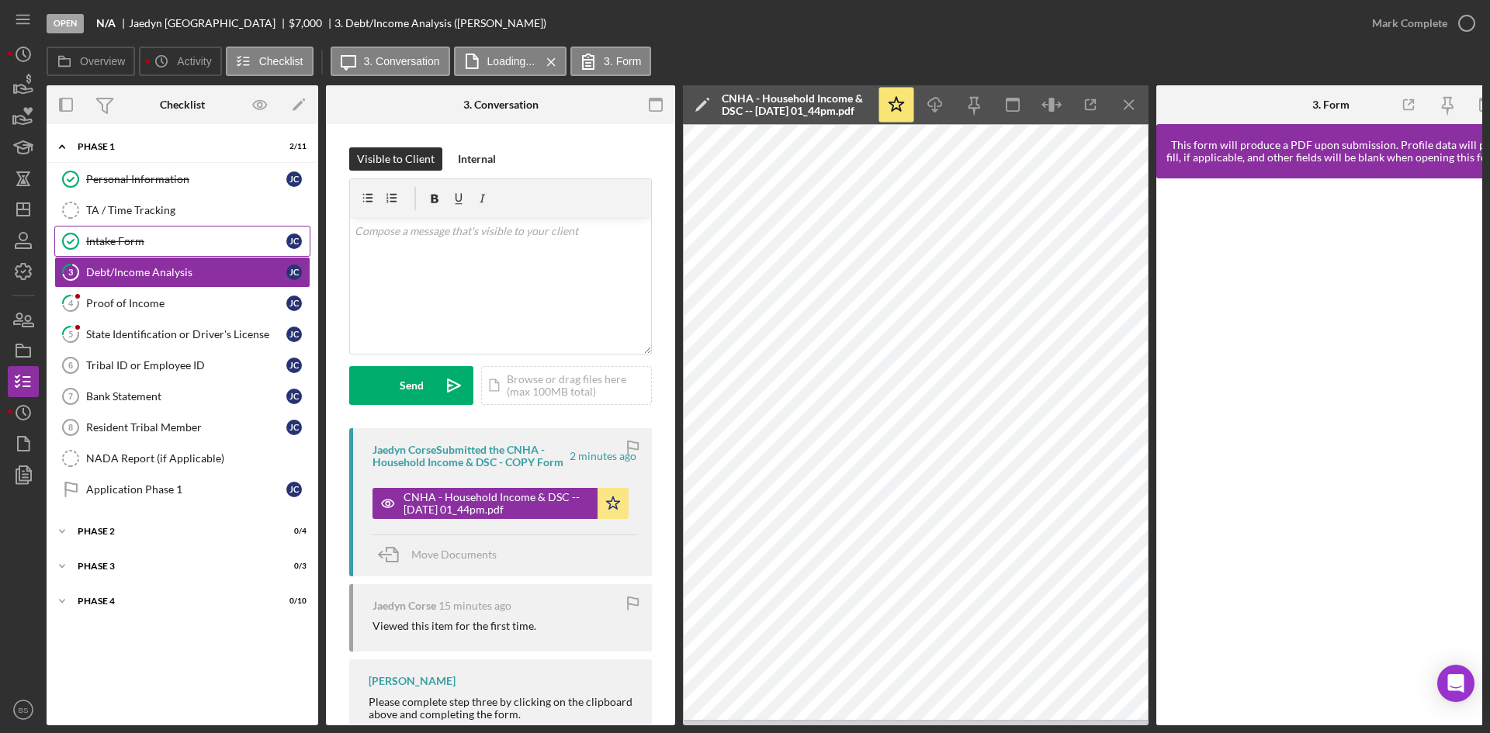
click at [98, 245] on div "Intake Form" at bounding box center [186, 241] width 200 height 12
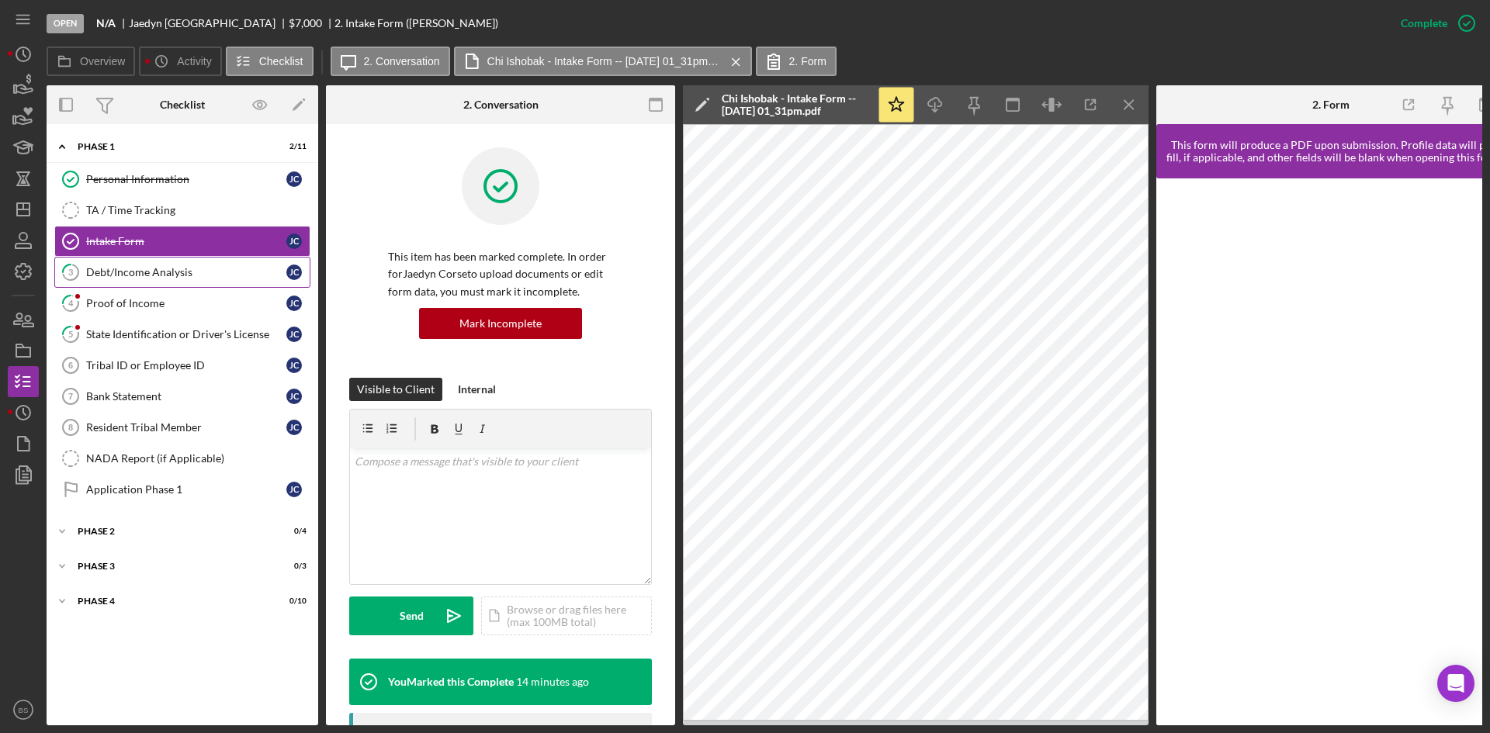
click at [129, 281] on link "3 Debt/Income Analysis J C" at bounding box center [182, 272] width 256 height 31
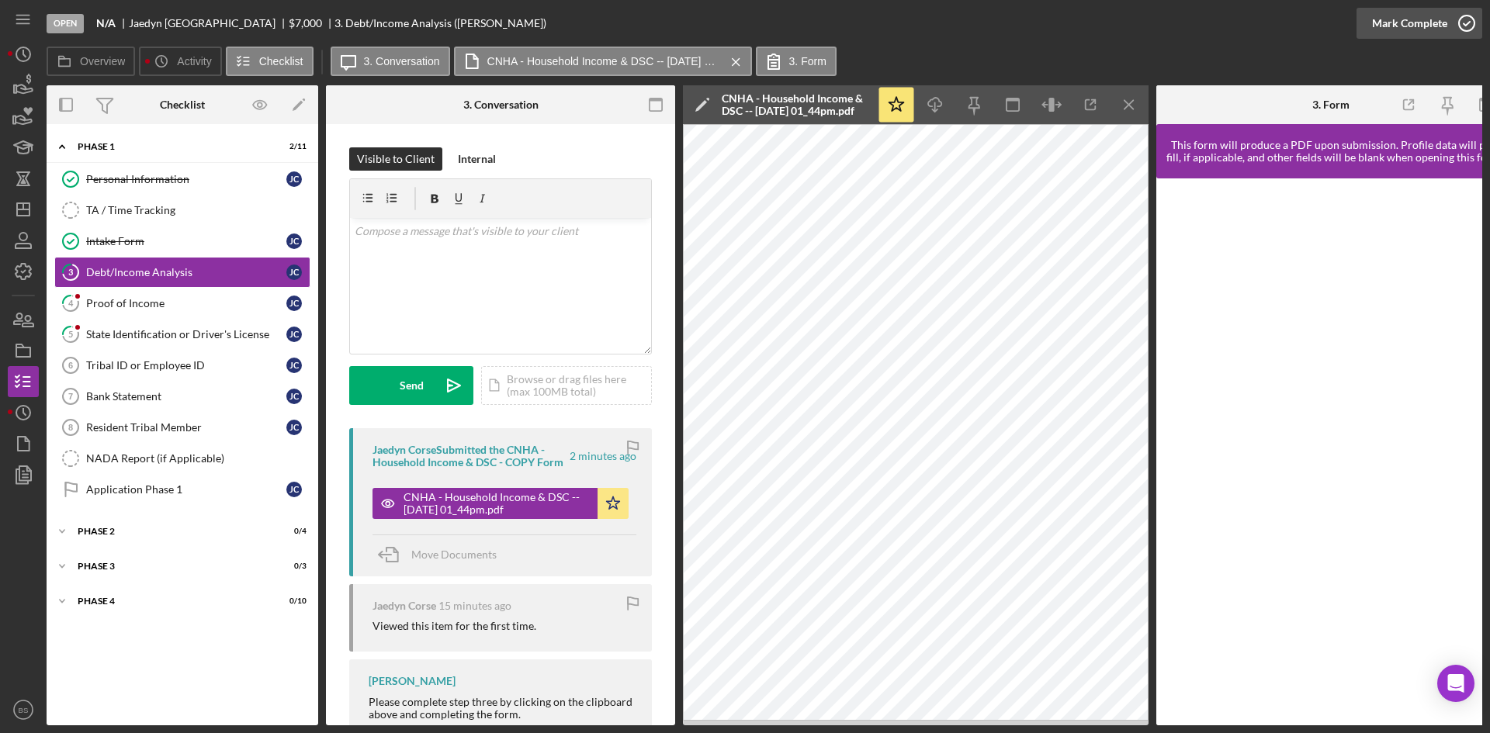
click at [1394, 28] on div "Mark Complete" at bounding box center [1409, 23] width 75 height 31
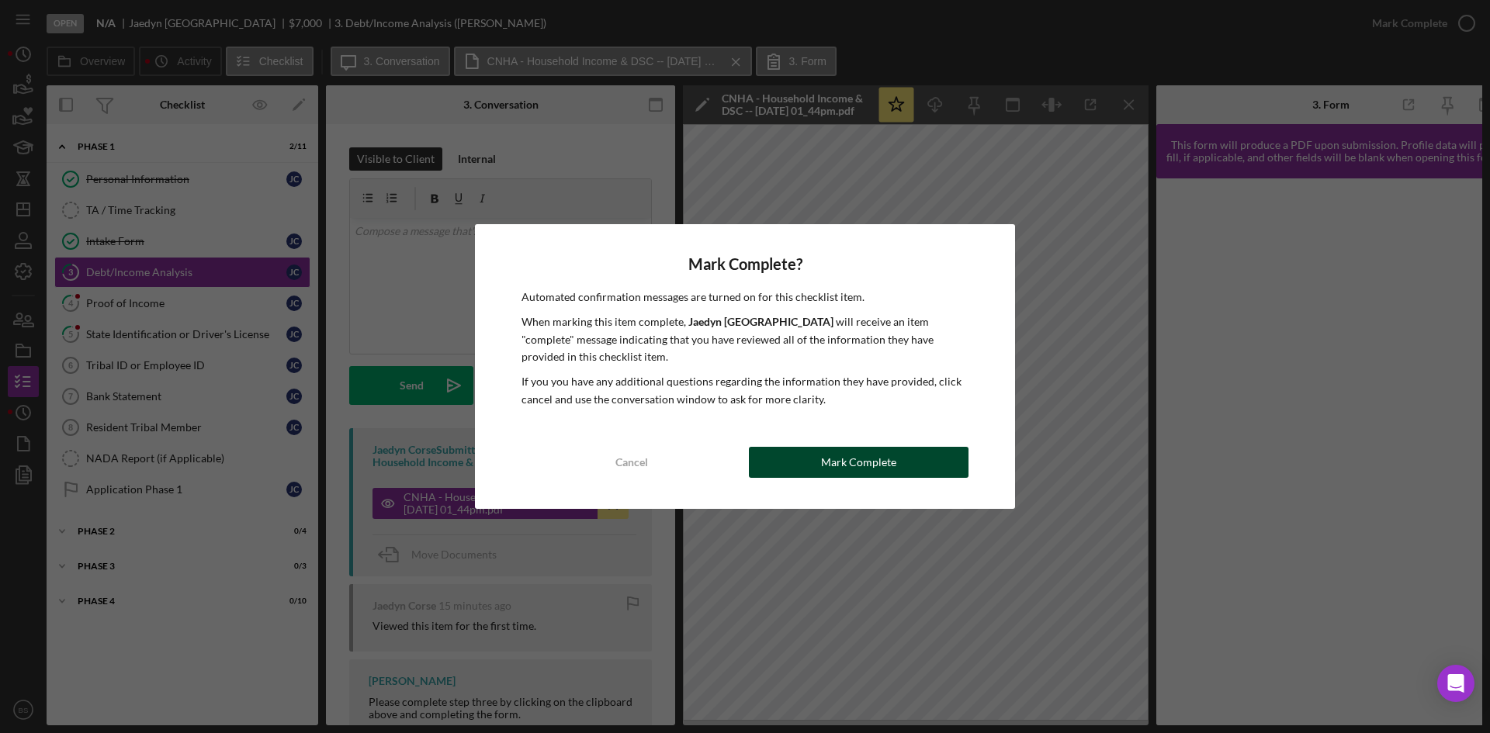
click at [847, 458] on div "Mark Complete" at bounding box center [858, 462] width 75 height 31
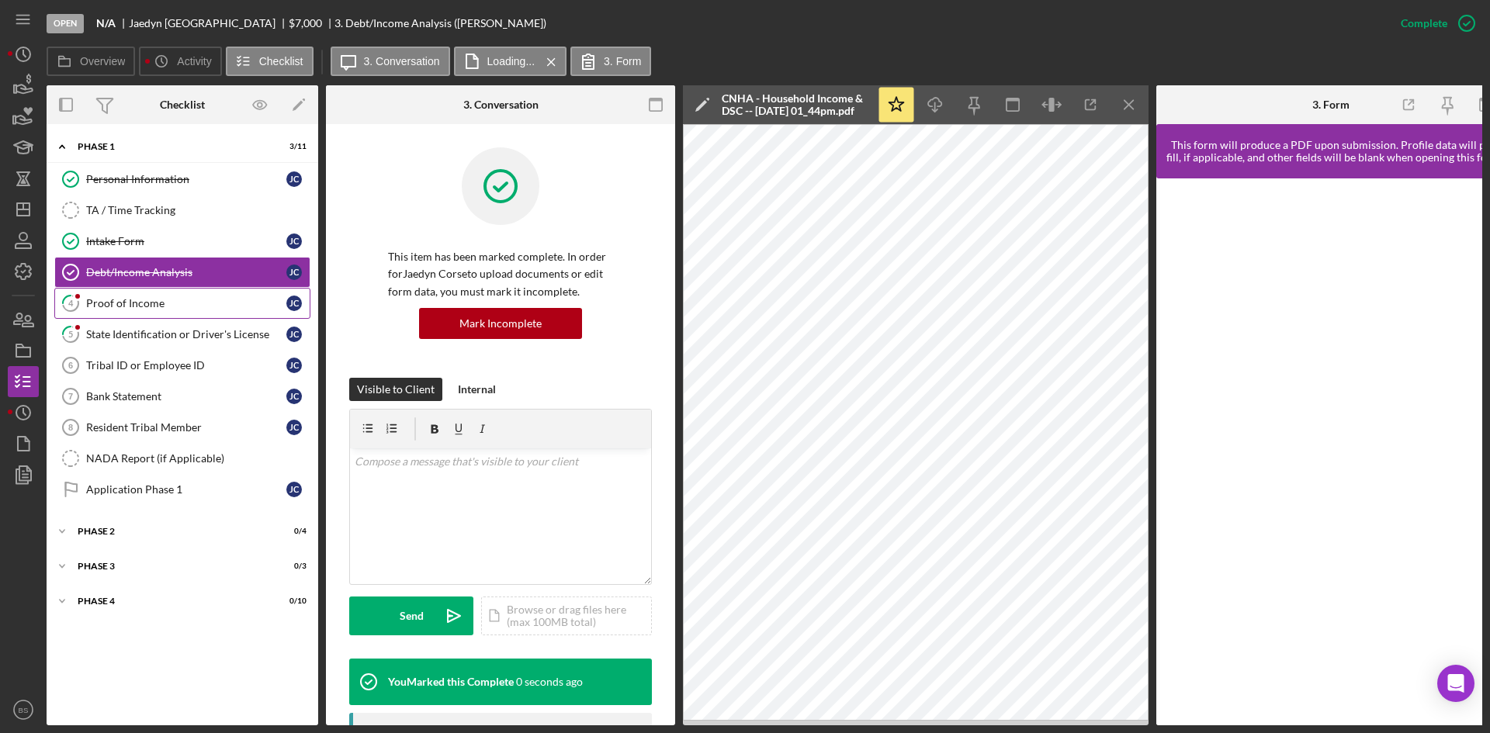
click at [149, 311] on link "4 Proof of Income J C" at bounding box center [182, 303] width 256 height 31
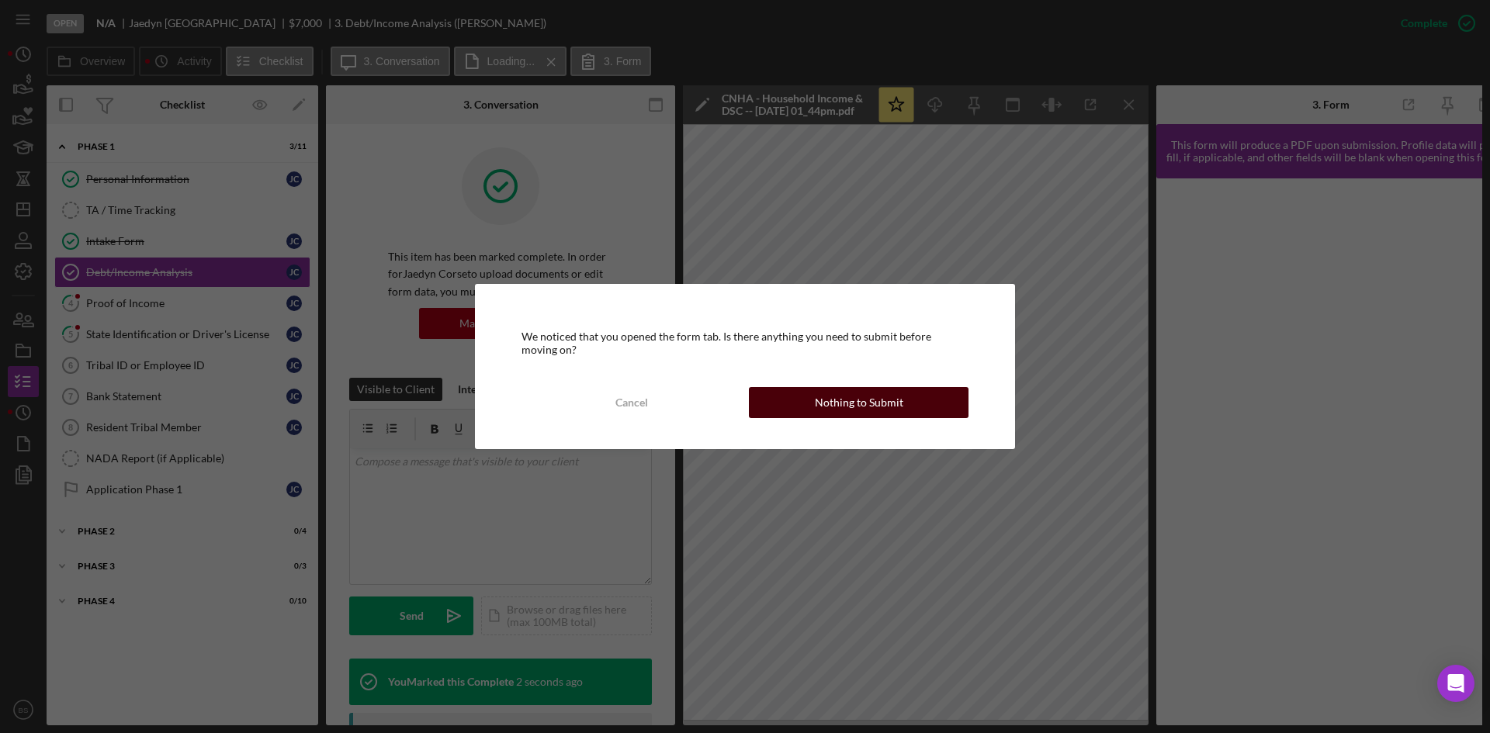
click at [893, 404] on div "Nothing to Submit" at bounding box center [859, 402] width 88 height 31
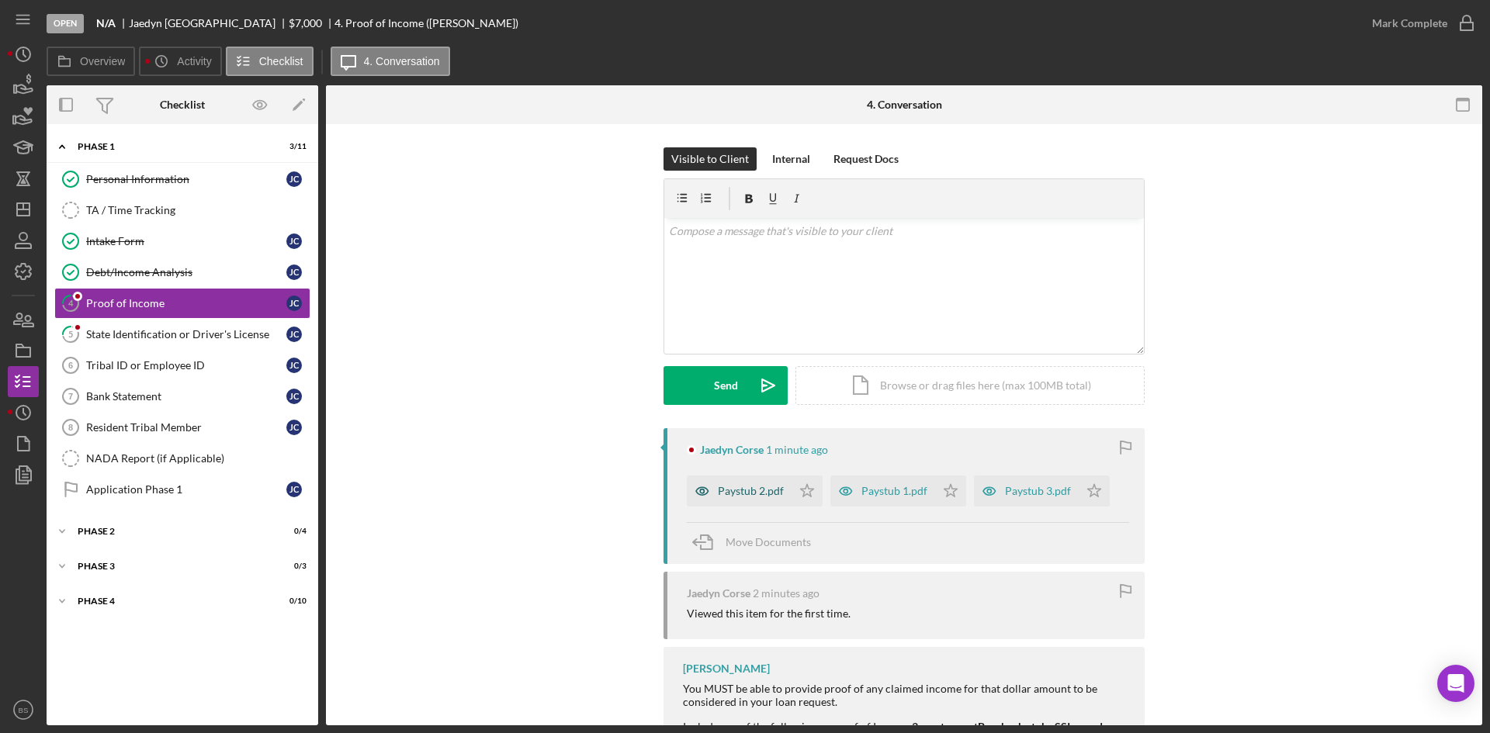
click at [764, 497] on div "Paystub 2.pdf" at bounding box center [751, 491] width 66 height 12
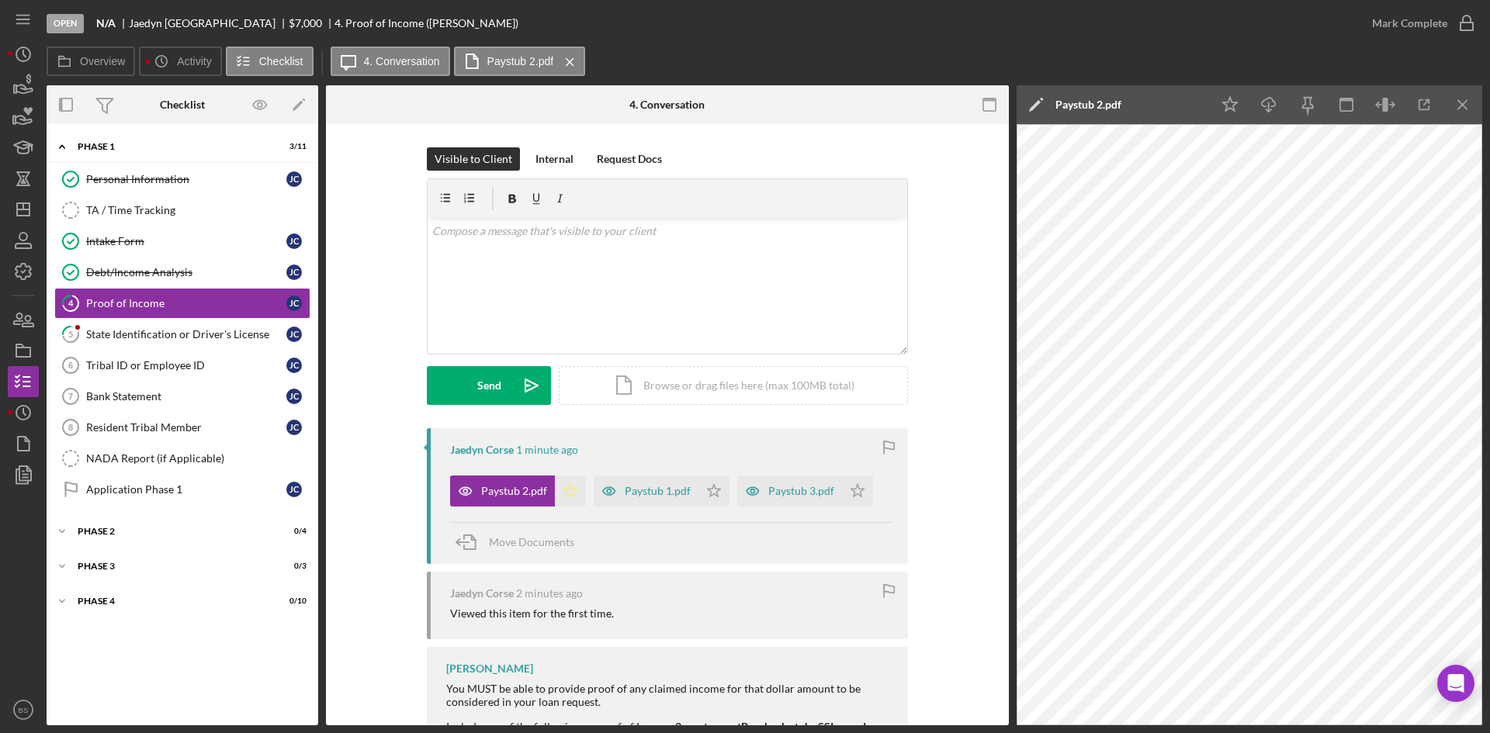
click at [569, 488] on icon "Icon/Star" at bounding box center [570, 491] width 31 height 31
click at [632, 486] on div "Paystub 1.pdf" at bounding box center [658, 491] width 66 height 12
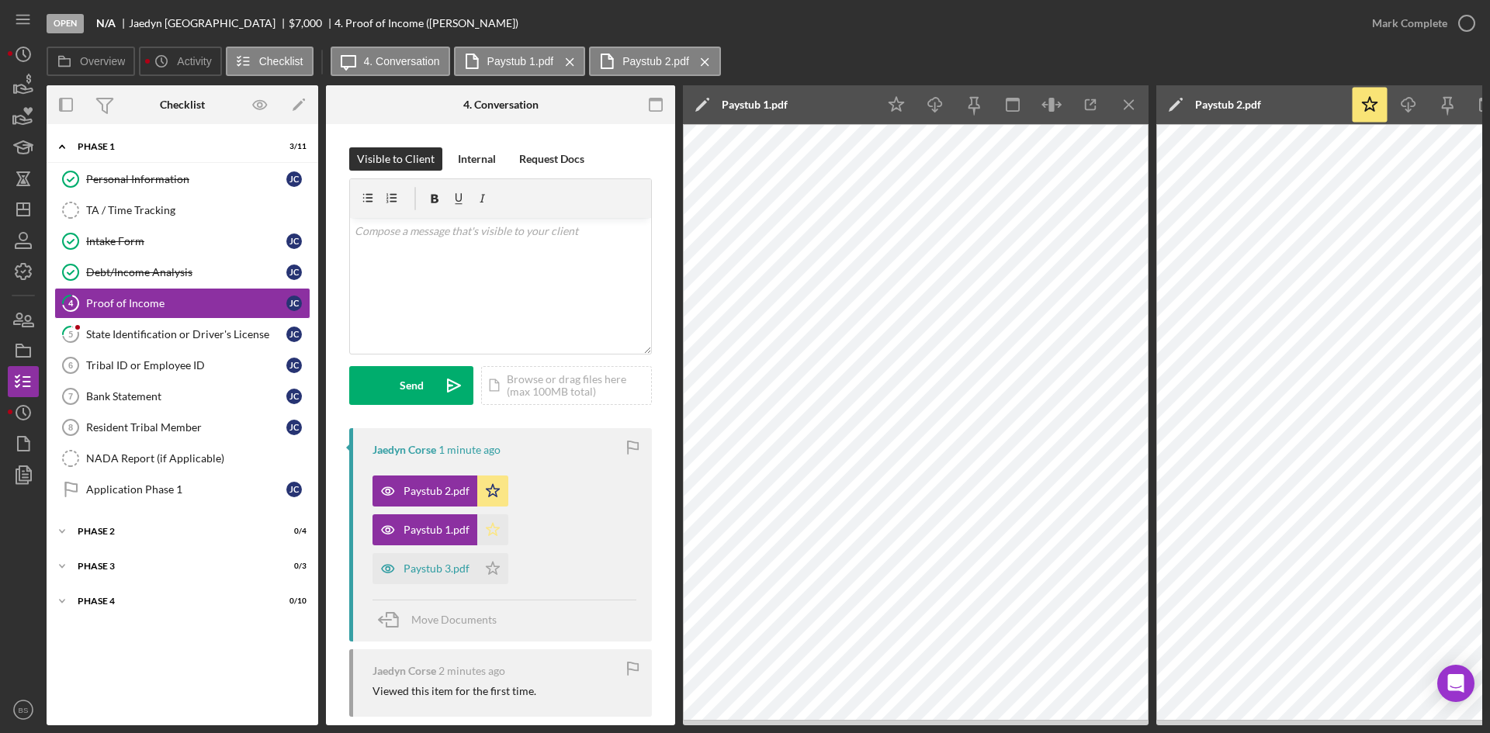
click at [497, 521] on icon "Icon/Star" at bounding box center [492, 529] width 31 height 31
click at [451, 574] on div "Paystub 3.pdf" at bounding box center [436, 568] width 66 height 12
click at [496, 568] on polygon "button" at bounding box center [492, 568] width 13 height 12
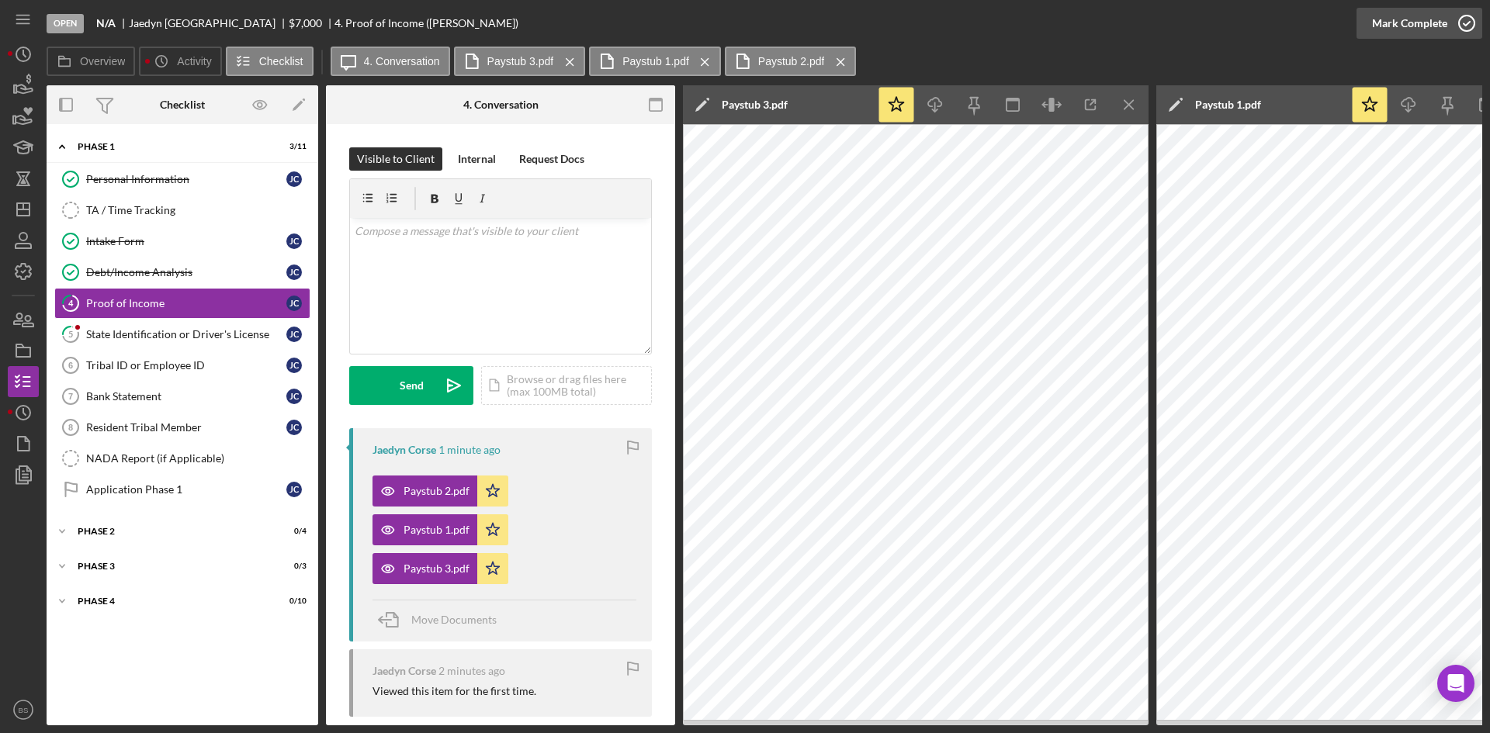
click at [1442, 27] on div "Mark Complete" at bounding box center [1409, 23] width 75 height 31
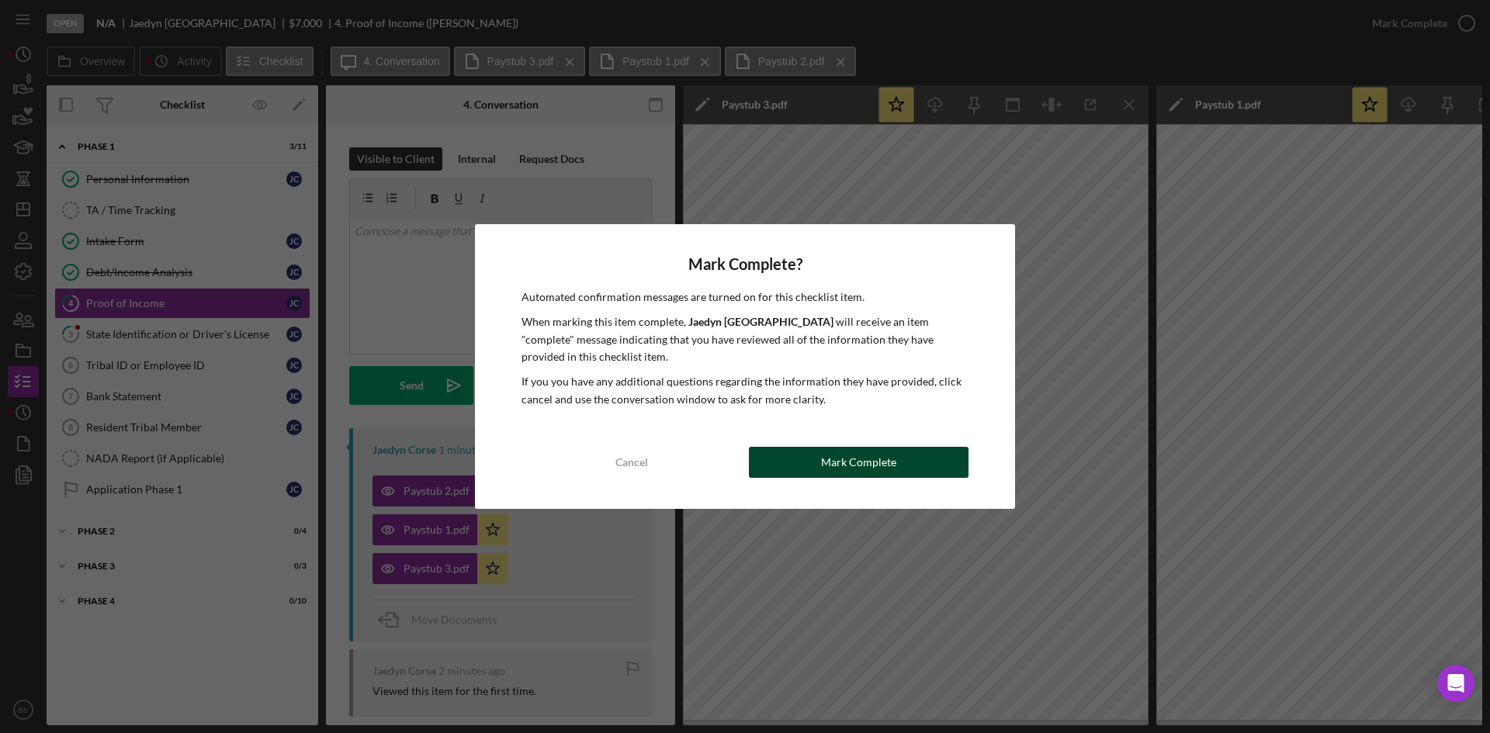
click at [908, 468] on button "Mark Complete" at bounding box center [859, 462] width 220 height 31
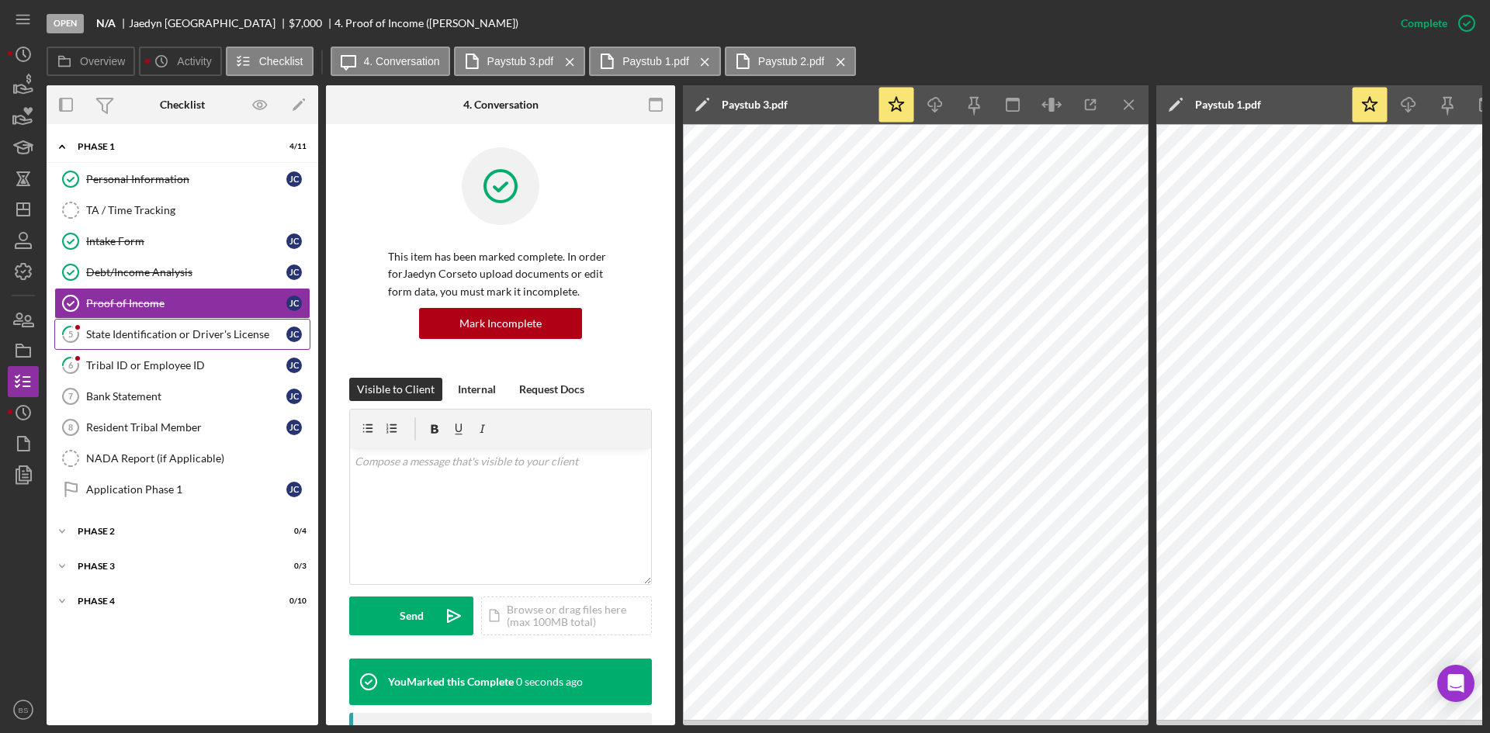
click at [222, 333] on div "State Identification or Driver's License" at bounding box center [186, 334] width 200 height 12
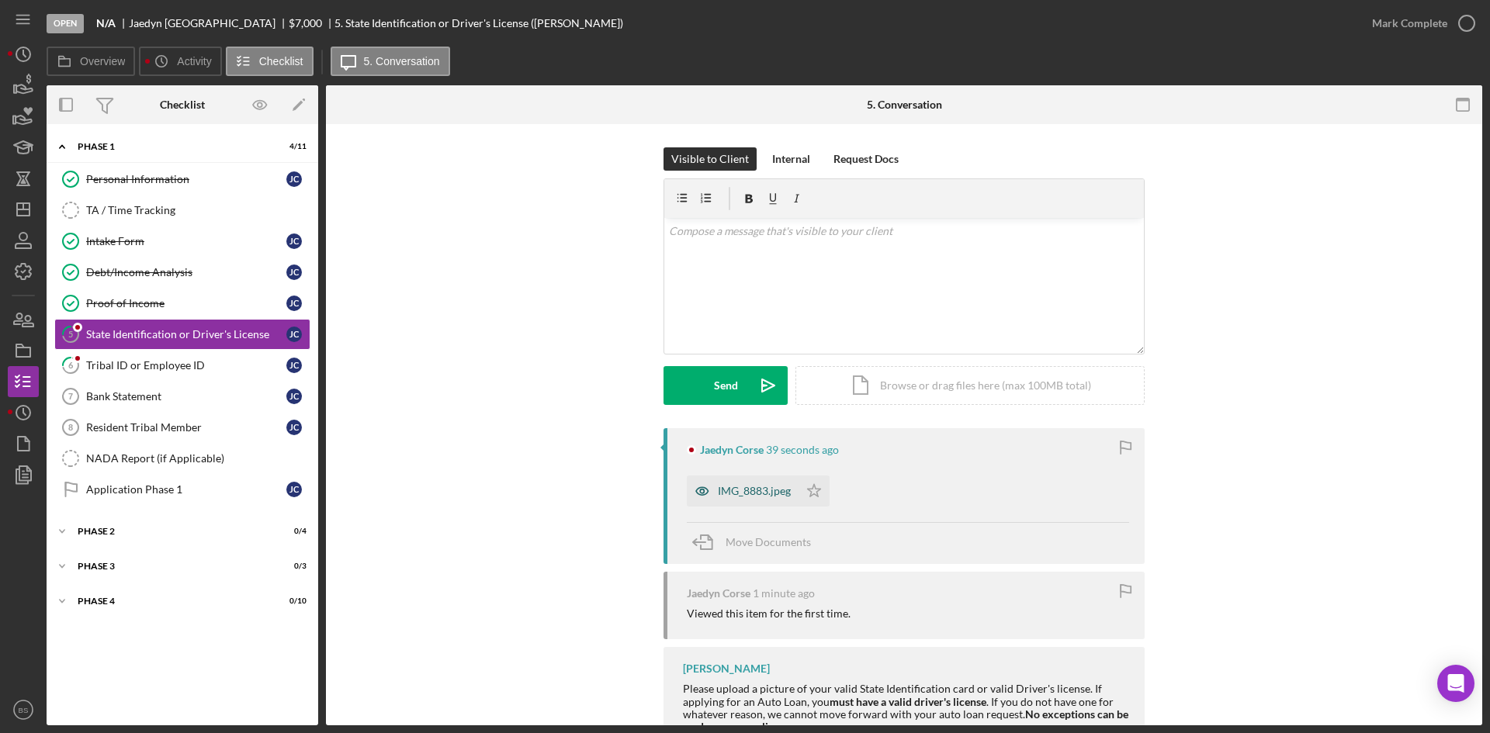
click at [746, 491] on div "IMG_8883.jpeg" at bounding box center [754, 491] width 73 height 12
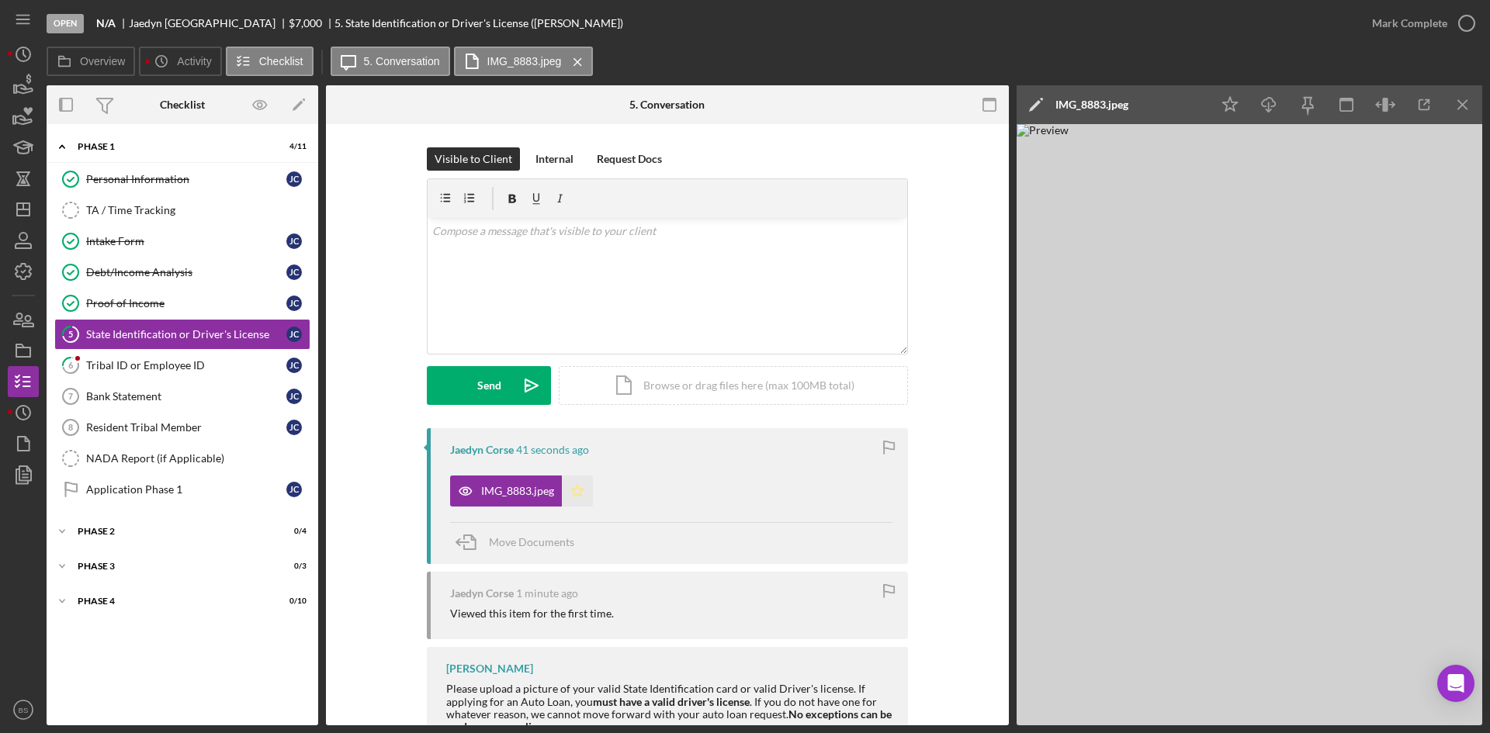
click at [569, 486] on icon "Icon/Star" at bounding box center [577, 491] width 31 height 31
click at [1413, 12] on div "Mark Complete" at bounding box center [1409, 23] width 75 height 31
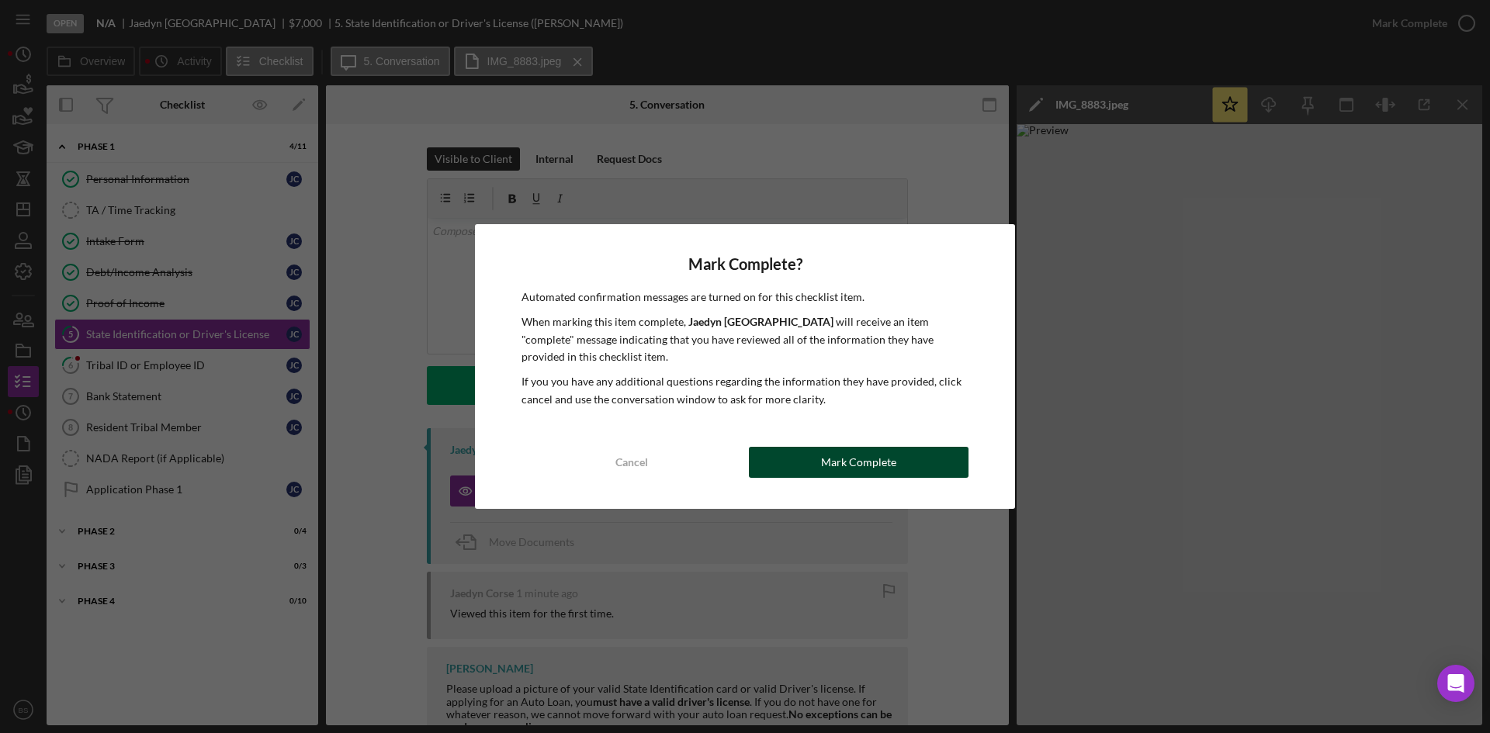
click at [934, 459] on button "Mark Complete" at bounding box center [859, 462] width 220 height 31
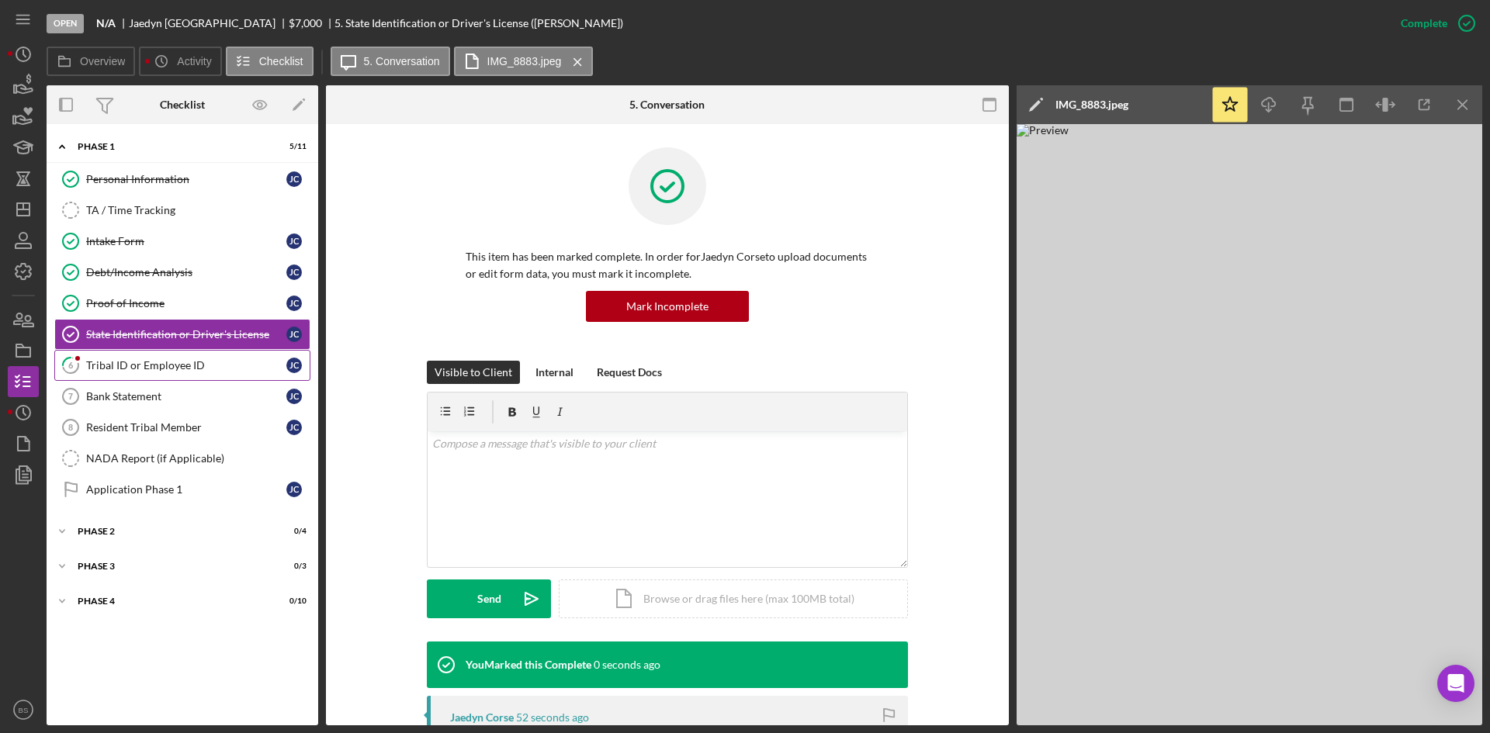
click at [237, 360] on div "Tribal ID or Employee ID" at bounding box center [186, 365] width 200 height 12
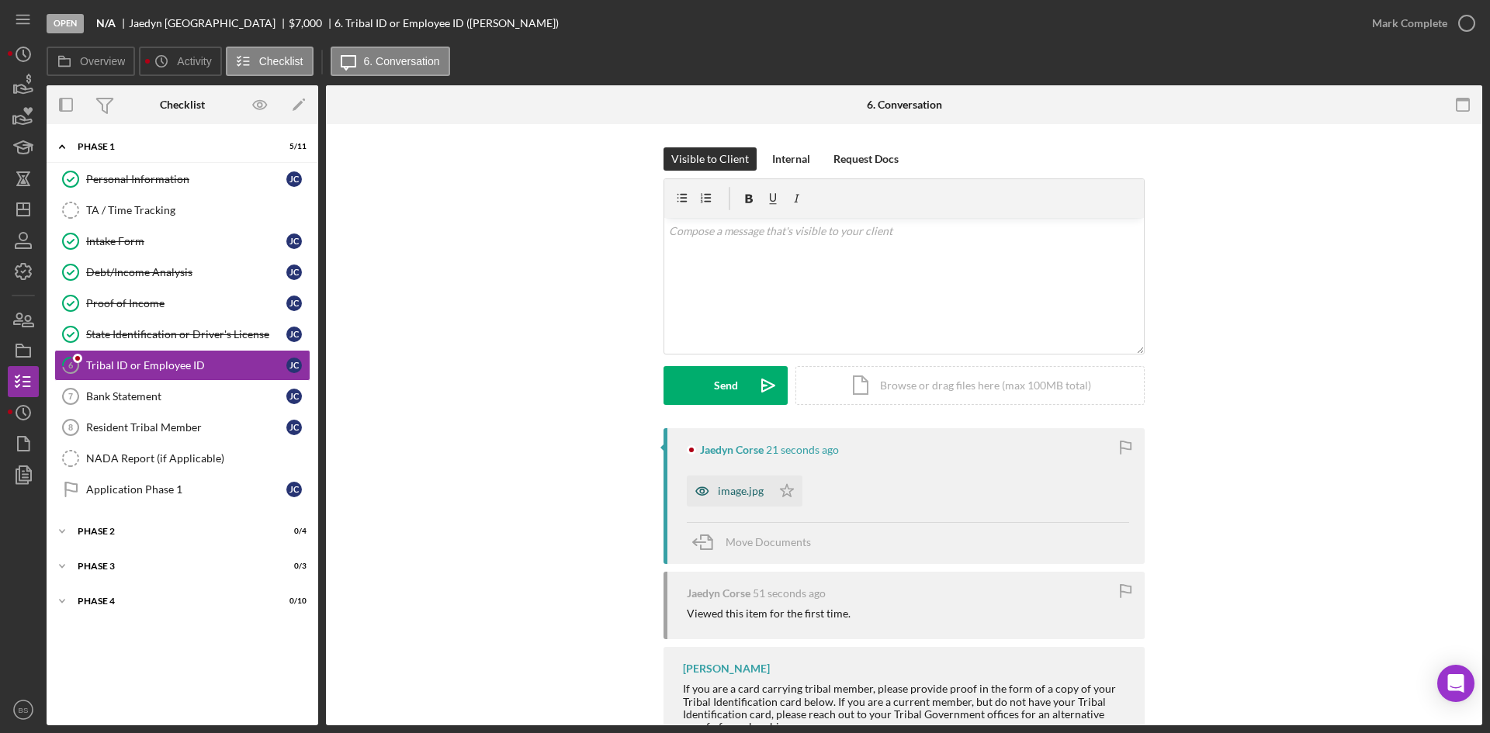
click at [718, 486] on div "image.jpg" at bounding box center [741, 491] width 46 height 12
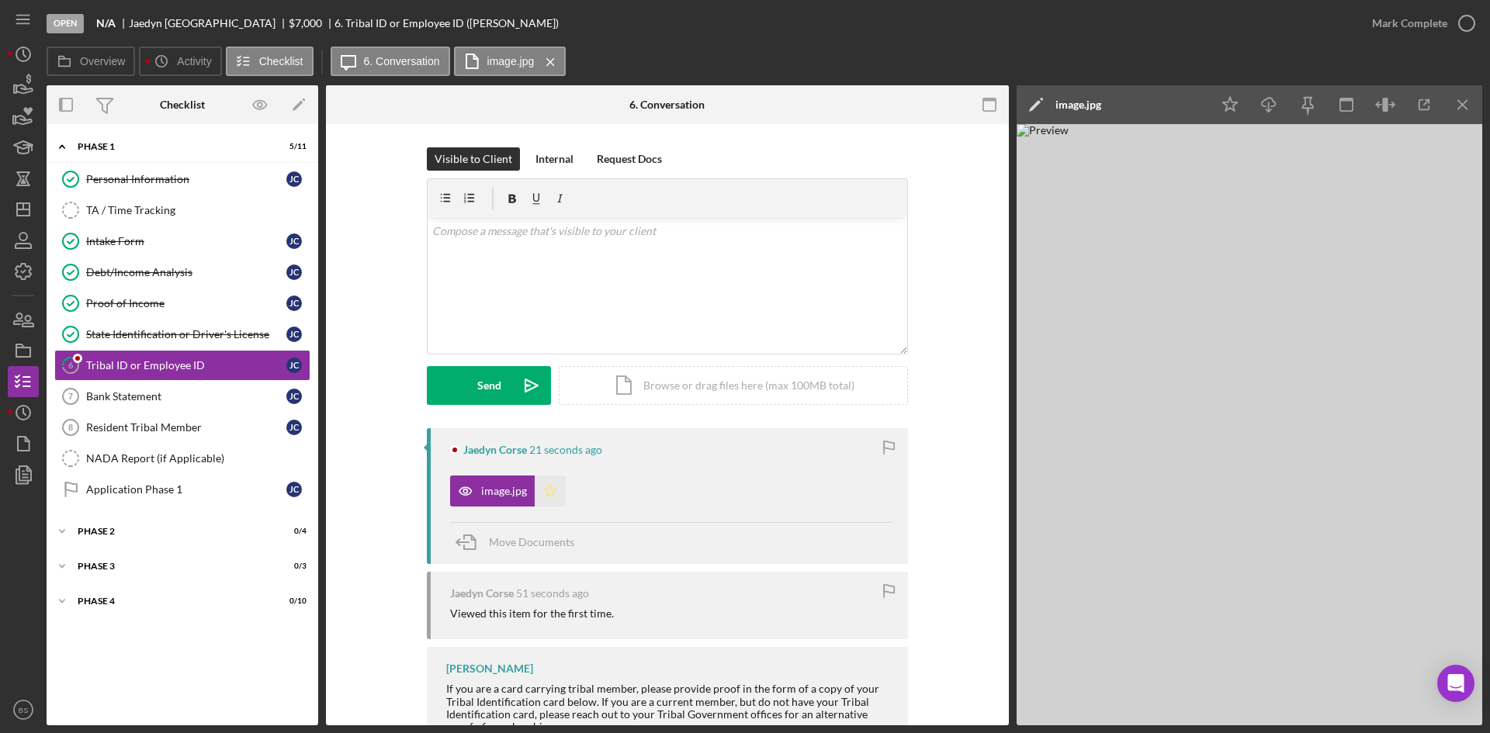
click at [545, 491] on icon "Icon/Star" at bounding box center [550, 491] width 31 height 31
click at [1386, 29] on div "Mark Complete" at bounding box center [1409, 23] width 75 height 31
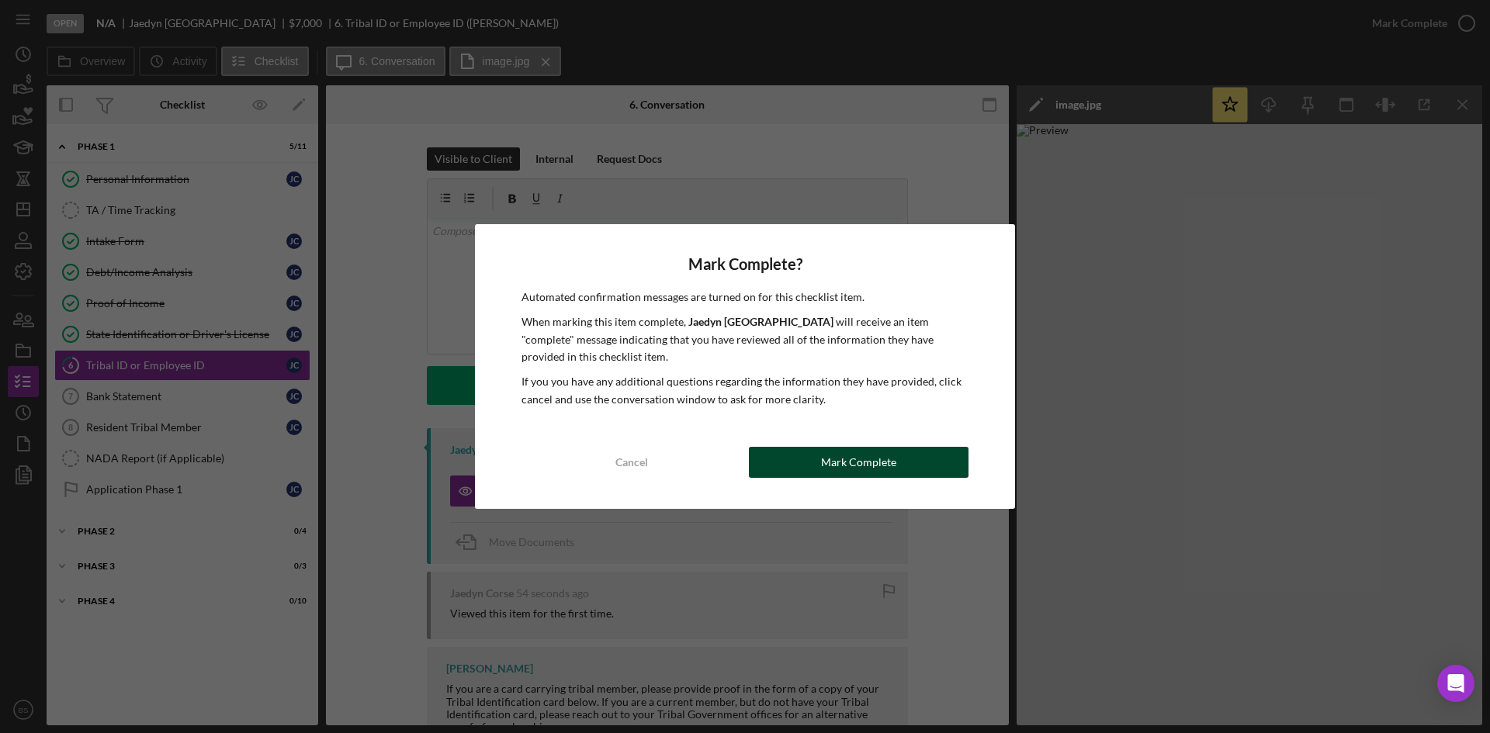
click at [841, 465] on div "Mark Complete" at bounding box center [858, 462] width 75 height 31
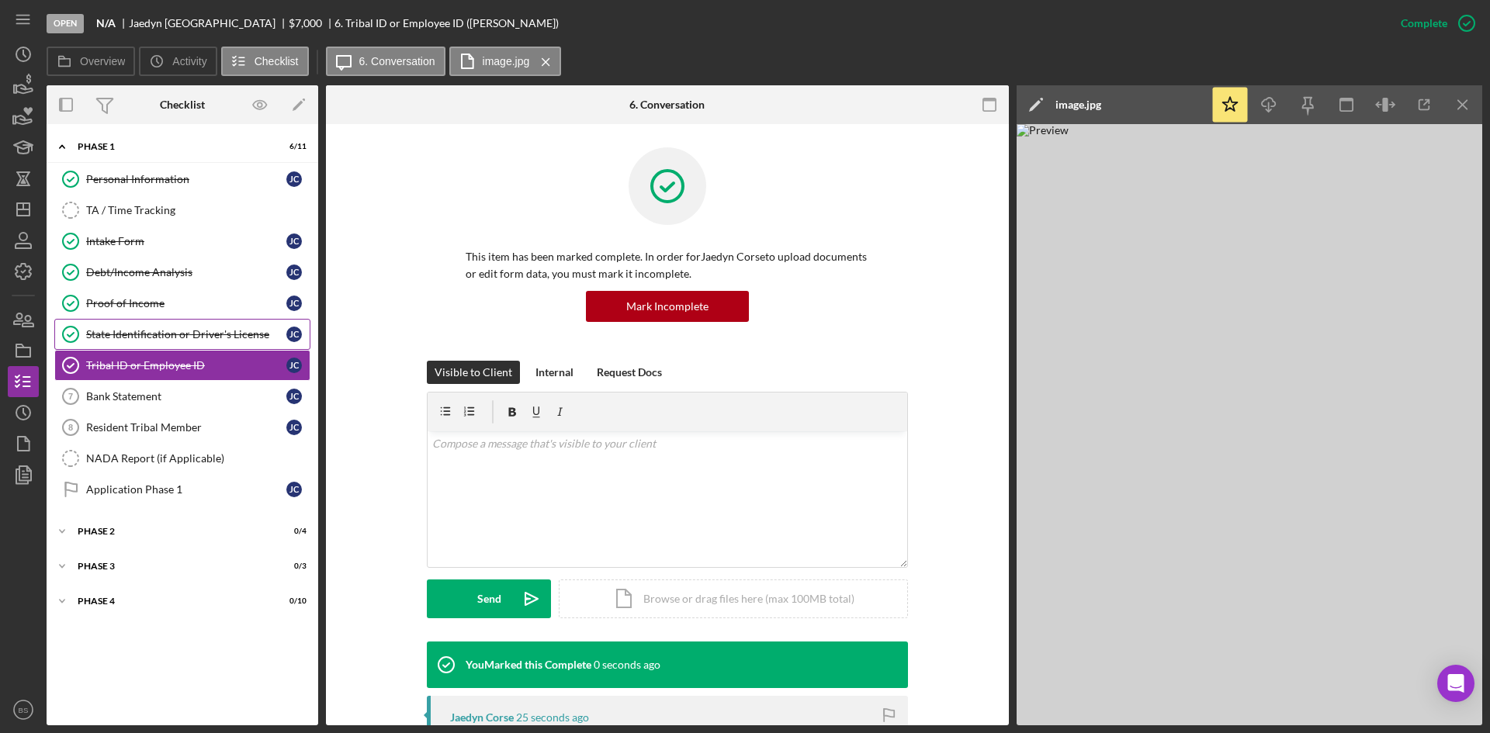
click at [185, 340] on div "State Identification or Driver's License" at bounding box center [186, 334] width 200 height 12
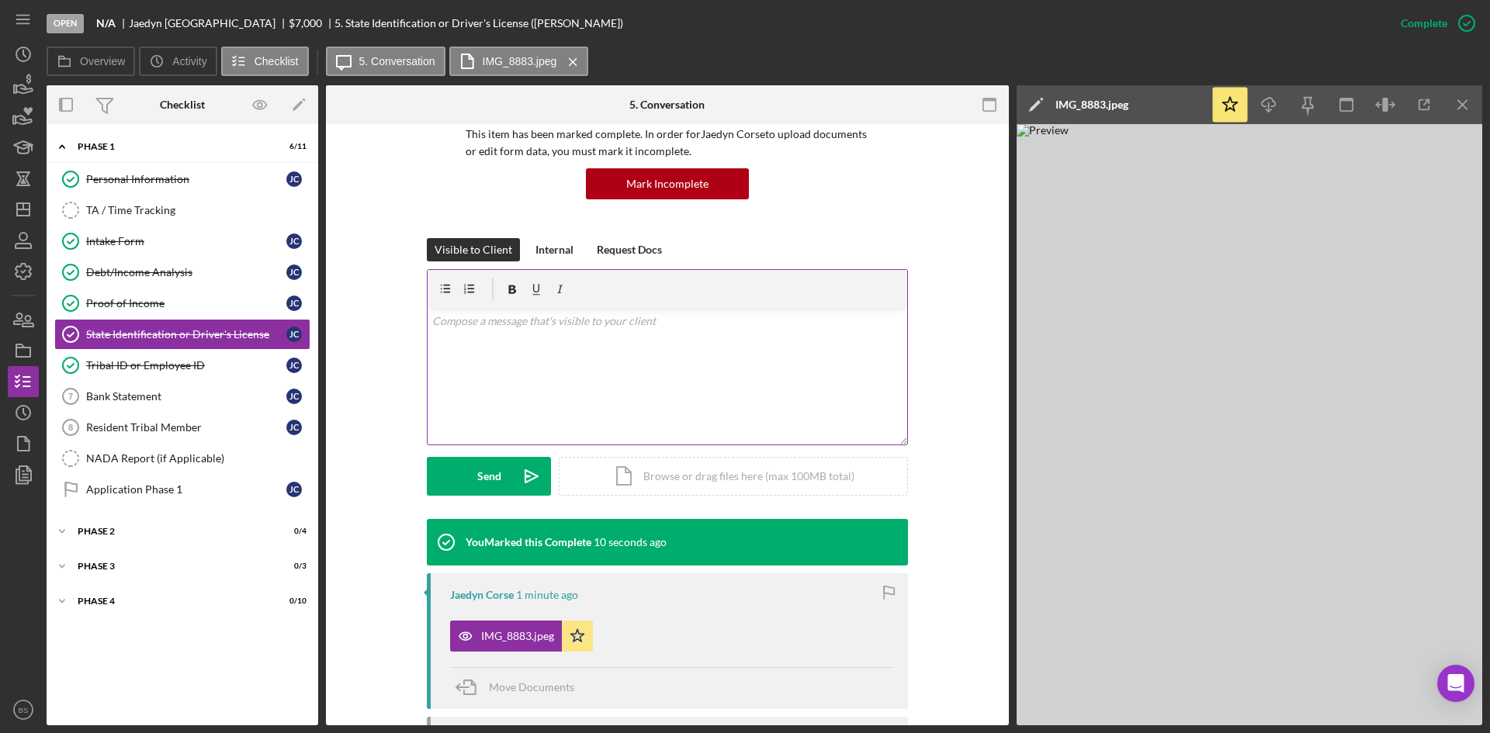
scroll to position [155, 0]
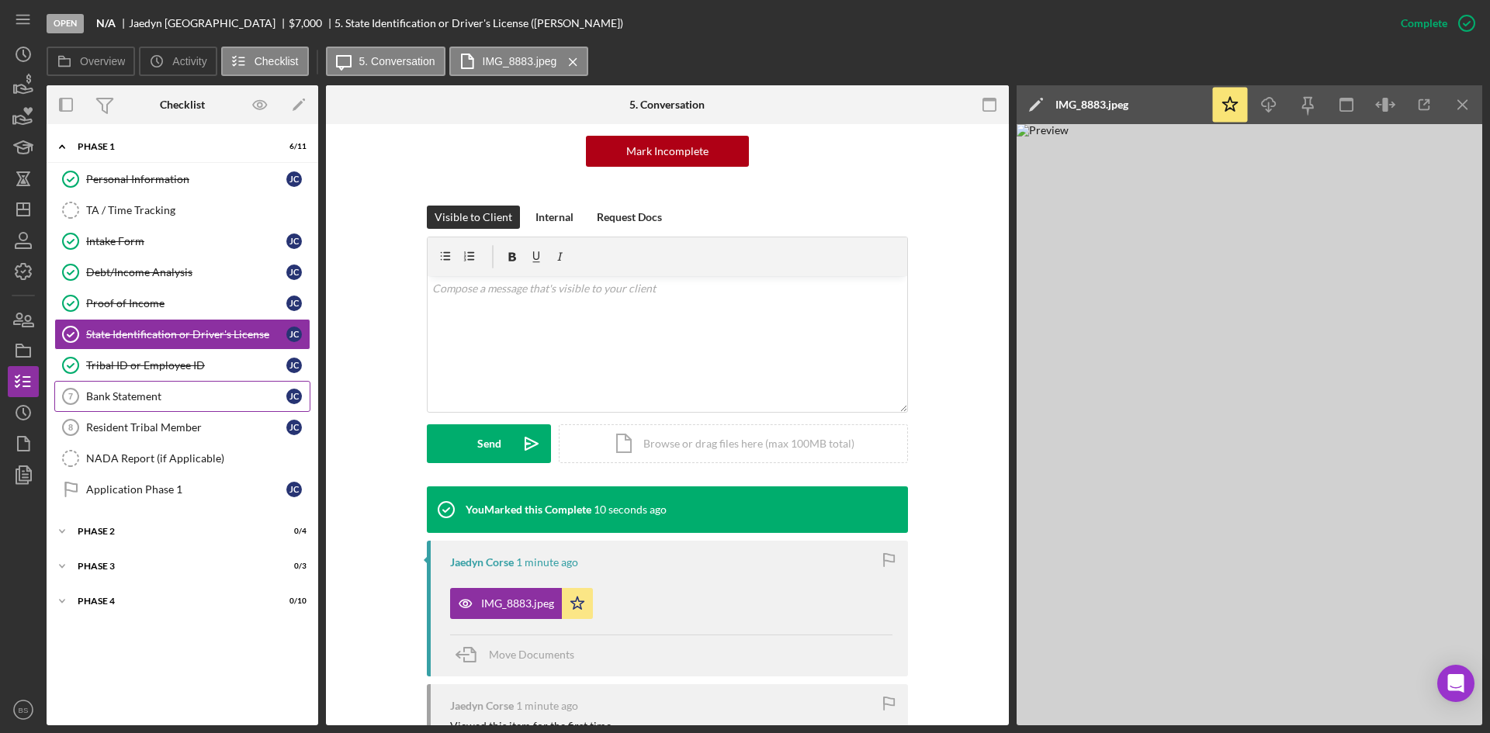
click at [142, 393] on div "Bank Statement" at bounding box center [186, 396] width 200 height 12
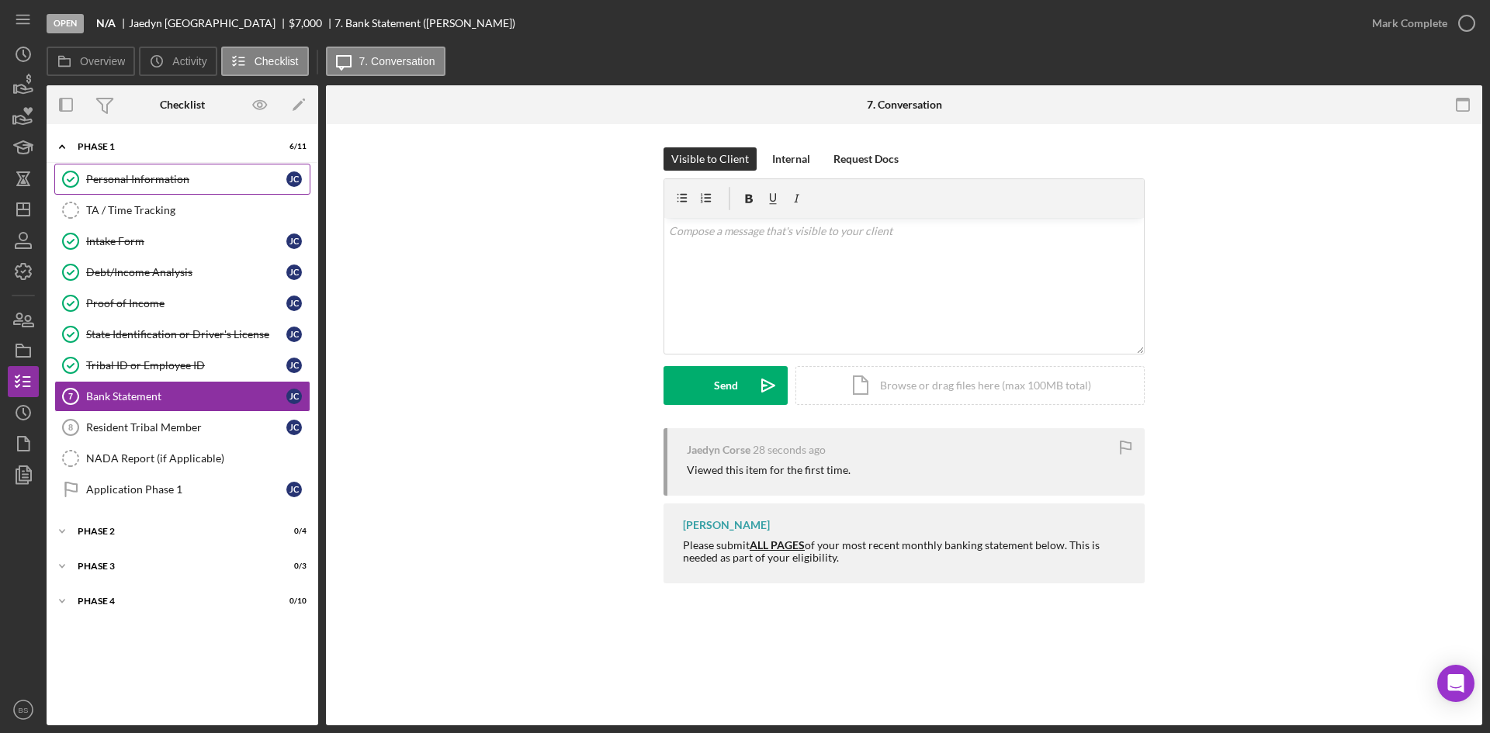
click at [99, 175] on div "Personal Information" at bounding box center [186, 179] width 200 height 12
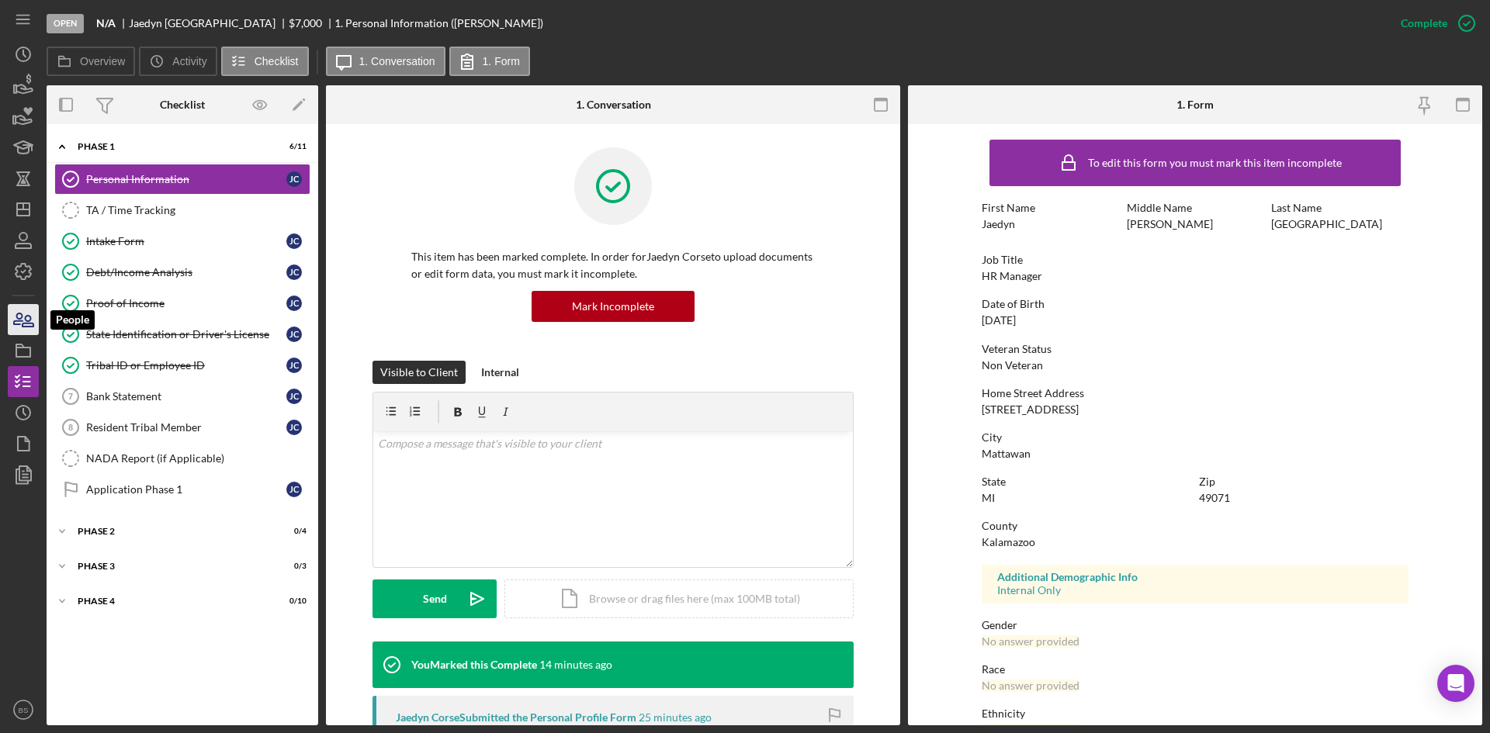
click at [26, 330] on icon "button" at bounding box center [23, 319] width 39 height 39
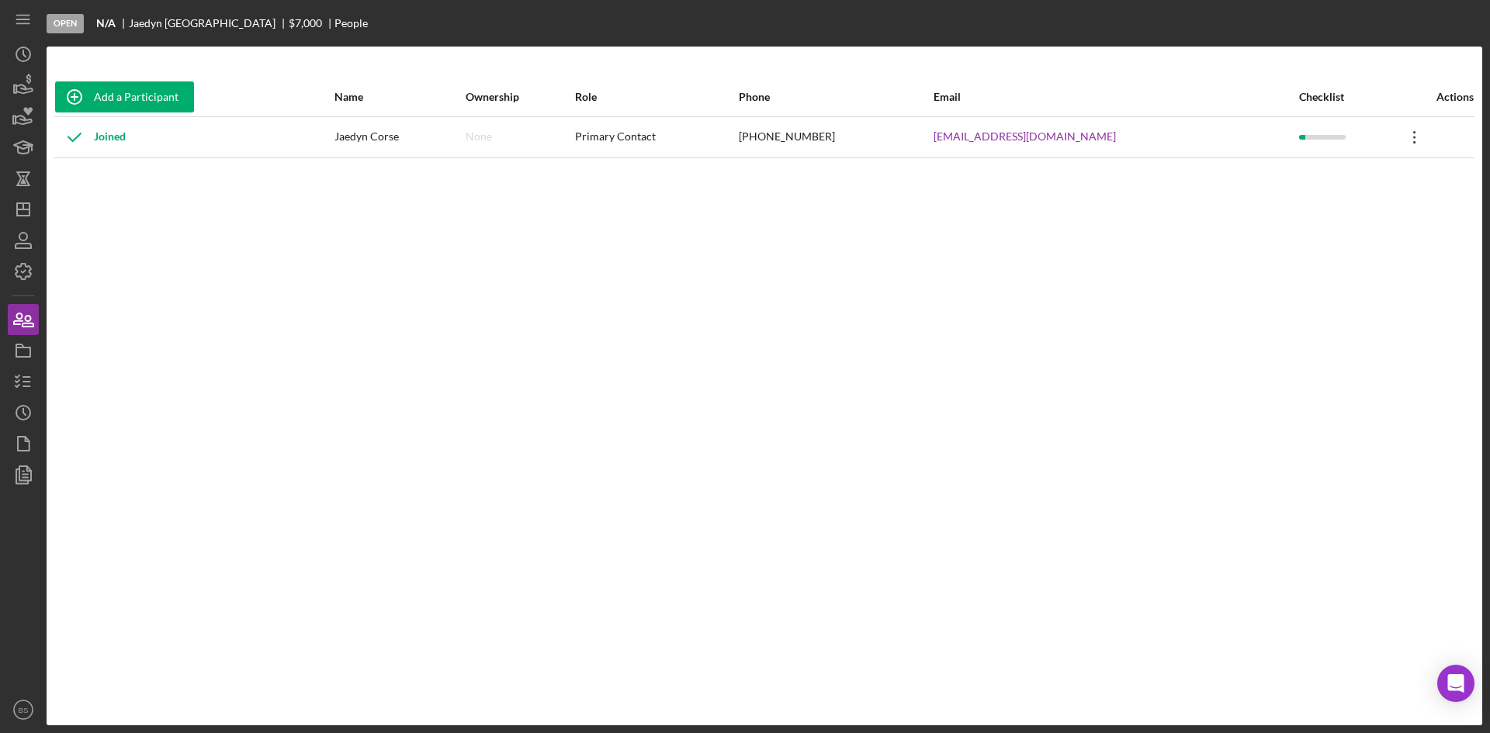
click at [1410, 139] on icon "Icon/Overflow" at bounding box center [1414, 137] width 39 height 39
click at [1374, 178] on div "Icon/Edit Edit" at bounding box center [1333, 178] width 171 height 32
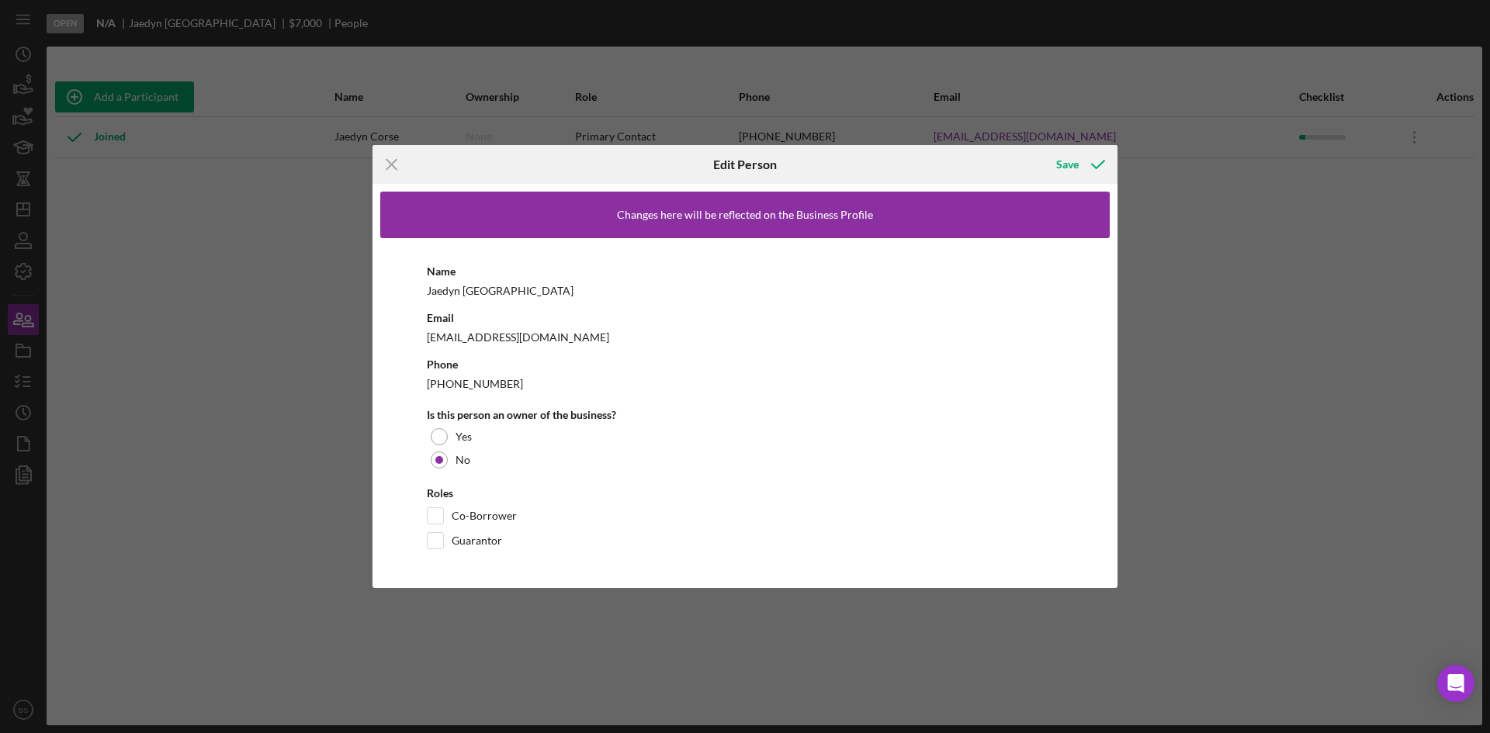
click at [456, 290] on div "Jaedyn Corse" at bounding box center [745, 290] width 636 height 19
click at [472, 294] on div "Jaedyn Corse" at bounding box center [745, 290] width 636 height 19
click at [478, 289] on div "Jaedyn Corse" at bounding box center [745, 290] width 636 height 19
click at [494, 292] on div "Jaedyn Corse" at bounding box center [745, 290] width 636 height 19
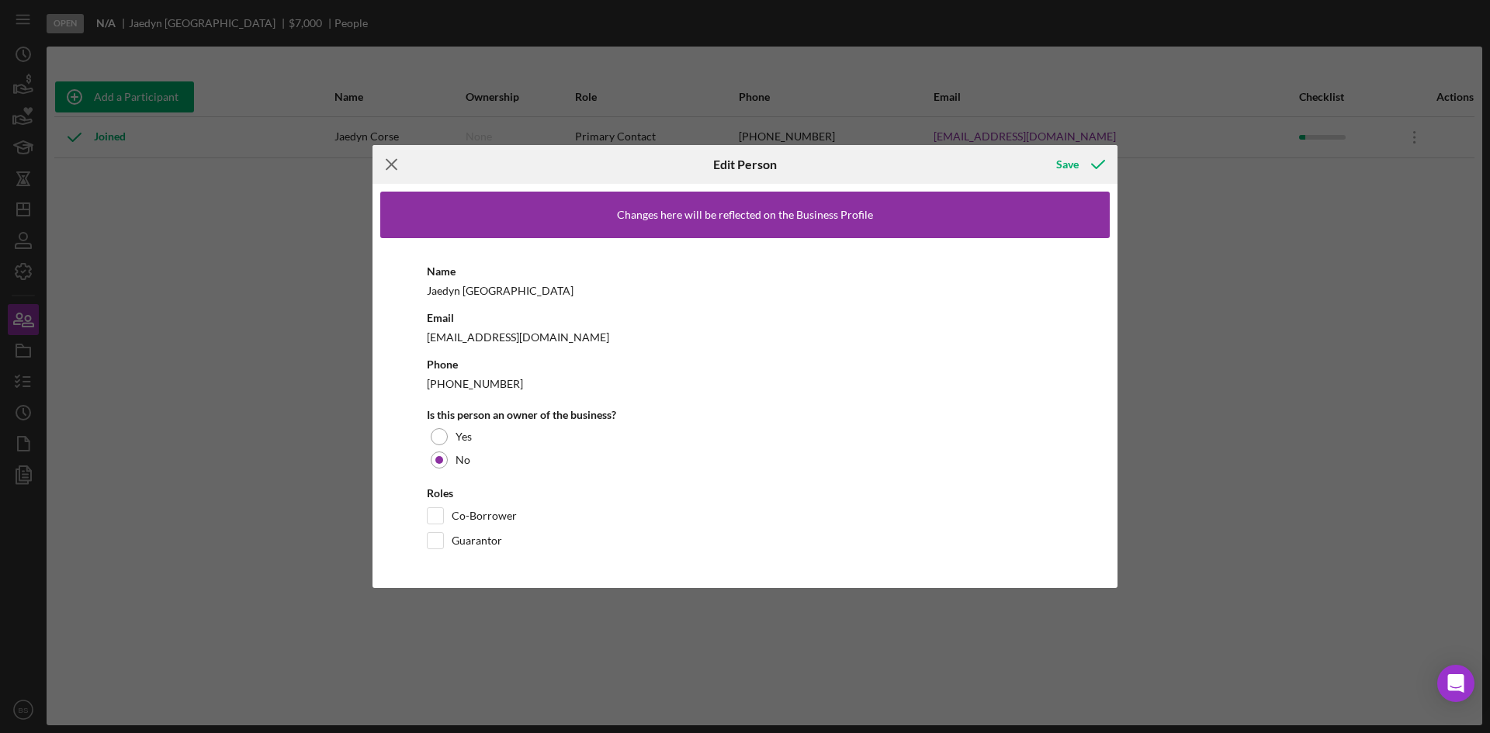
click at [387, 161] on icon "Icon/Menu Close" at bounding box center [391, 164] width 39 height 39
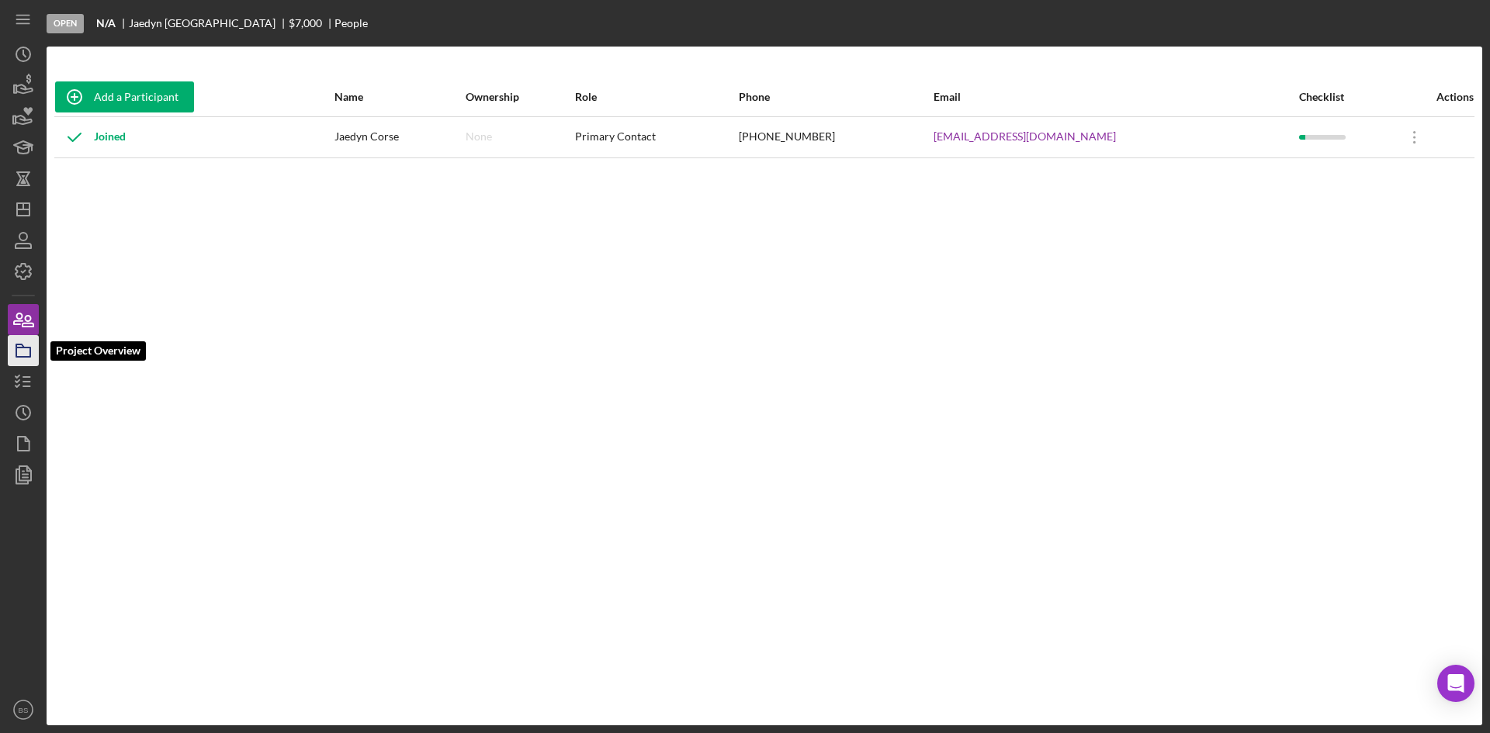
click at [13, 354] on icon "button" at bounding box center [23, 350] width 39 height 39
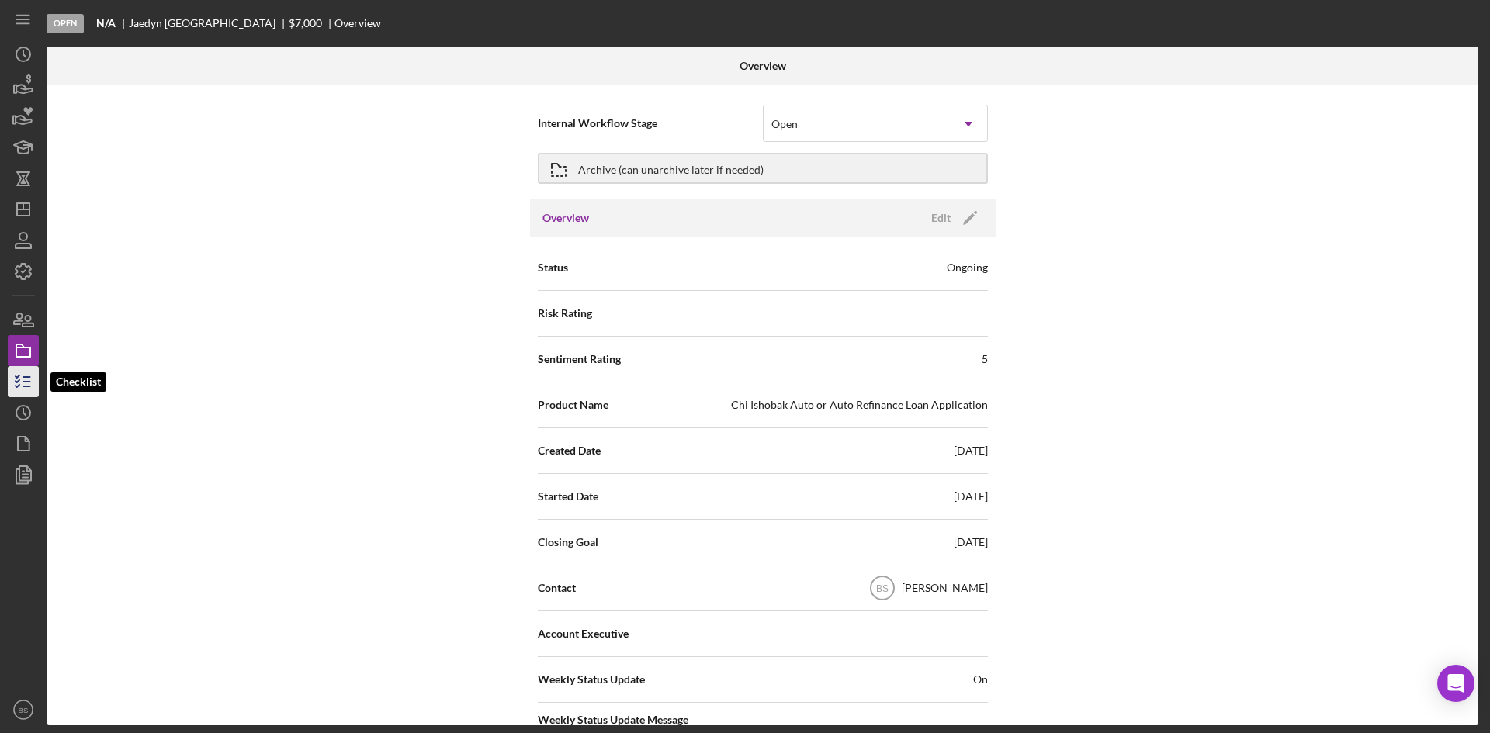
click at [22, 379] on icon "button" at bounding box center [23, 381] width 39 height 39
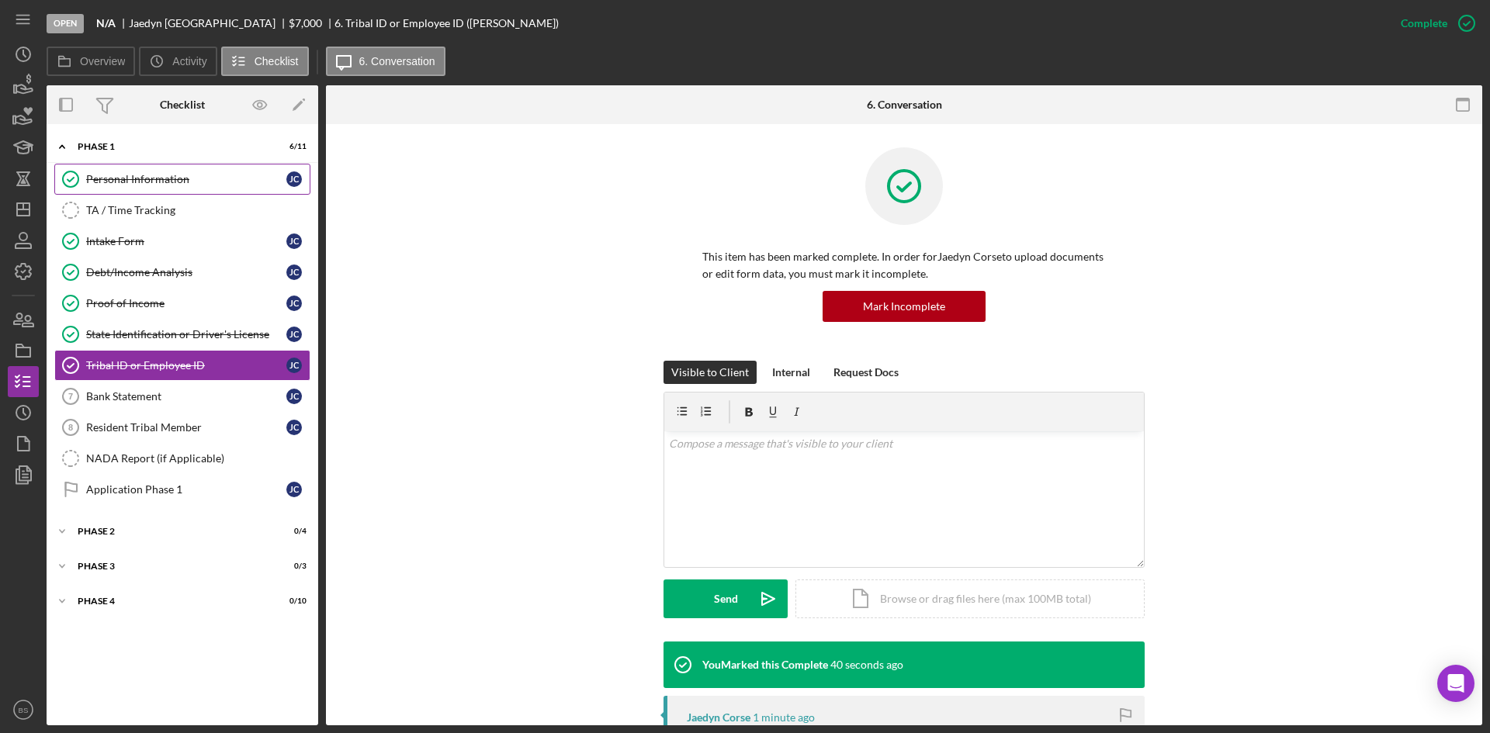
click at [159, 189] on link "Personal Information Personal Information J C" at bounding box center [182, 179] width 256 height 31
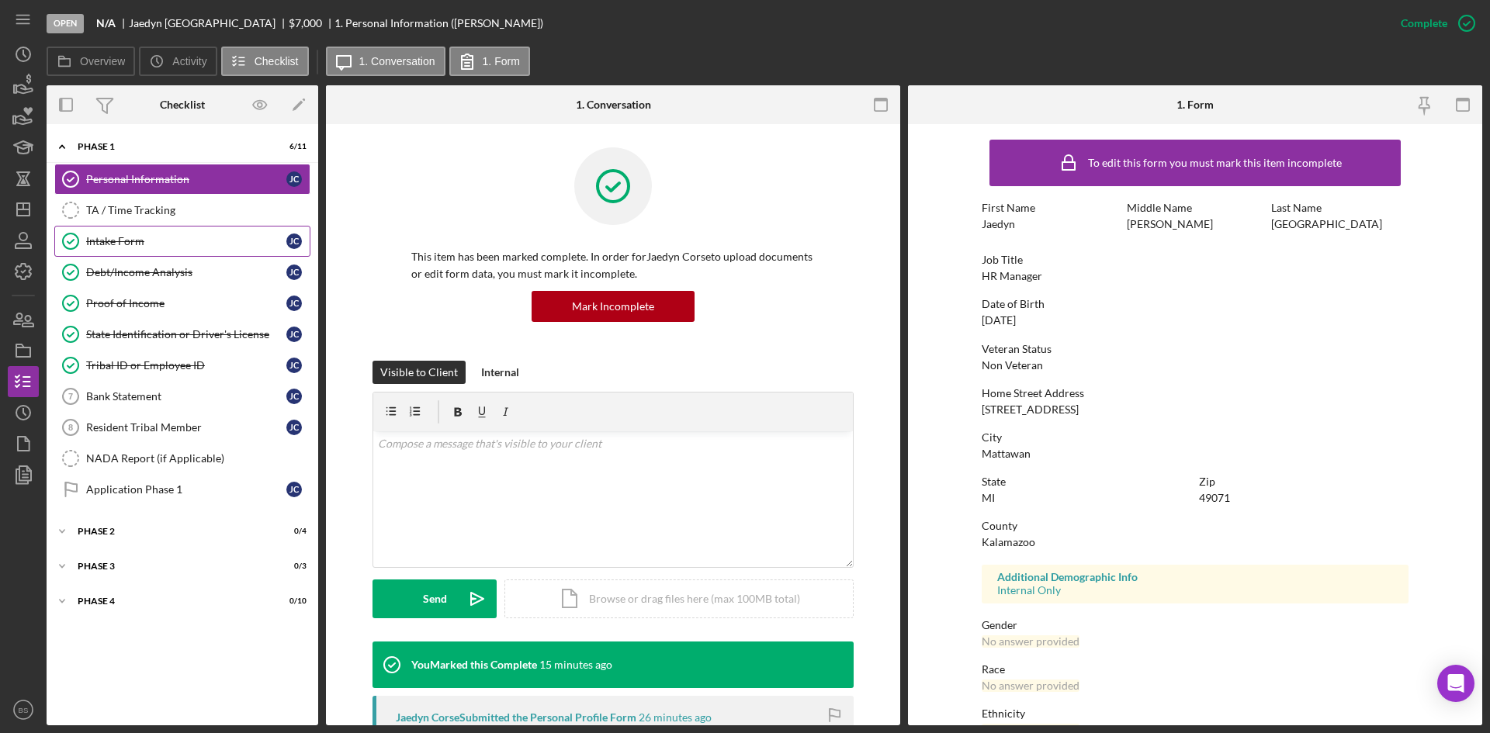
click at [161, 237] on div "Intake Form" at bounding box center [186, 241] width 200 height 12
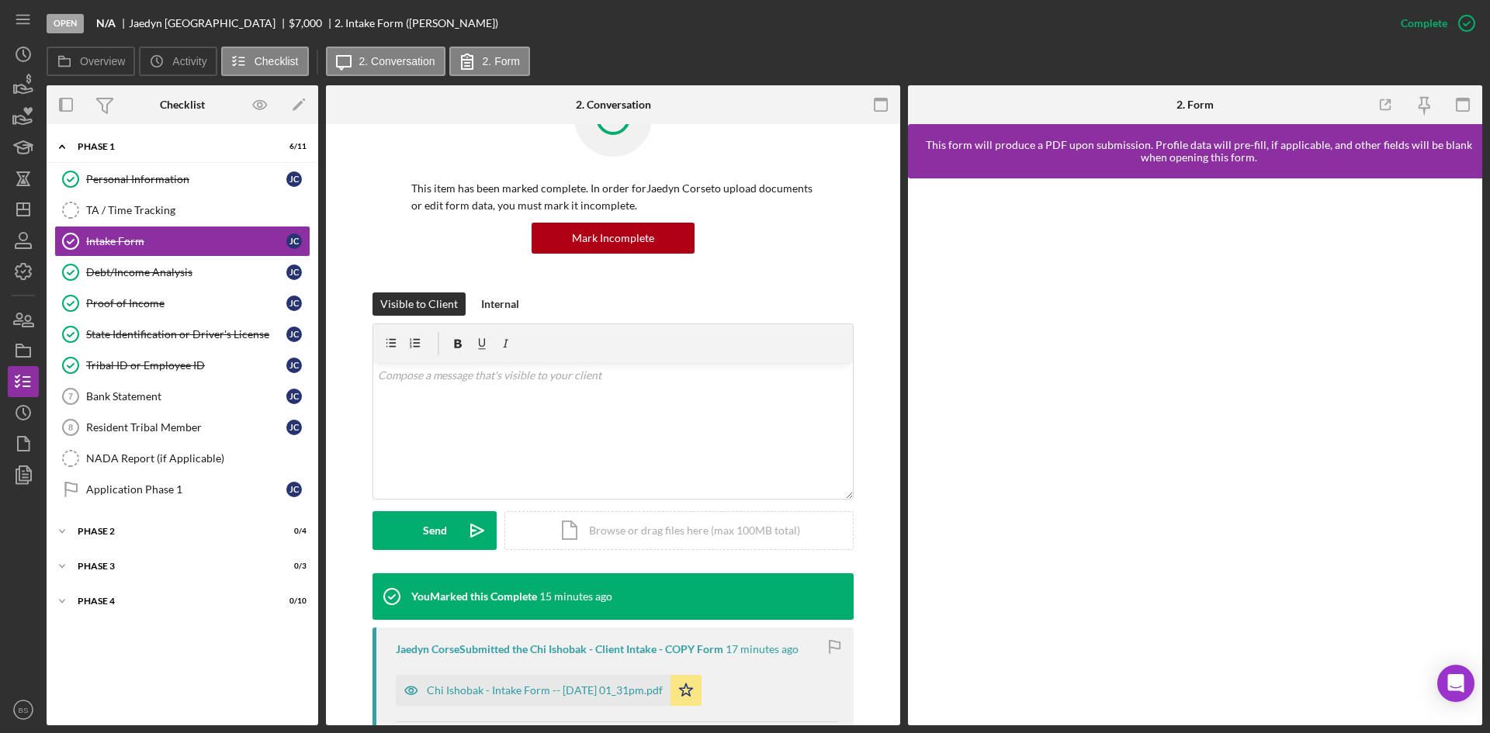
scroll to position [155, 0]
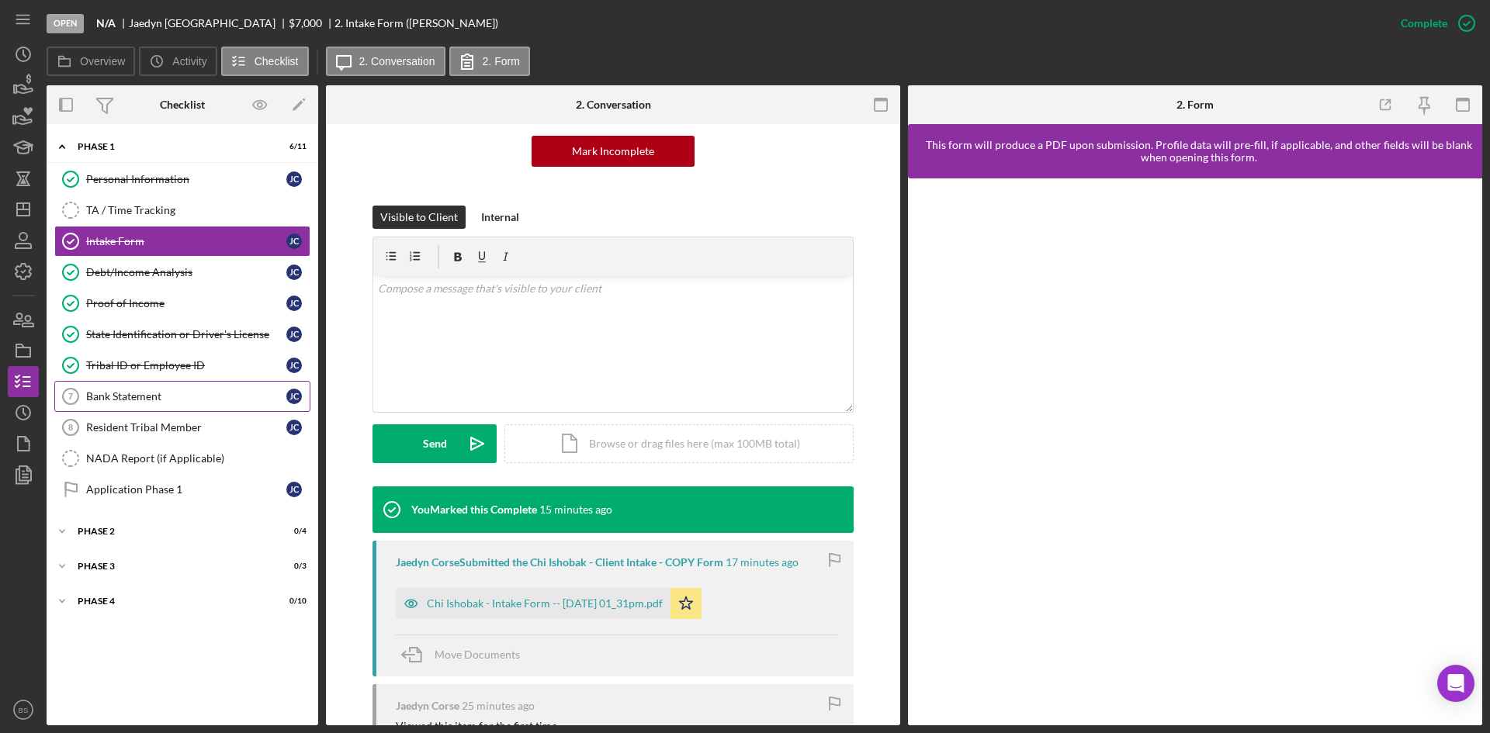
click at [170, 396] on div "Bank Statement" at bounding box center [186, 396] width 200 height 12
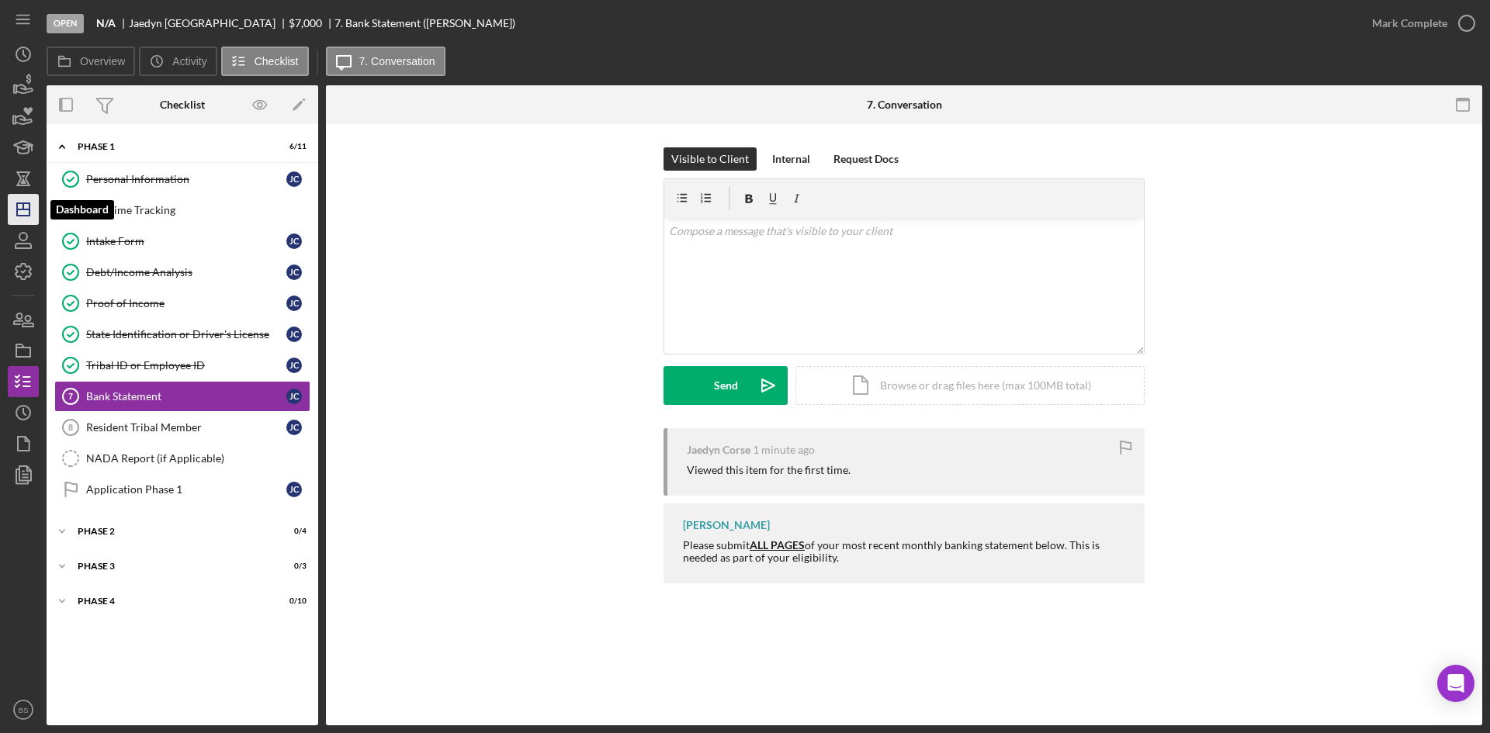
click at [29, 215] on polygon "button" at bounding box center [23, 209] width 12 height 12
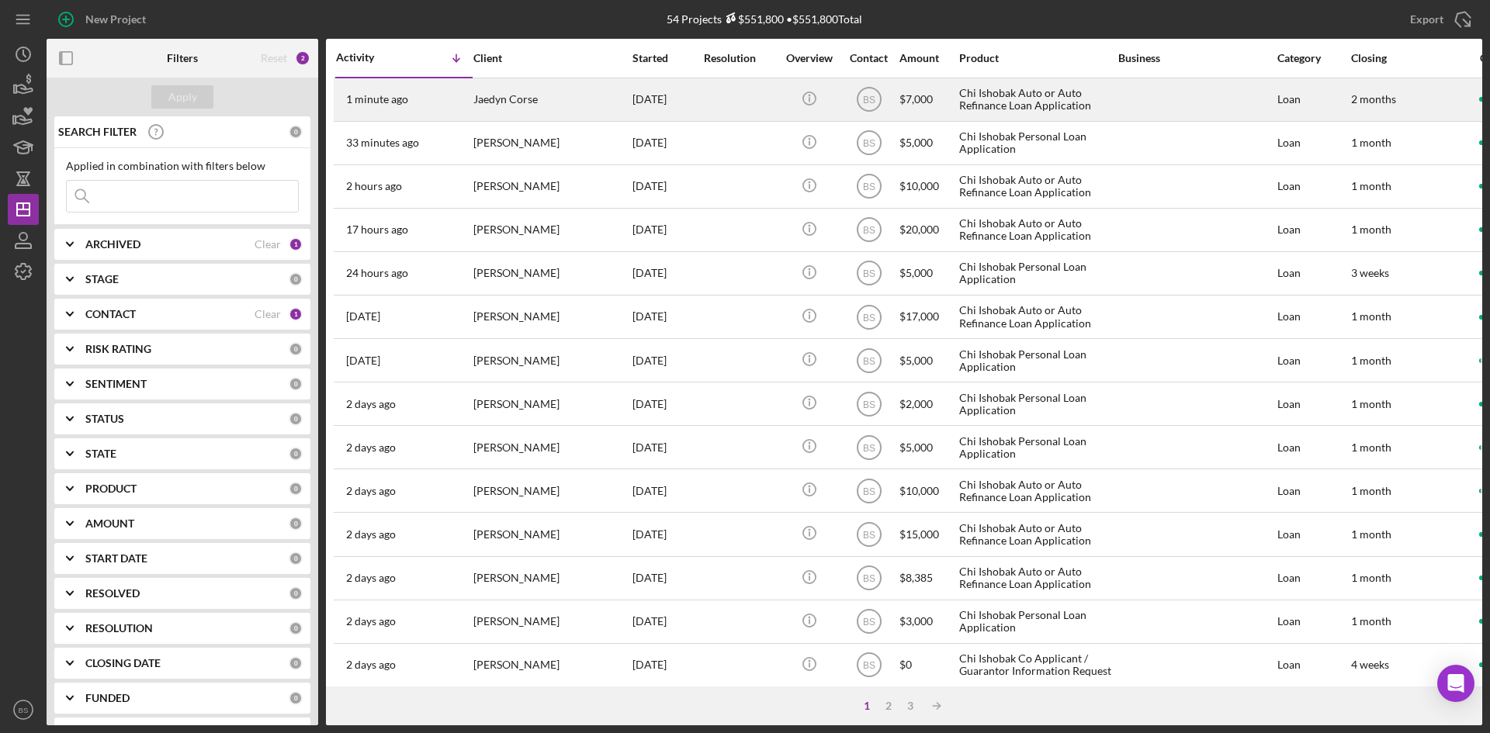
click at [381, 101] on time "1 minute ago" at bounding box center [377, 99] width 62 height 12
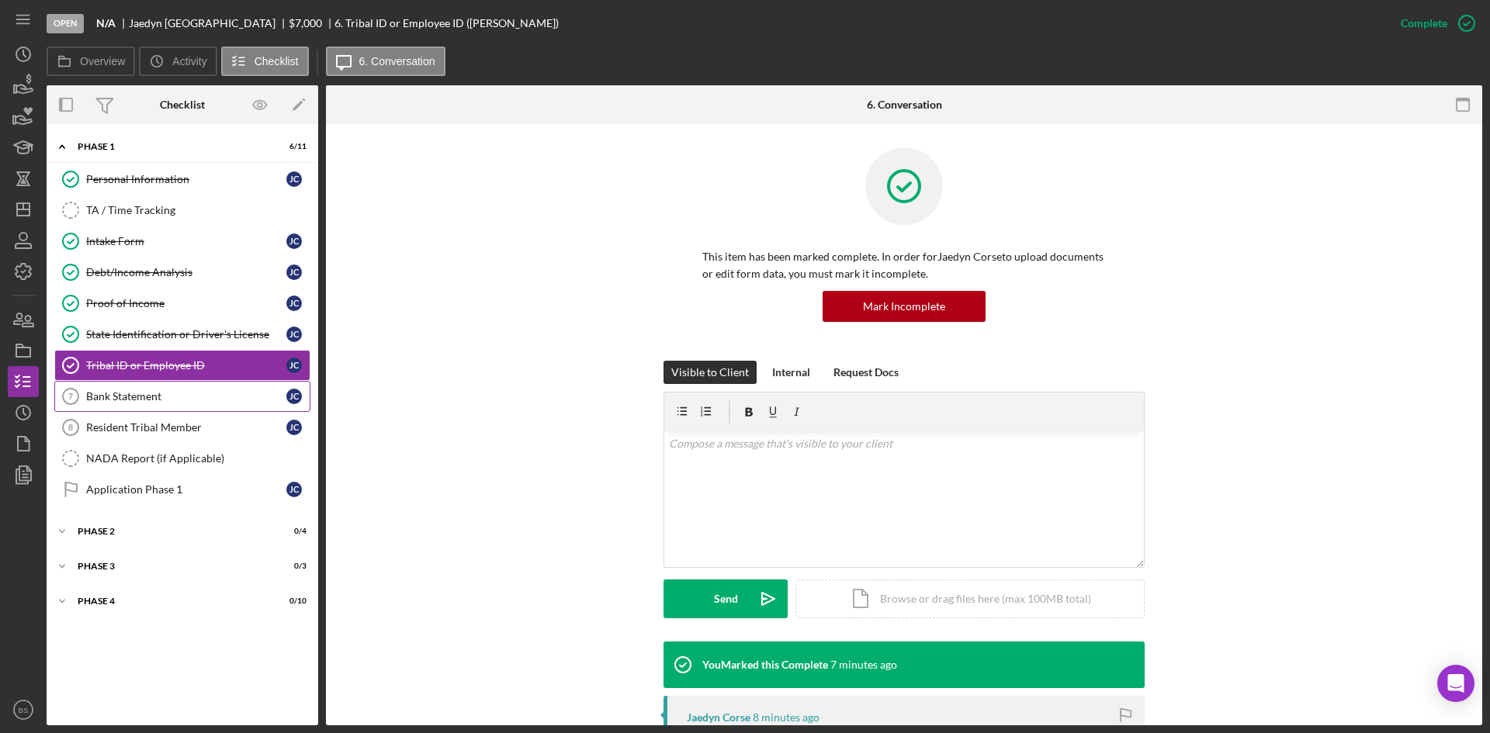
click at [119, 390] on div "Bank Statement" at bounding box center [186, 396] width 200 height 12
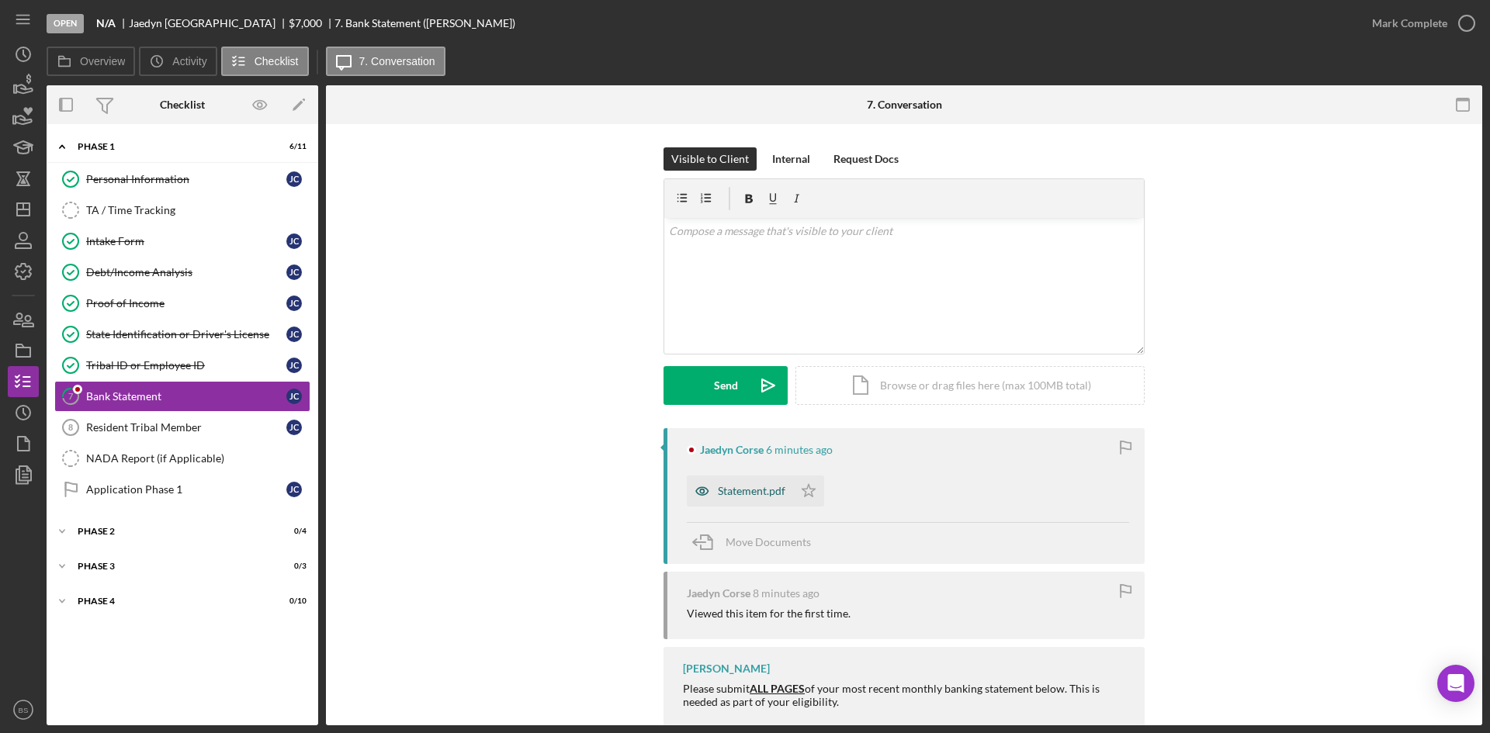
click at [753, 497] on div "Statement.pdf" at bounding box center [751, 491] width 67 height 12
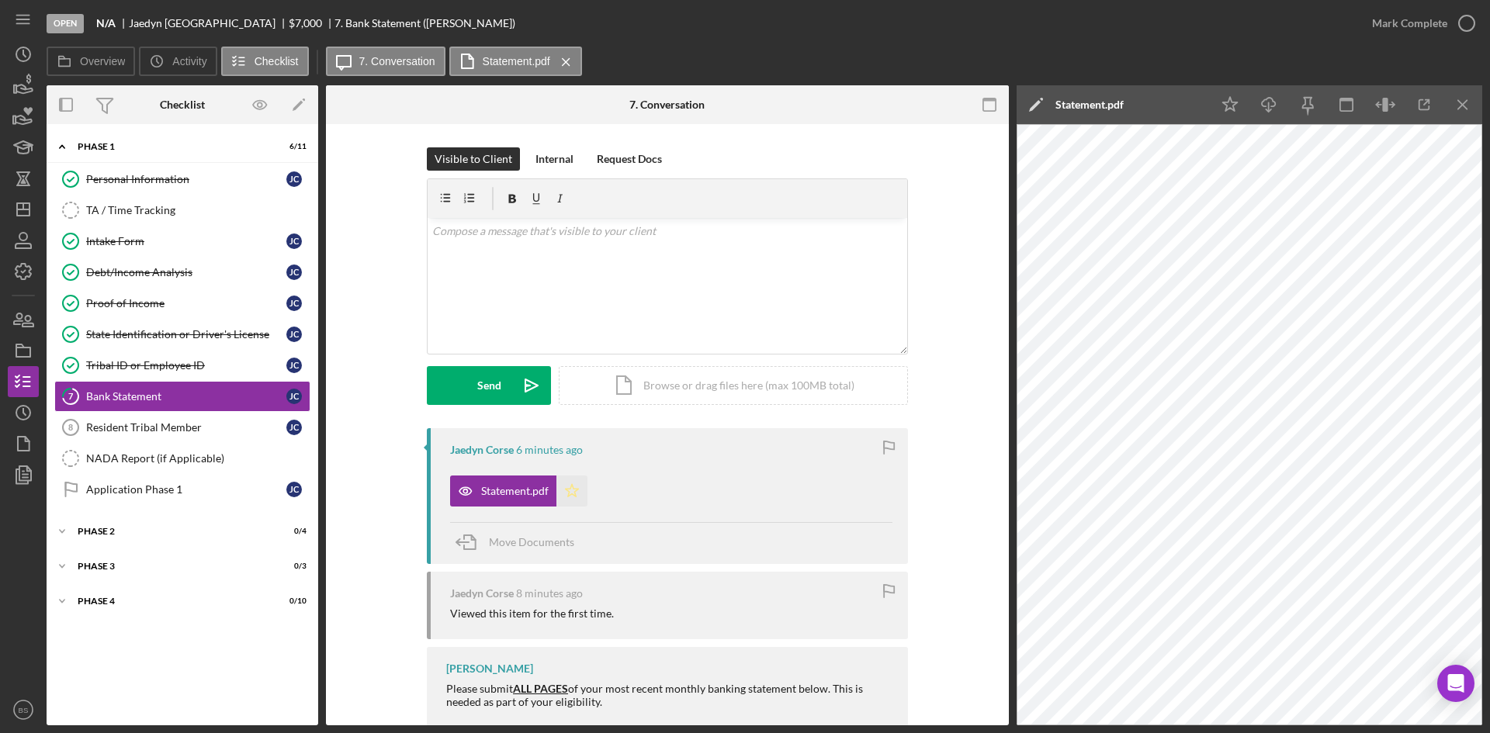
click at [569, 490] on icon "Icon/Star" at bounding box center [571, 491] width 31 height 31
click at [1373, 26] on div "Mark Complete" at bounding box center [1409, 23] width 75 height 31
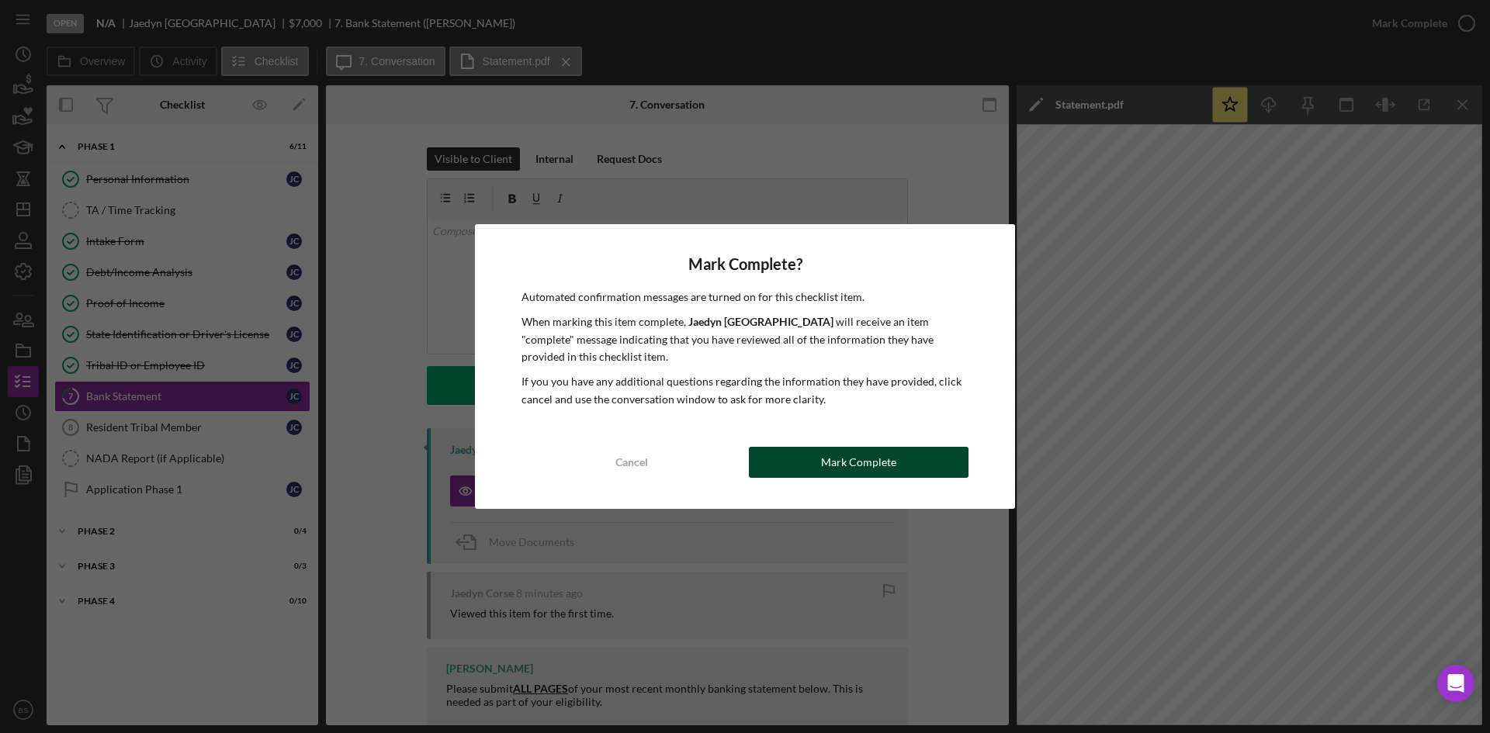
click at [909, 474] on button "Mark Complete" at bounding box center [859, 462] width 220 height 31
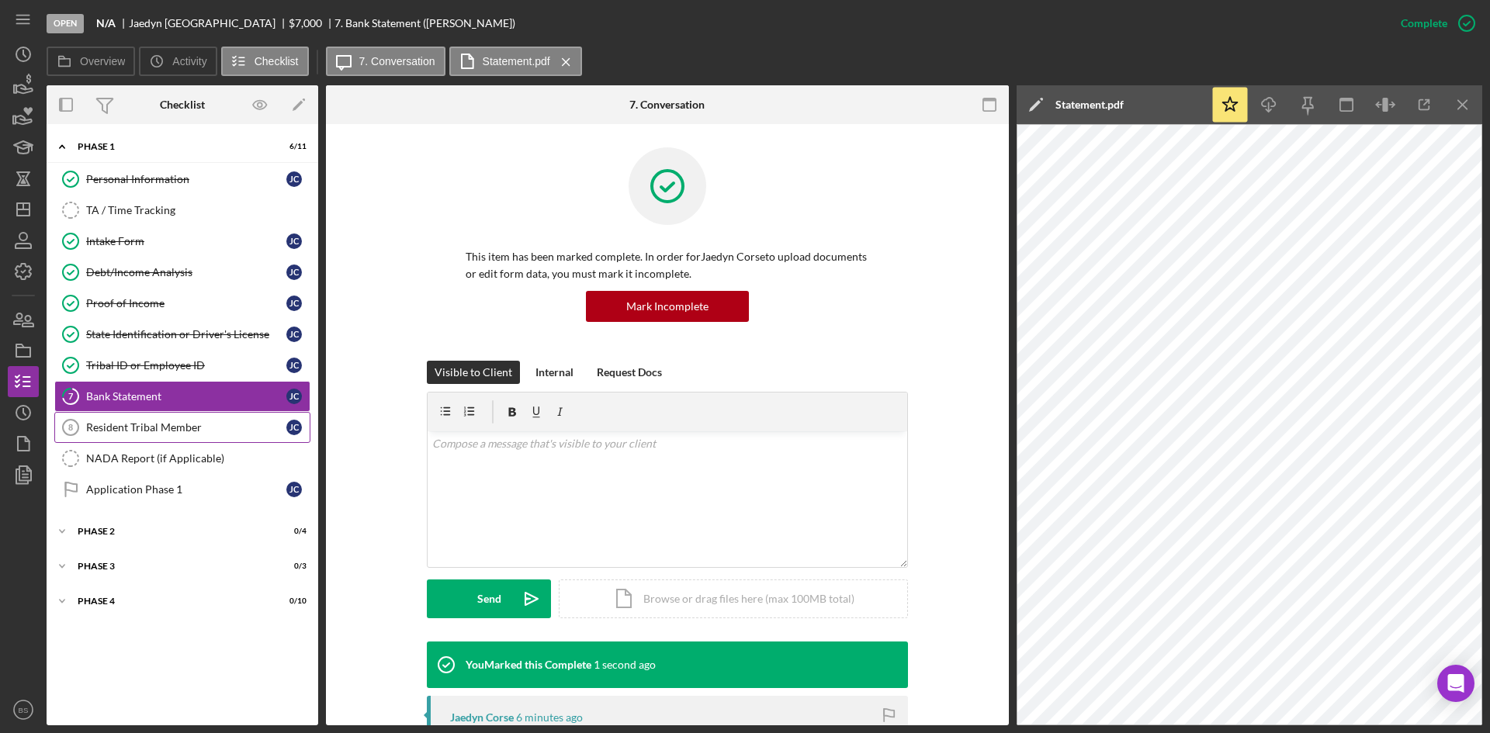
drag, startPoint x: 186, startPoint y: 436, endPoint x: 208, endPoint y: 417, distance: 29.1
click at [186, 436] on link "Resident Tribal Member 8 Resident Tribal Member J C" at bounding box center [182, 427] width 256 height 31
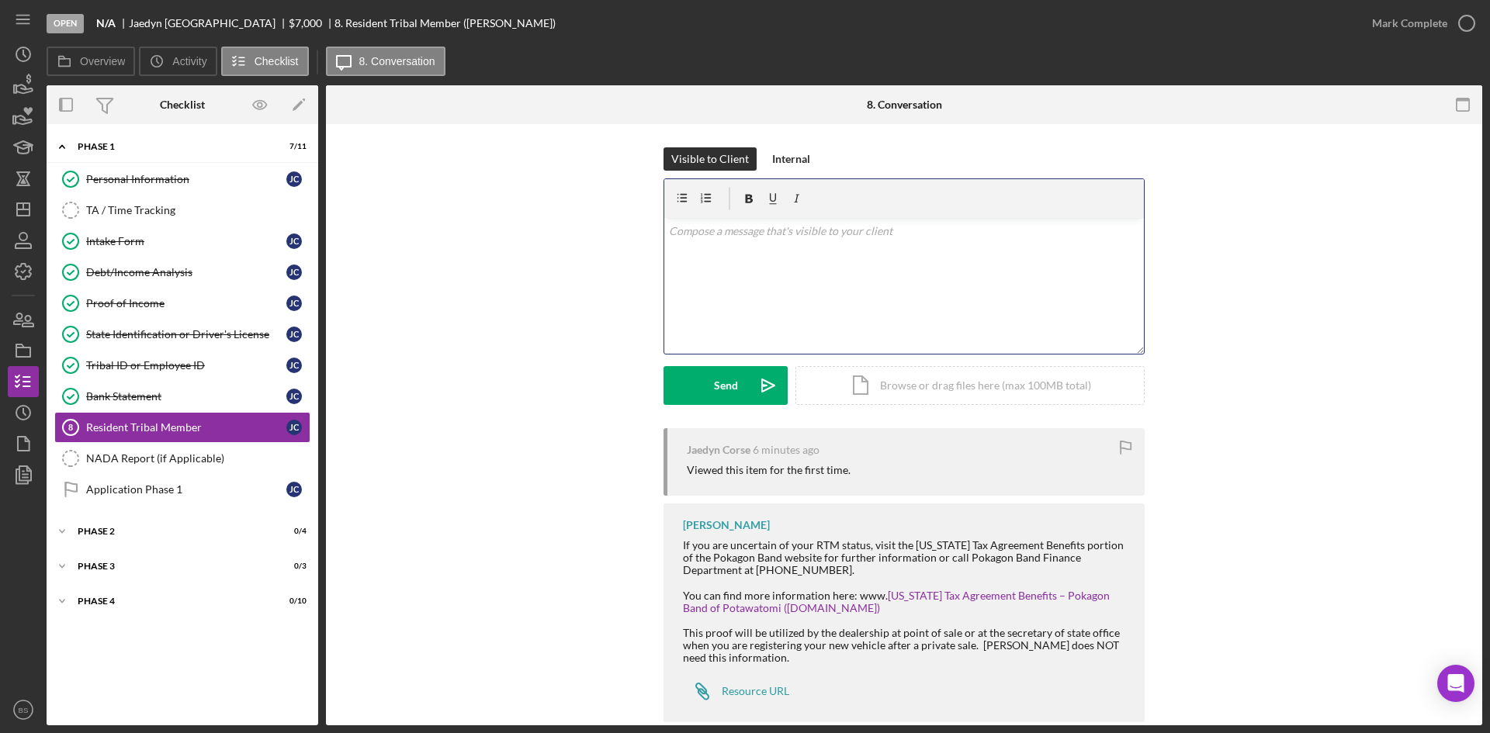
click at [846, 296] on div "v Color teal Color pink Remove color Add row above Add row below Add column bef…" at bounding box center [903, 286] width 479 height 136
click at [796, 150] on div "Internal" at bounding box center [791, 158] width 38 height 23
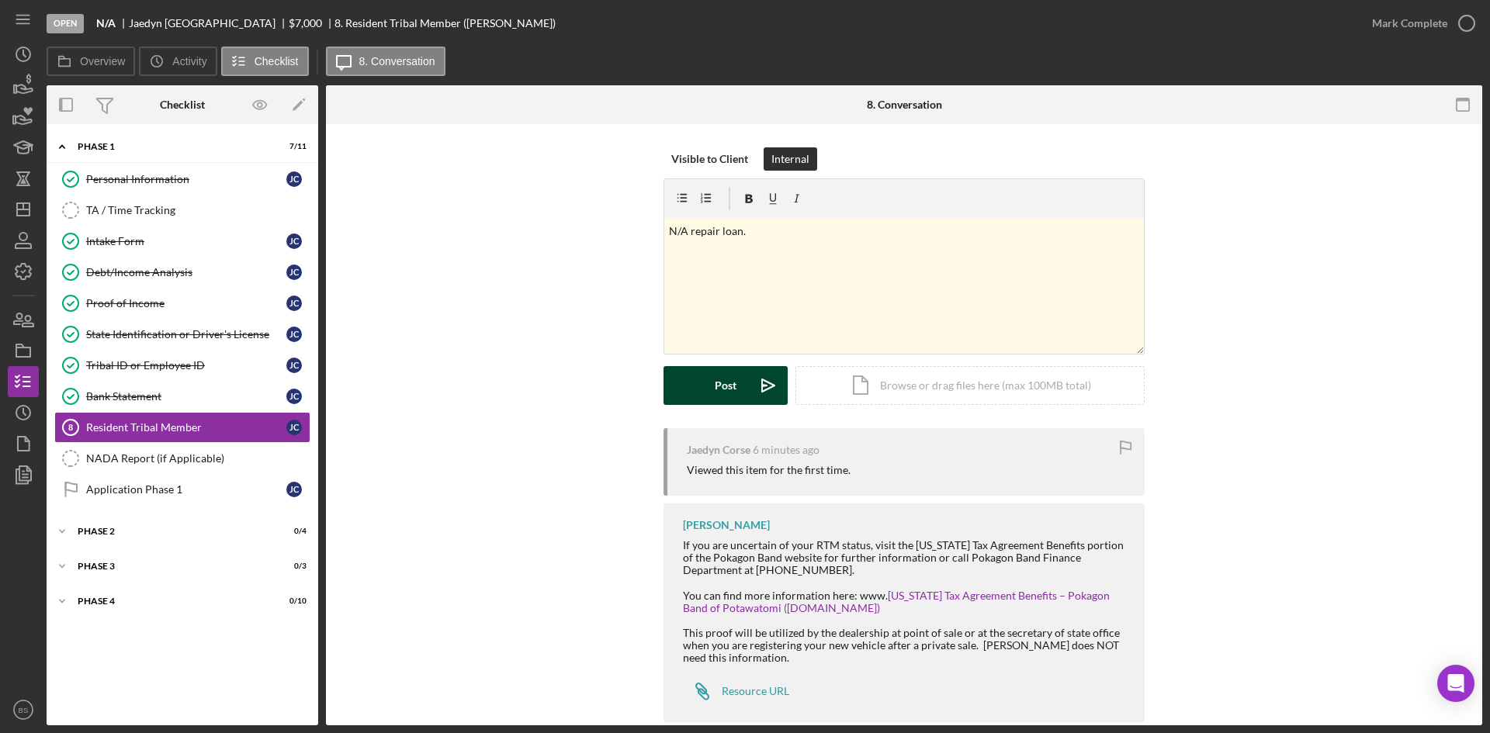
click at [749, 399] on icon "Icon/icon-invite-send" at bounding box center [768, 385] width 39 height 39
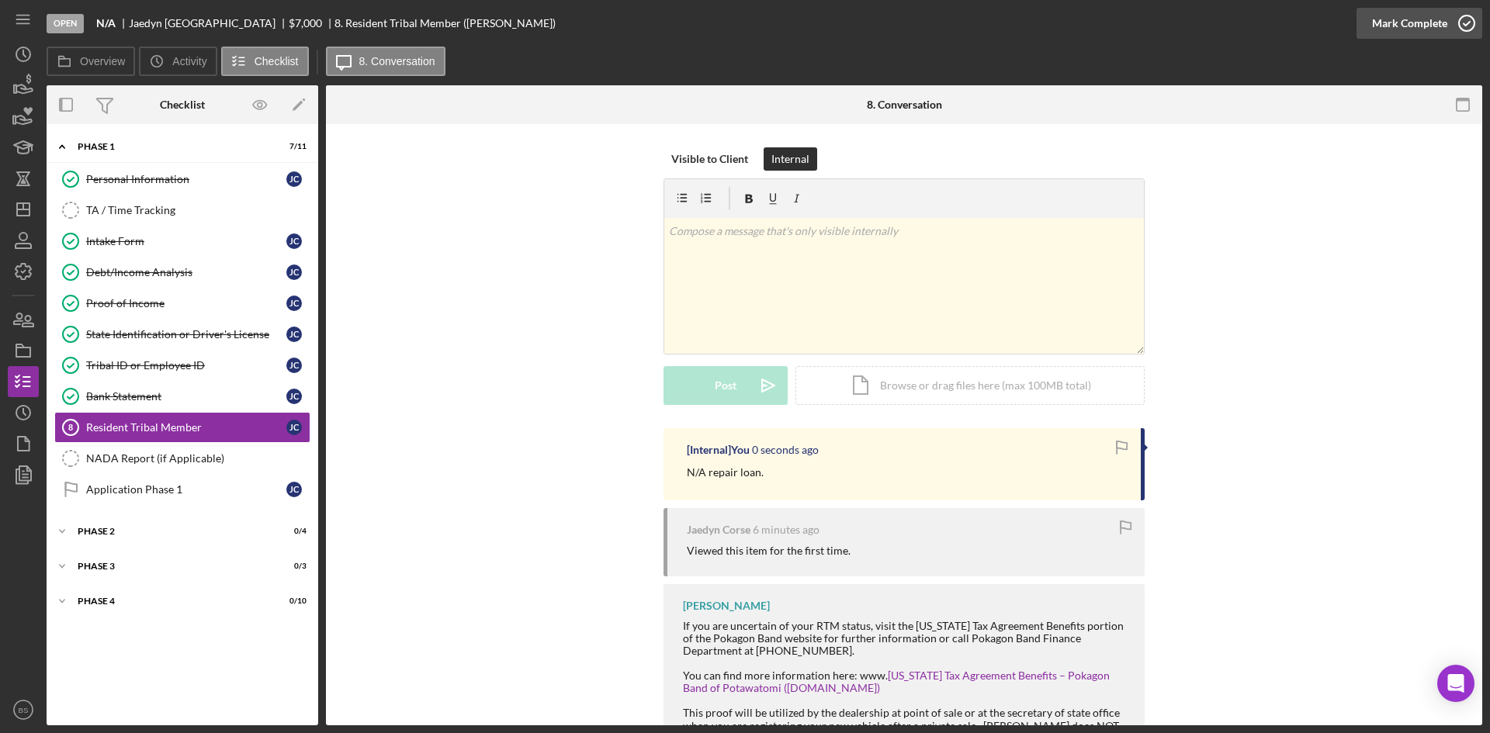
click at [1390, 25] on div "Mark Complete" at bounding box center [1409, 23] width 75 height 31
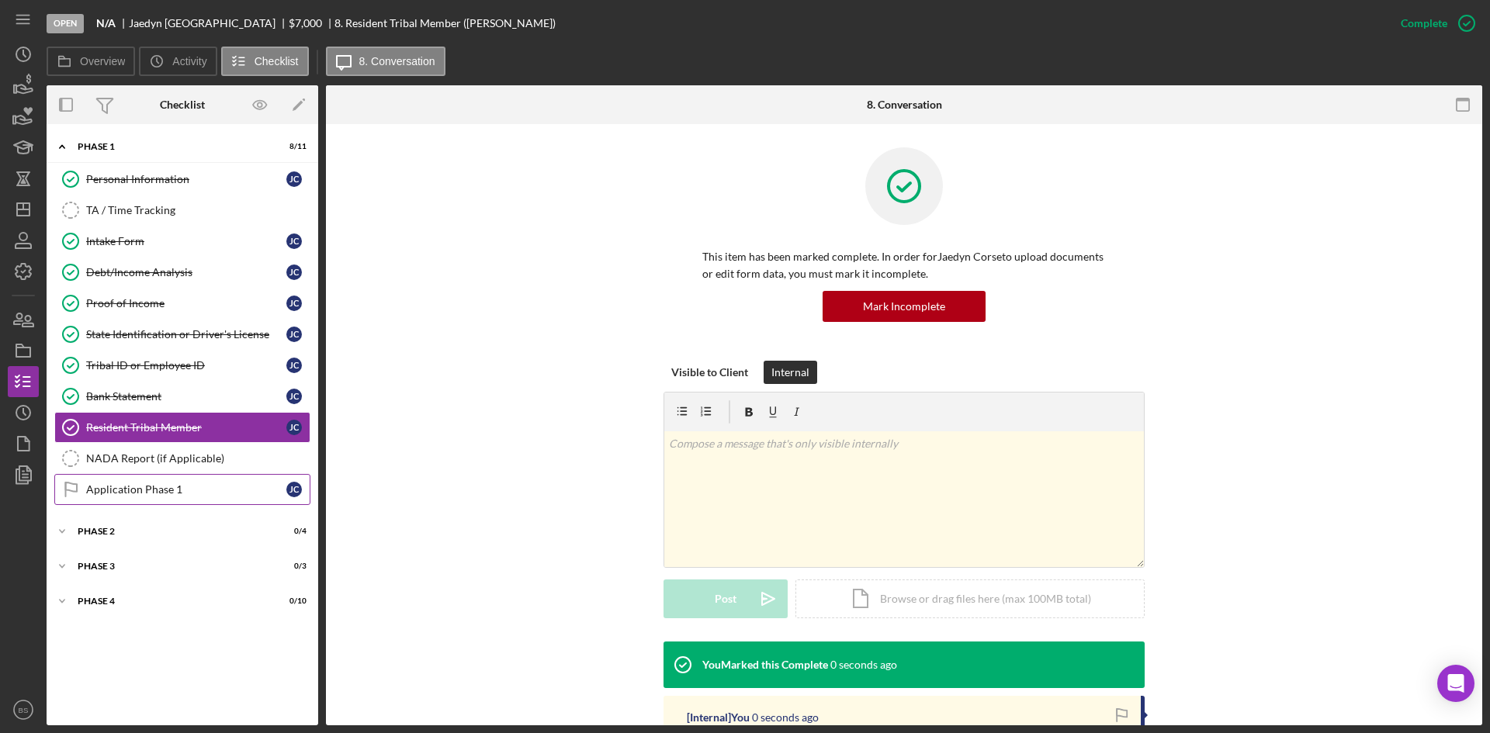
click at [250, 504] on link "Application Phase 1 Application Phase 1 J C" at bounding box center [182, 489] width 256 height 31
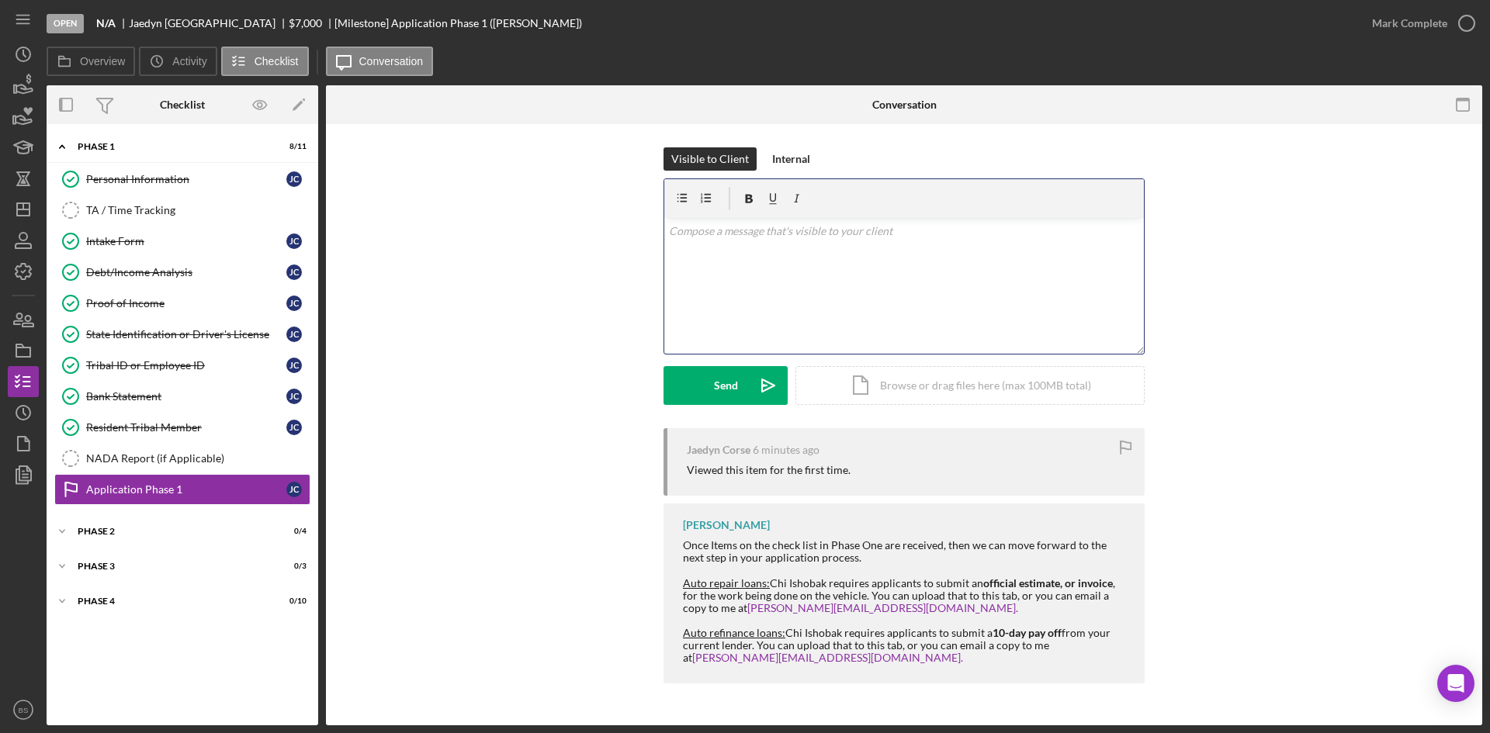
click at [788, 318] on div "v Color teal Color pink Remove color Add row above Add row below Add column bef…" at bounding box center [903, 286] width 479 height 136
click at [756, 229] on p "To complete this step please upload an official repair estimate." at bounding box center [904, 231] width 471 height 17
click at [749, 401] on icon "Icon/icon-invite-send" at bounding box center [768, 385] width 39 height 39
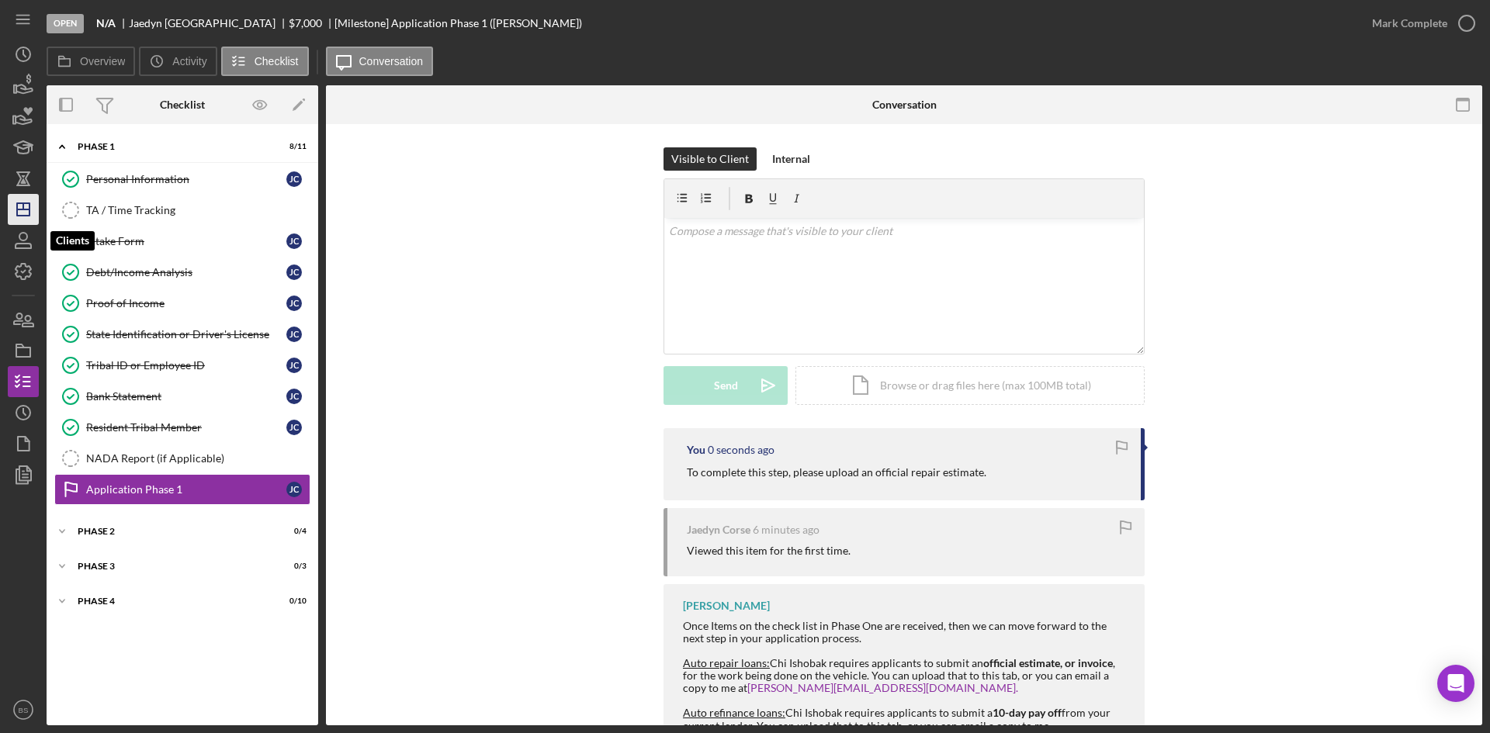
click at [23, 221] on icon "Icon/Dashboard" at bounding box center [23, 209] width 39 height 39
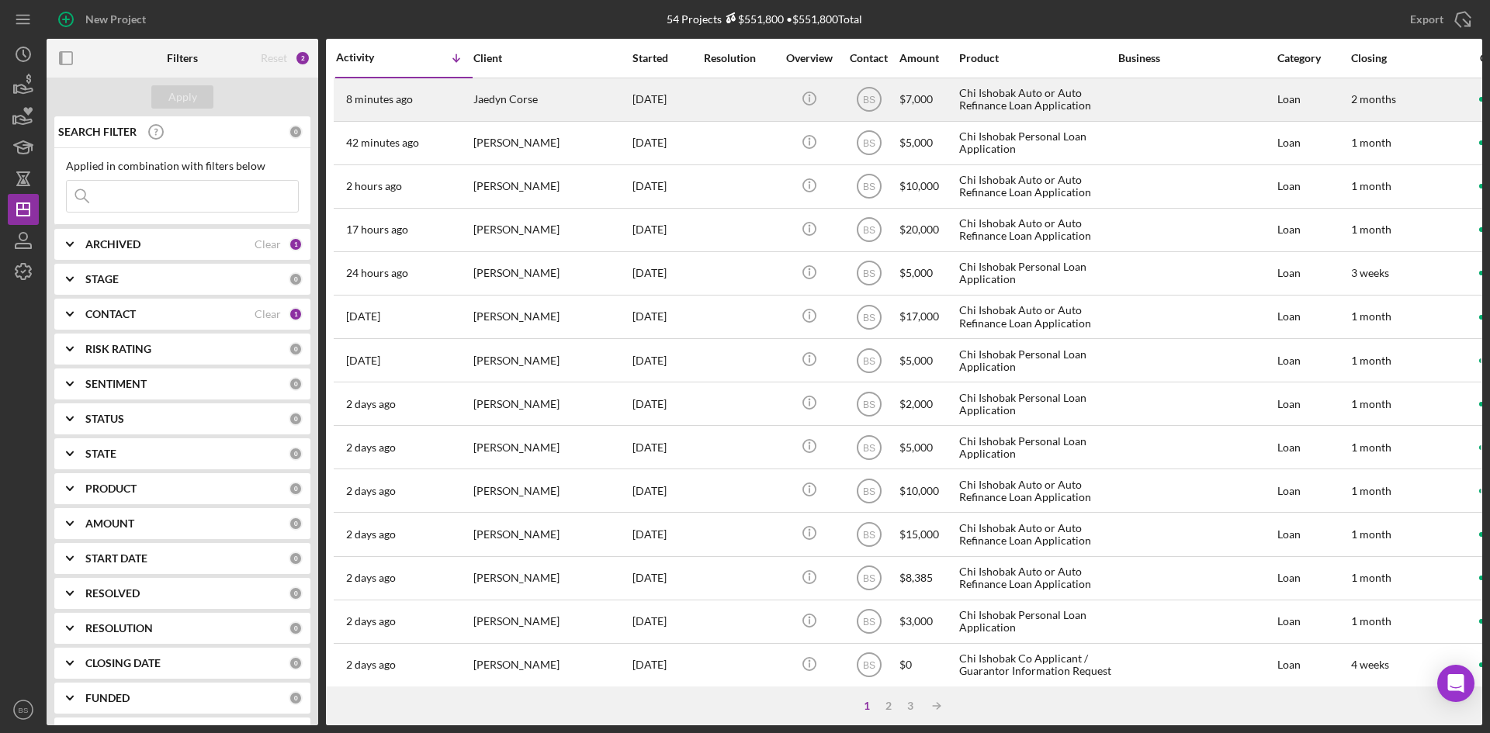
click at [476, 92] on div "Jaedyn Corse" at bounding box center [550, 99] width 155 height 41
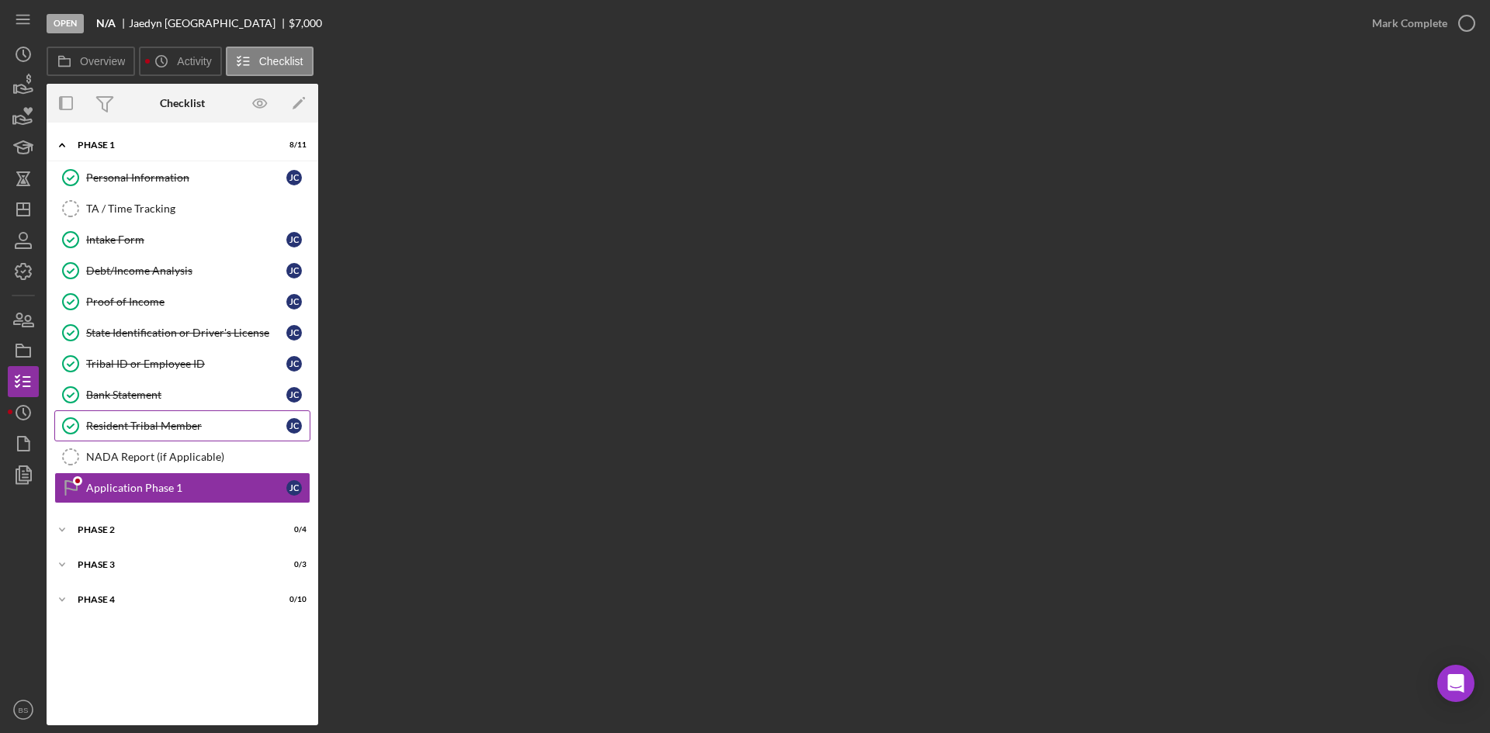
drag, startPoint x: 163, startPoint y: 420, endPoint x: 163, endPoint y: 434, distance: 14.0
click at [163, 420] on div "Resident Tribal Member" at bounding box center [186, 426] width 200 height 12
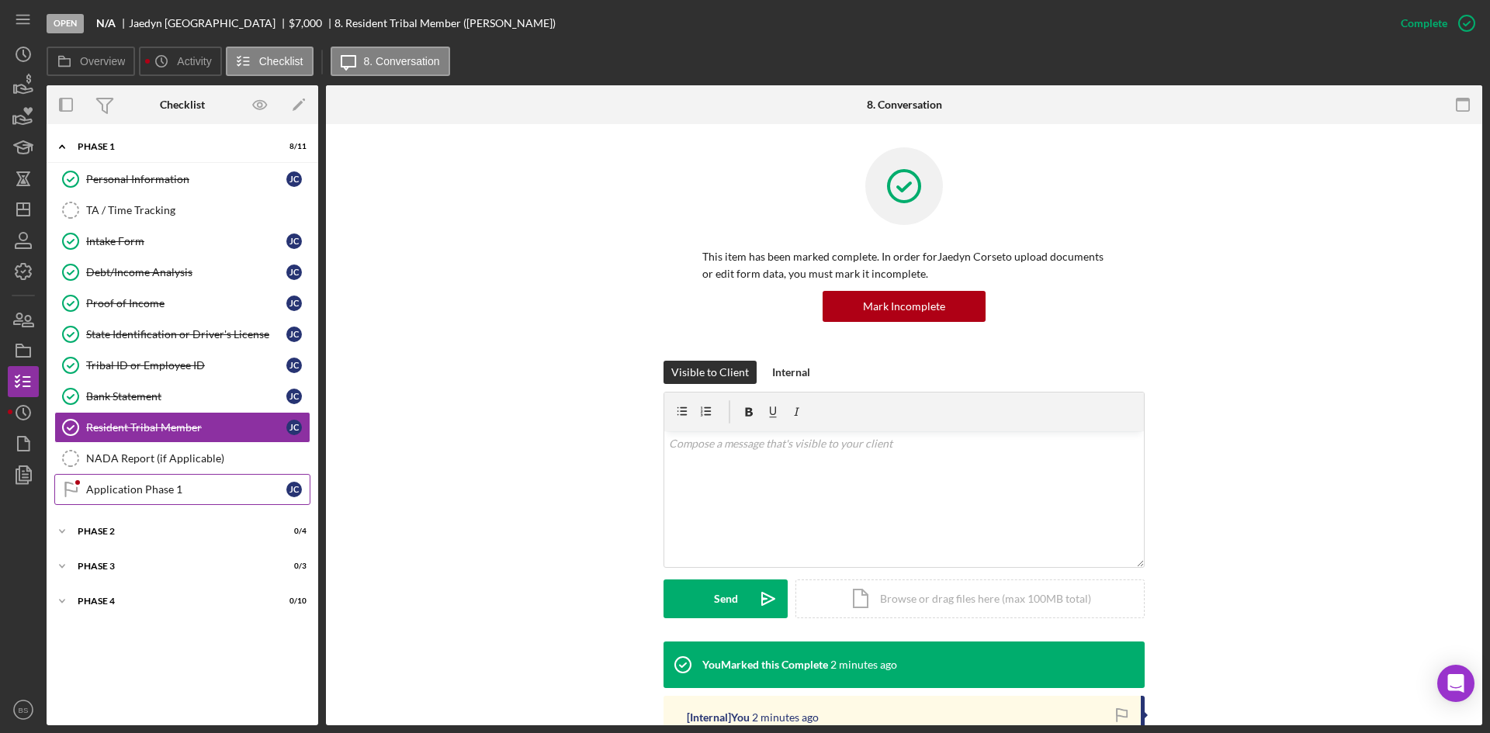
click at [161, 482] on link "Application Phase 1 Application Phase 1 J C" at bounding box center [182, 489] width 256 height 31
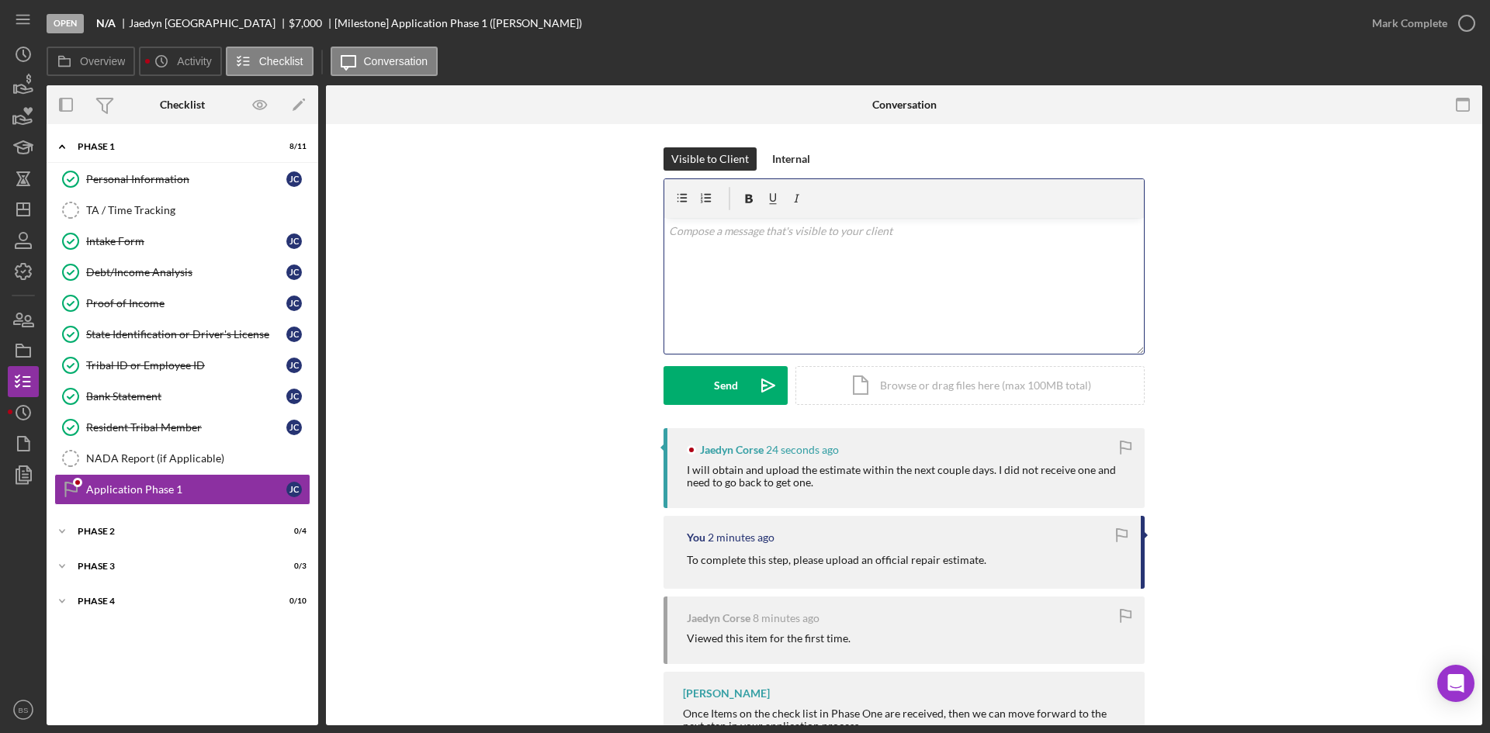
click at [767, 303] on div "v Color teal Color pink Remove color Add row above Add row below Add column bef…" at bounding box center [903, 286] width 479 height 136
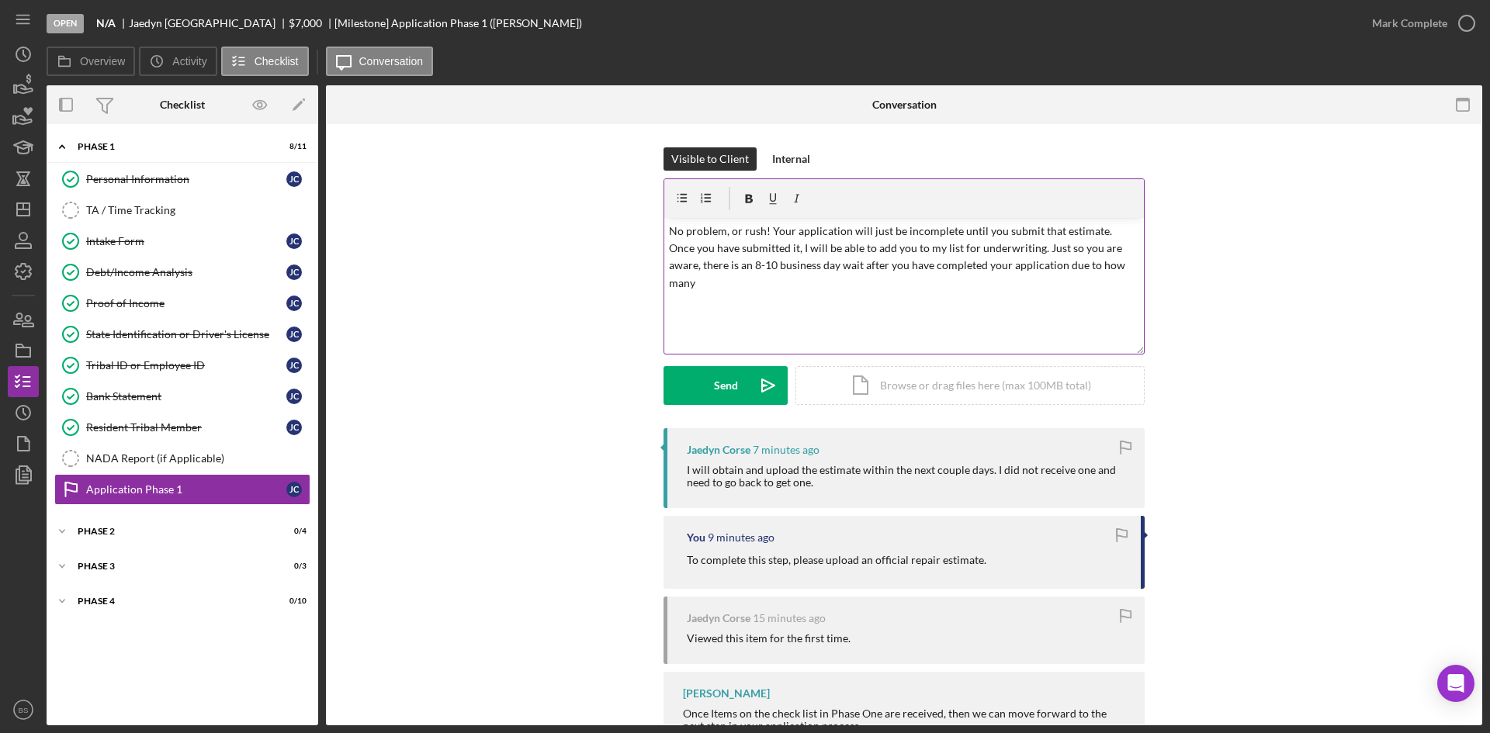
drag, startPoint x: 893, startPoint y: 233, endPoint x: 912, endPoint y: 230, distance: 19.5
click at [893, 233] on p "No problem, or rush! Your application will just be incomplete until you submit …" at bounding box center [904, 258] width 471 height 70
click at [958, 278] on p "No problem, or rush! Your application will just be considered incomplete until …" at bounding box center [904, 258] width 471 height 70
click at [872, 265] on p "No problem, or rush! Your application will just be considered incomplete until …" at bounding box center [904, 258] width 471 height 70
click at [928, 286] on p "No problem, or rush! Your application will just be considered incomplete until …" at bounding box center [904, 258] width 471 height 70
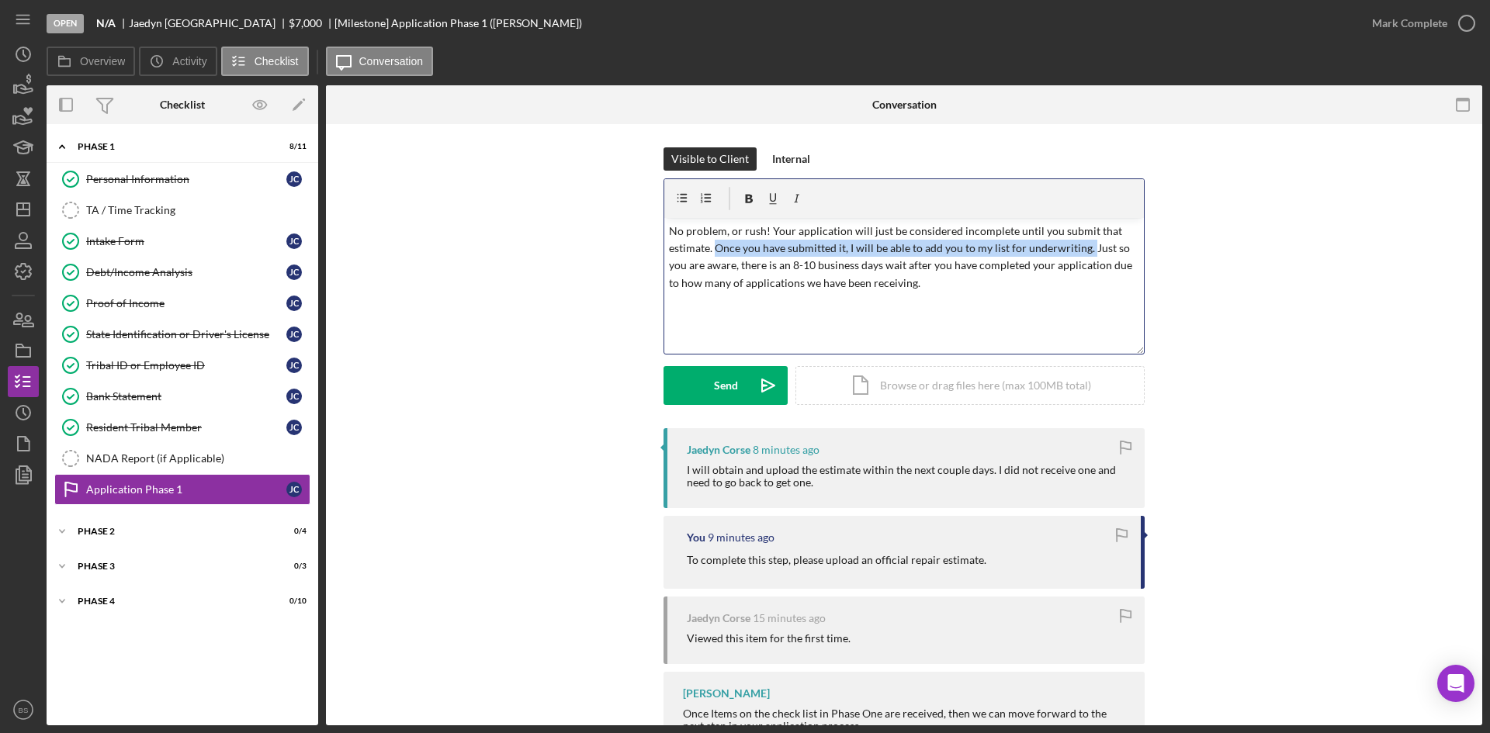
drag, startPoint x: 711, startPoint y: 248, endPoint x: 1085, endPoint y: 252, distance: 373.2
click at [1085, 252] on p "No problem, or rush! Your application will just be considered incomplete until …" at bounding box center [904, 258] width 471 height 70
copy p "Once you have submitted it, I will be able to add you to my list for underwriti…"
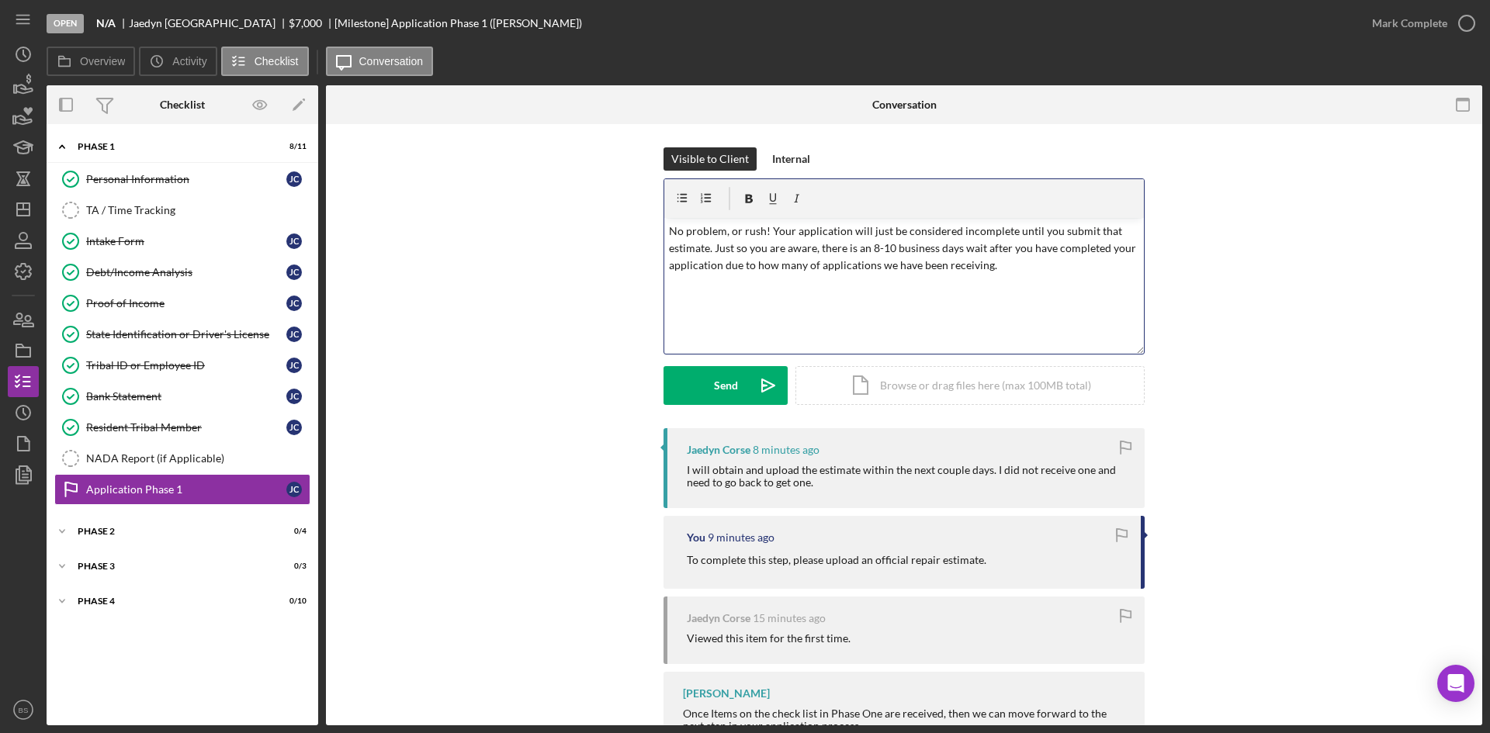
click at [1033, 273] on p "No problem, or rush! Your application will just be considered incomplete until …" at bounding box center [904, 249] width 471 height 52
click at [1008, 265] on p "No problem, or rush! Your application will just be considered incomplete until …" at bounding box center [904, 249] width 471 height 52
click at [897, 286] on p "No problem, or rush! Your application will just be considered incomplete until …" at bounding box center [904, 258] width 471 height 70
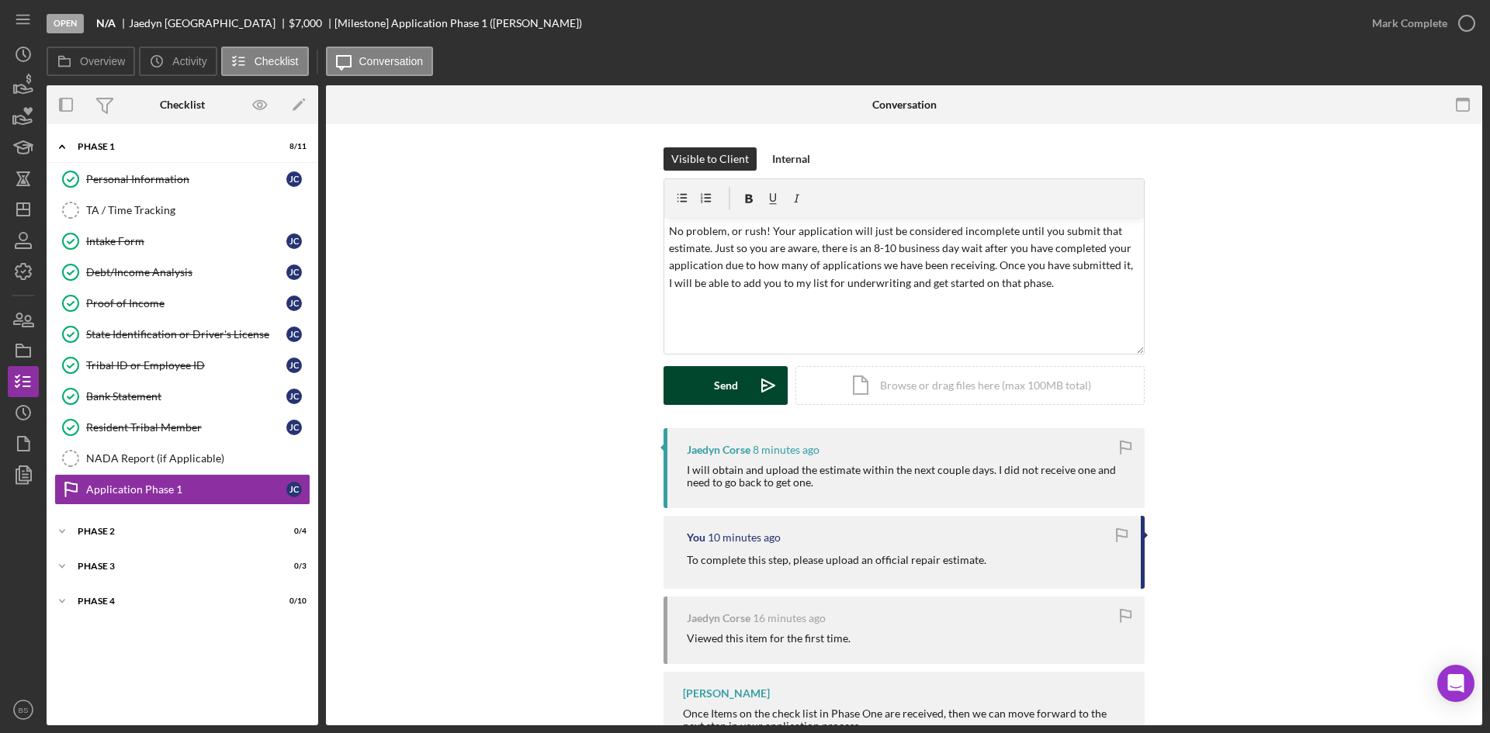
click at [753, 376] on icon "Icon/icon-invite-send" at bounding box center [768, 385] width 39 height 39
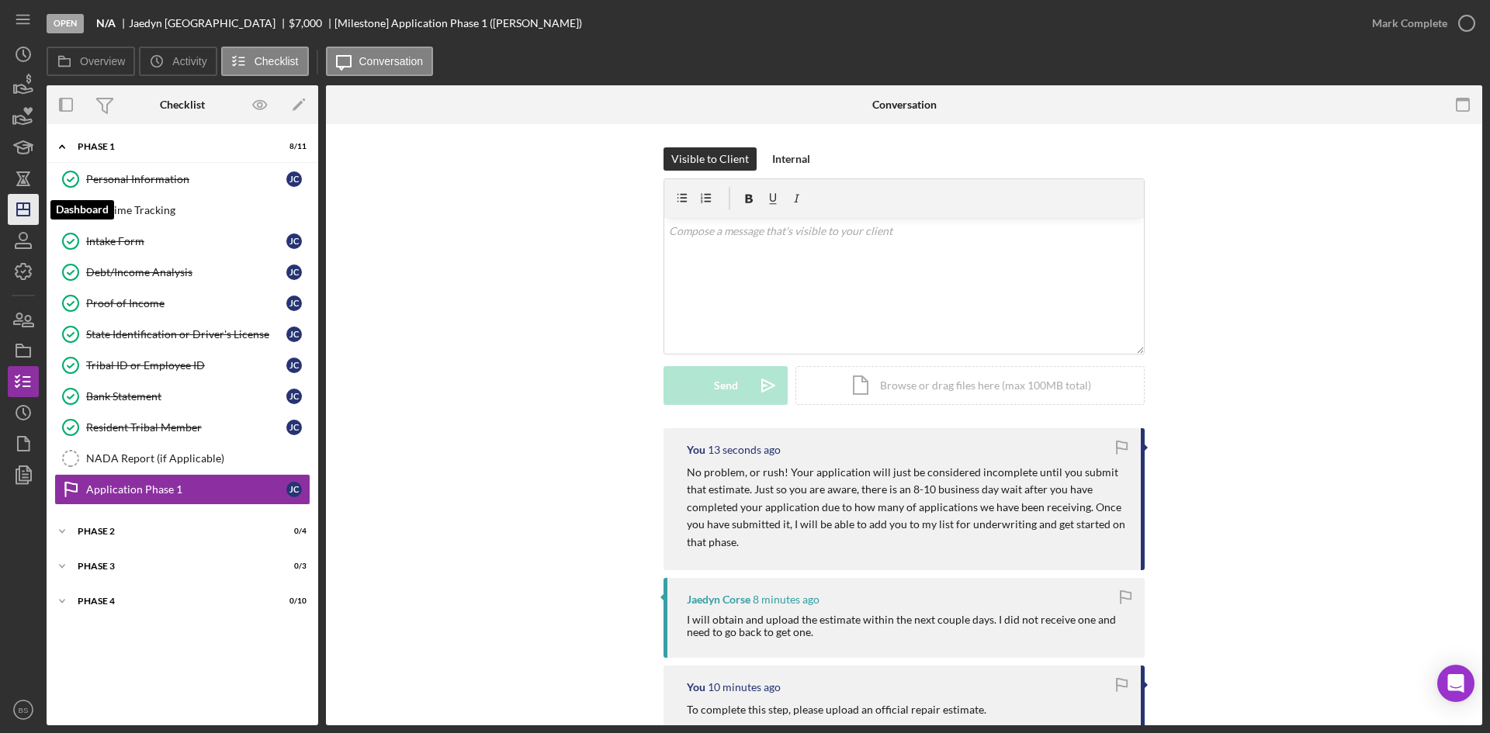
click at [33, 213] on icon "Icon/Dashboard" at bounding box center [23, 209] width 39 height 39
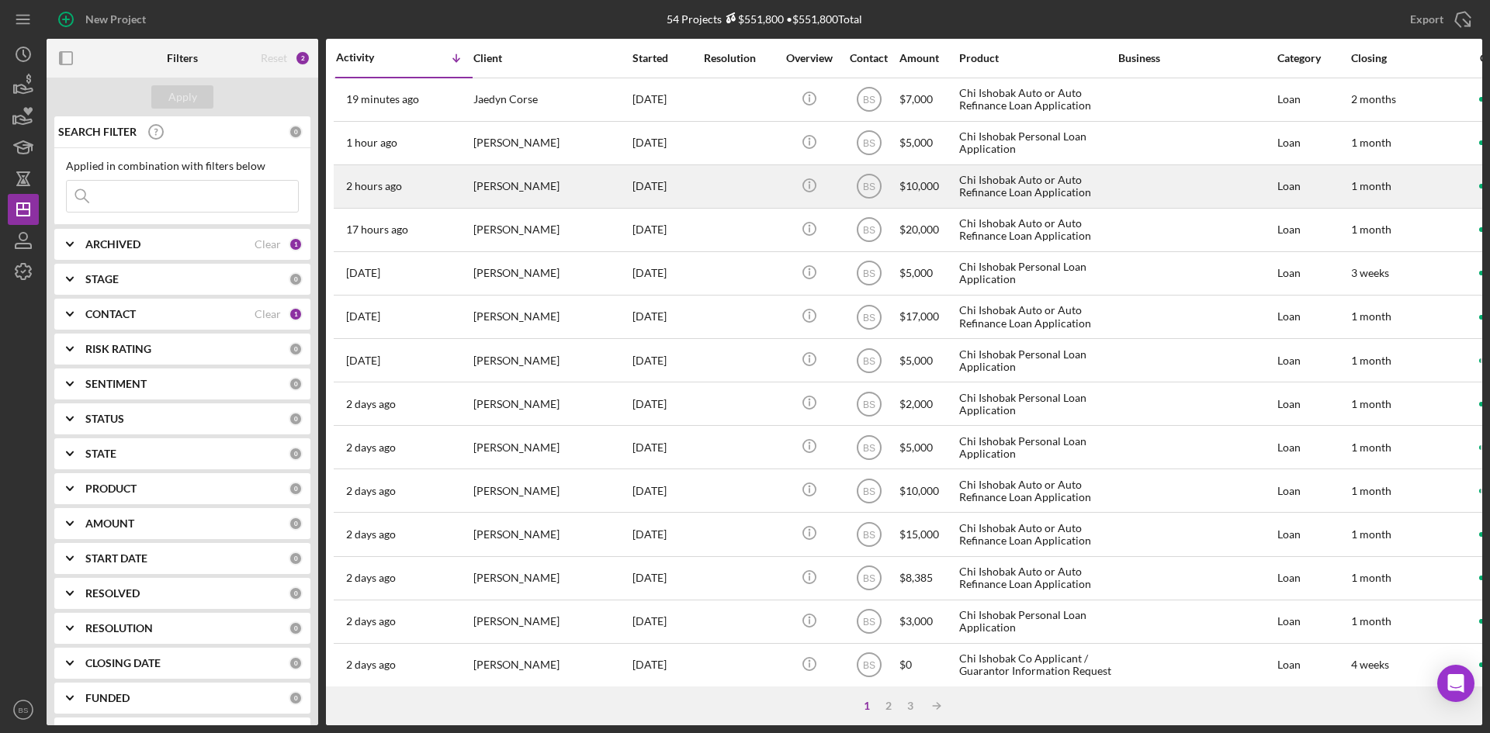
click at [517, 186] on div "[PERSON_NAME]" at bounding box center [550, 186] width 155 height 41
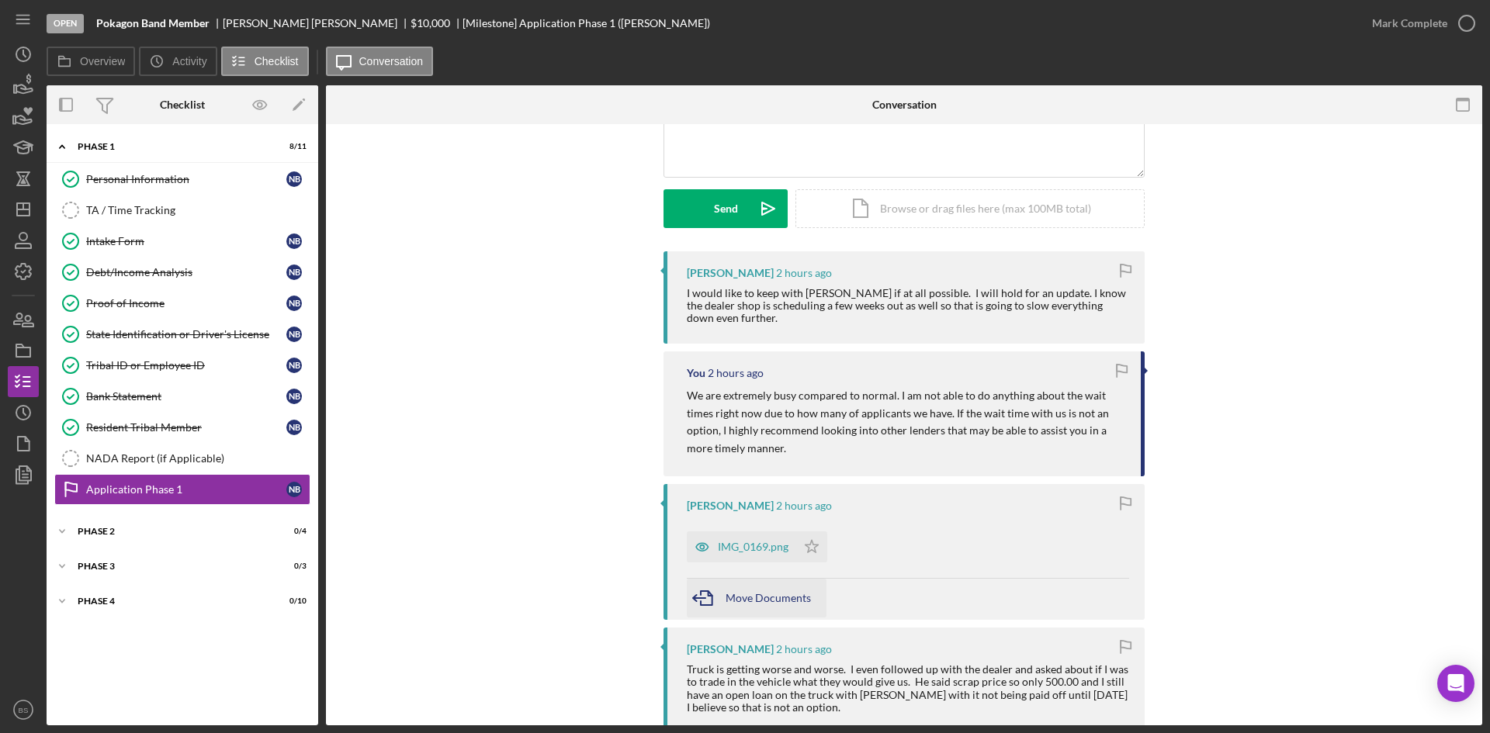
scroll to position [155, 0]
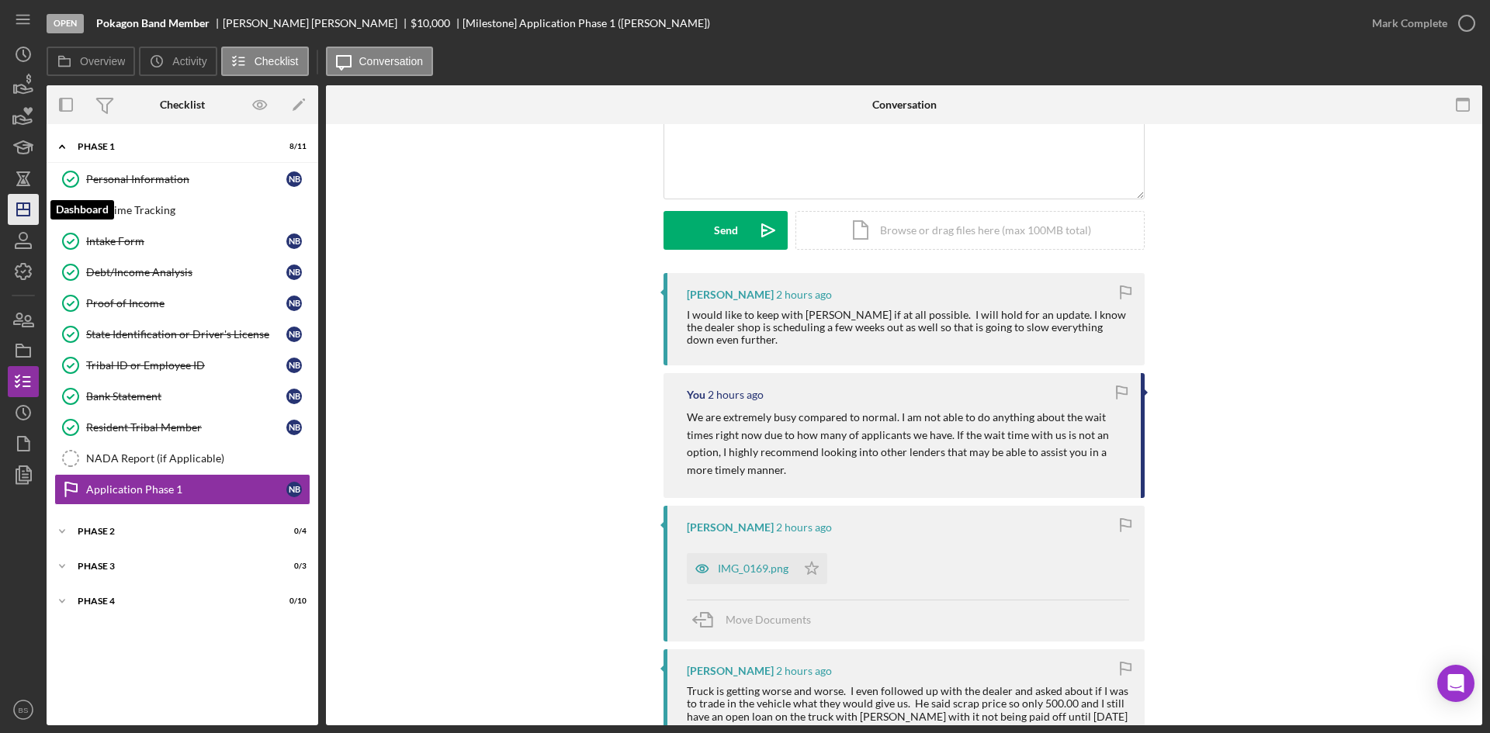
click at [34, 208] on icon "Icon/Dashboard" at bounding box center [23, 209] width 39 height 39
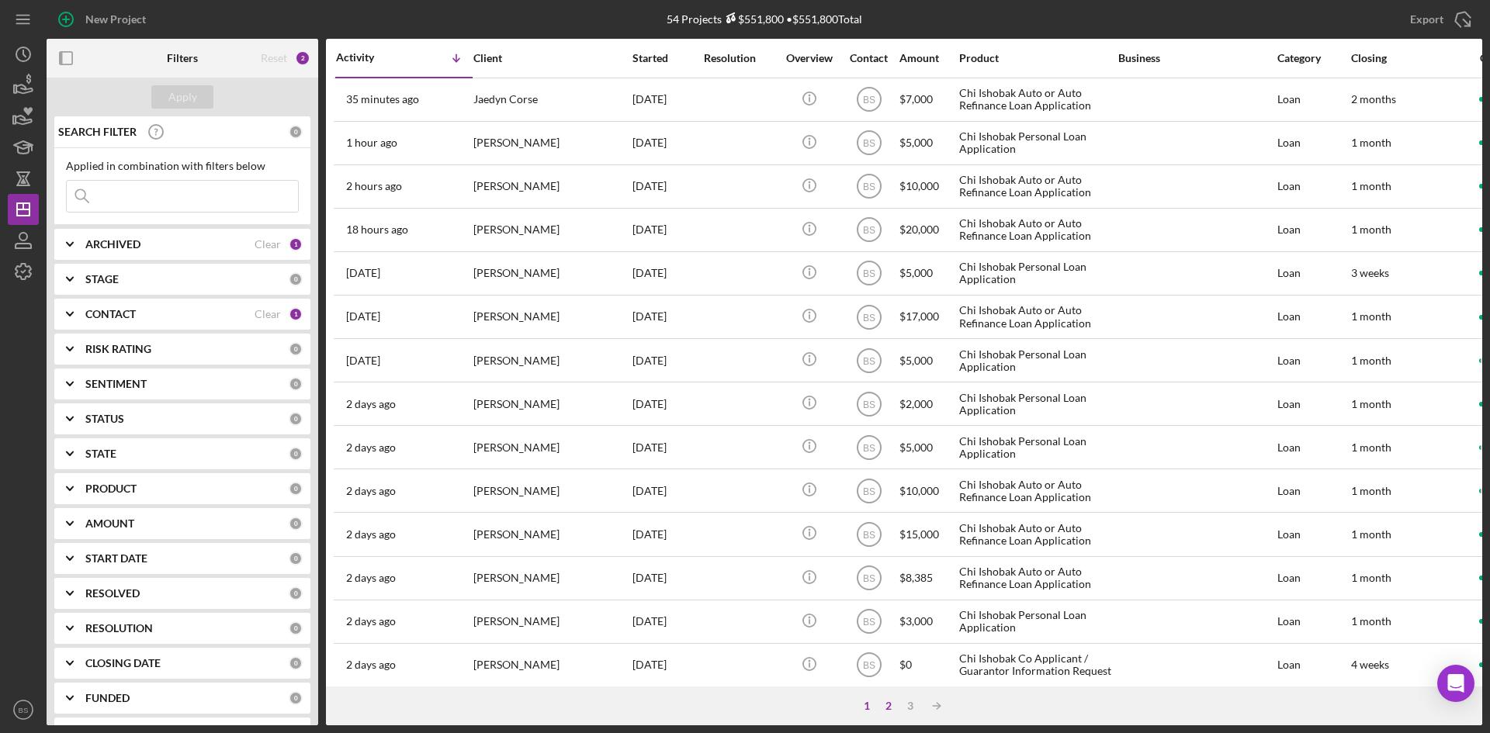
click at [883, 705] on div "2" at bounding box center [888, 706] width 22 height 12
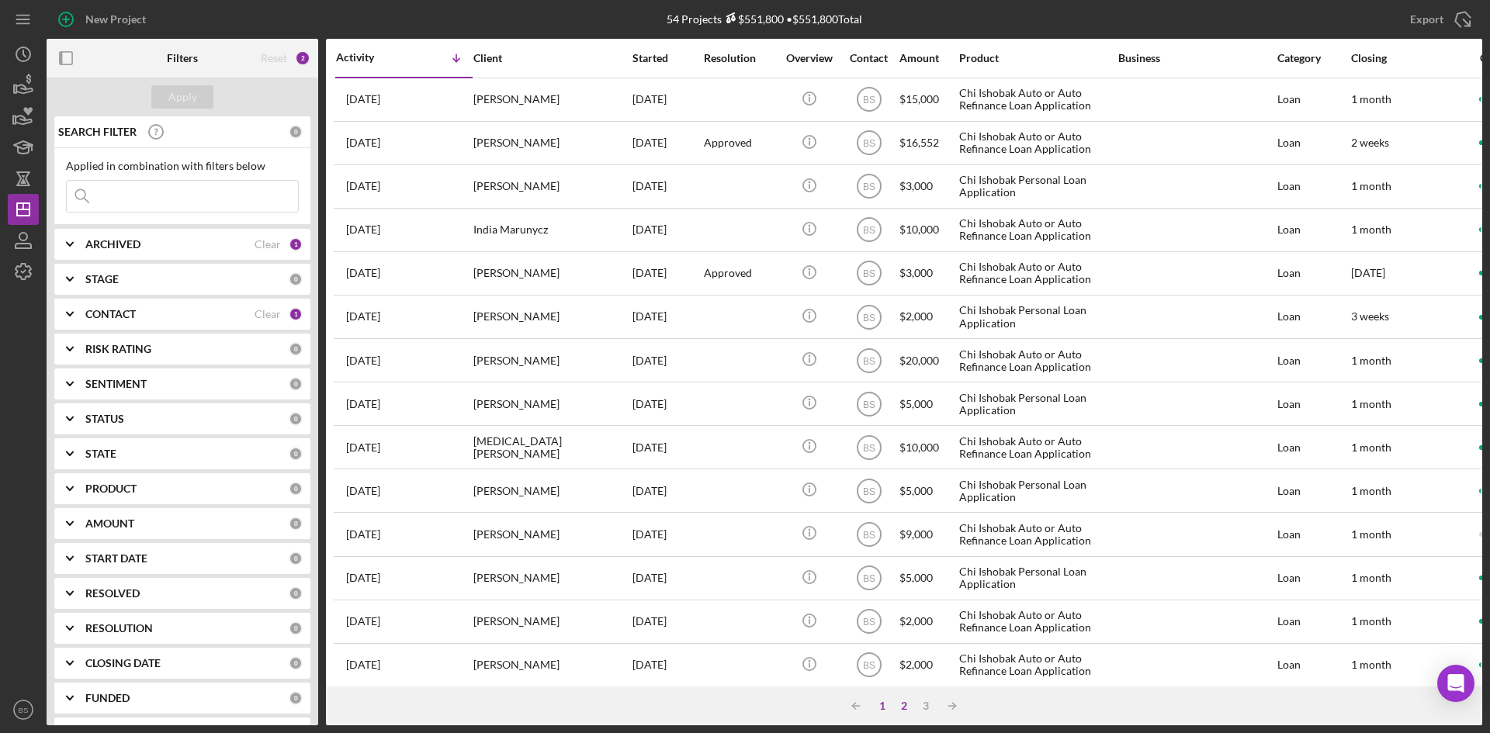
click at [880, 707] on div "1" at bounding box center [882, 706] width 22 height 12
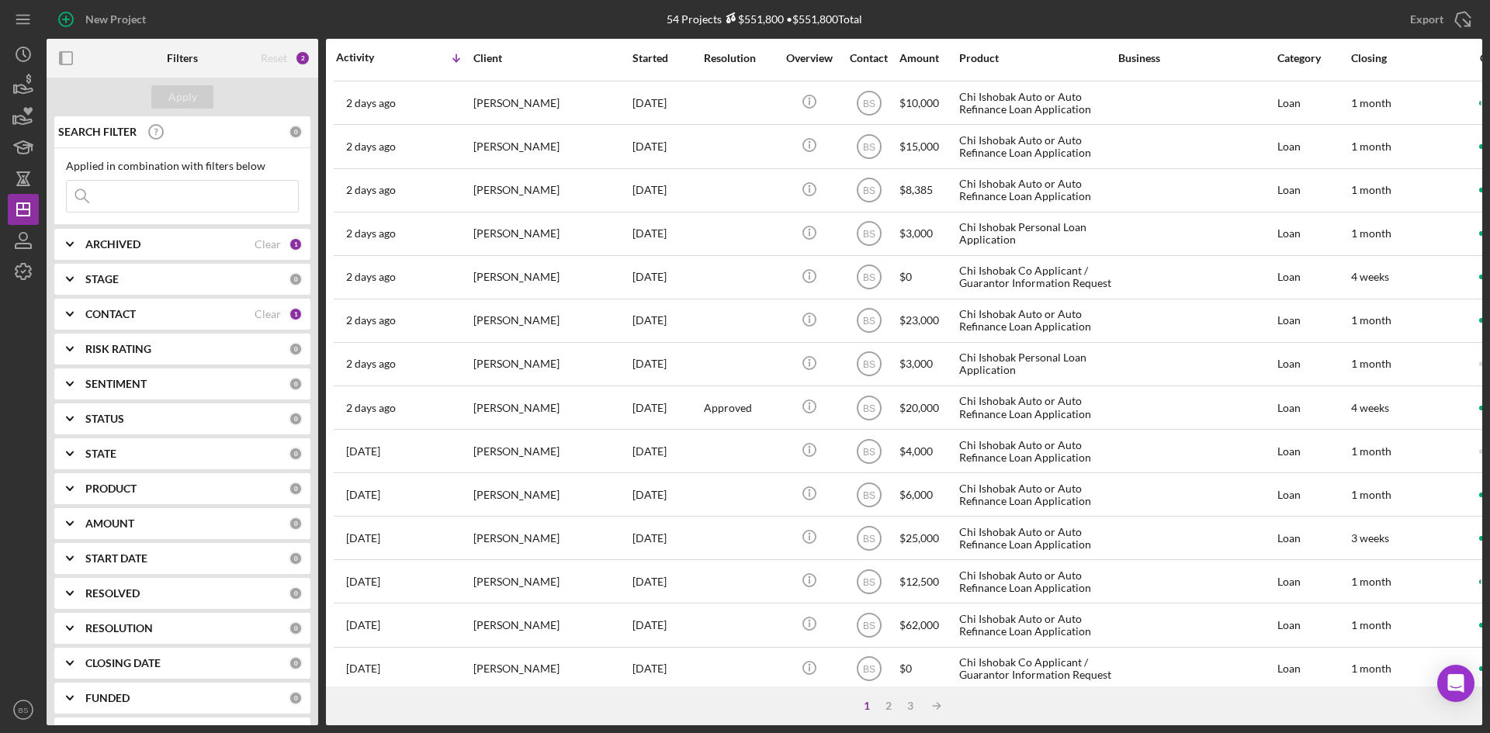
scroll to position [499, 0]
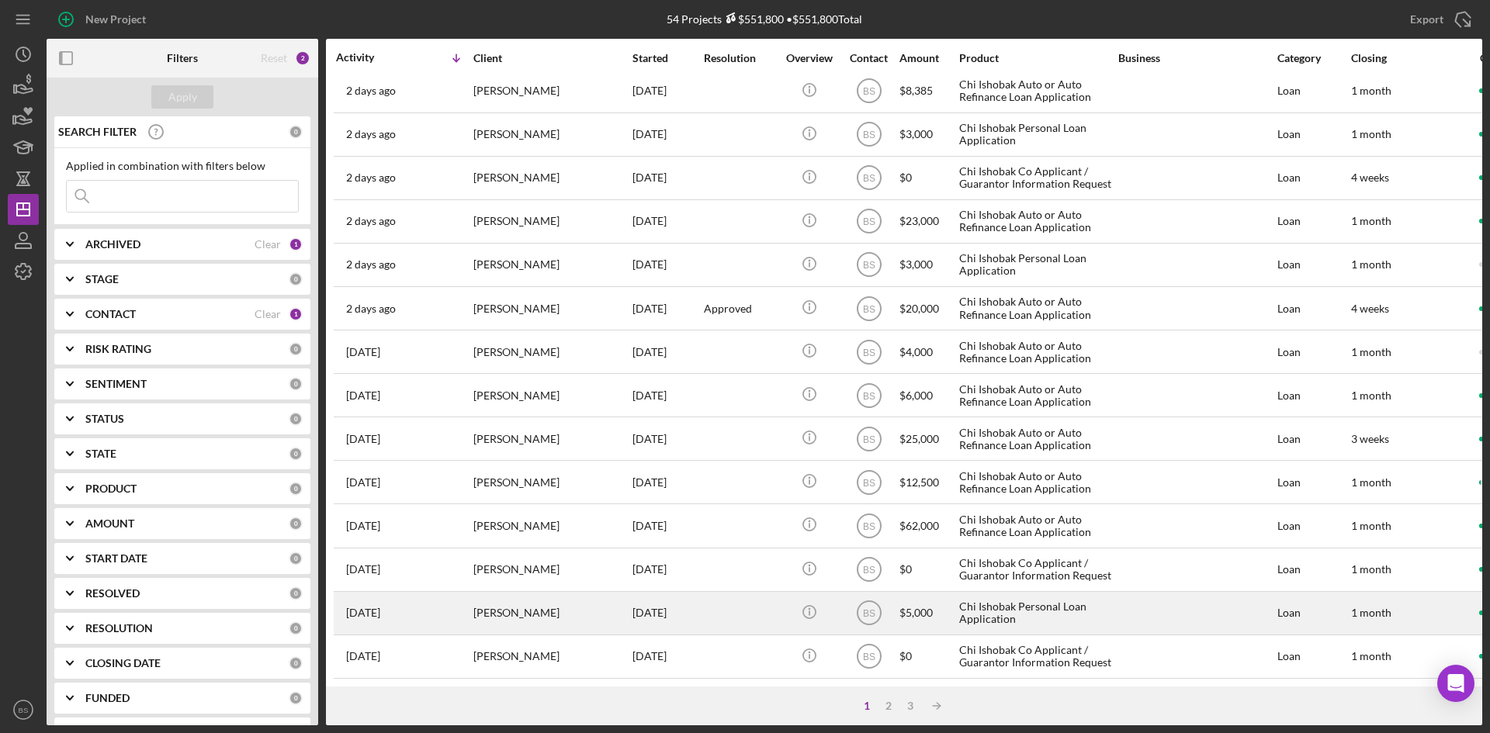
click at [542, 599] on div "[PERSON_NAME]" at bounding box center [550, 613] width 155 height 41
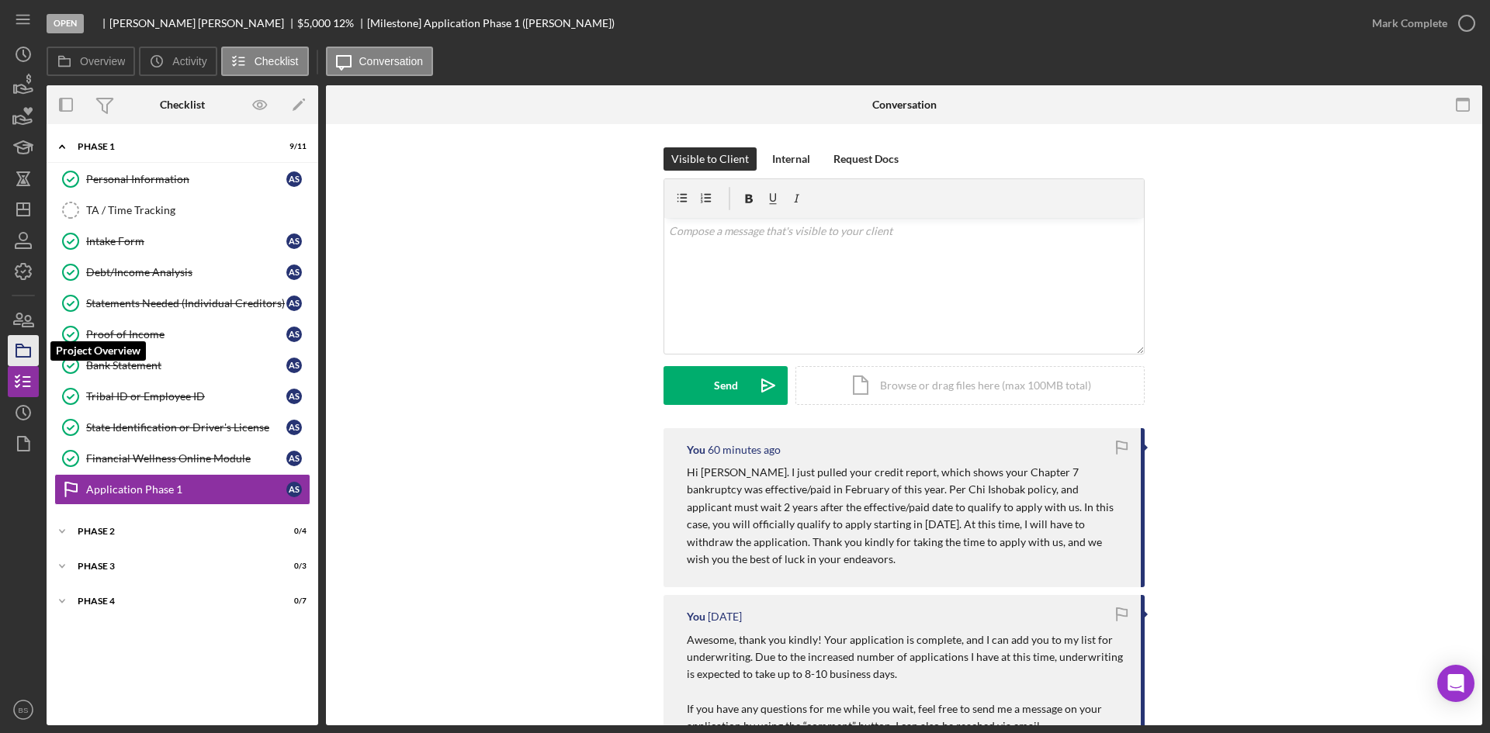
click at [19, 341] on icon "button" at bounding box center [23, 350] width 39 height 39
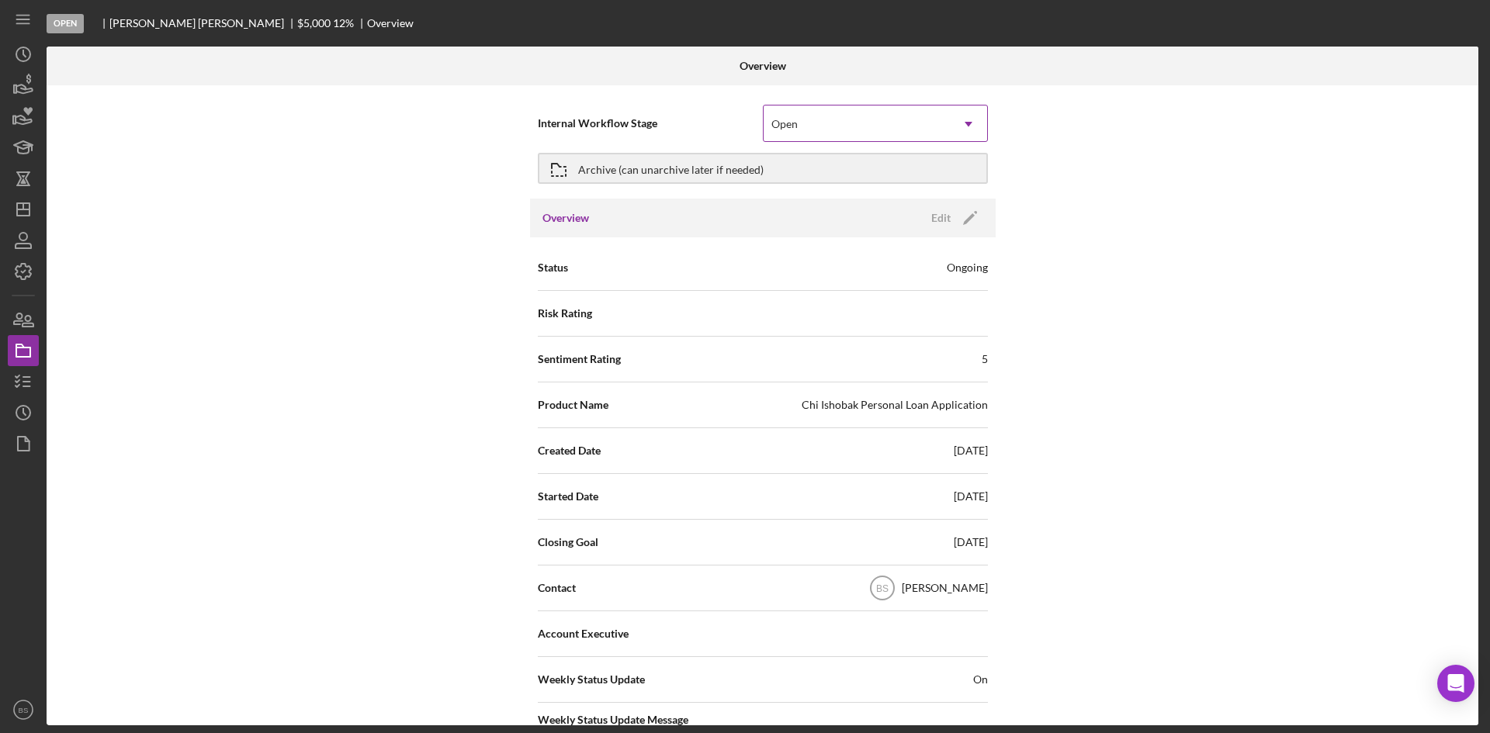
click at [786, 132] on div "Open" at bounding box center [856, 124] width 186 height 36
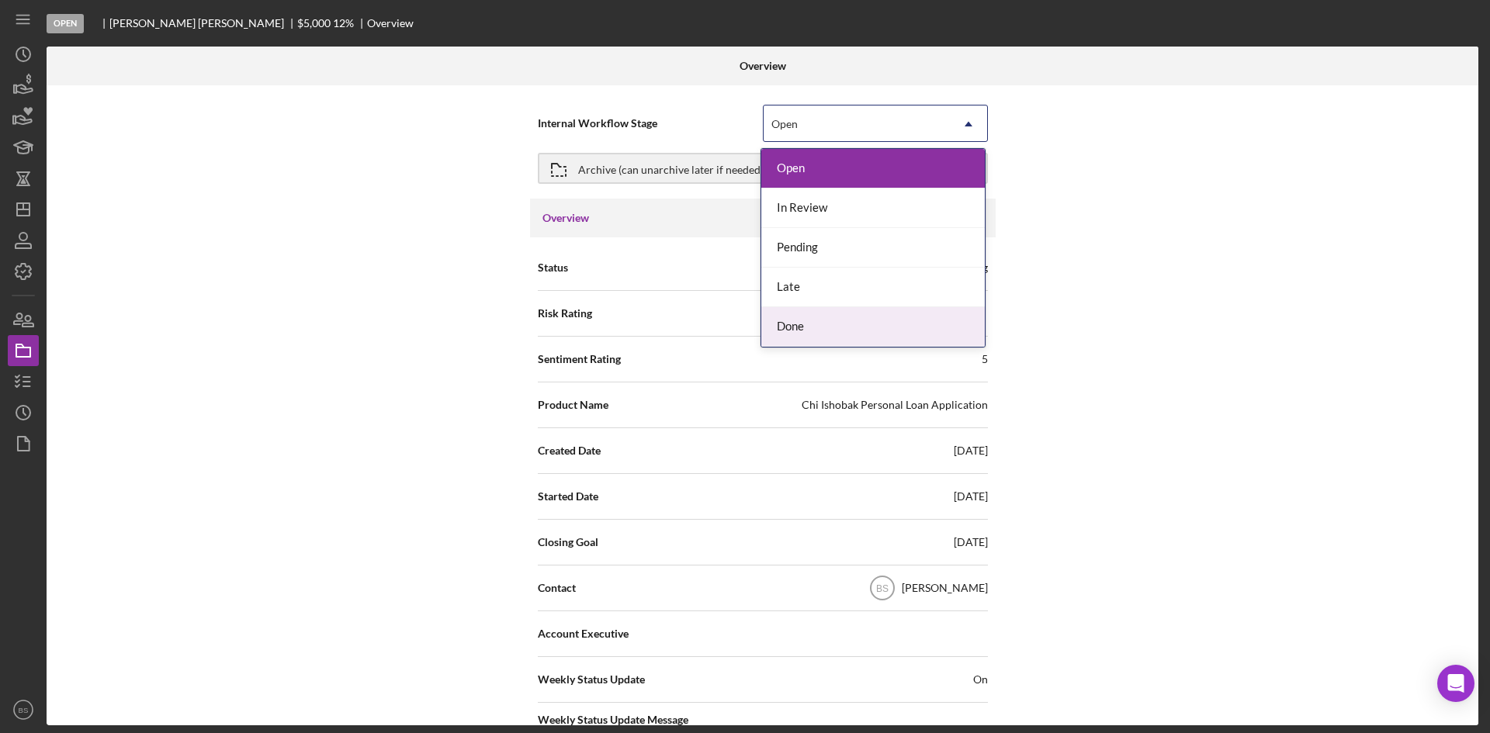
click at [774, 312] on div "Done" at bounding box center [872, 327] width 223 height 40
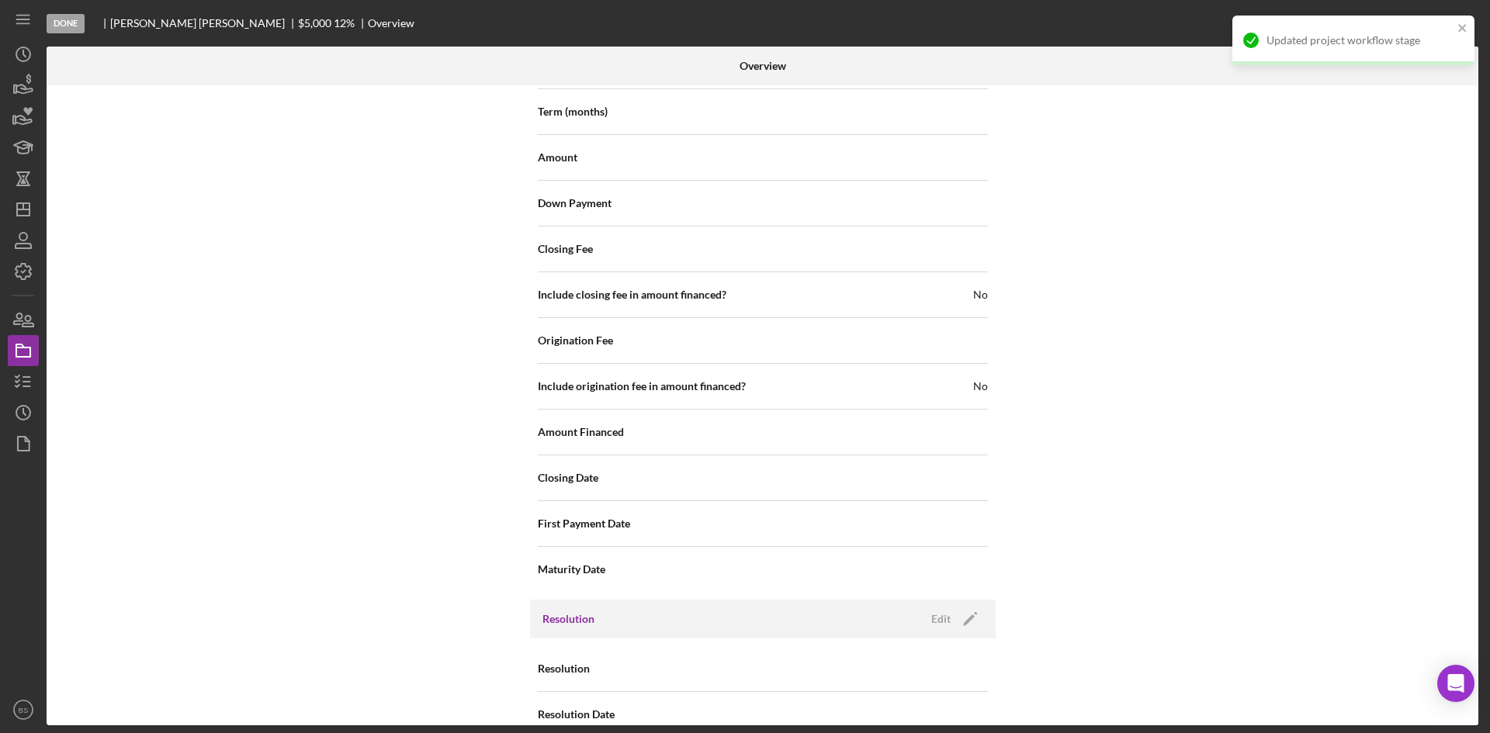
scroll to position [1667, 0]
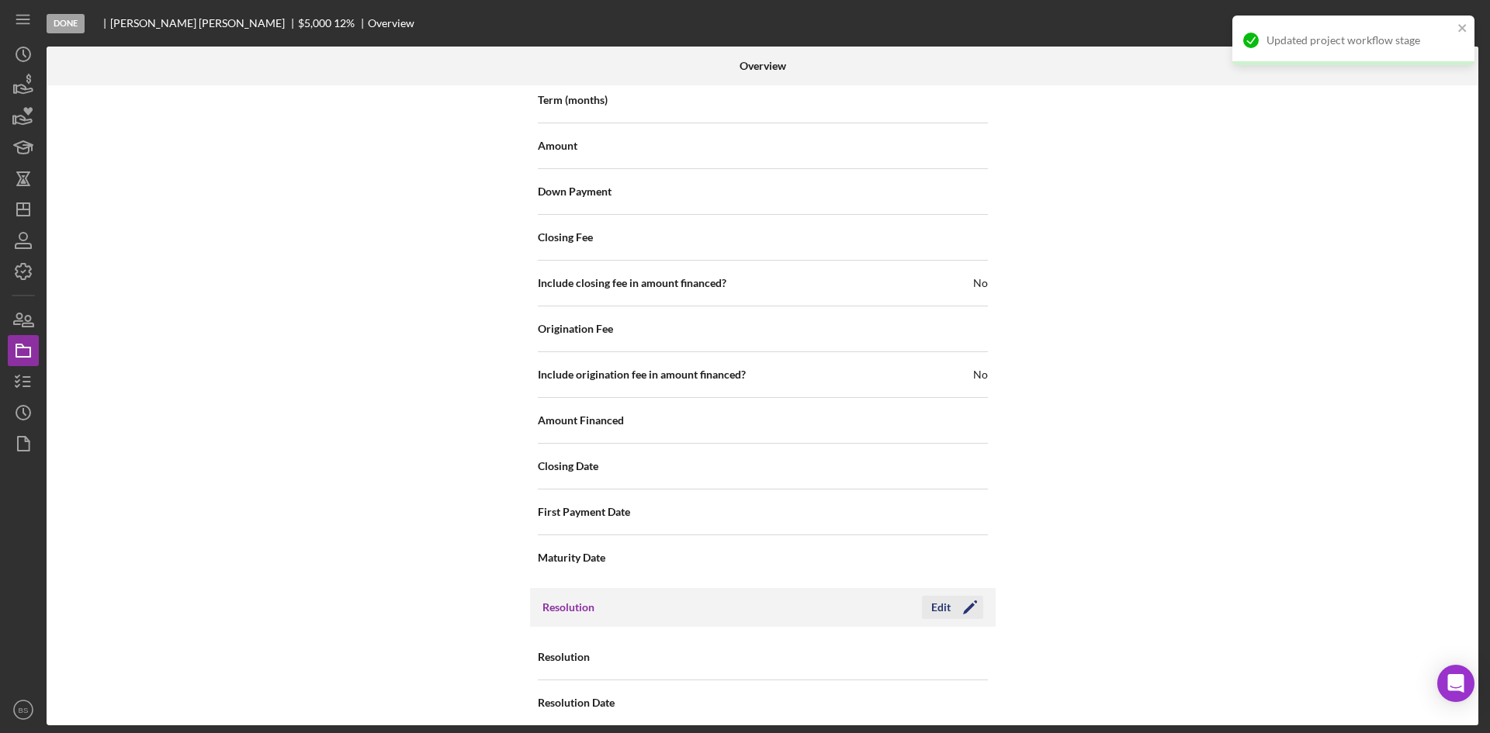
click at [956, 597] on icon "Icon/Edit" at bounding box center [969, 607] width 39 height 39
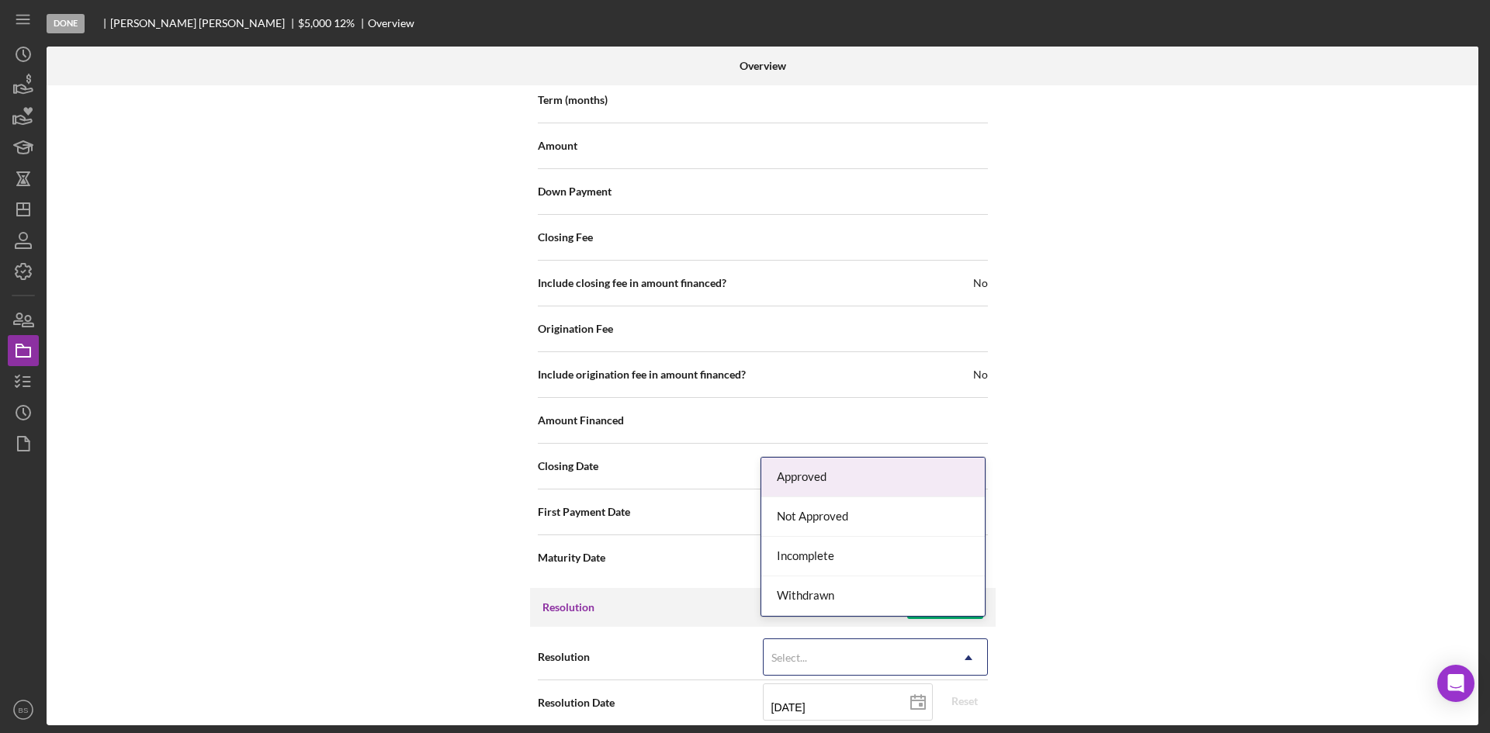
click at [812, 640] on div "Select..." at bounding box center [856, 658] width 186 height 36
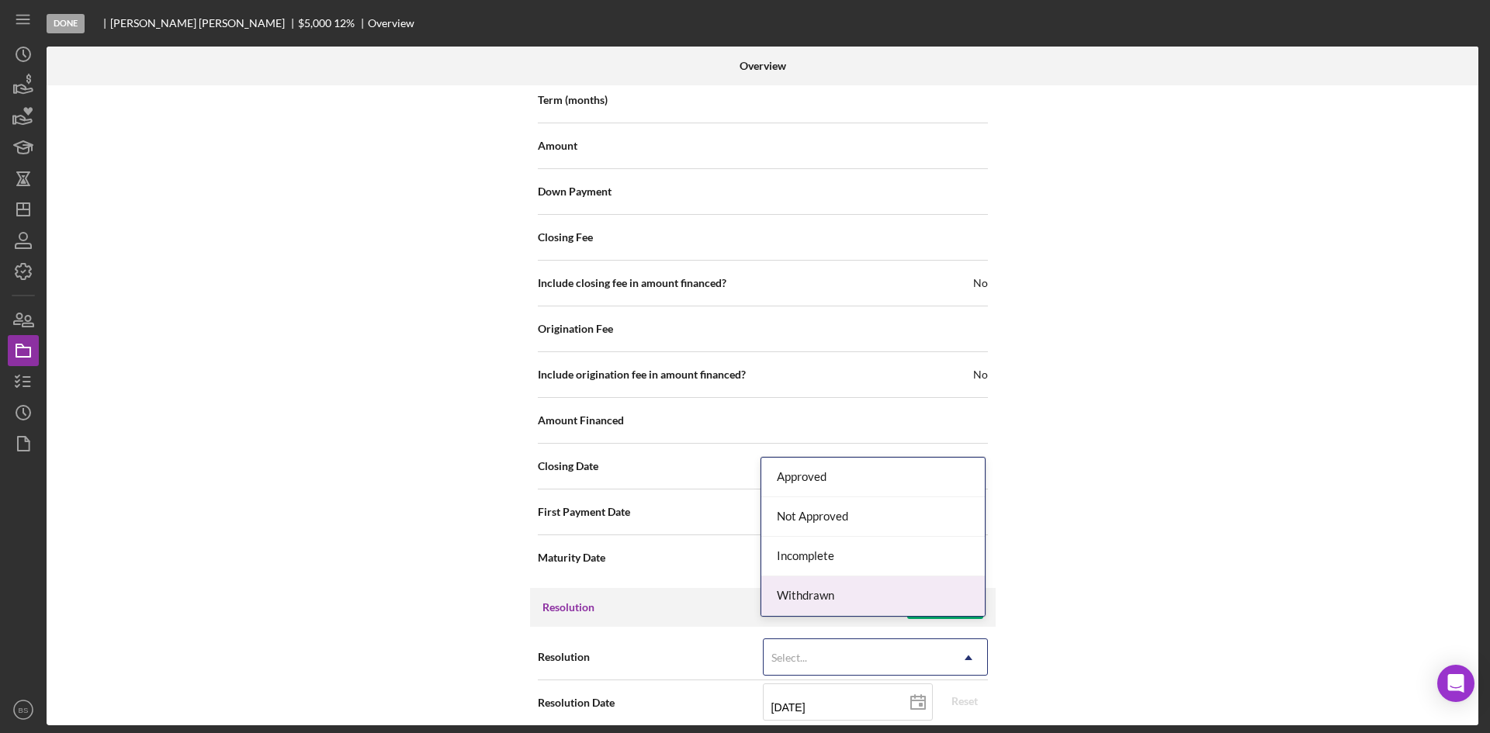
click at [817, 578] on div "Withdrawn" at bounding box center [872, 596] width 223 height 40
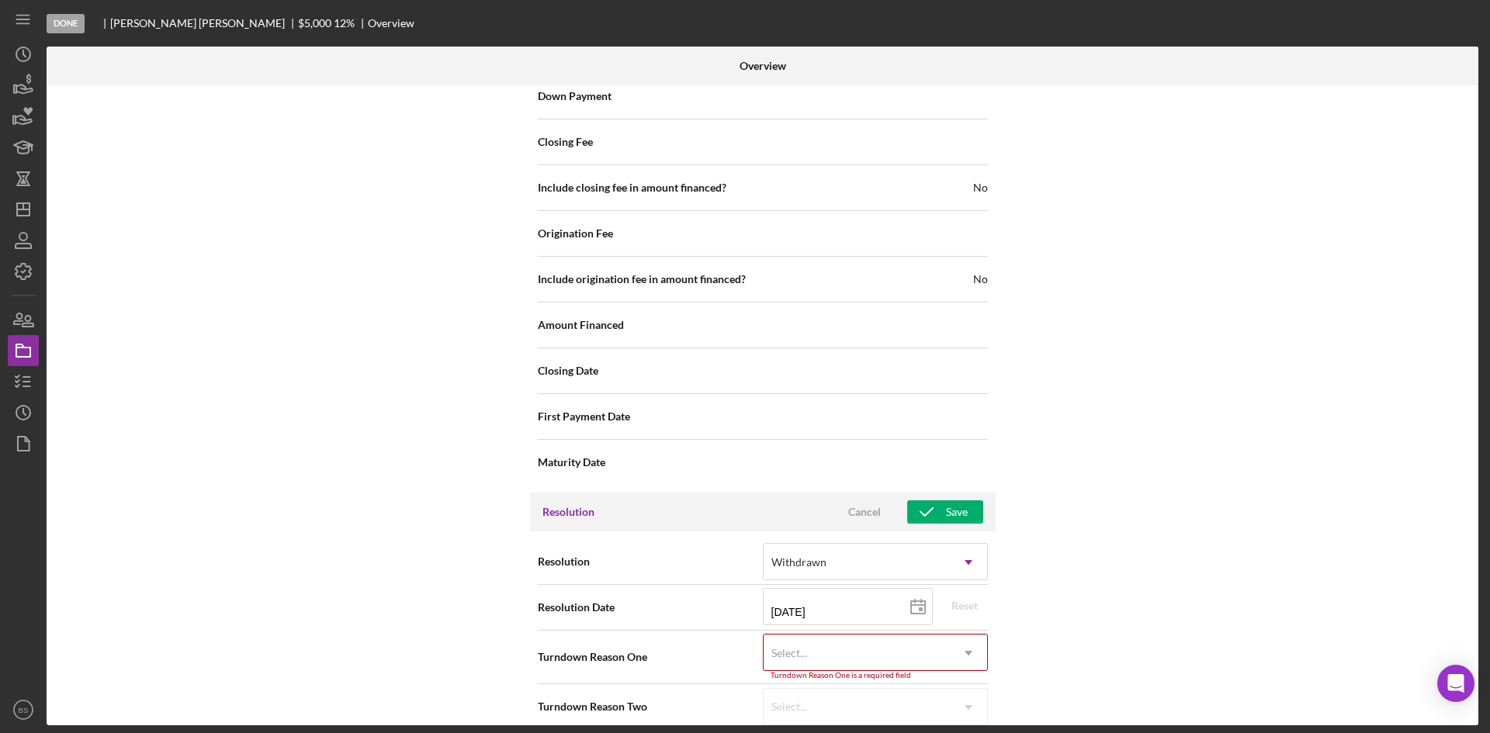
scroll to position [1766, 0]
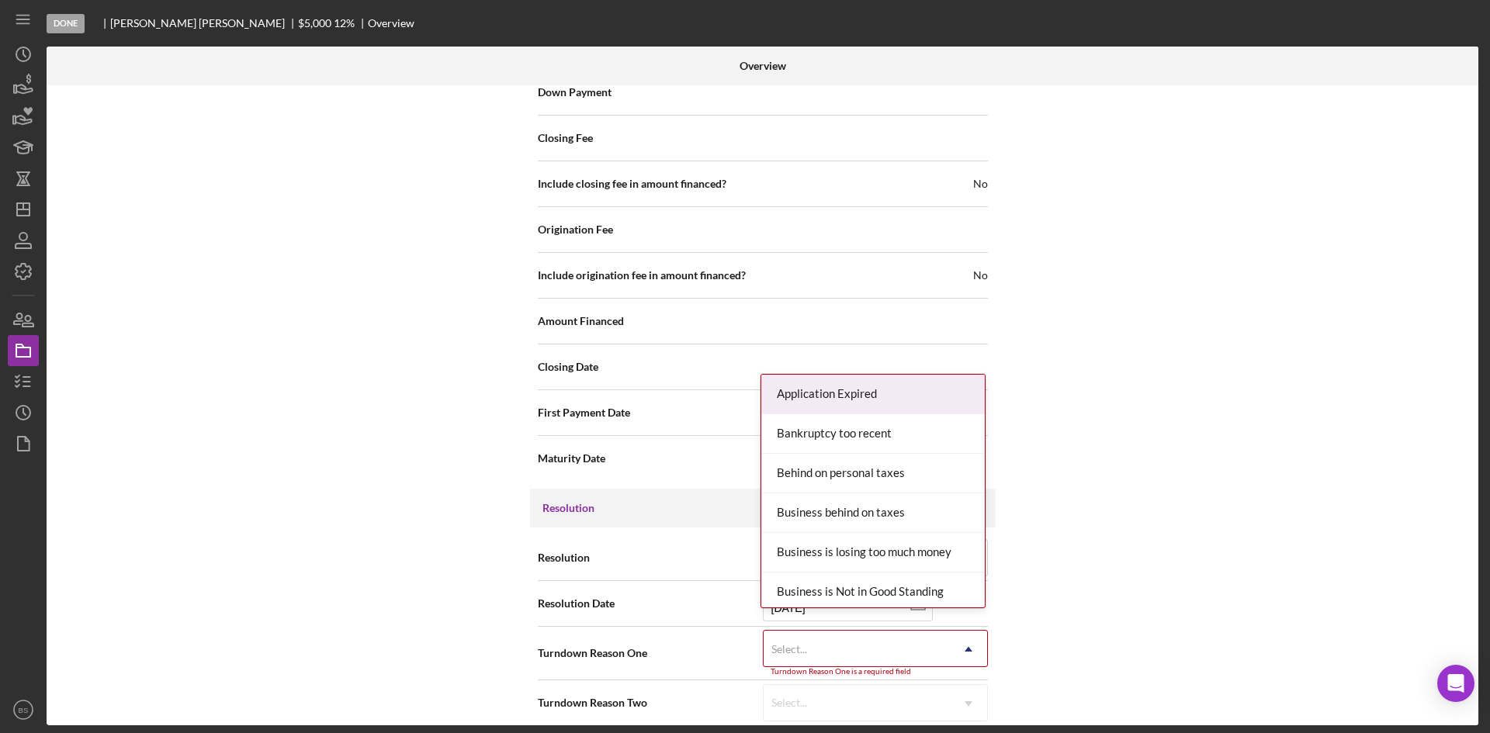
click at [826, 633] on div "Select..." at bounding box center [856, 650] width 186 height 36
click at [836, 438] on div "Bankruptcy too recent" at bounding box center [872, 434] width 223 height 40
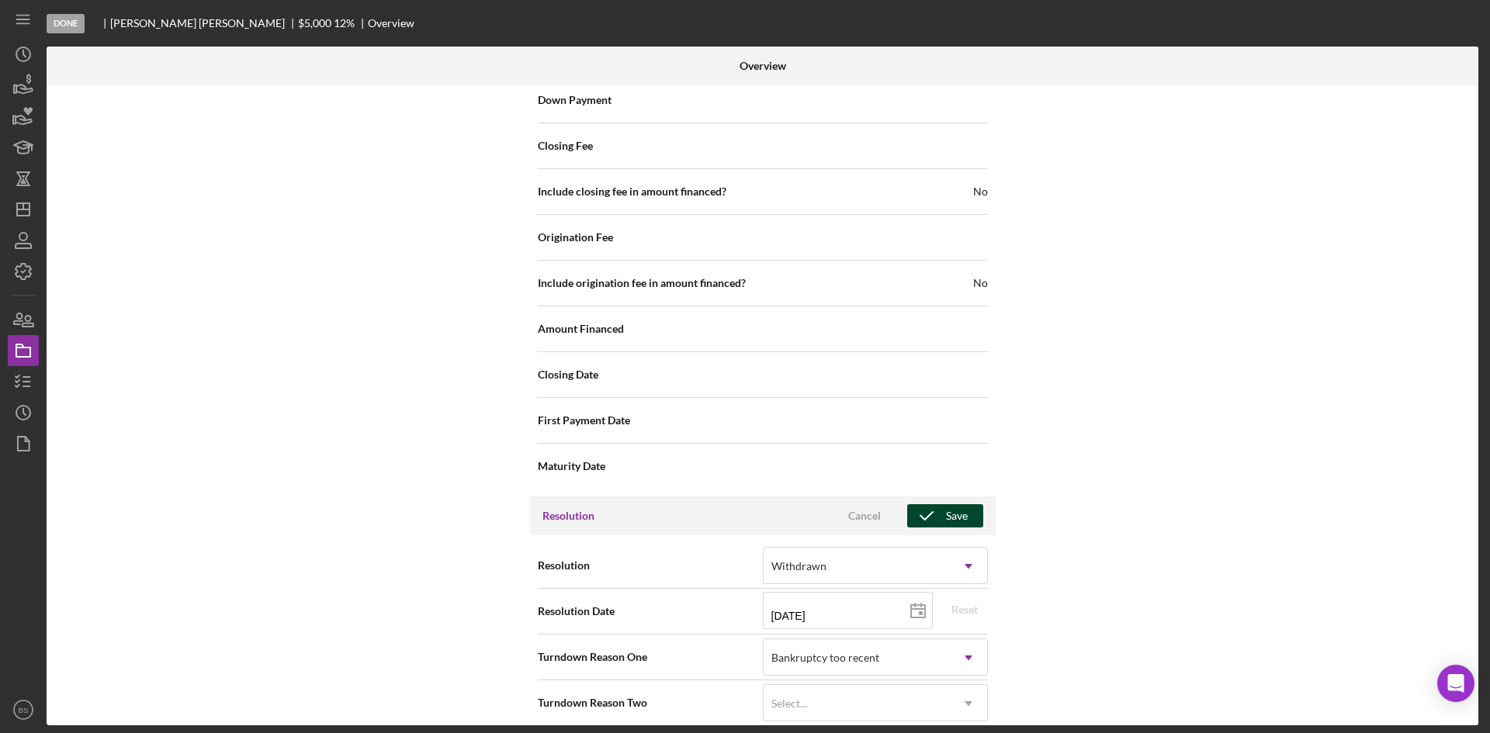
click at [926, 503] on icon "button" at bounding box center [926, 516] width 39 height 39
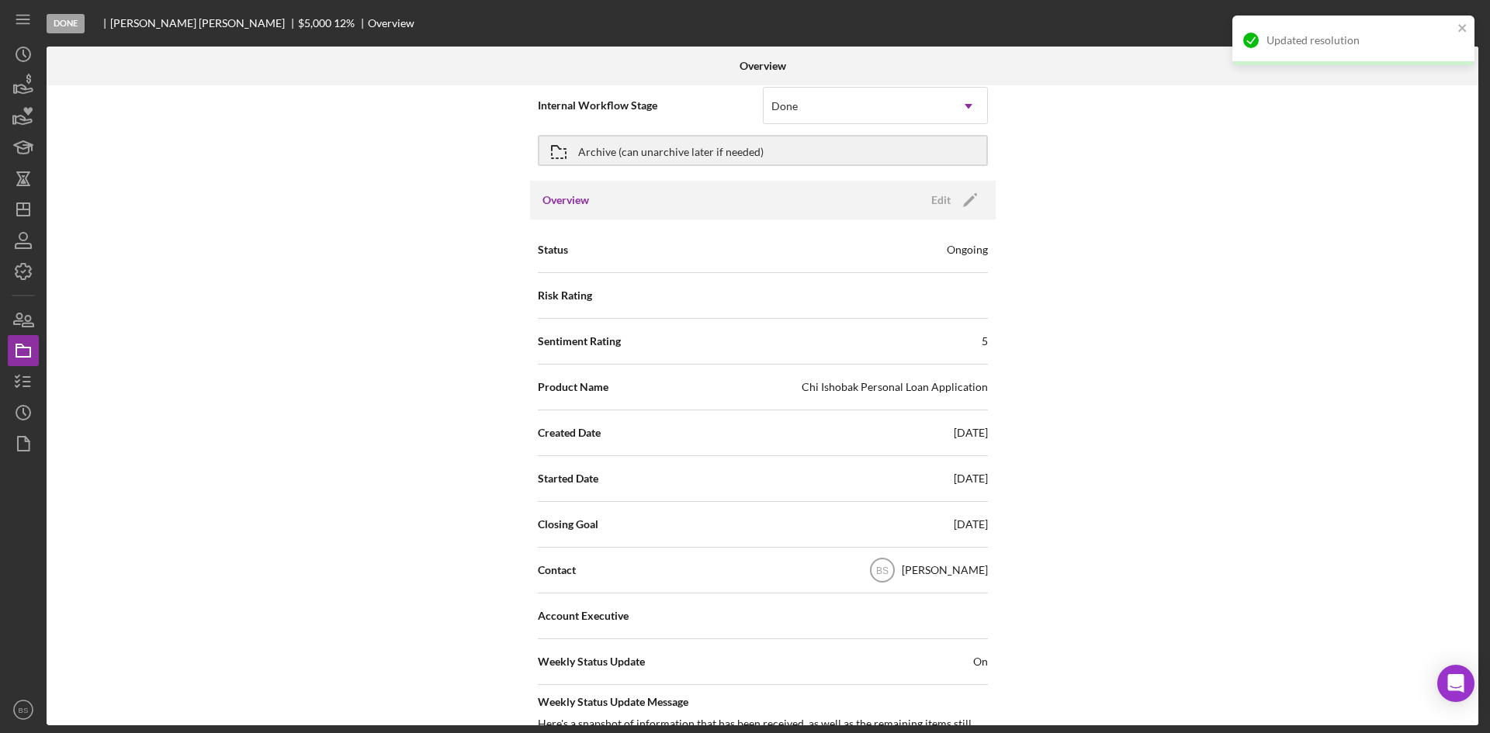
scroll to position [0, 0]
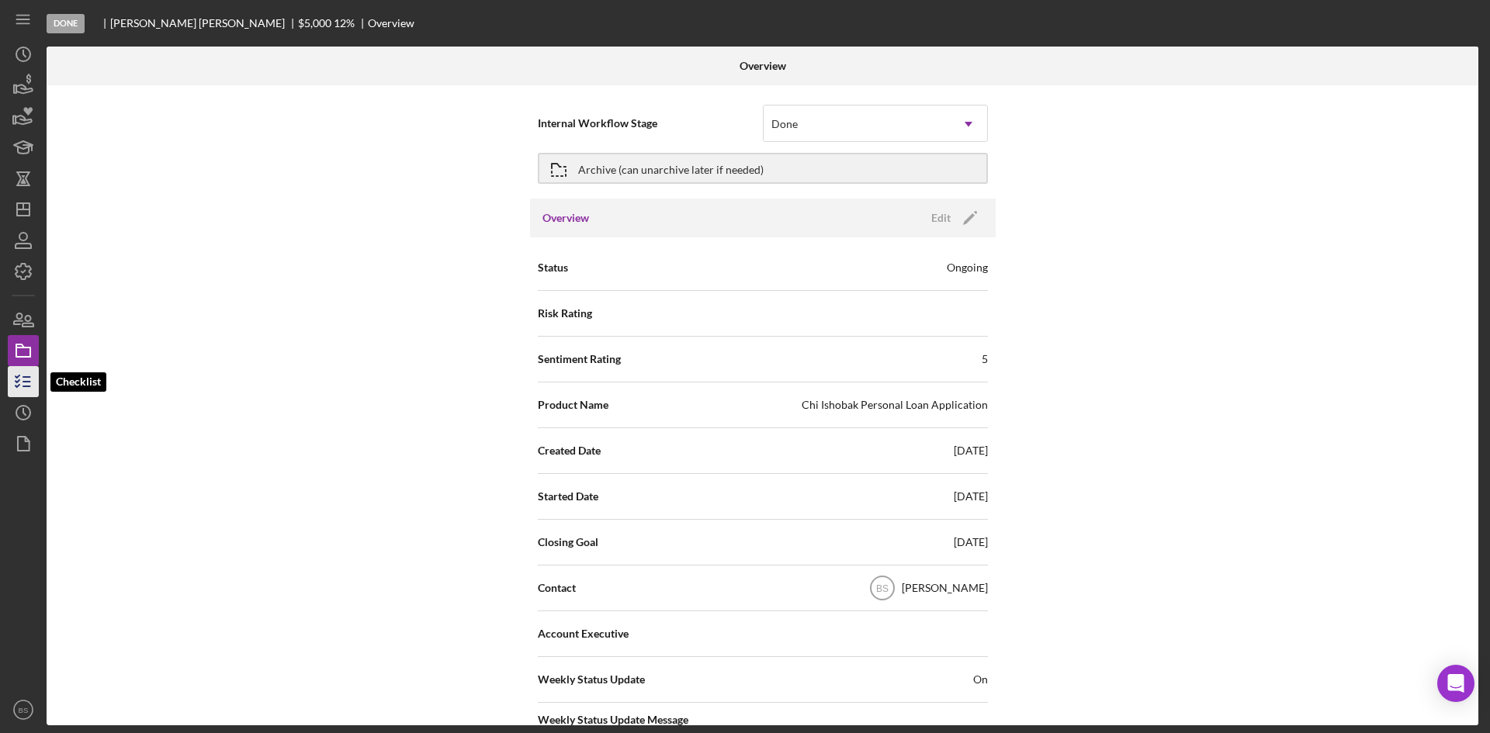
click at [31, 373] on icon "button" at bounding box center [23, 381] width 39 height 39
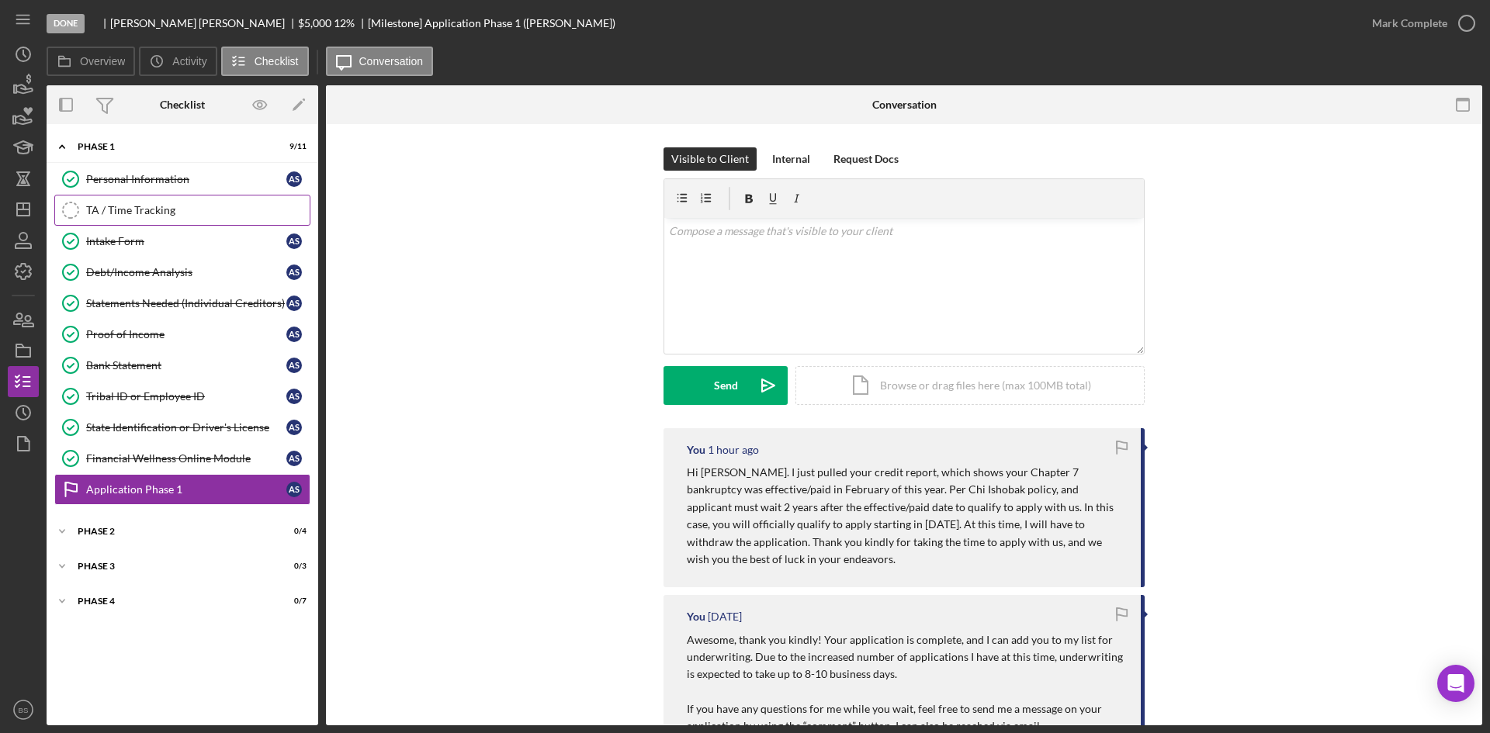
click at [120, 214] on div "TA / Time Tracking" at bounding box center [197, 210] width 223 height 12
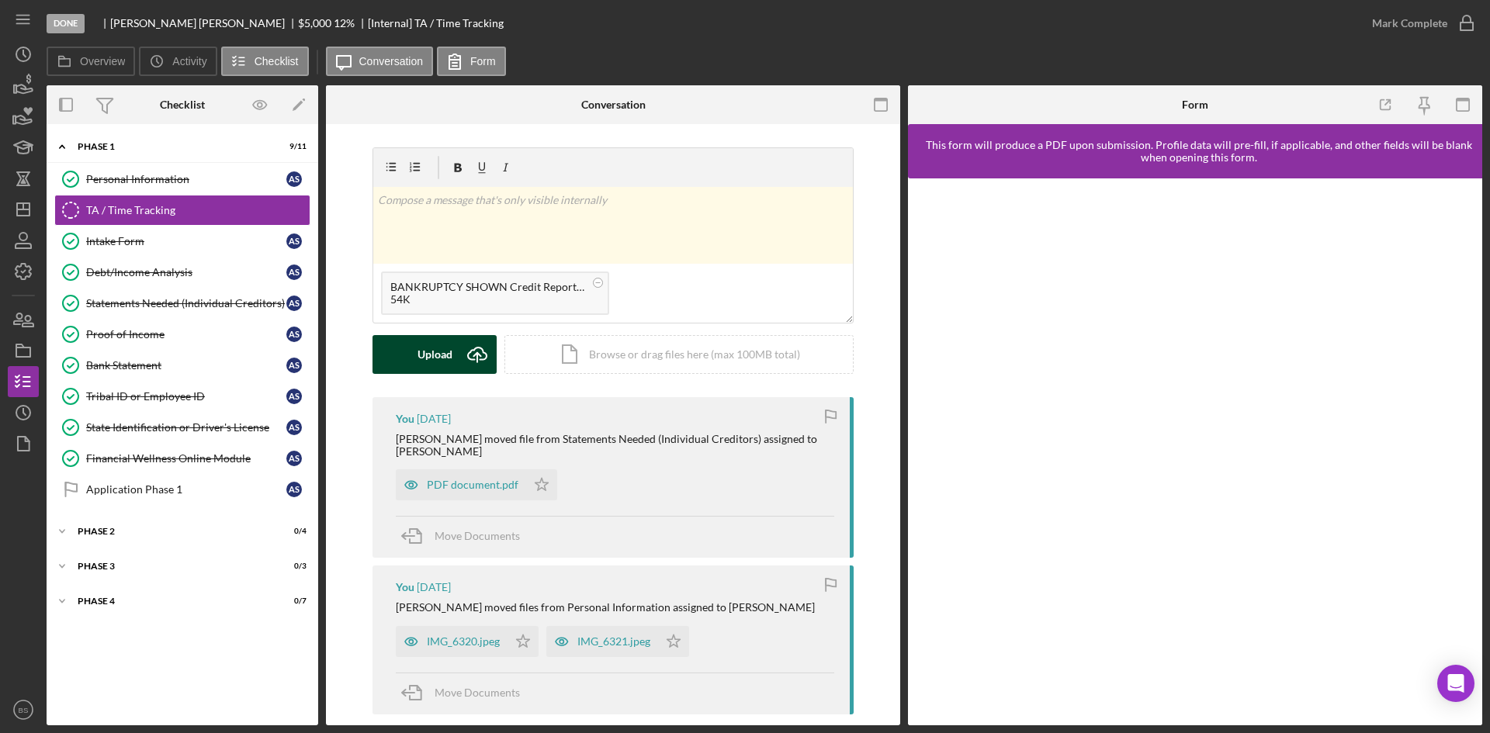
click at [474, 348] on icon "submit" at bounding box center [477, 354] width 19 height 12
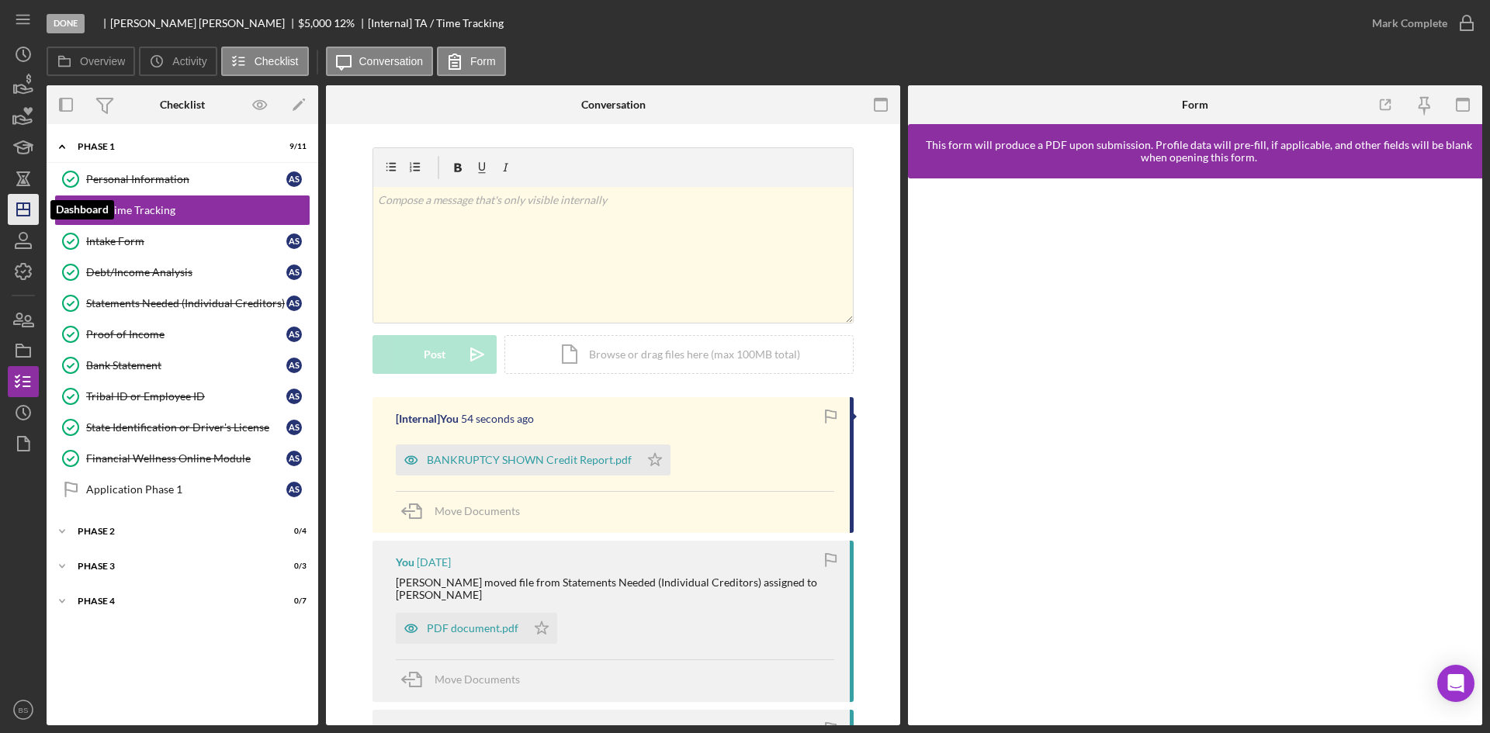
click at [17, 207] on polygon "button" at bounding box center [23, 209] width 12 height 12
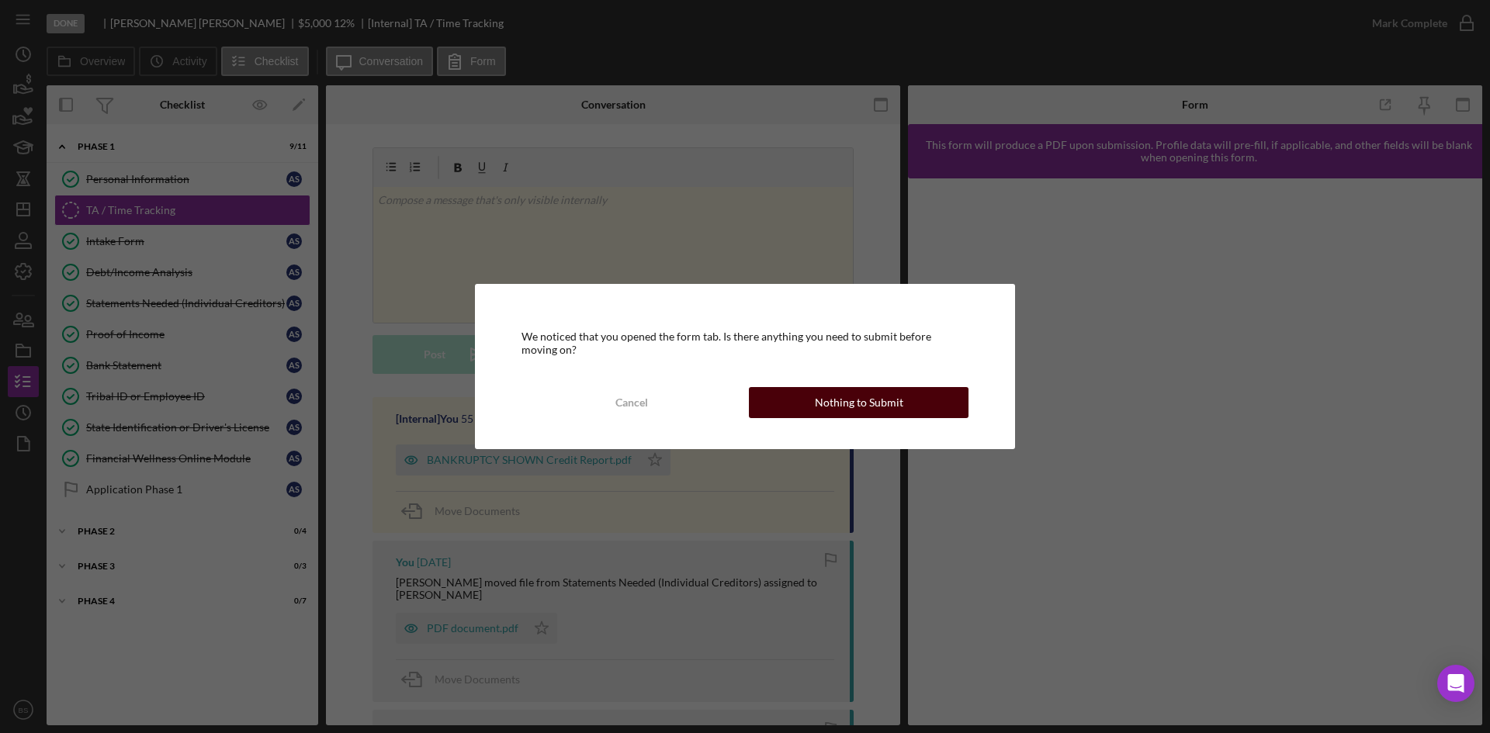
click at [860, 405] on div "Nothing to Submit" at bounding box center [859, 402] width 88 height 31
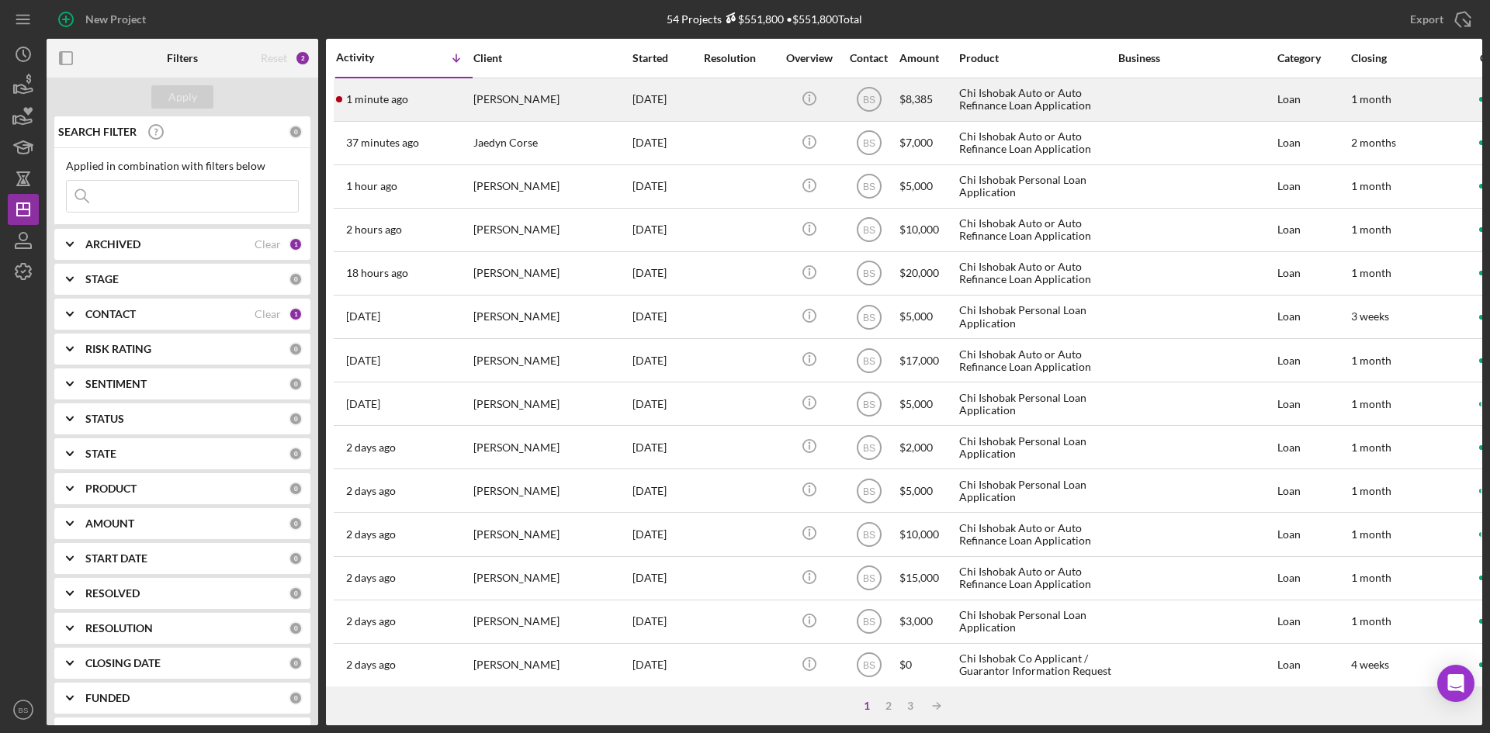
click at [492, 102] on div "[PERSON_NAME]" at bounding box center [550, 99] width 155 height 41
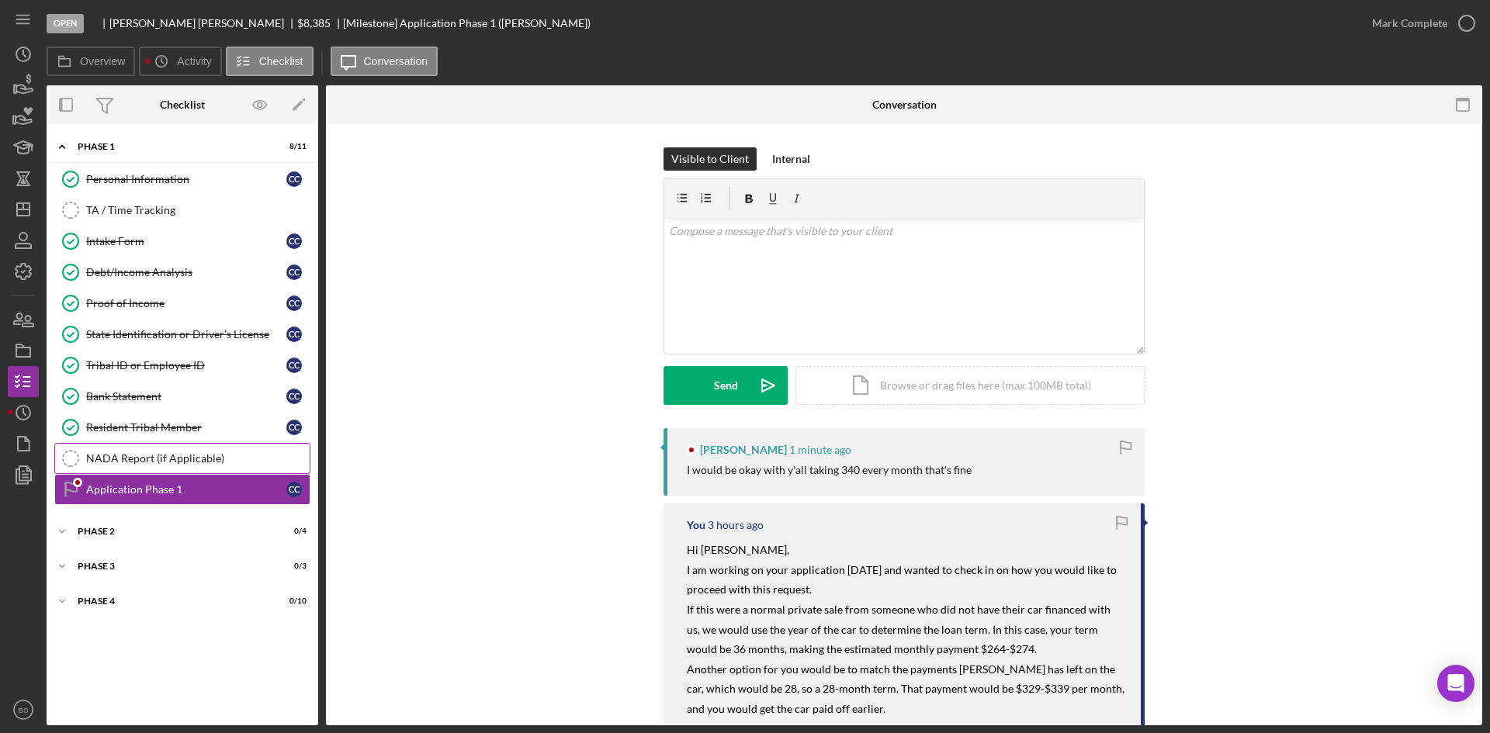
click at [202, 454] on div "NADA Report (if Applicable)" at bounding box center [197, 458] width 223 height 12
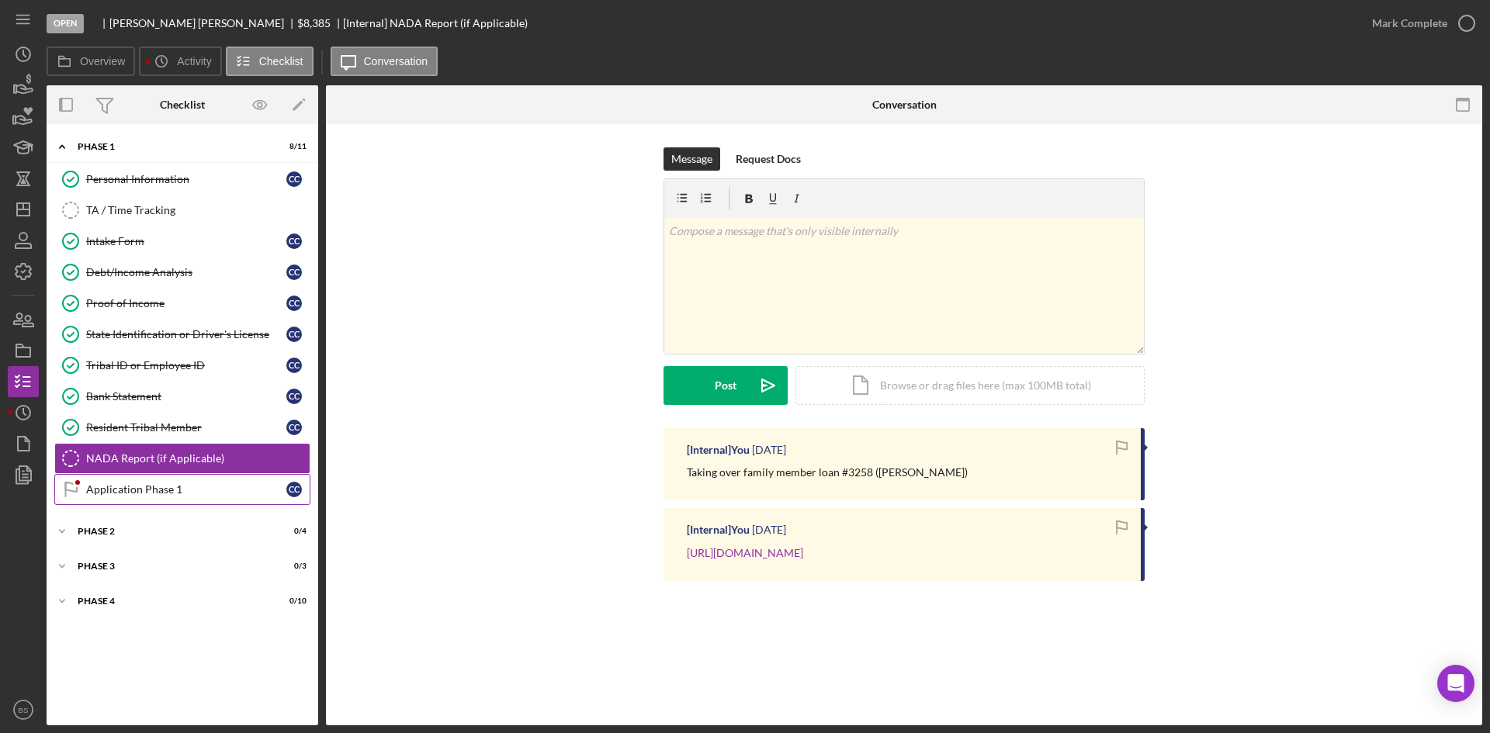
click at [202, 486] on div "Application Phase 1" at bounding box center [186, 489] width 200 height 12
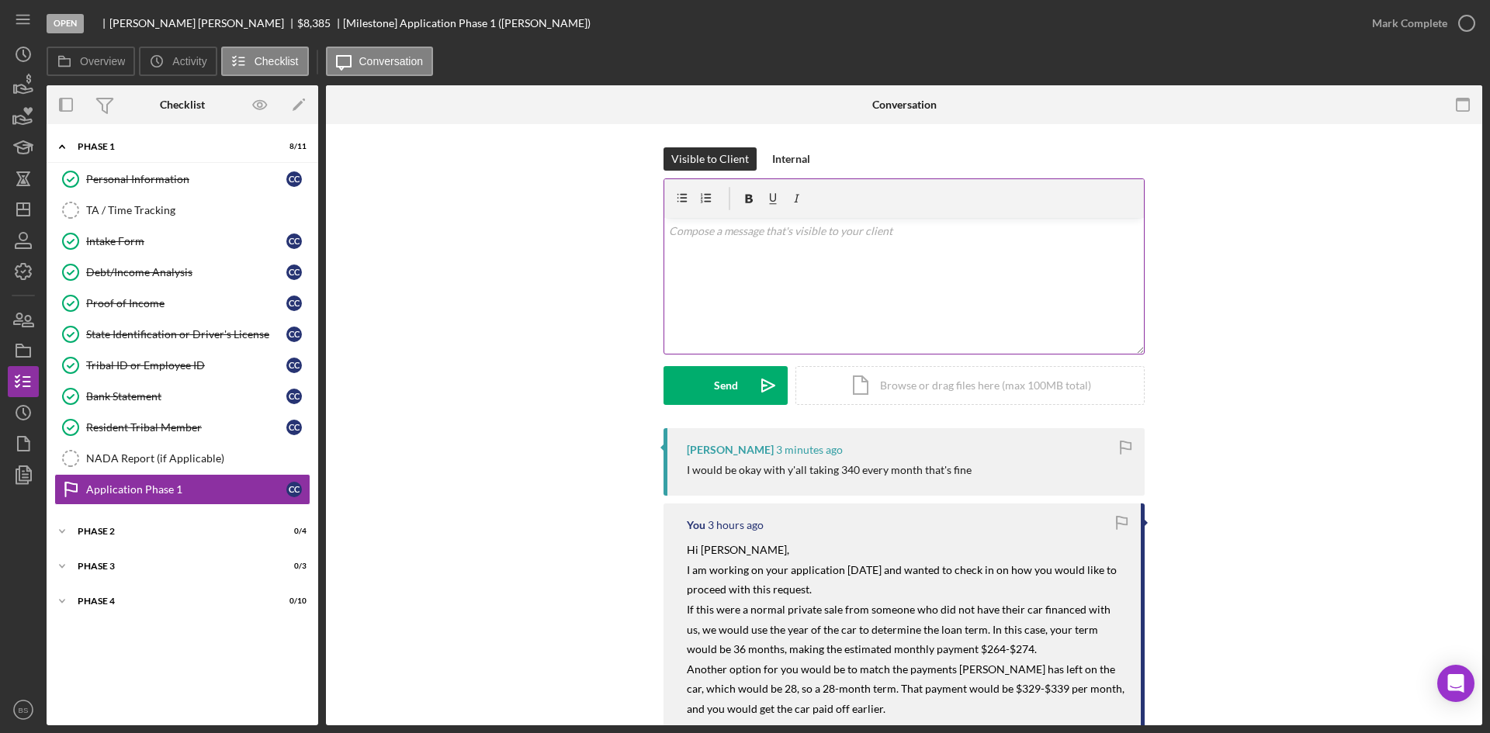
click at [736, 297] on div "v Color teal Color pink Remove color Add row above Add row below Add column bef…" at bounding box center [903, 286] width 479 height 136
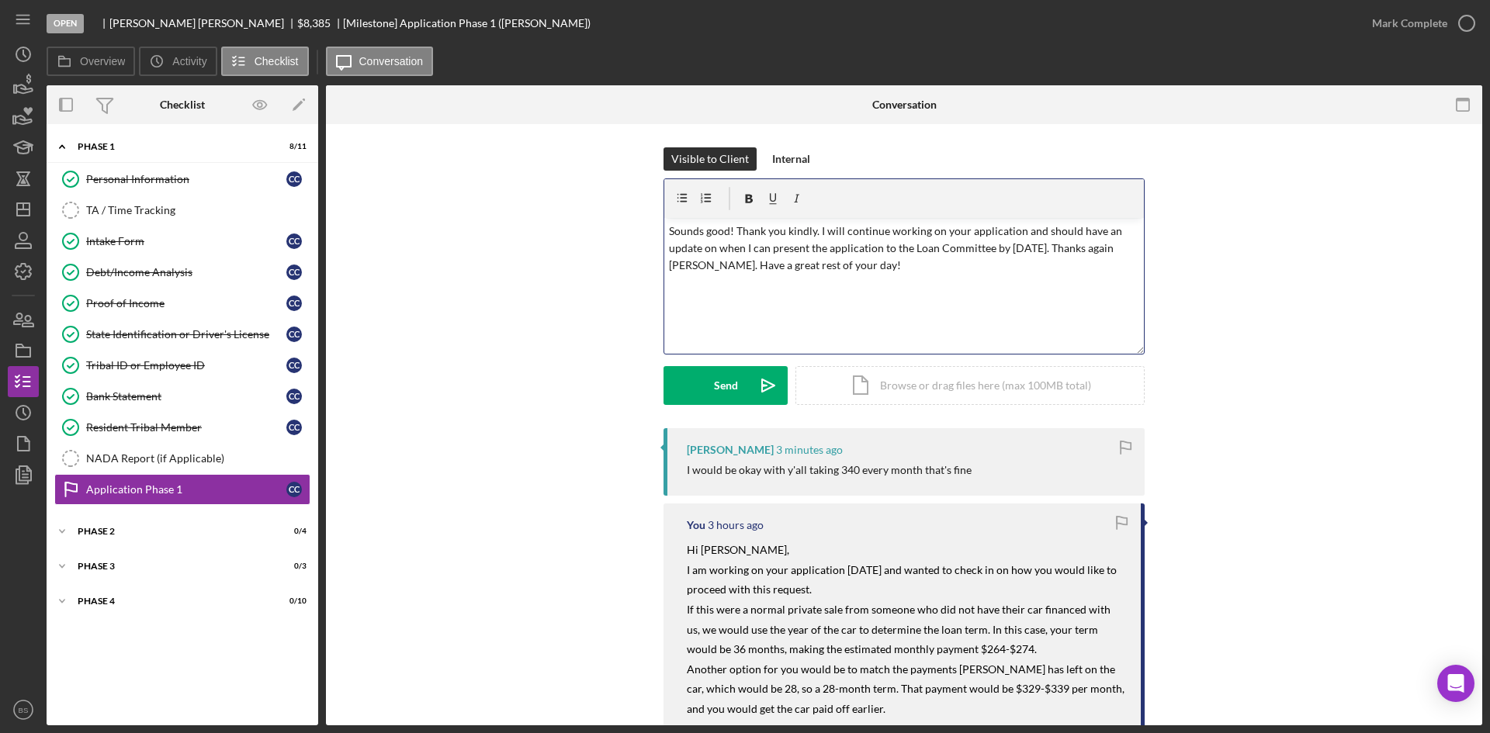
click at [850, 260] on p "Sounds good! Thank you kindly. I will continue working on your application and …" at bounding box center [904, 249] width 471 height 52
drag, startPoint x: 1095, startPoint y: 230, endPoint x: 1072, endPoint y: 229, distance: 22.5
click at [1072, 229] on p "Sounds good! Thank you kindly. I will continue working on your application and …" at bounding box center [904, 249] width 471 height 52
click at [722, 379] on div "Send" at bounding box center [726, 385] width 24 height 39
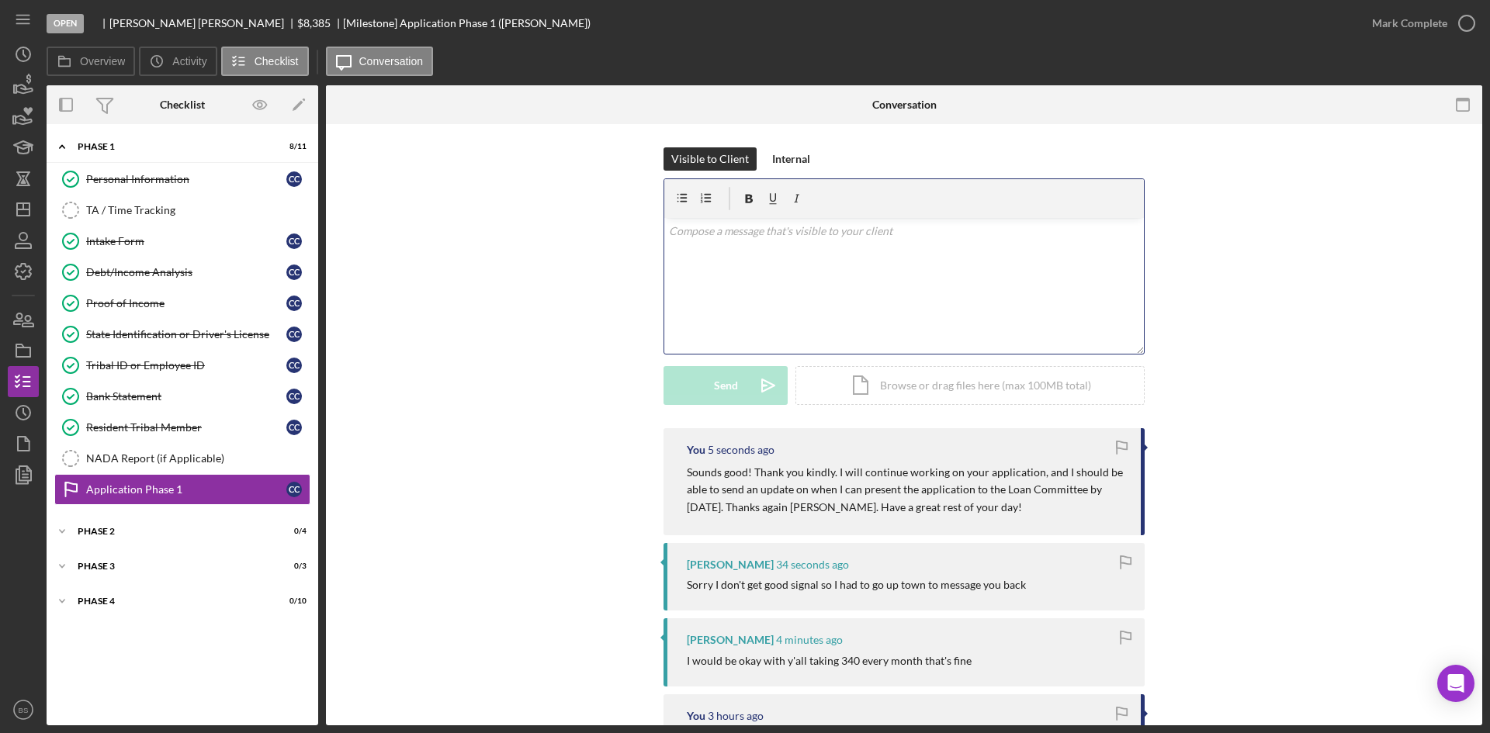
click at [849, 324] on div "v Color teal Color pink Remove color Add row above Add row below Add column bef…" at bounding box center [903, 286] width 479 height 136
drag, startPoint x: 801, startPoint y: 236, endPoint x: 592, endPoint y: 230, distance: 208.8
click at [592, 230] on div "Visible to Client Internal v Color teal Color pink Remove color Add row above A…" at bounding box center [903, 287] width 1109 height 281
click at [810, 286] on div "v Color teal Color pink Remove color Add row above Add row below Add column bef…" at bounding box center [903, 286] width 479 height 136
click at [11, 219] on icon "Icon/Dashboard" at bounding box center [23, 209] width 39 height 39
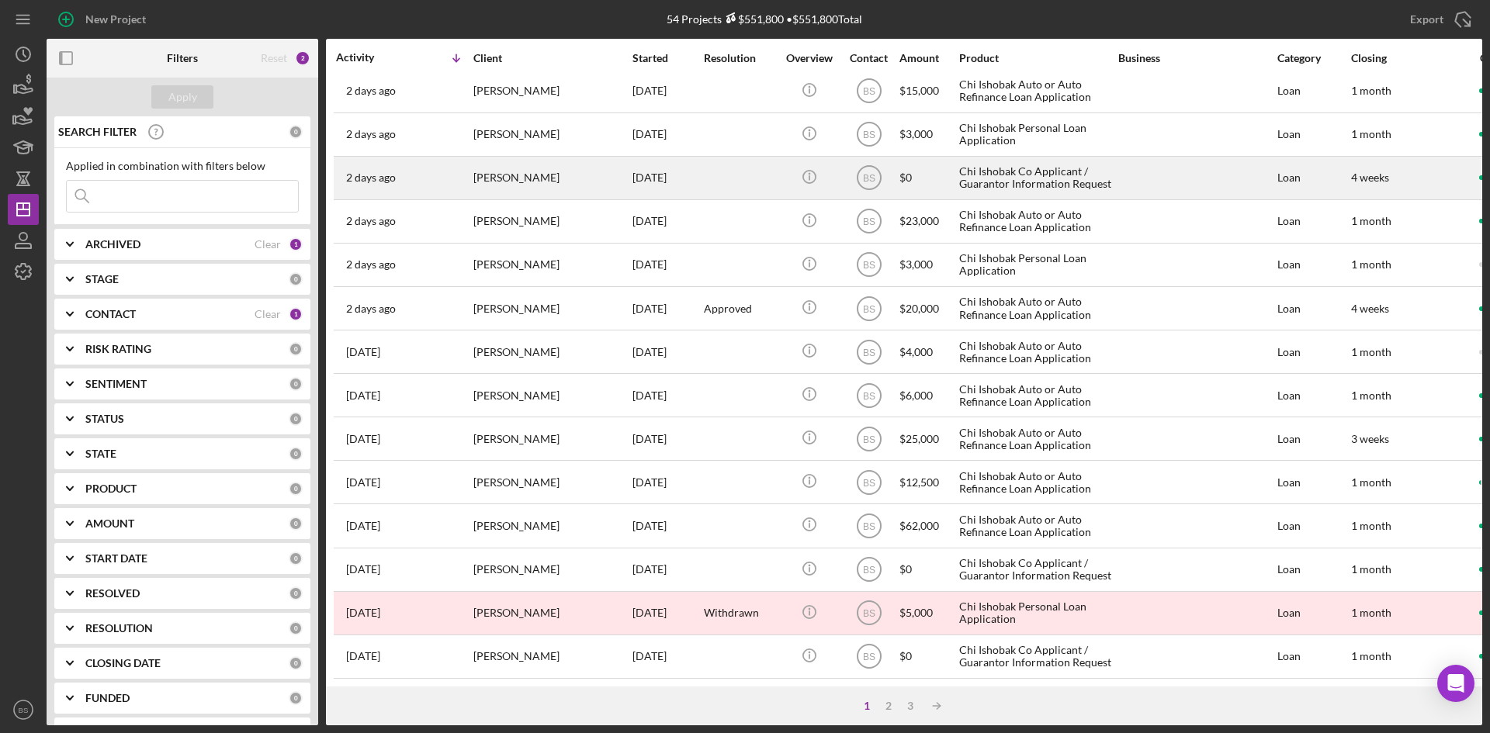
scroll to position [499, 0]
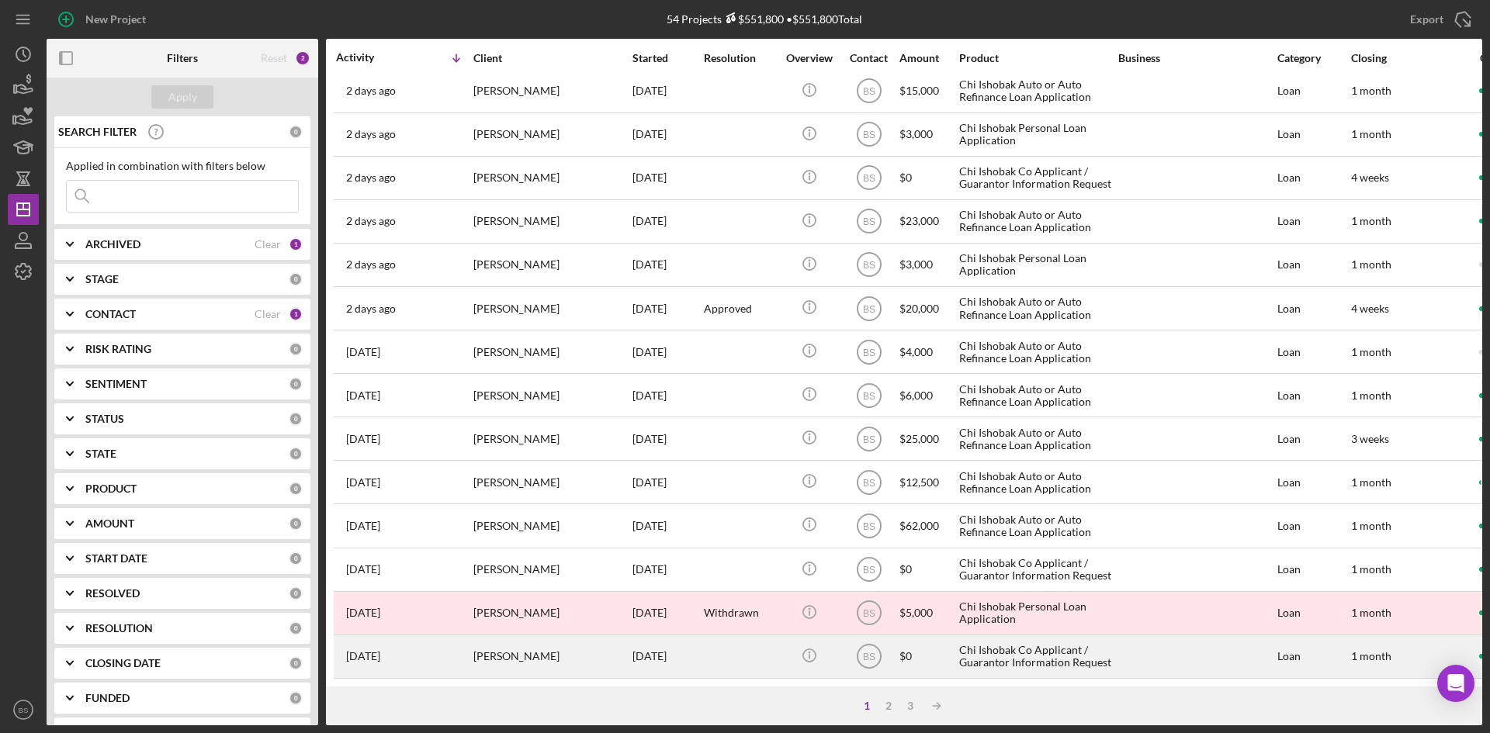
click at [553, 659] on div "[PERSON_NAME]" at bounding box center [550, 656] width 155 height 41
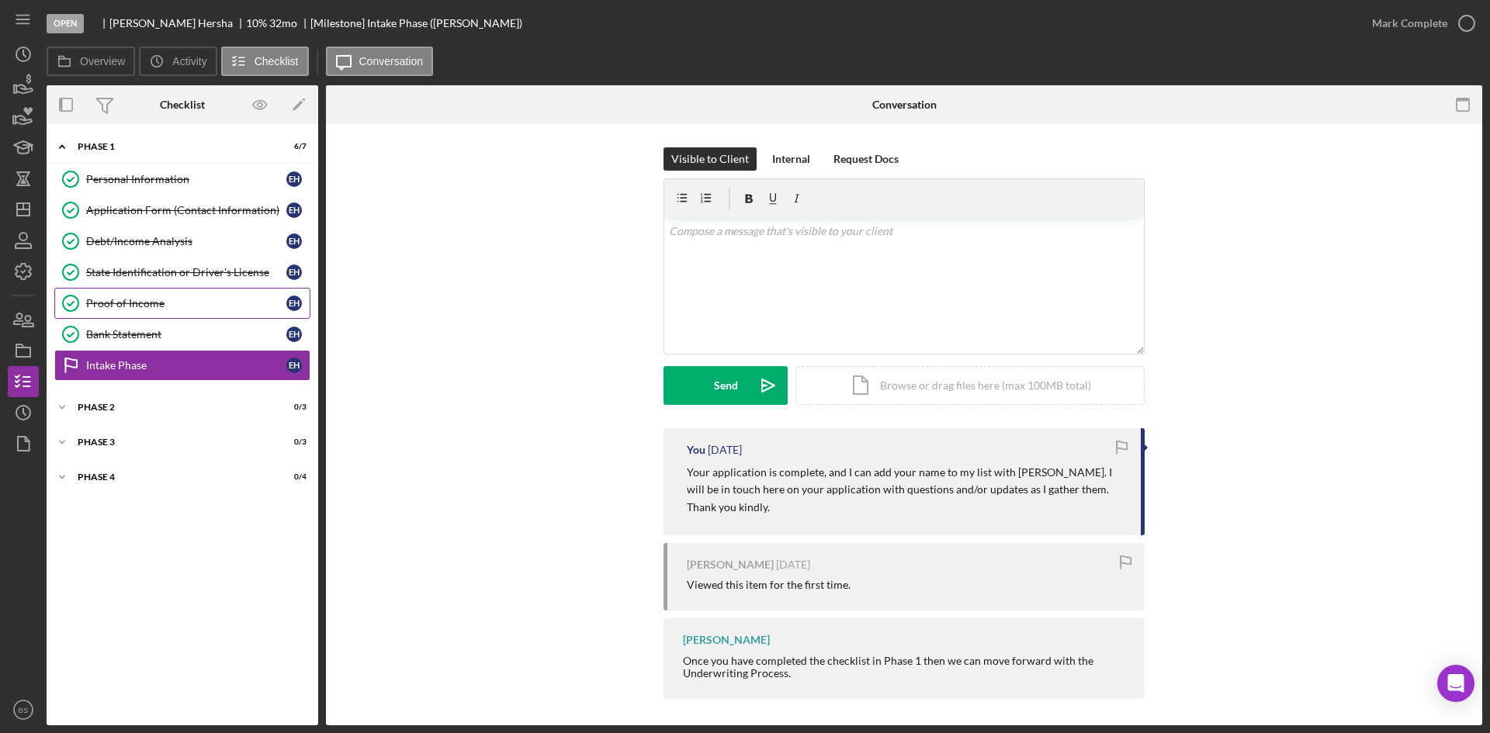
click at [132, 299] on div "Proof of Income" at bounding box center [186, 303] width 200 height 12
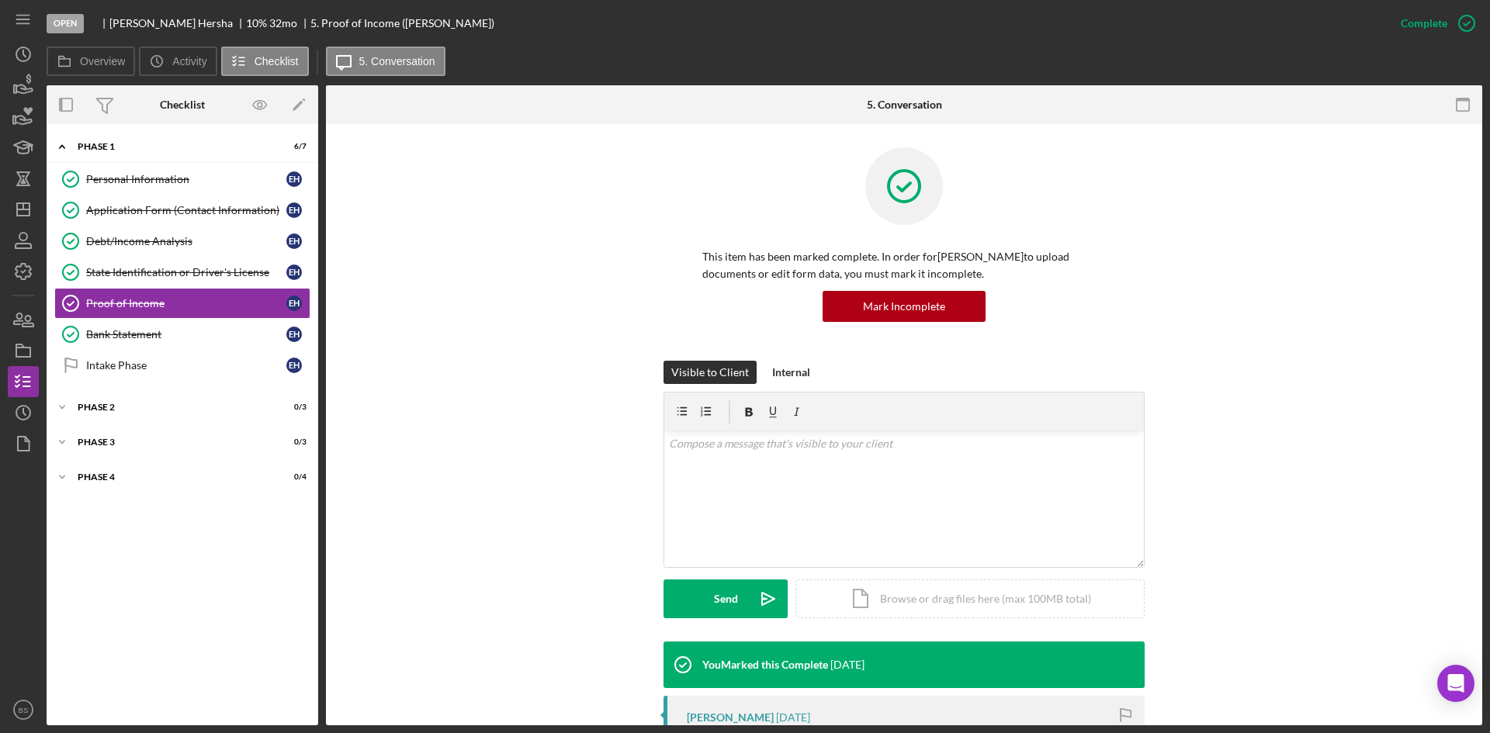
scroll to position [326, 0]
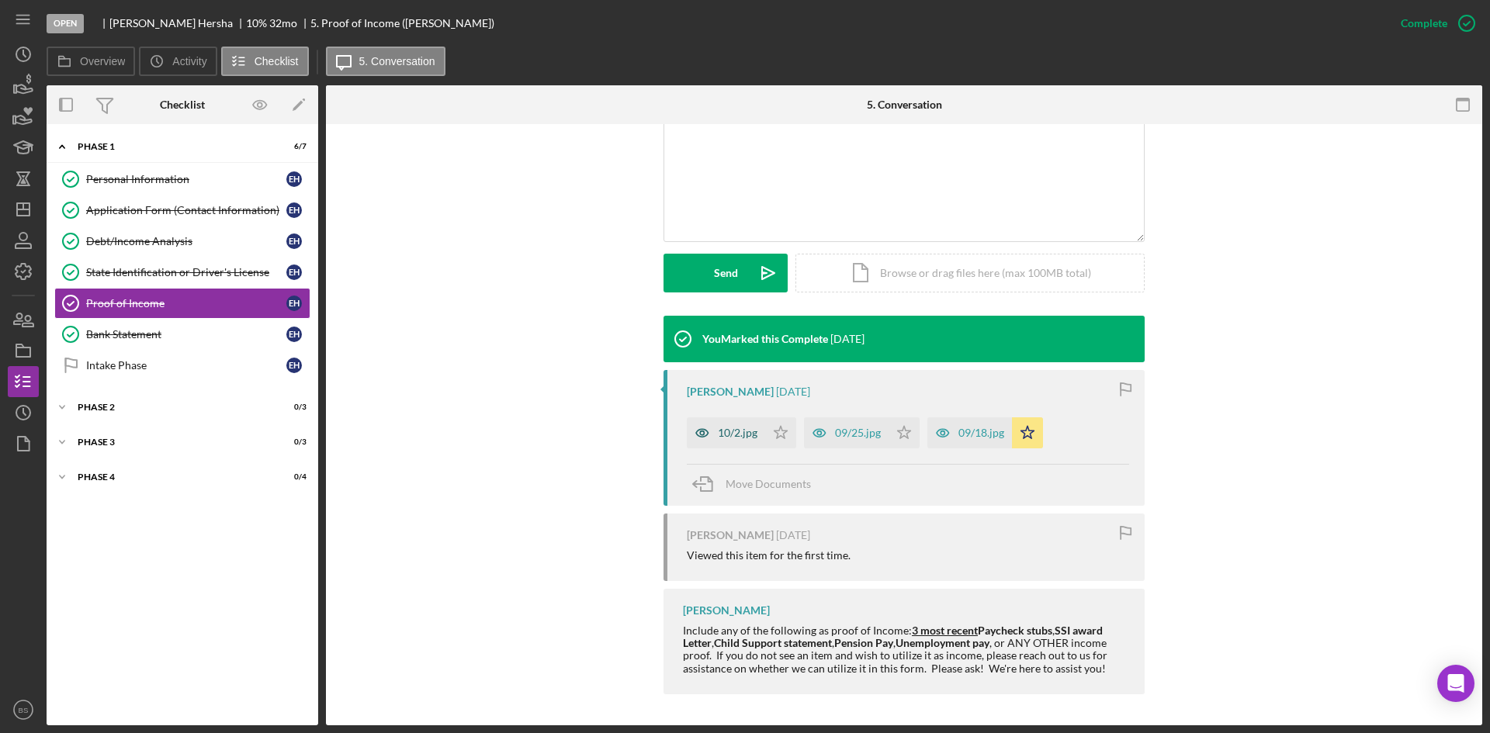
click at [723, 437] on div "10/2.jpg" at bounding box center [738, 433] width 40 height 12
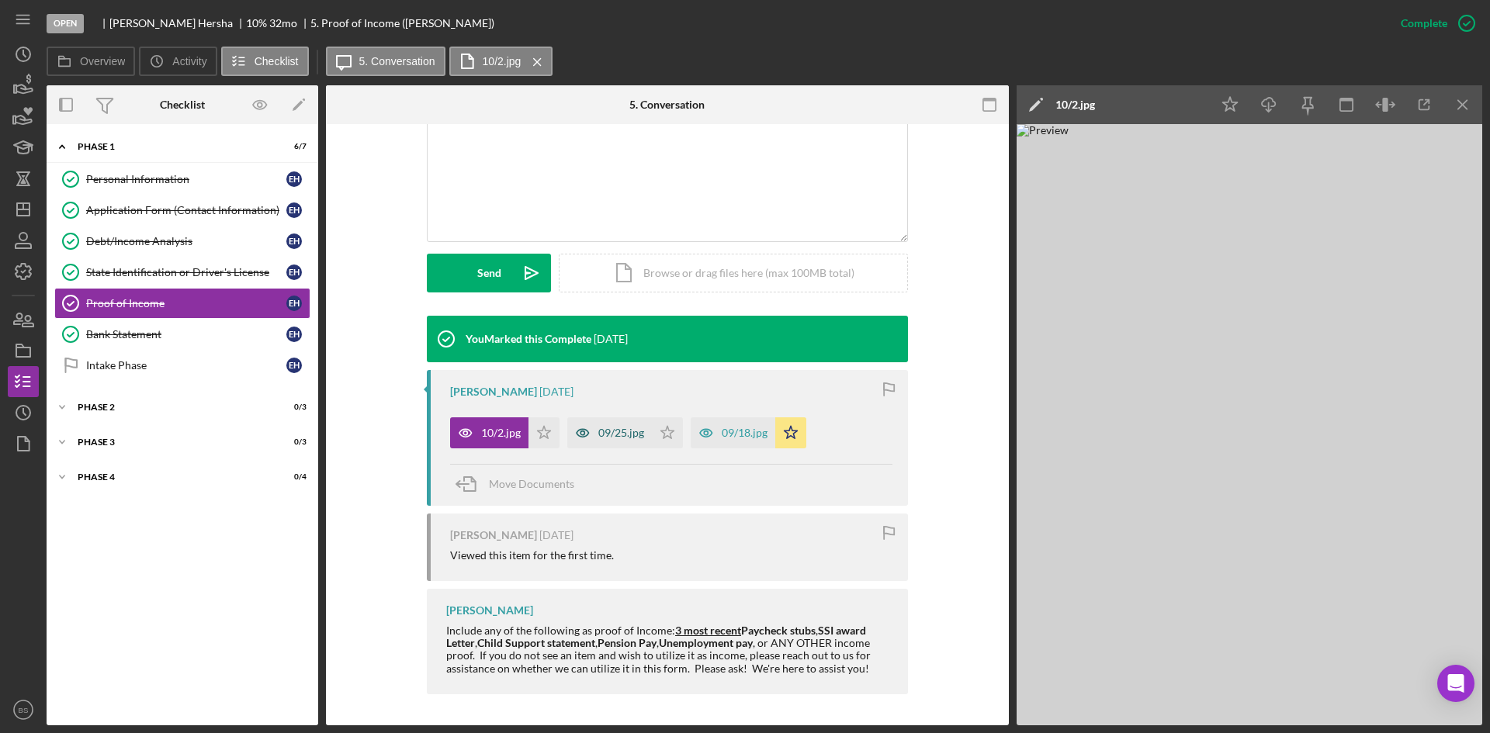
click at [622, 427] on div "09/25.jpg" at bounding box center [621, 433] width 46 height 12
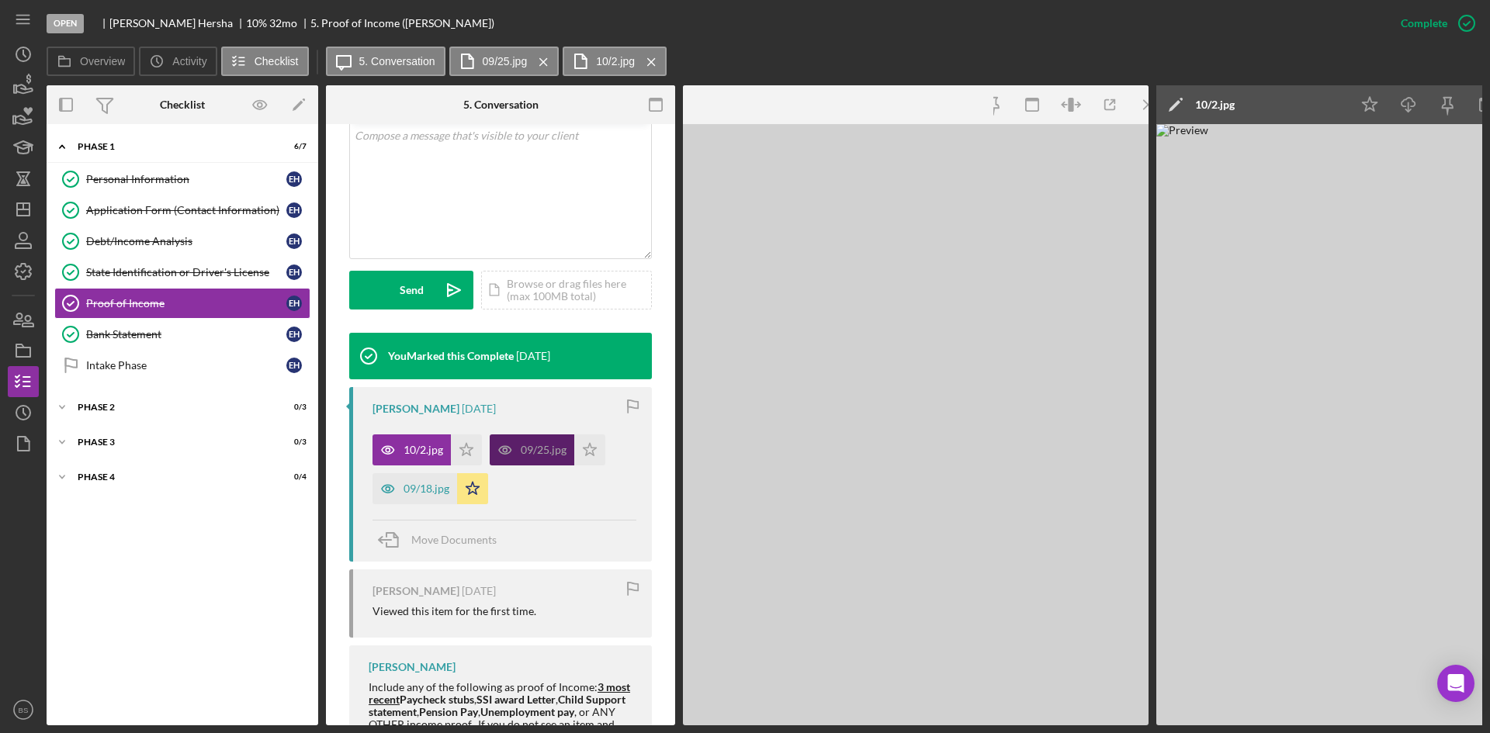
scroll to position [344, 0]
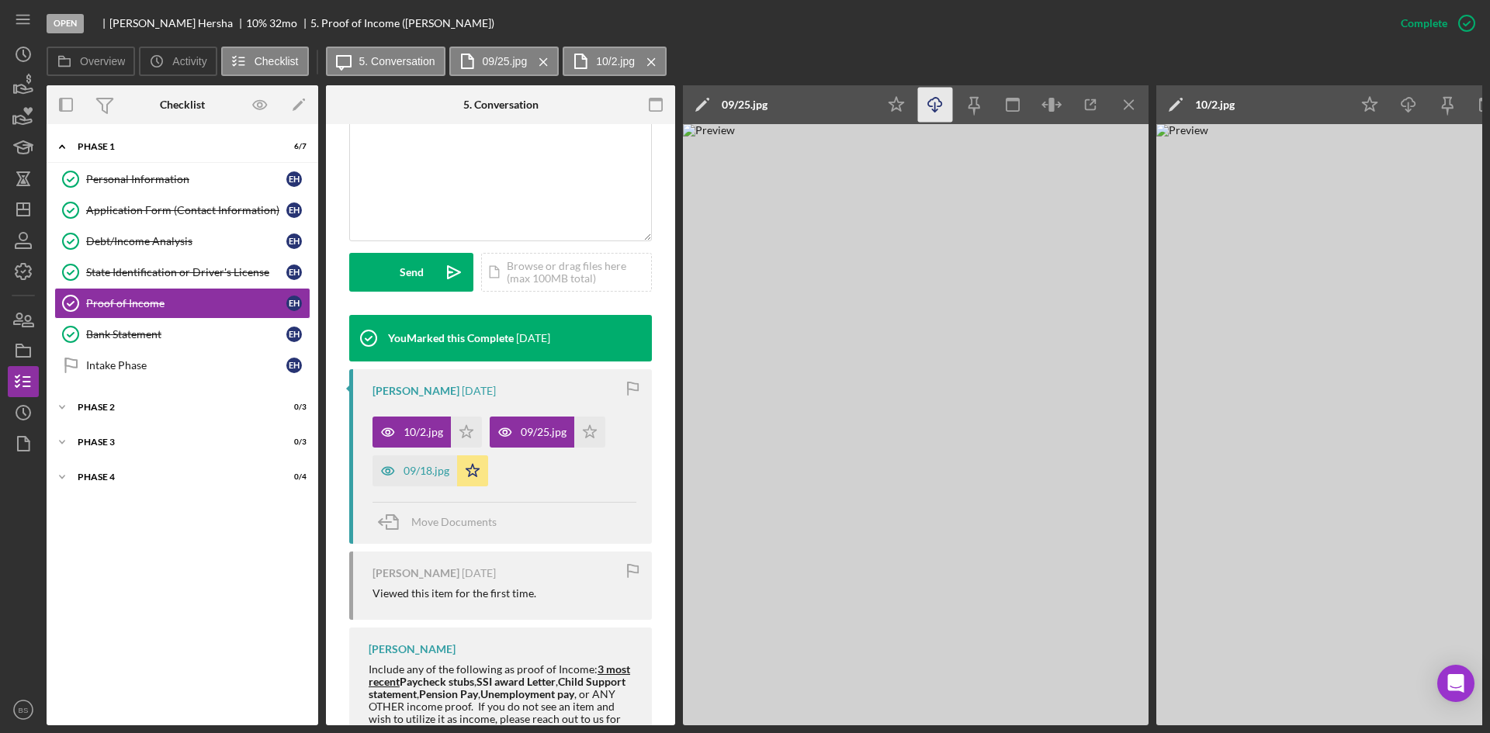
click at [940, 111] on icon "Icon/Download" at bounding box center [935, 105] width 35 height 35
click at [32, 209] on icon "Icon/Dashboard" at bounding box center [23, 209] width 39 height 39
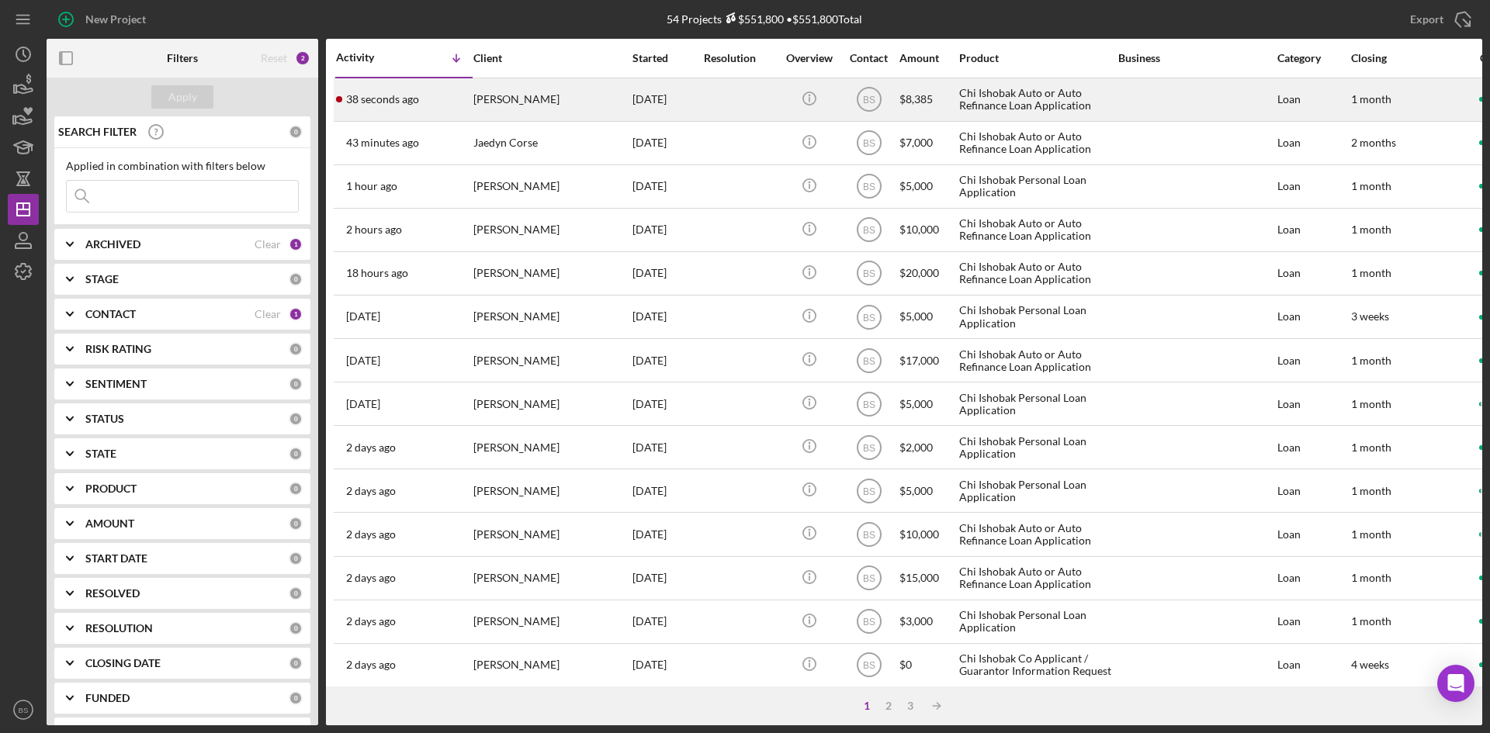
click at [558, 106] on div "[PERSON_NAME]" at bounding box center [550, 99] width 155 height 41
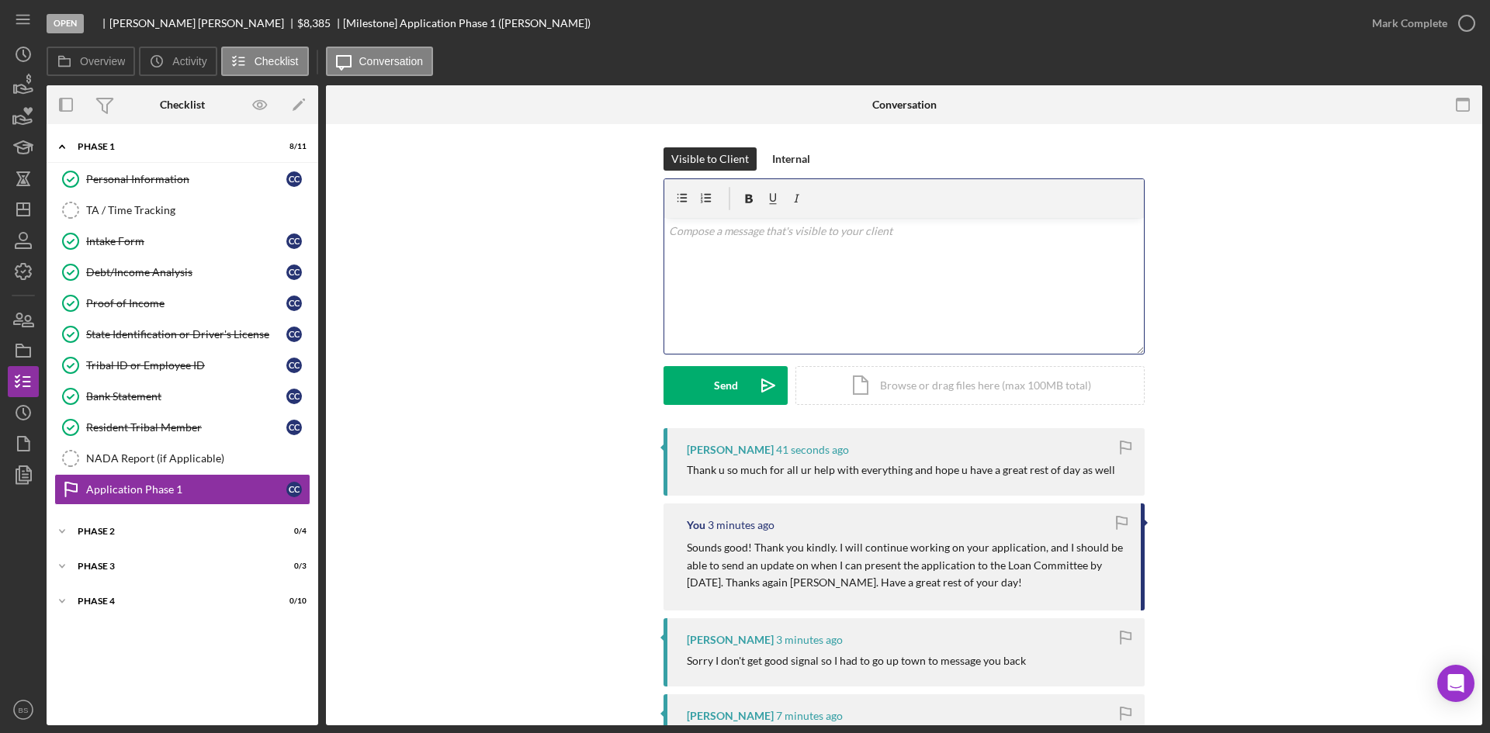
click at [778, 331] on div "v Color teal Color pink Remove color Add row above Add row below Add column bef…" at bounding box center [903, 286] width 479 height 136
click at [22, 215] on icon "Icon/Dashboard" at bounding box center [23, 209] width 39 height 39
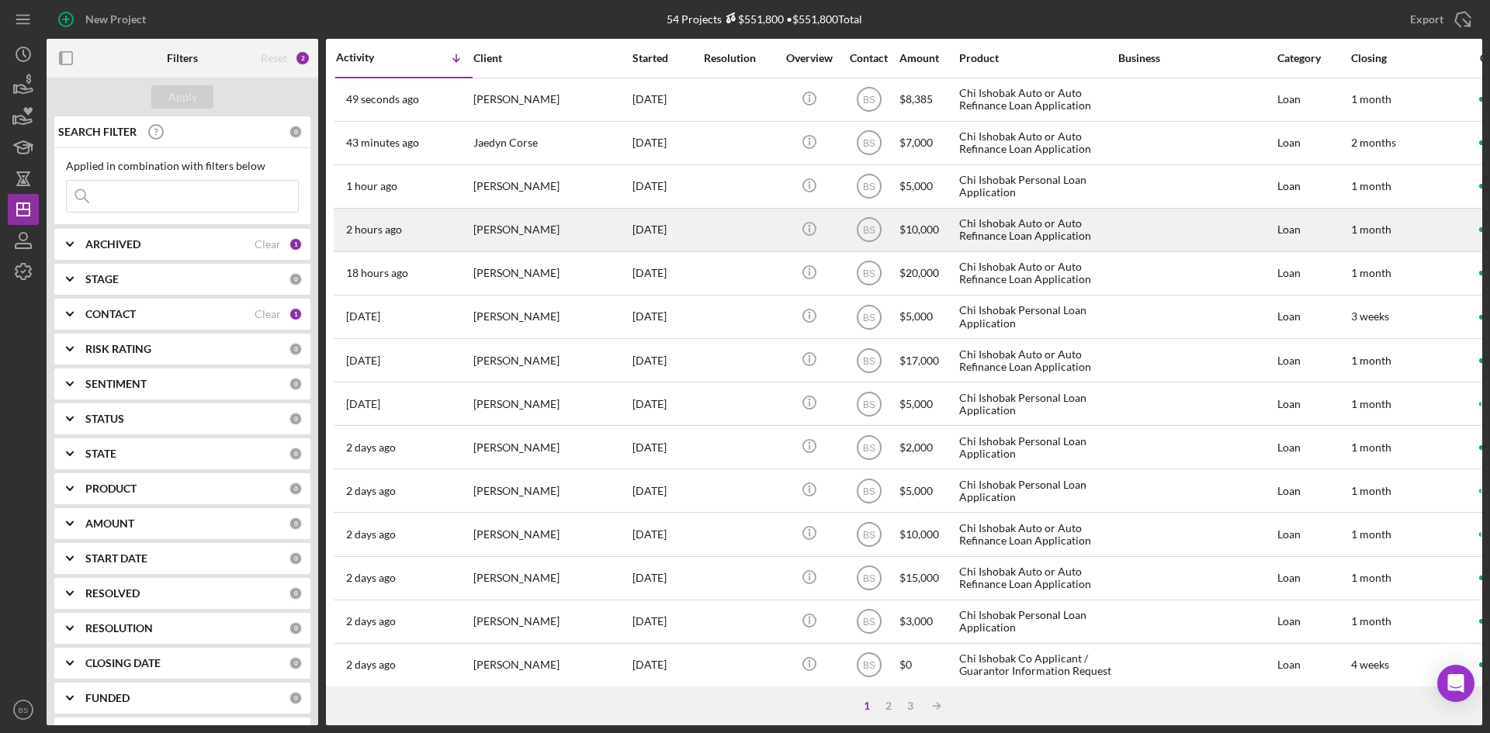
click at [549, 221] on div "[PERSON_NAME]" at bounding box center [550, 229] width 155 height 41
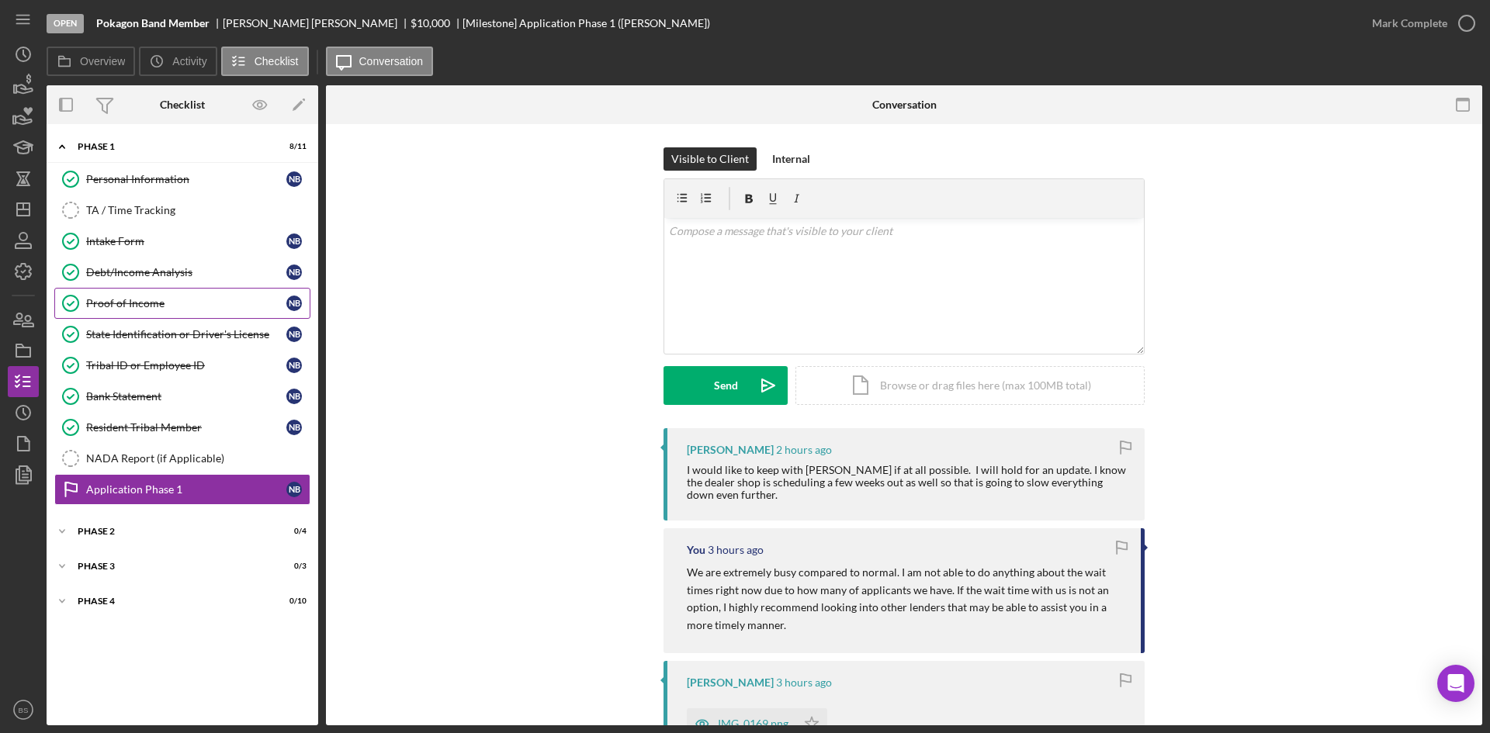
click at [185, 307] on div "Proof of Income" at bounding box center [186, 303] width 200 height 12
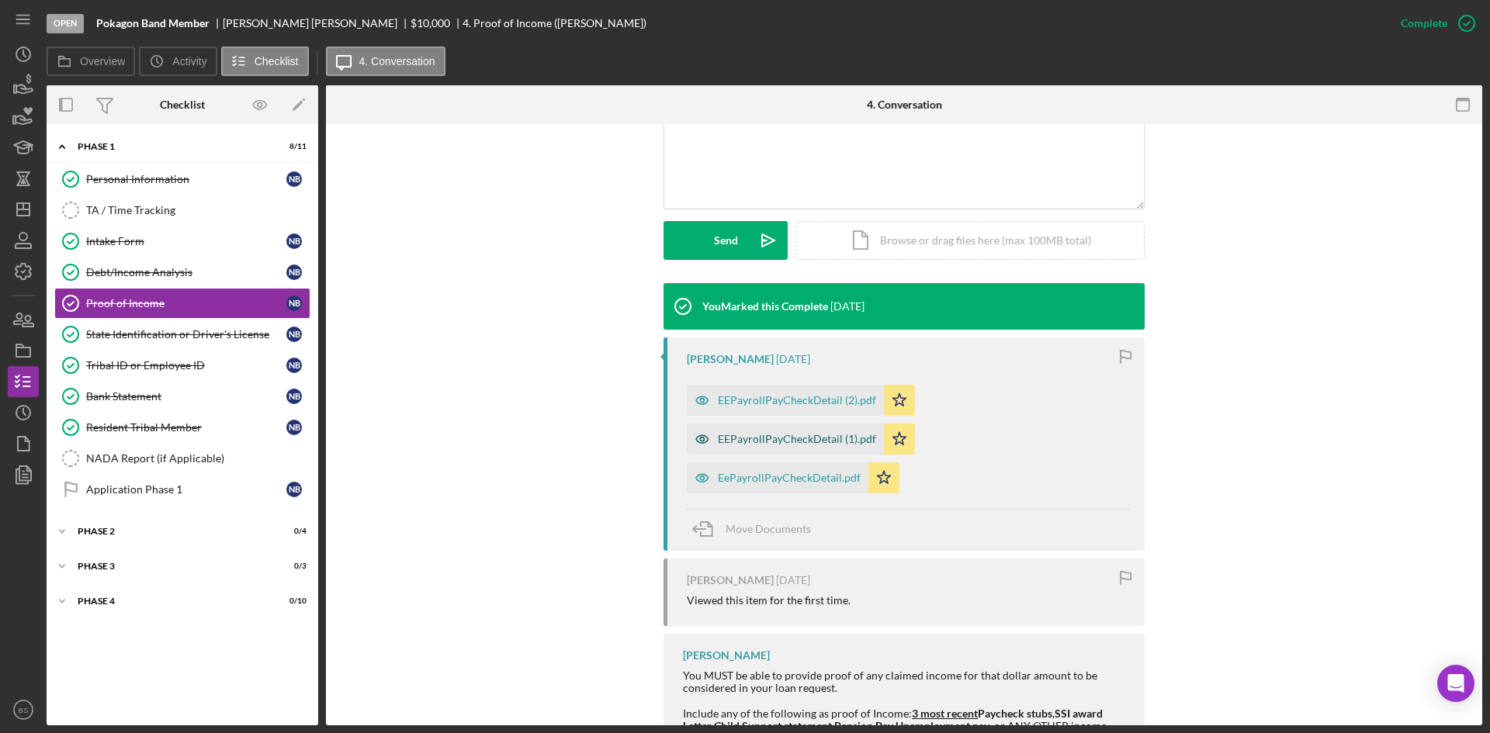
scroll to position [388, 0]
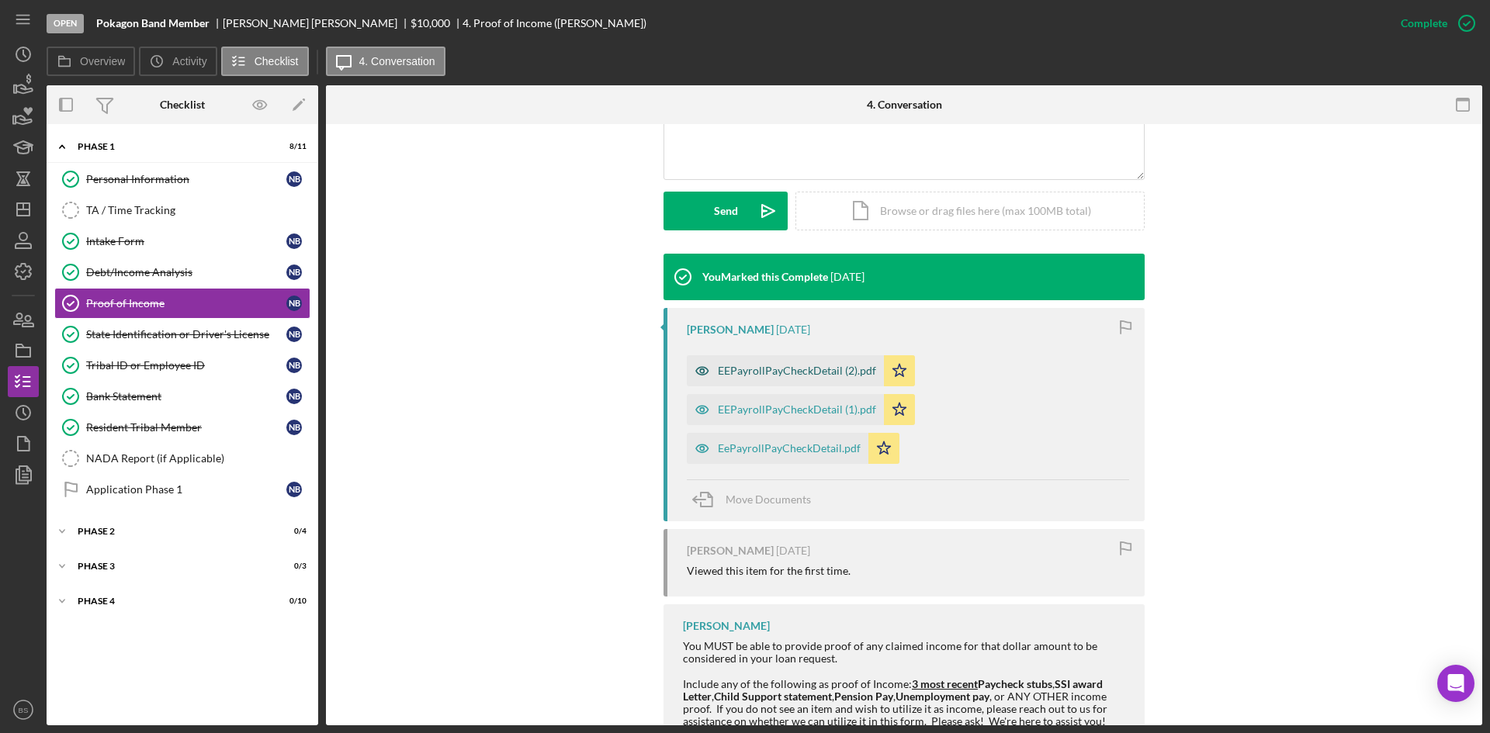
click at [732, 372] on div "EEPayrollPayCheckDetail (2).pdf" at bounding box center [797, 371] width 158 height 12
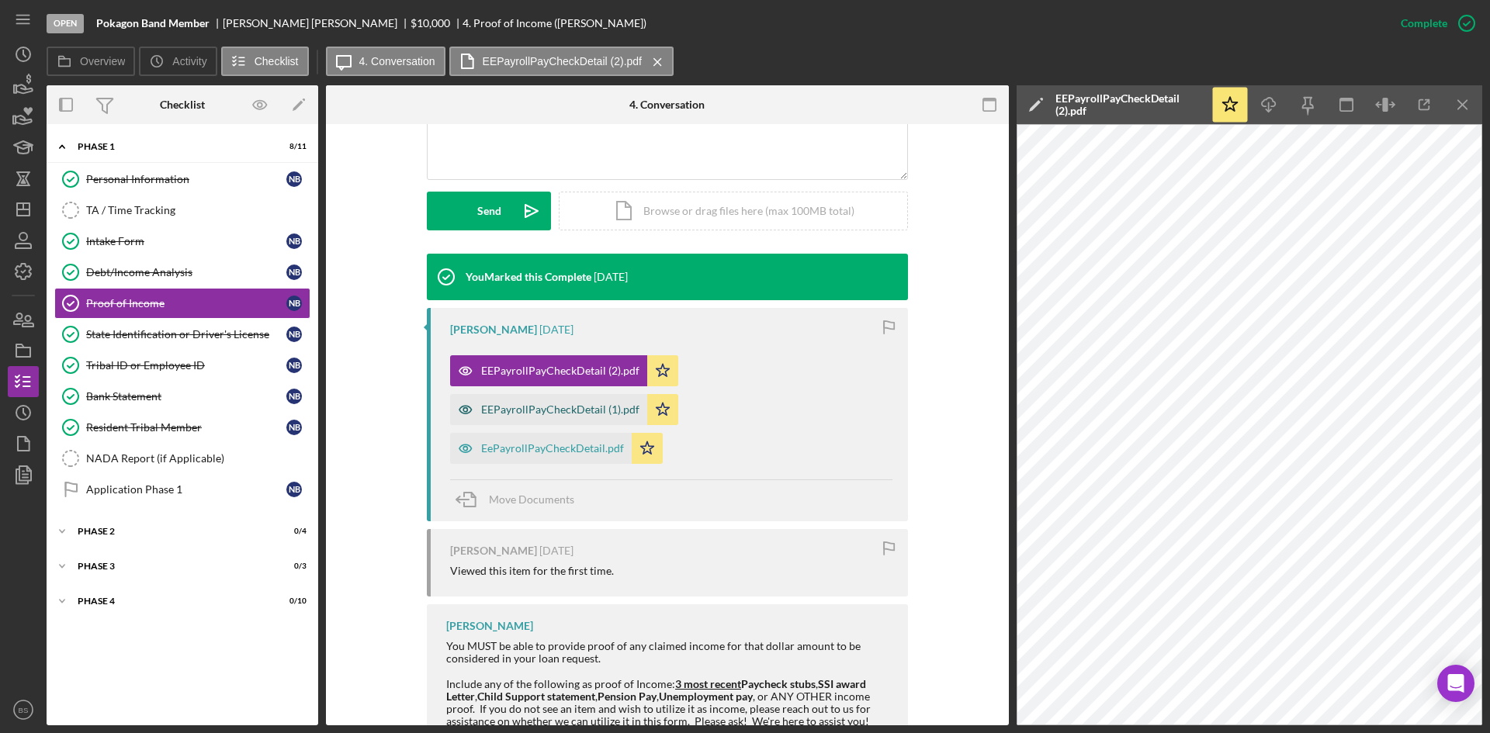
click at [542, 412] on div "EEPayrollPayCheckDetail (1).pdf" at bounding box center [560, 409] width 158 height 12
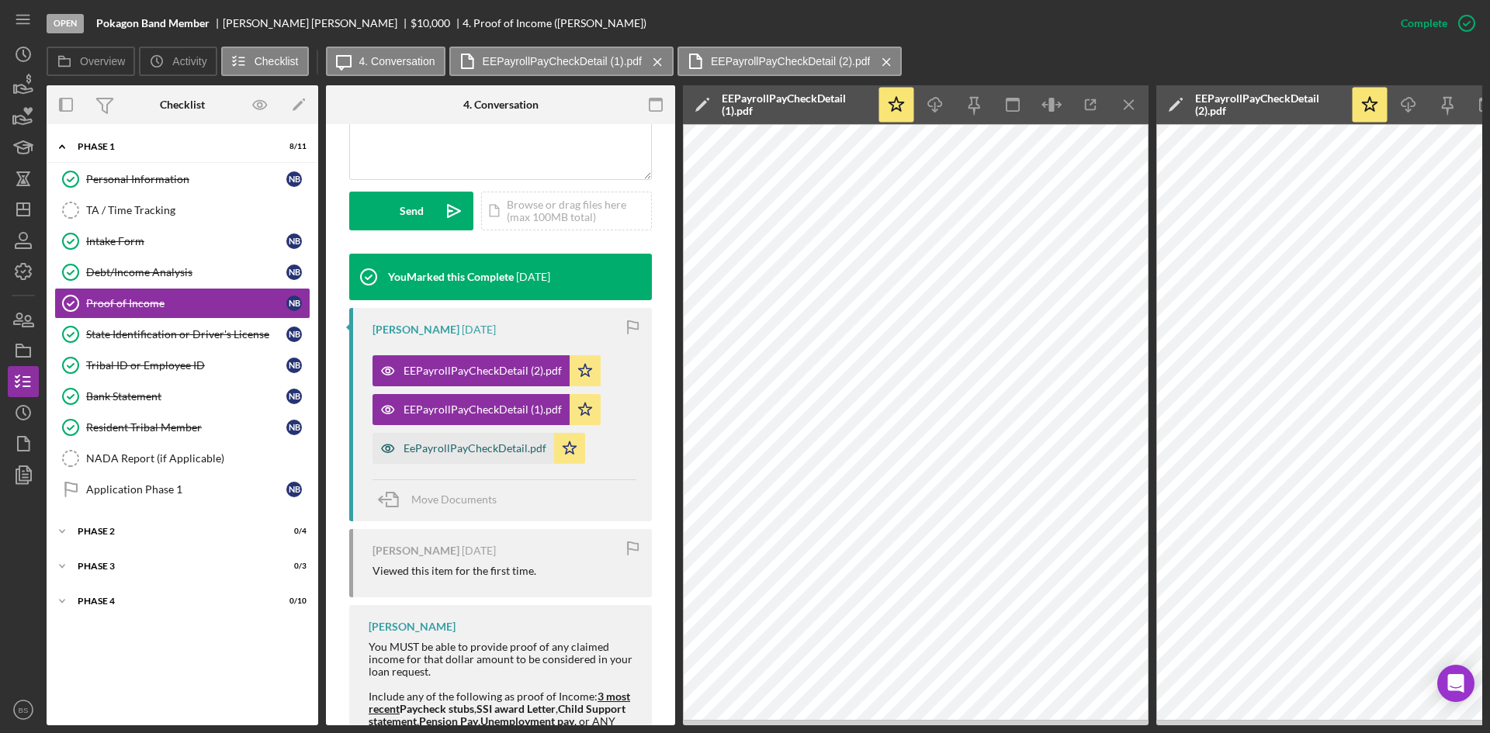
click at [494, 451] on div "EePayrollPayCheckDetail.pdf" at bounding box center [474, 448] width 143 height 12
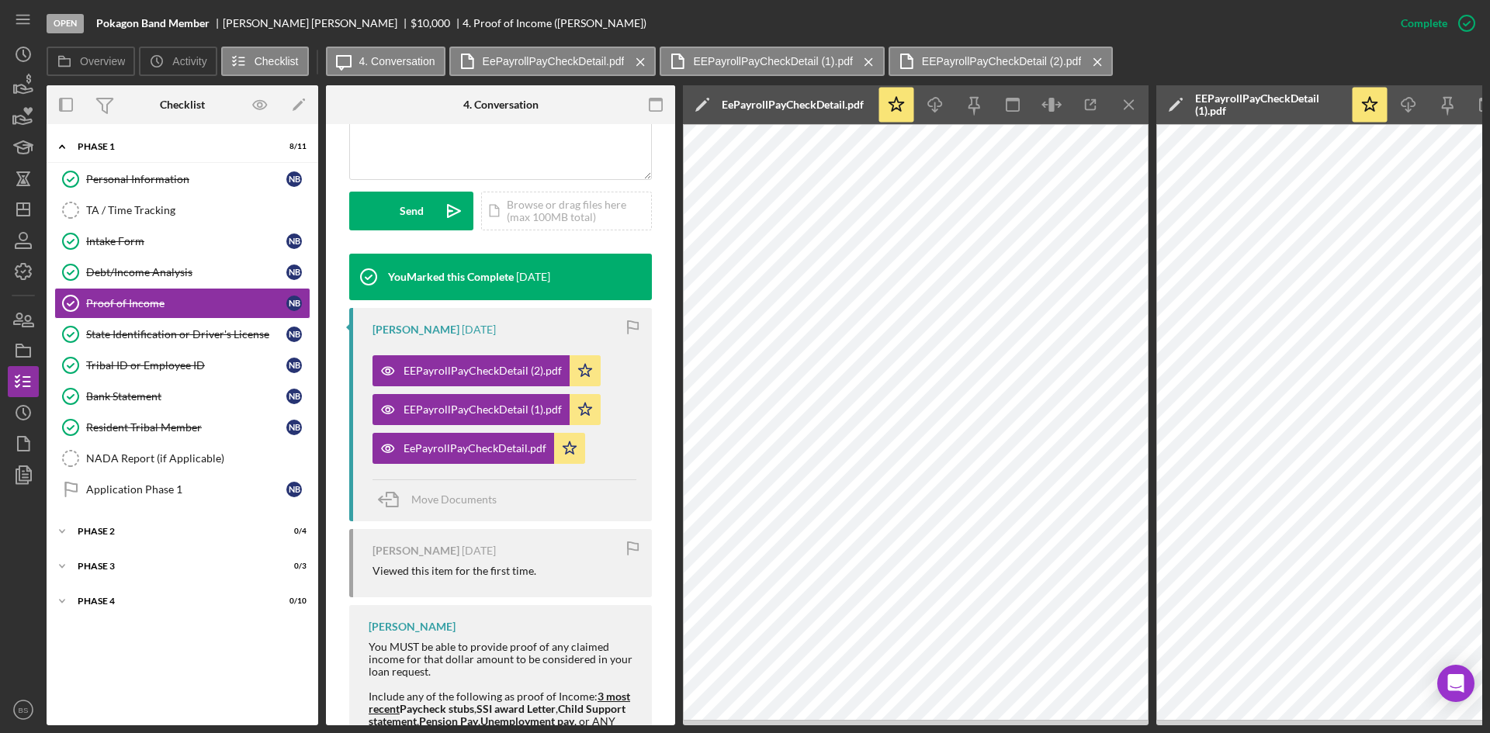
drag, startPoint x: 197, startPoint y: 242, endPoint x: 412, endPoint y: 374, distance: 252.2
click at [197, 242] on div "Intake Form" at bounding box center [186, 241] width 200 height 12
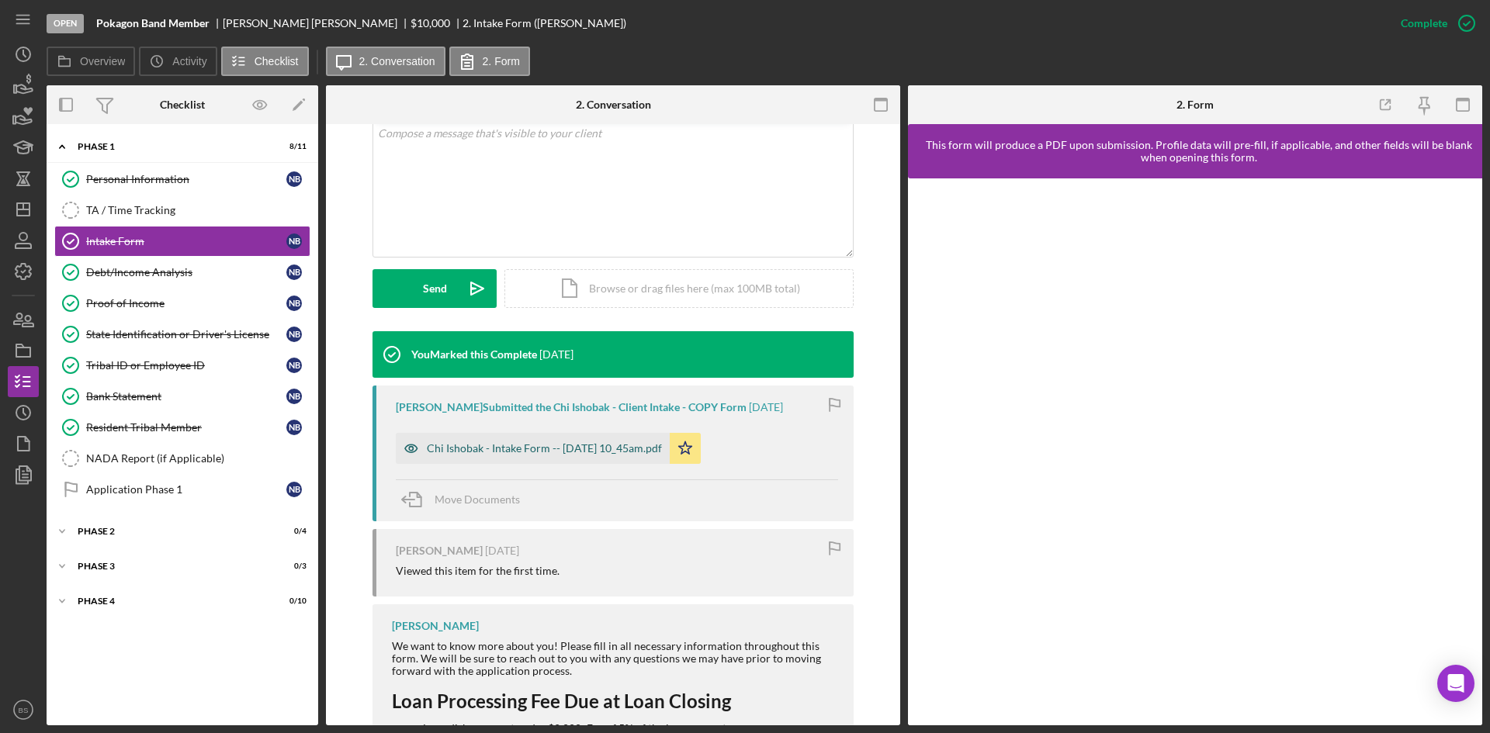
click at [589, 455] on div "Chi Ishobak - Intake Form -- 2025-09-25 10_45am.pdf" at bounding box center [533, 448] width 274 height 31
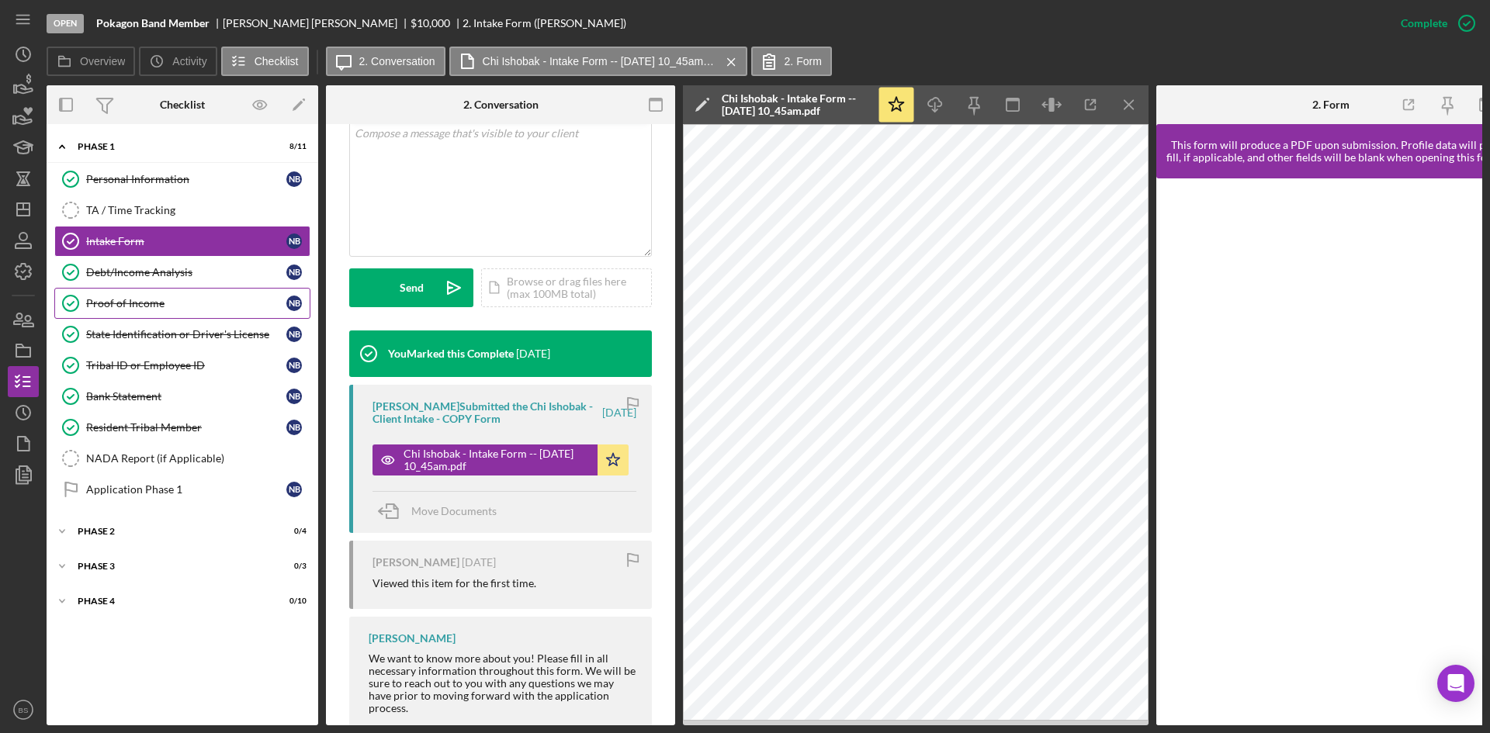
click at [230, 301] on div "Proof of Income" at bounding box center [186, 303] width 200 height 12
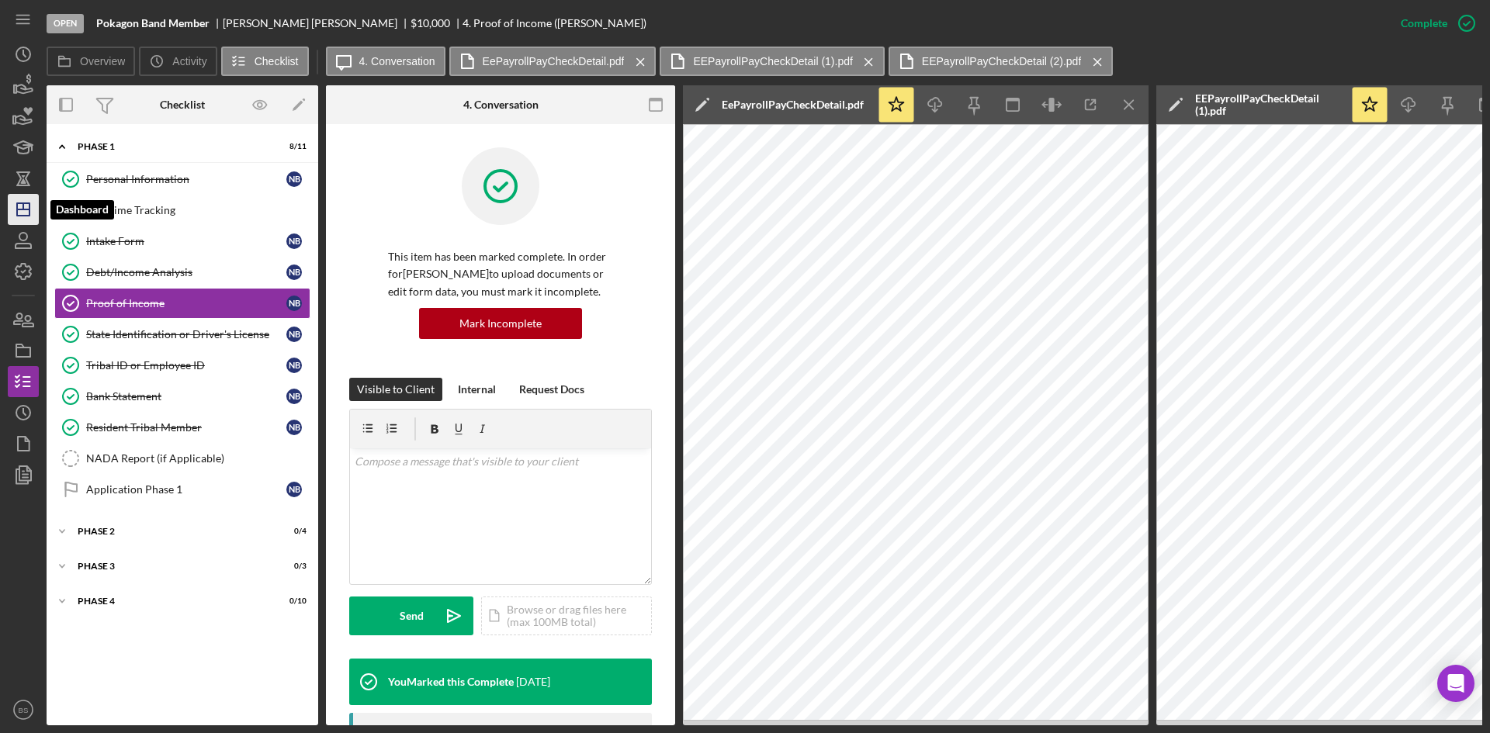
click at [28, 209] on line "button" at bounding box center [23, 209] width 12 height 0
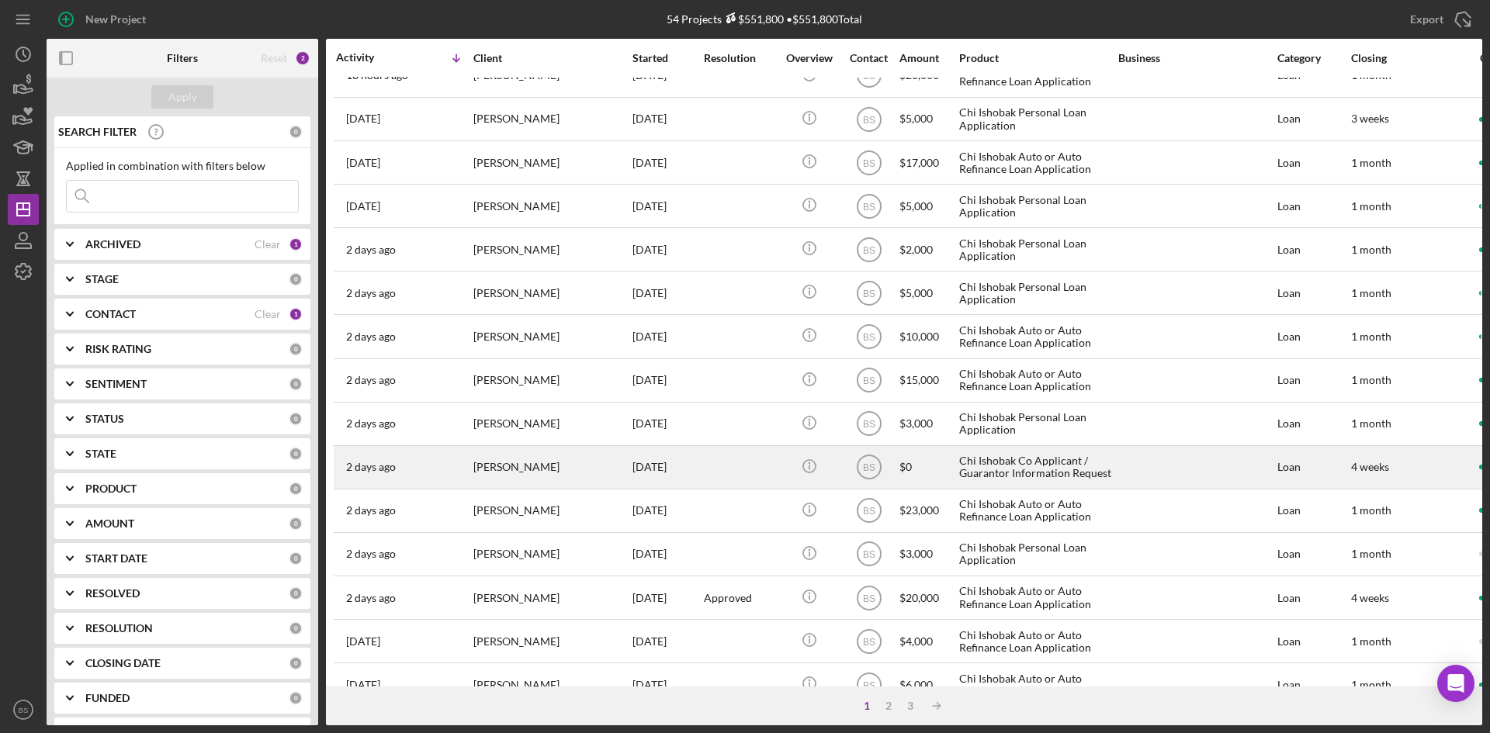
scroll to position [233, 0]
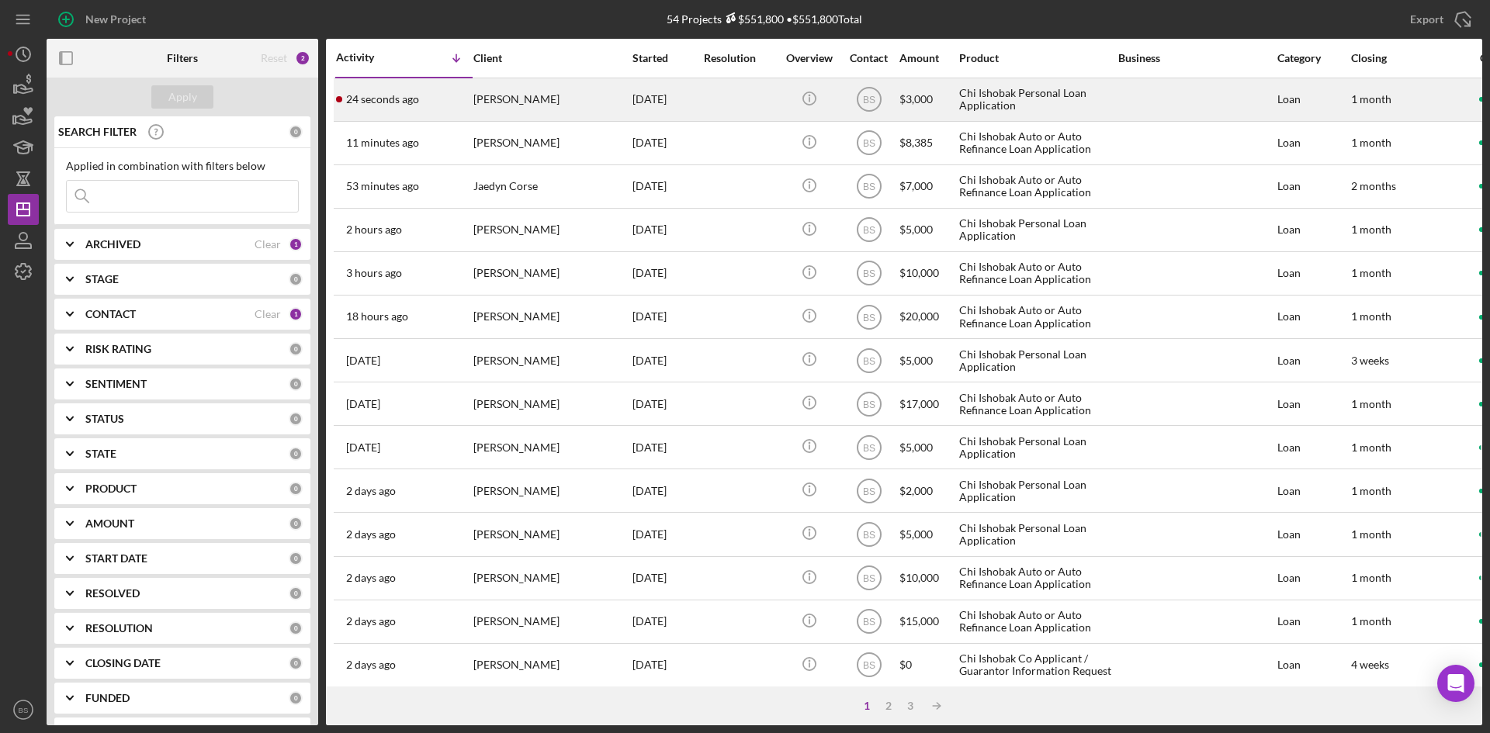
click at [497, 84] on div "[PERSON_NAME]" at bounding box center [550, 99] width 155 height 41
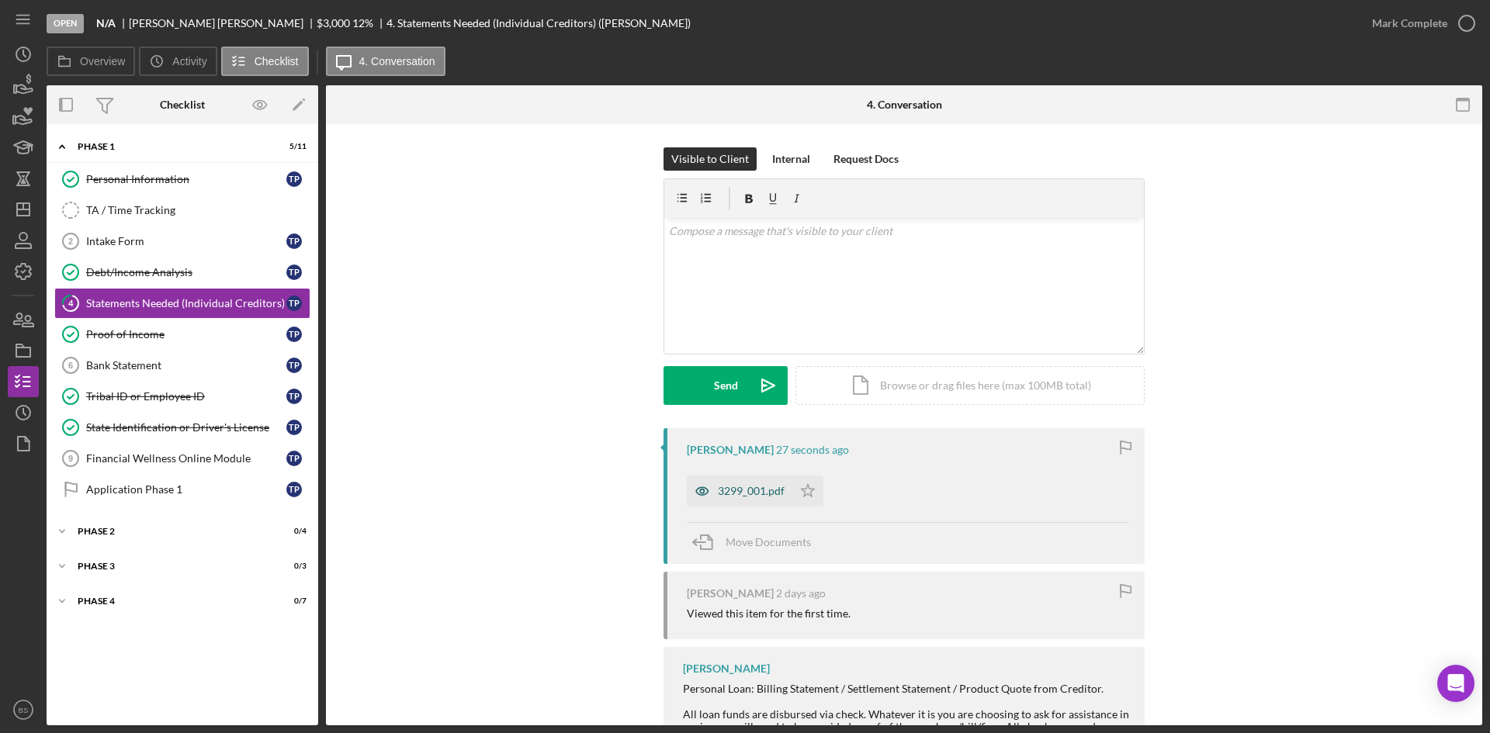
click at [711, 477] on icon "button" at bounding box center [702, 491] width 31 height 31
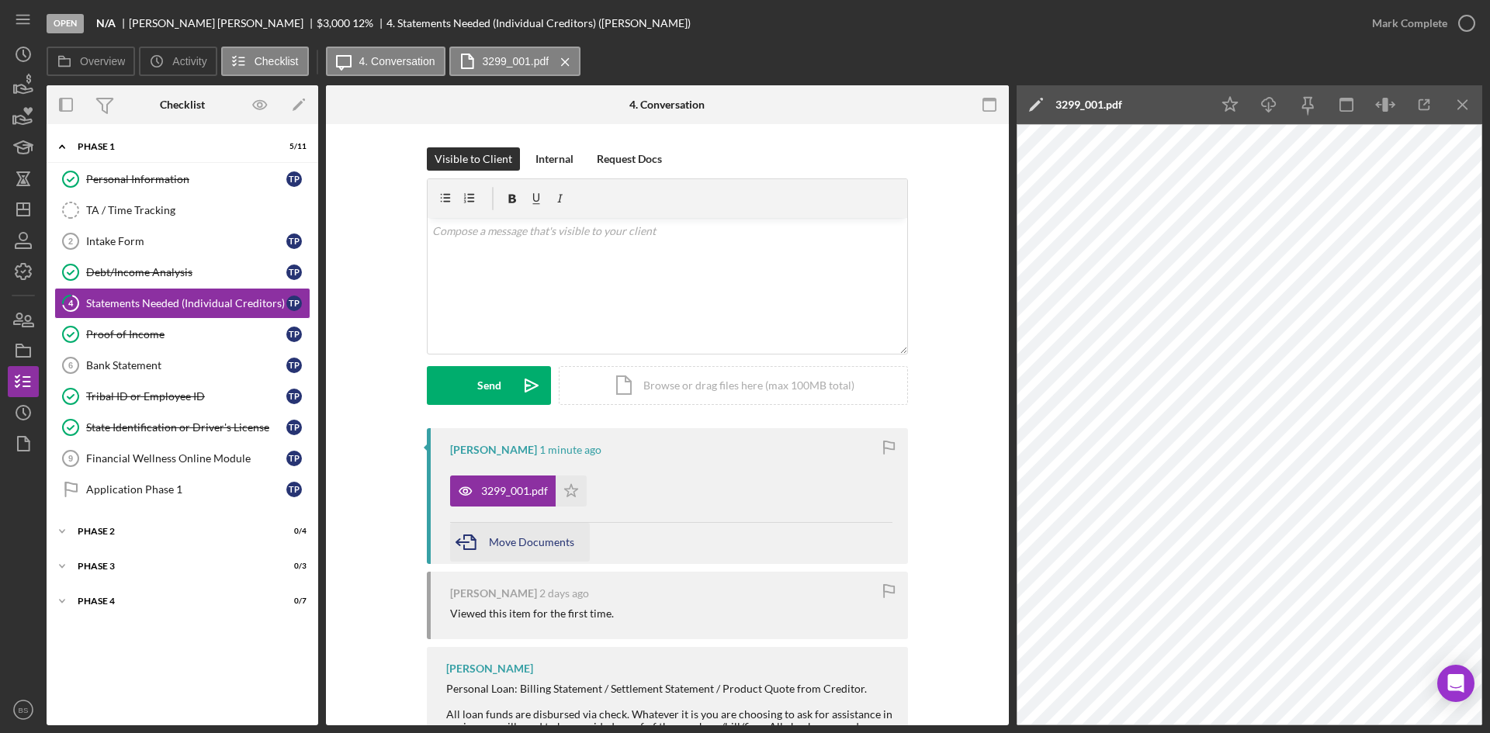
click at [469, 538] on icon "button" at bounding box center [469, 542] width 39 height 39
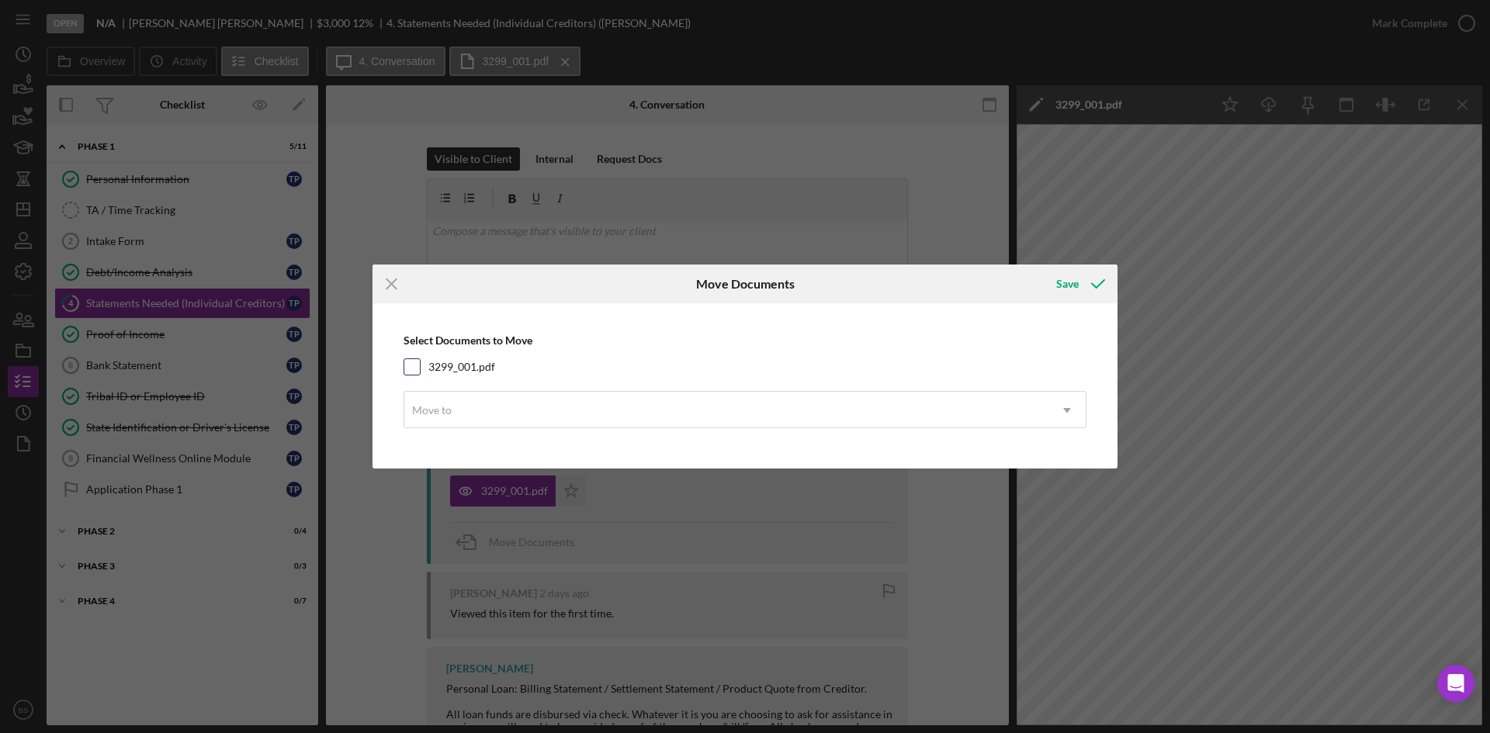
click at [549, 368] on div "3299_001.pdf" at bounding box center [744, 366] width 683 height 17
click at [420, 366] on div at bounding box center [411, 366] width 17 height 17
click at [407, 372] on input "3299_001.pdf" at bounding box center [412, 367] width 16 height 16
checkbox input "true"
click at [422, 399] on div "Move to" at bounding box center [726, 411] width 644 height 36
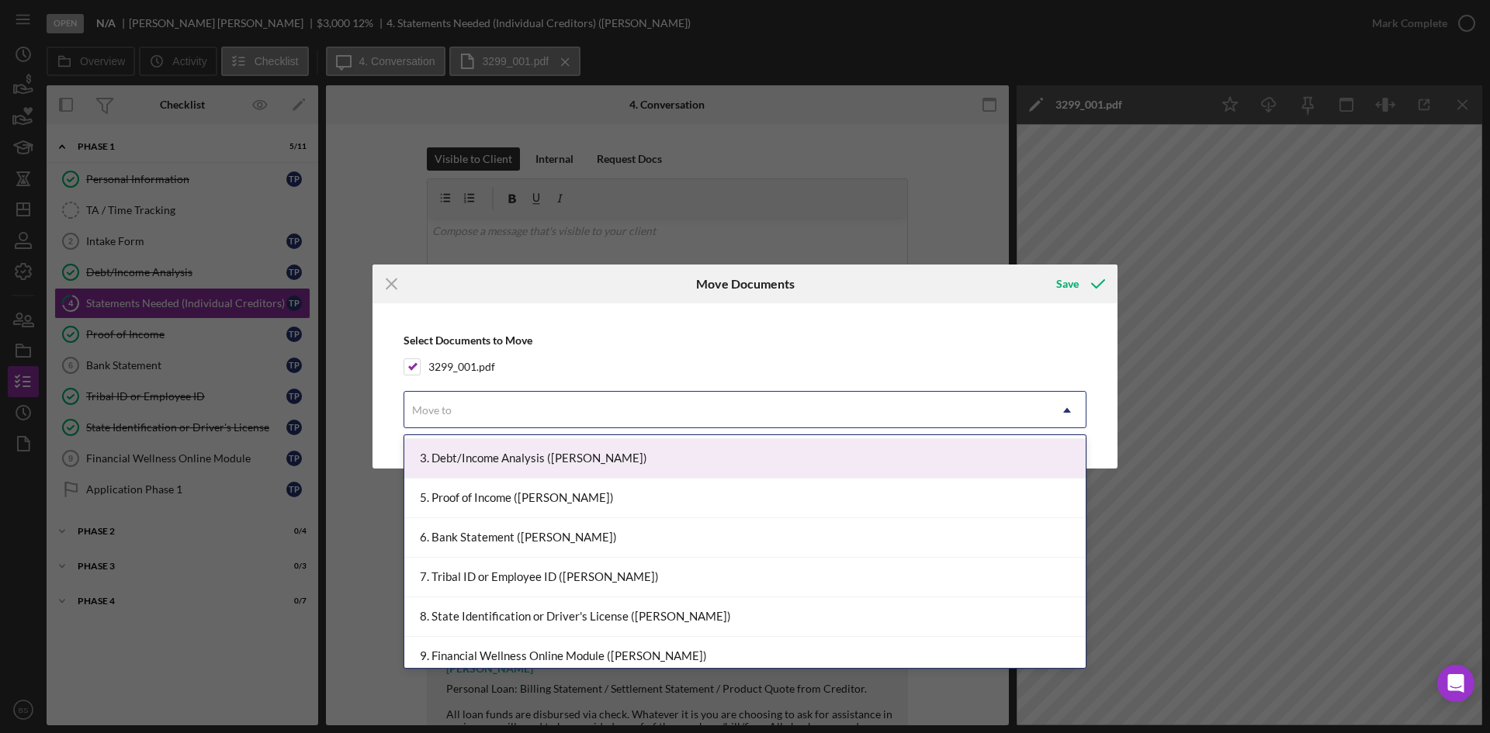
scroll to position [155, 0]
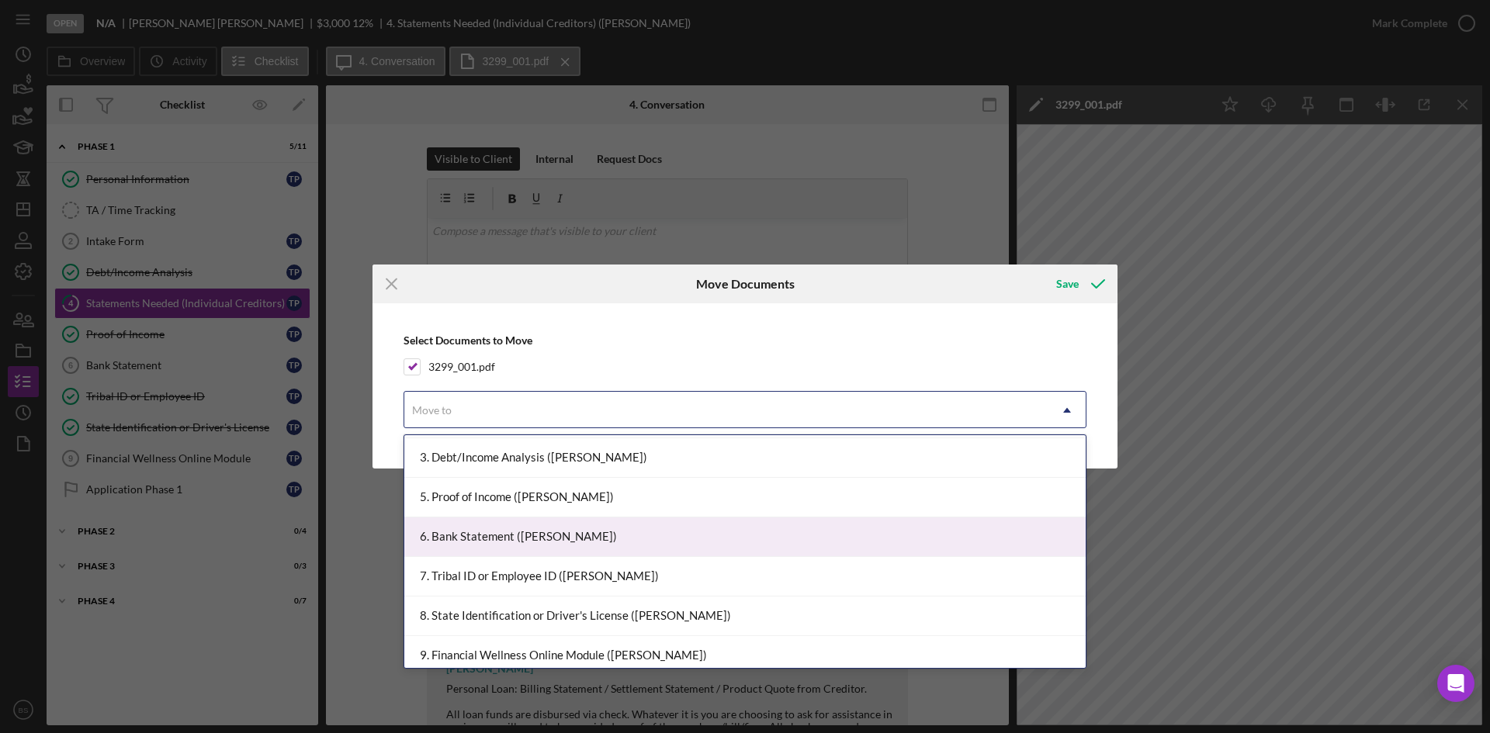
click at [571, 544] on div "6. Bank Statement ([PERSON_NAME])" at bounding box center [744, 537] width 681 height 40
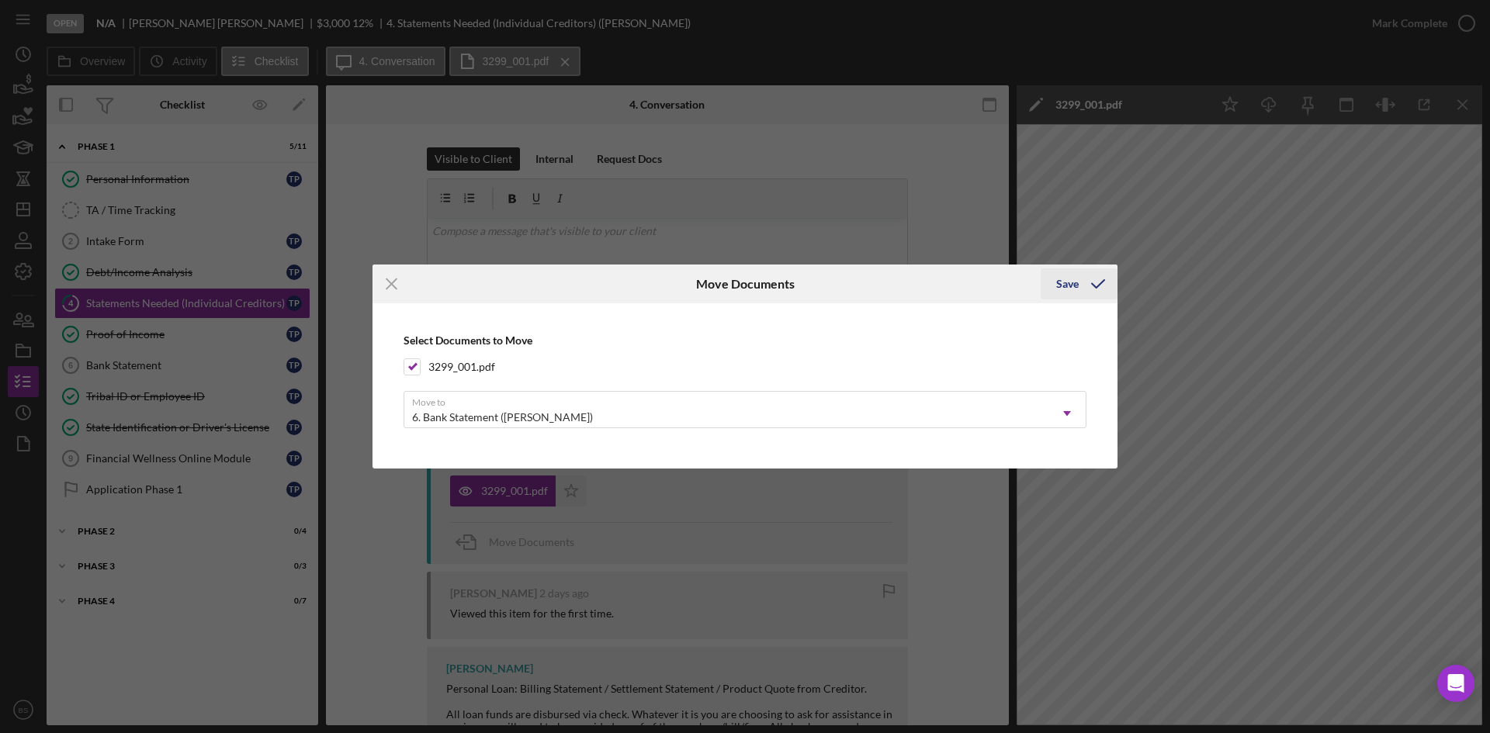
click at [1057, 288] on div "Save" at bounding box center [1067, 283] width 22 height 31
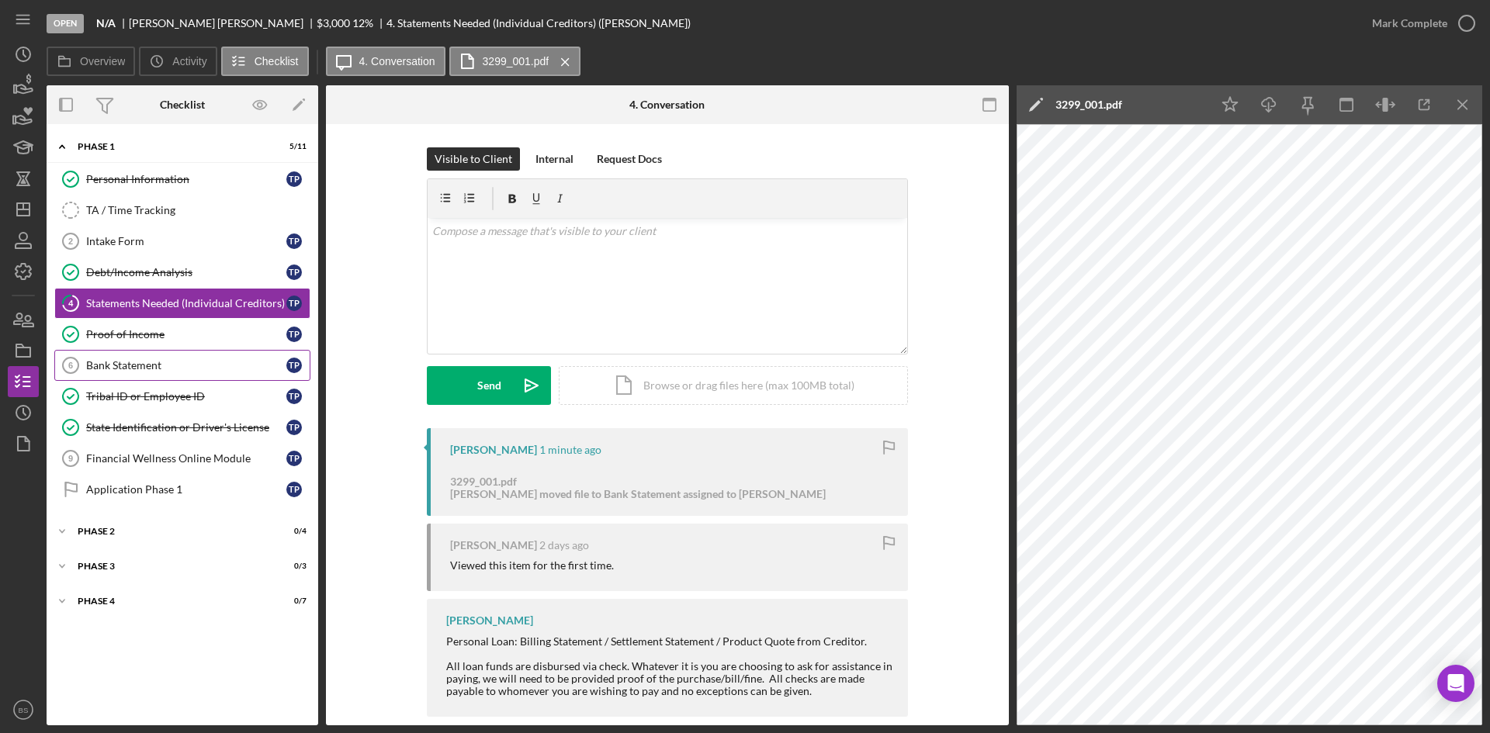
click at [121, 367] on div "Bank Statement" at bounding box center [186, 365] width 200 height 12
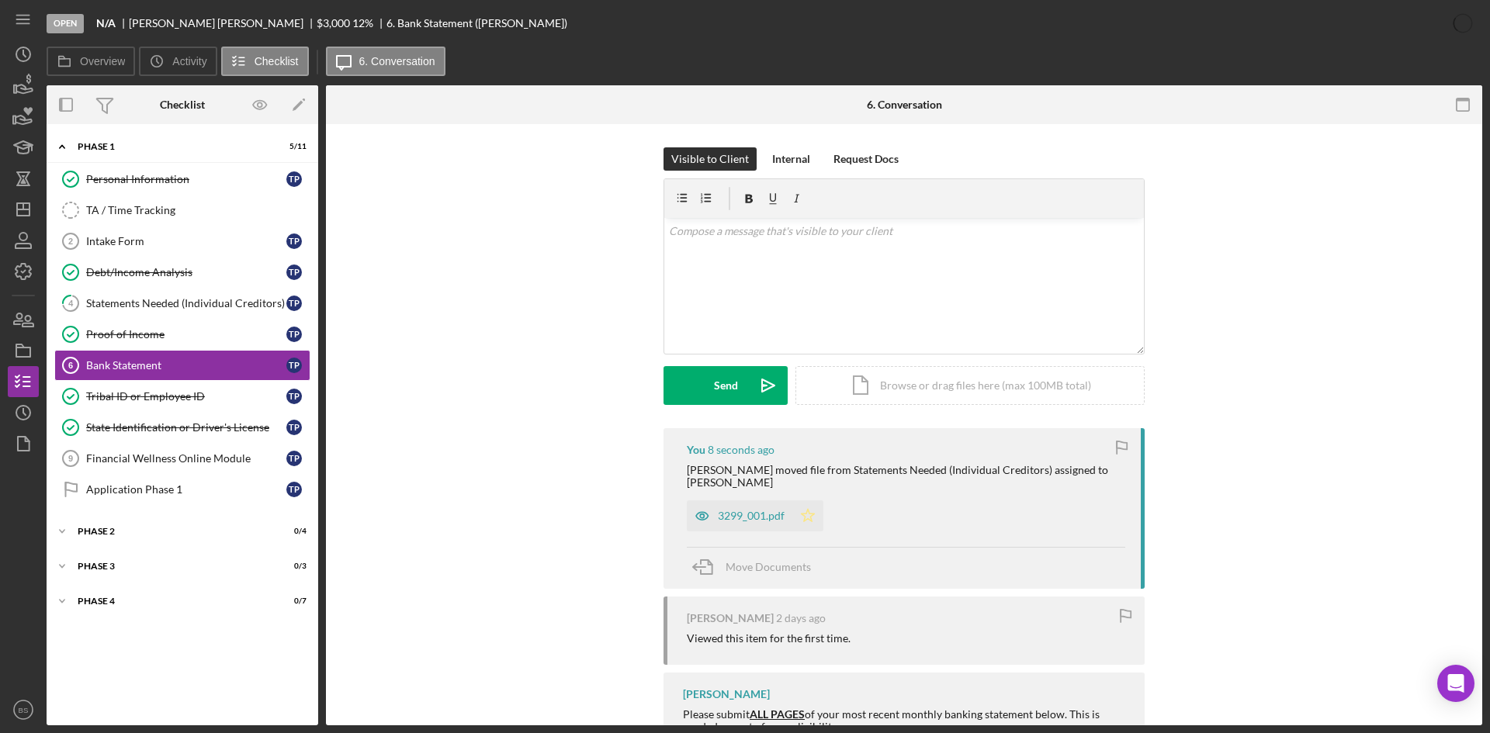
click at [803, 511] on icon "Icon/Star" at bounding box center [807, 515] width 31 height 31
click at [1376, 27] on div "Mark Complete" at bounding box center [1409, 23] width 75 height 31
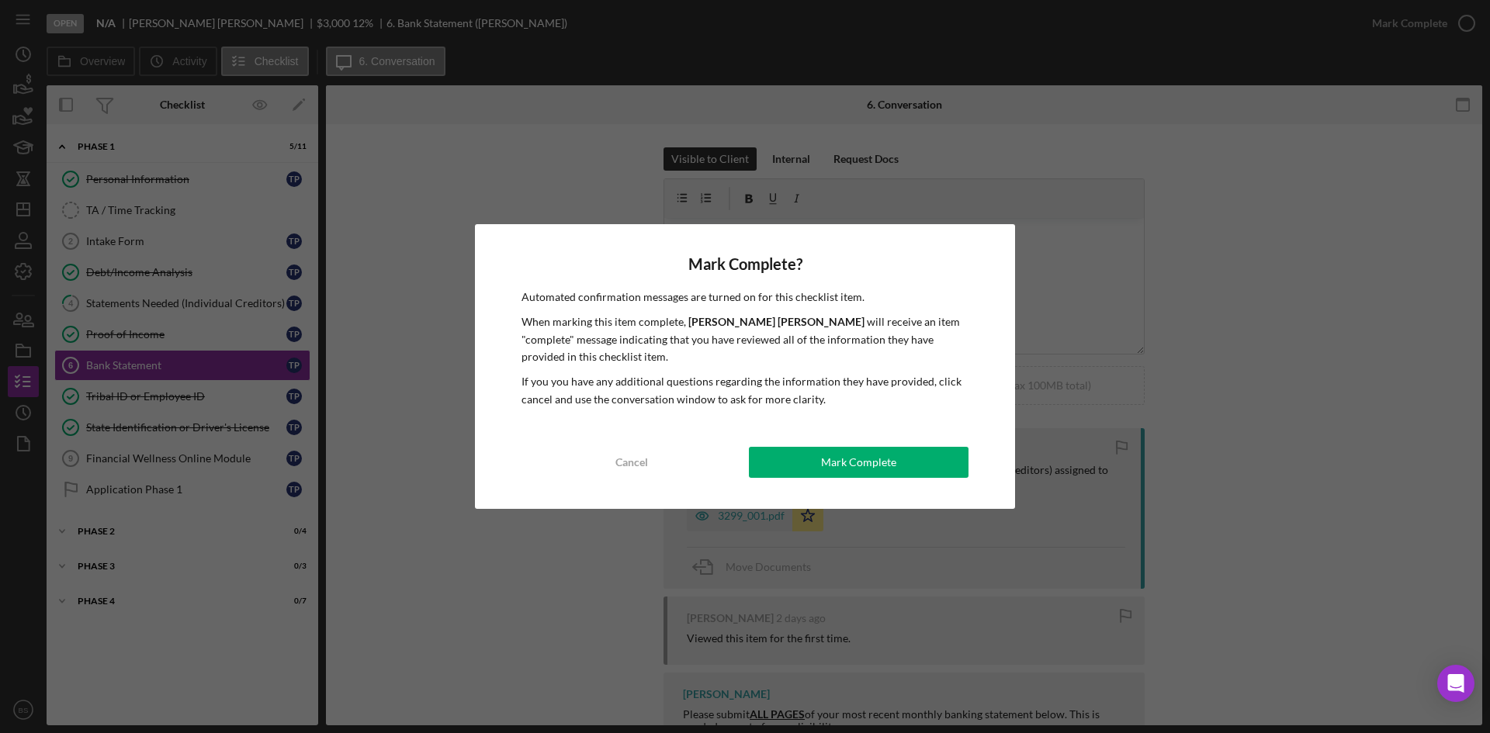
click at [887, 462] on div "Mark Complete" at bounding box center [858, 462] width 75 height 31
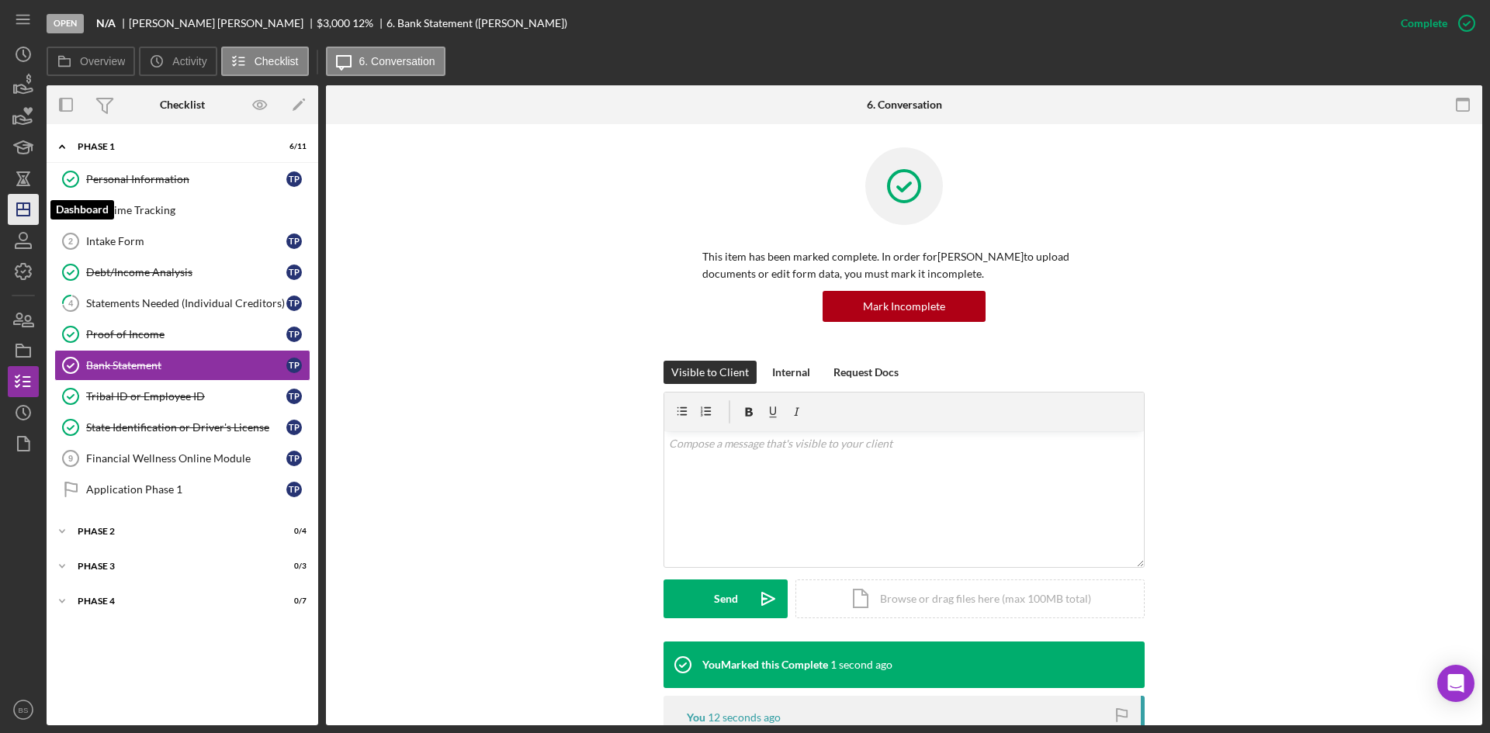
click at [22, 209] on line "button" at bounding box center [23, 209] width 12 height 0
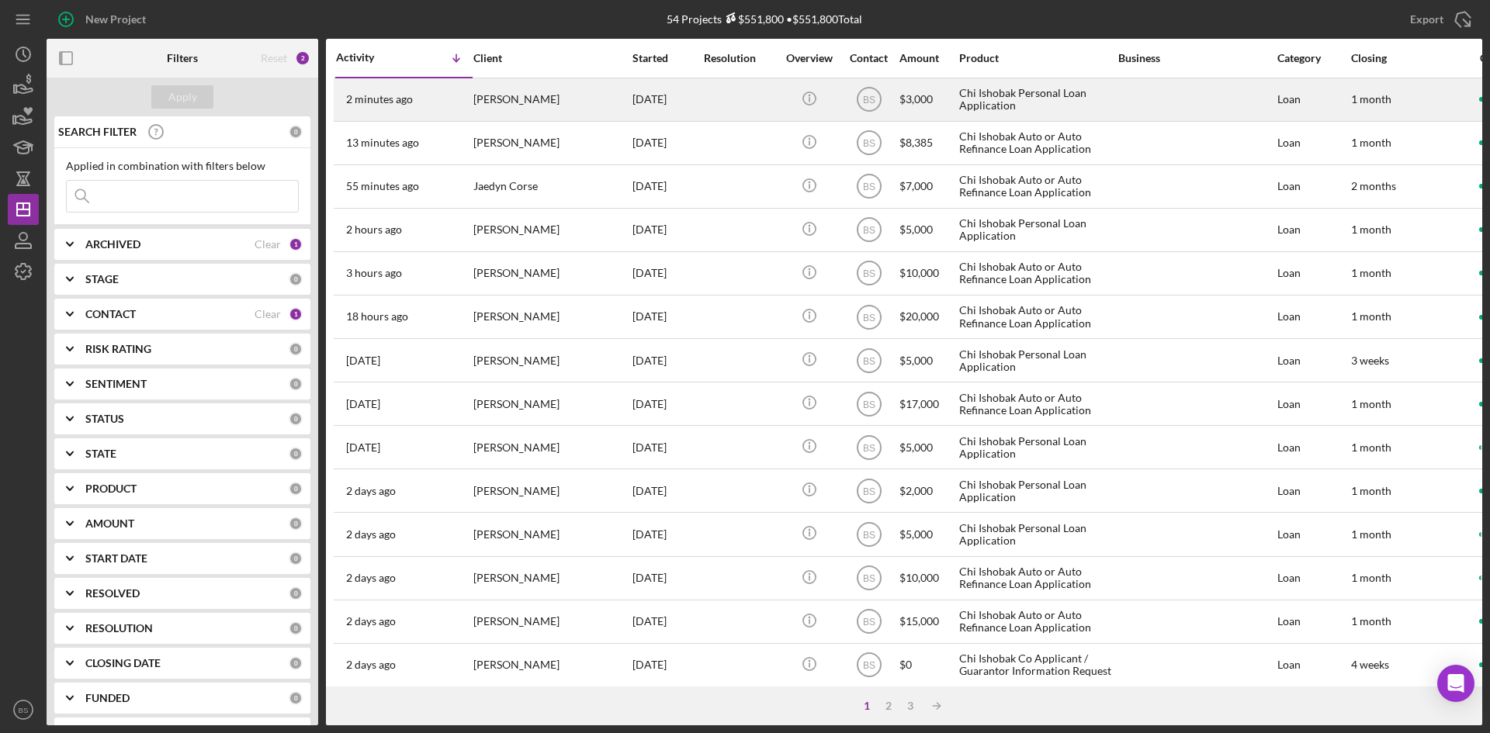
click at [414, 109] on div "2 minutes ago [PERSON_NAME]" at bounding box center [404, 99] width 136 height 41
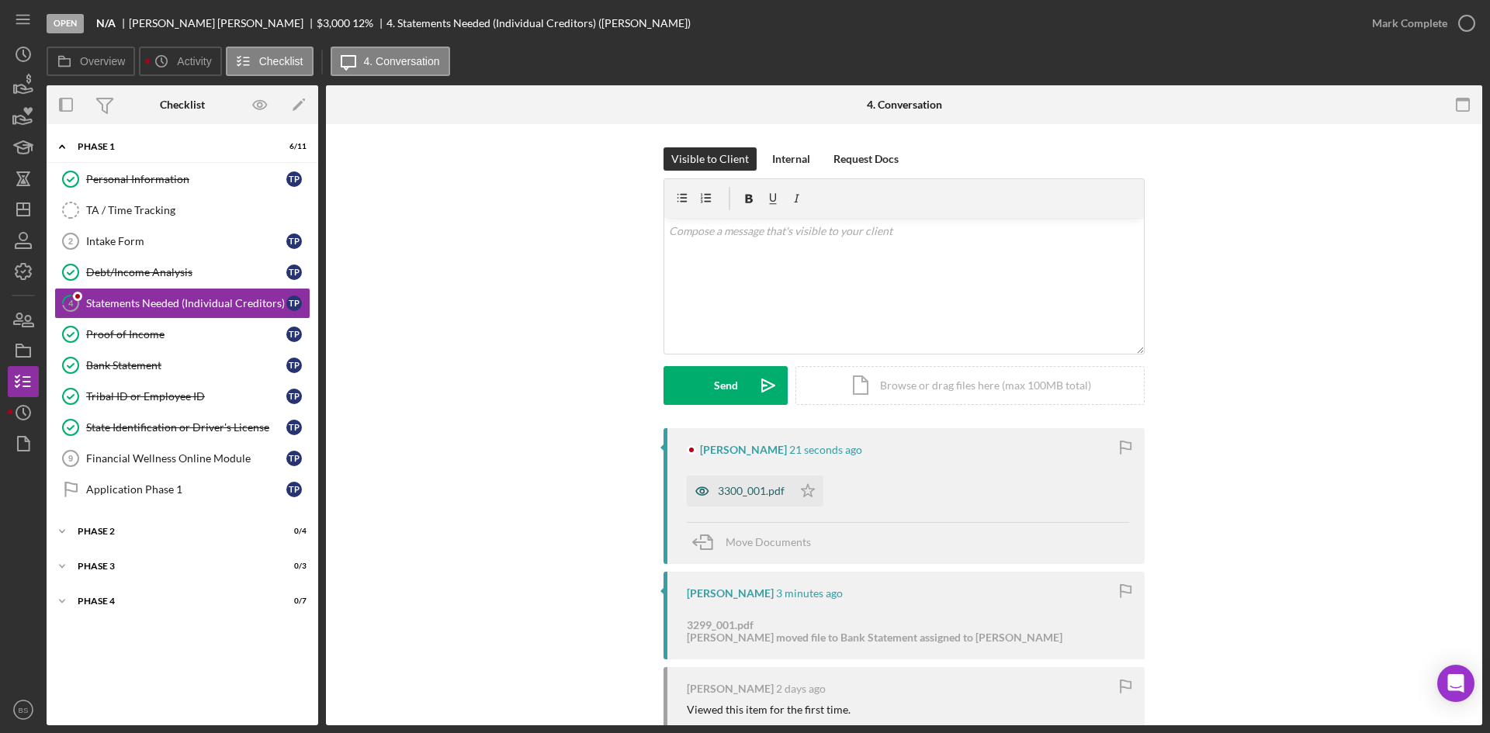
click at [751, 489] on div "3300_001.pdf" at bounding box center [751, 491] width 67 height 12
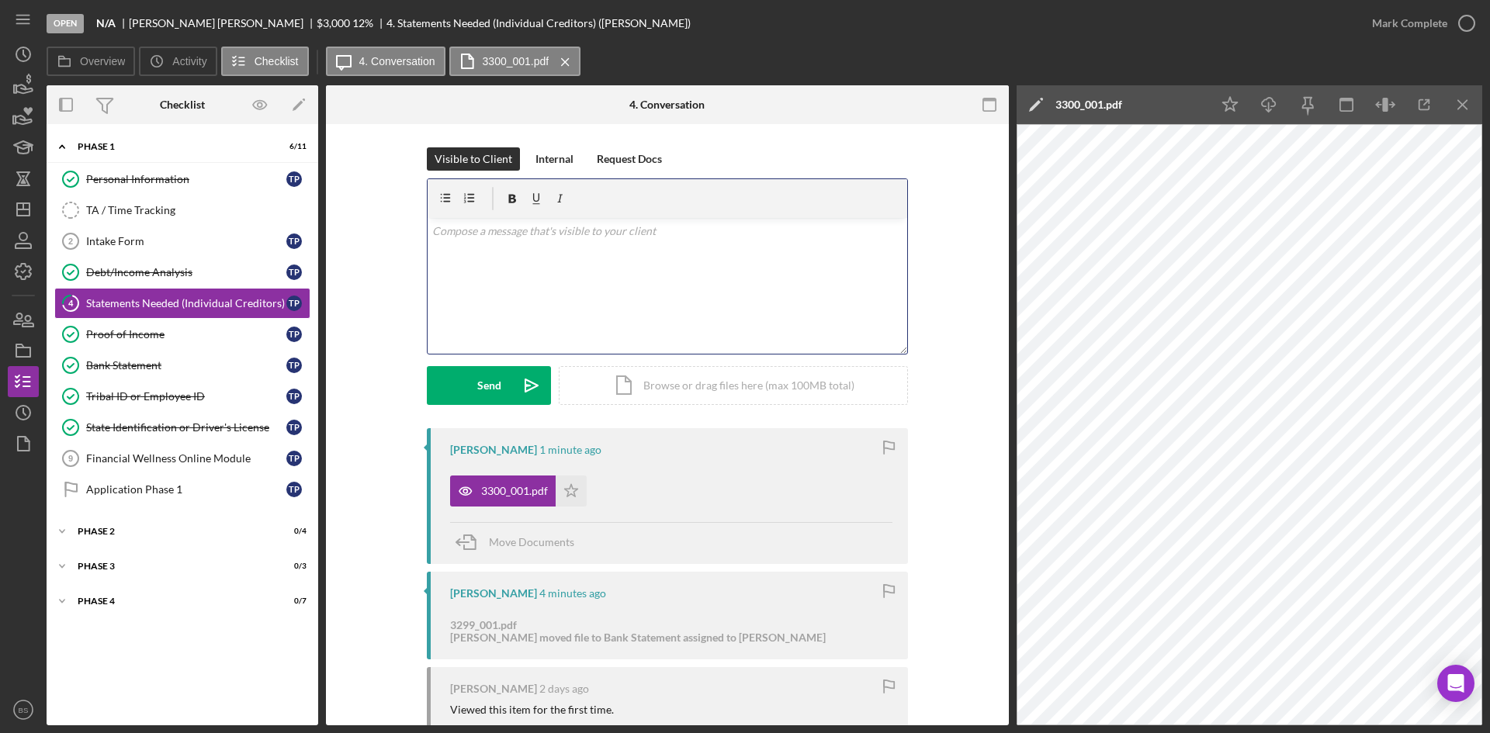
click at [642, 281] on div "v Color teal Color pink Remove color Add row above Add row below Add column bef…" at bounding box center [666, 286] width 479 height 136
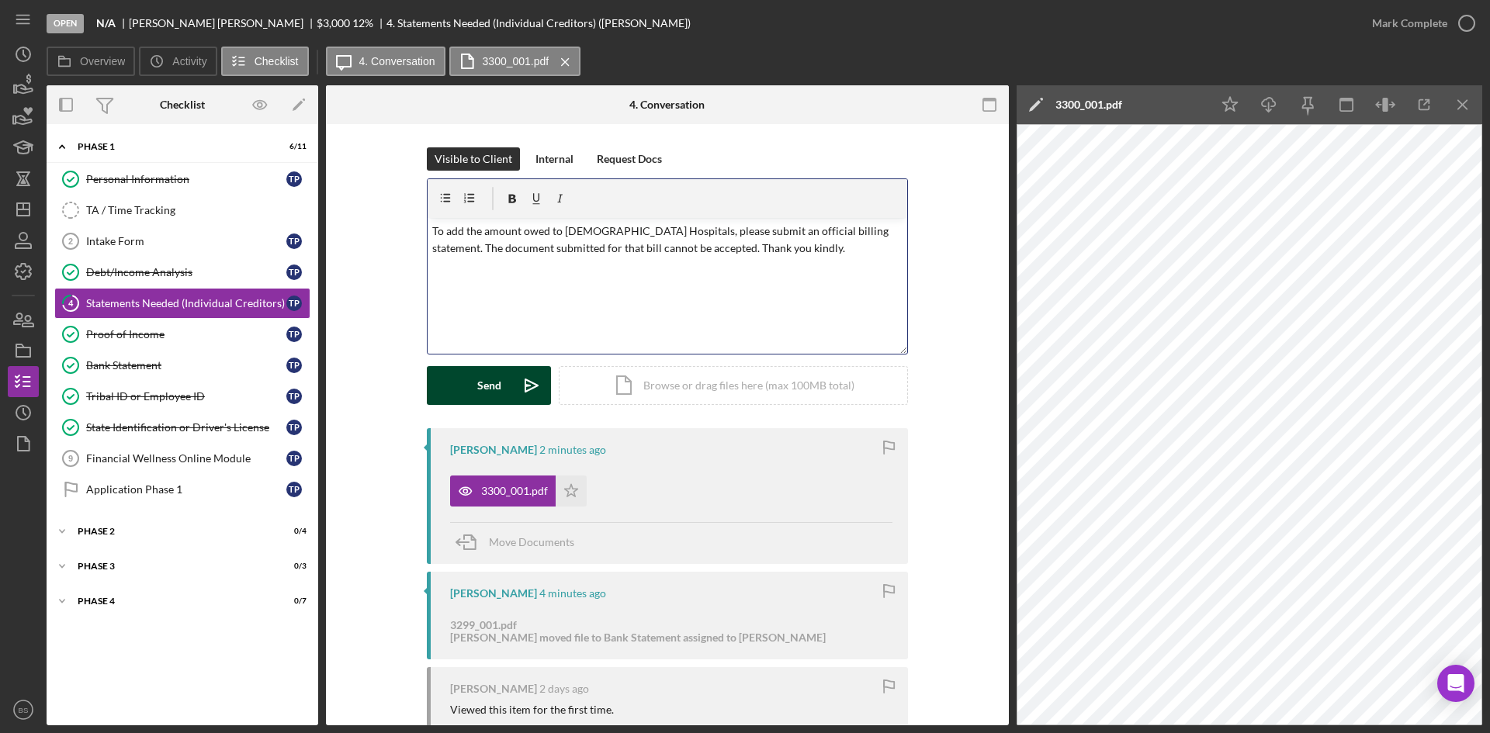
click at [521, 382] on icon "Icon/icon-invite-send" at bounding box center [531, 385] width 39 height 39
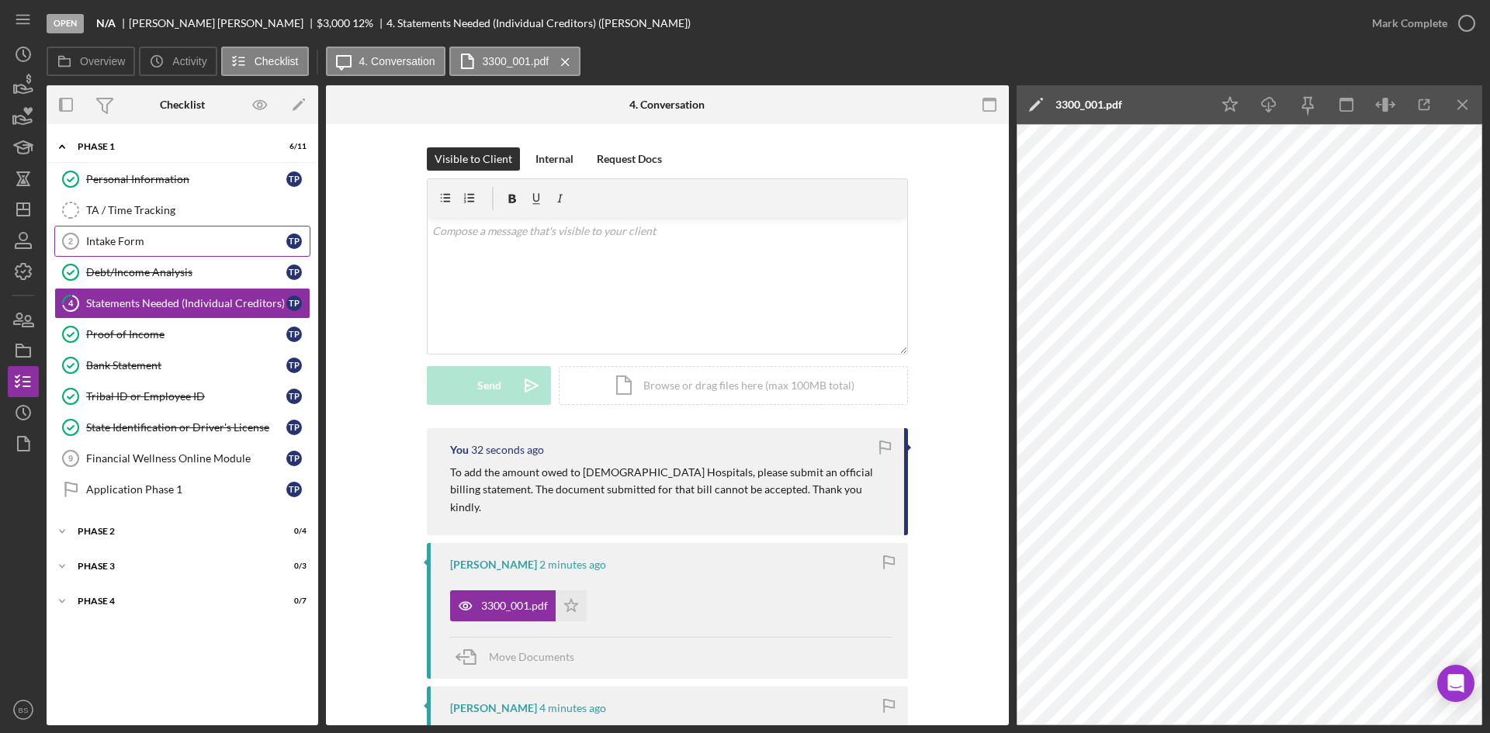
click at [234, 248] on link "Intake Form 2 Intake Form T P" at bounding box center [182, 241] width 256 height 31
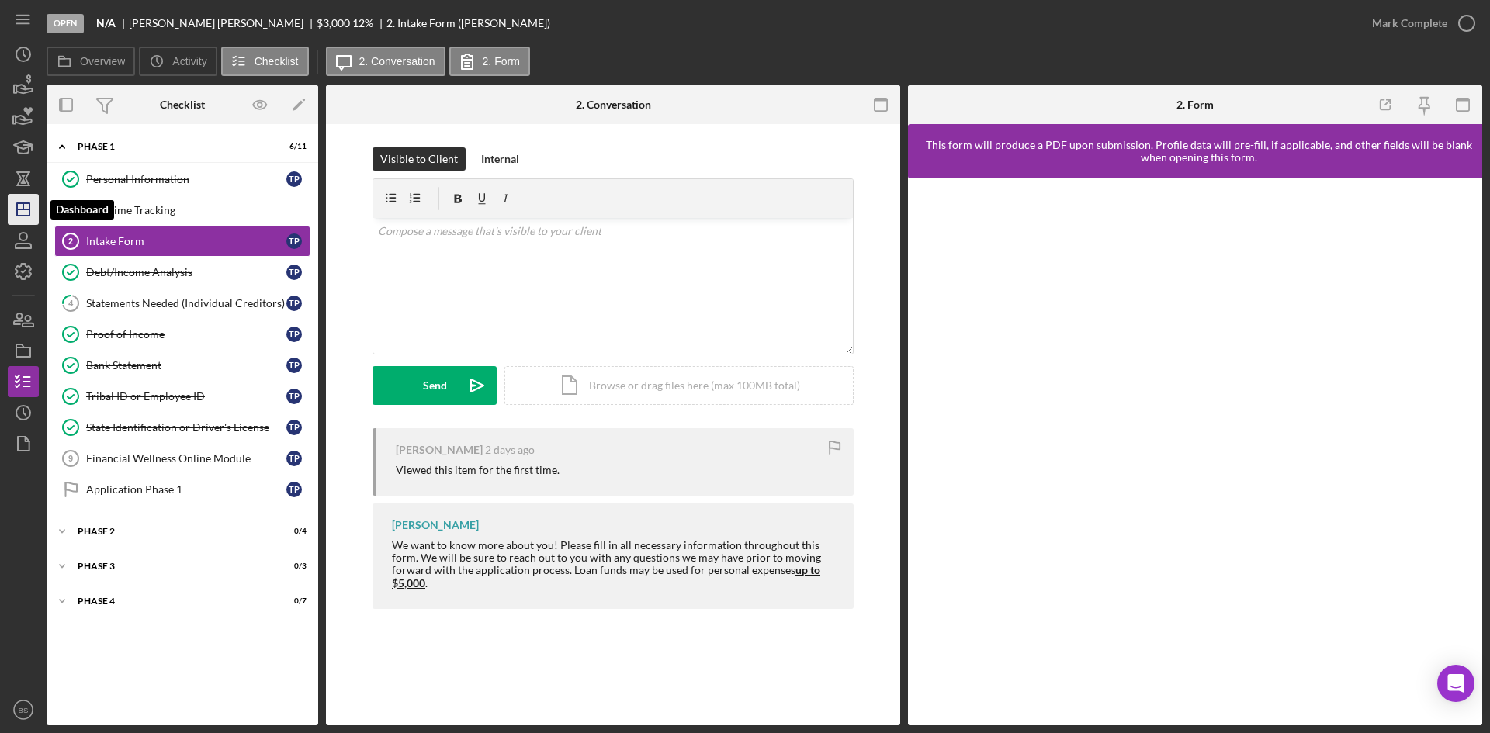
click at [28, 207] on icon "Icon/Dashboard" at bounding box center [23, 209] width 39 height 39
